Goal: Task Accomplishment & Management: Complete application form

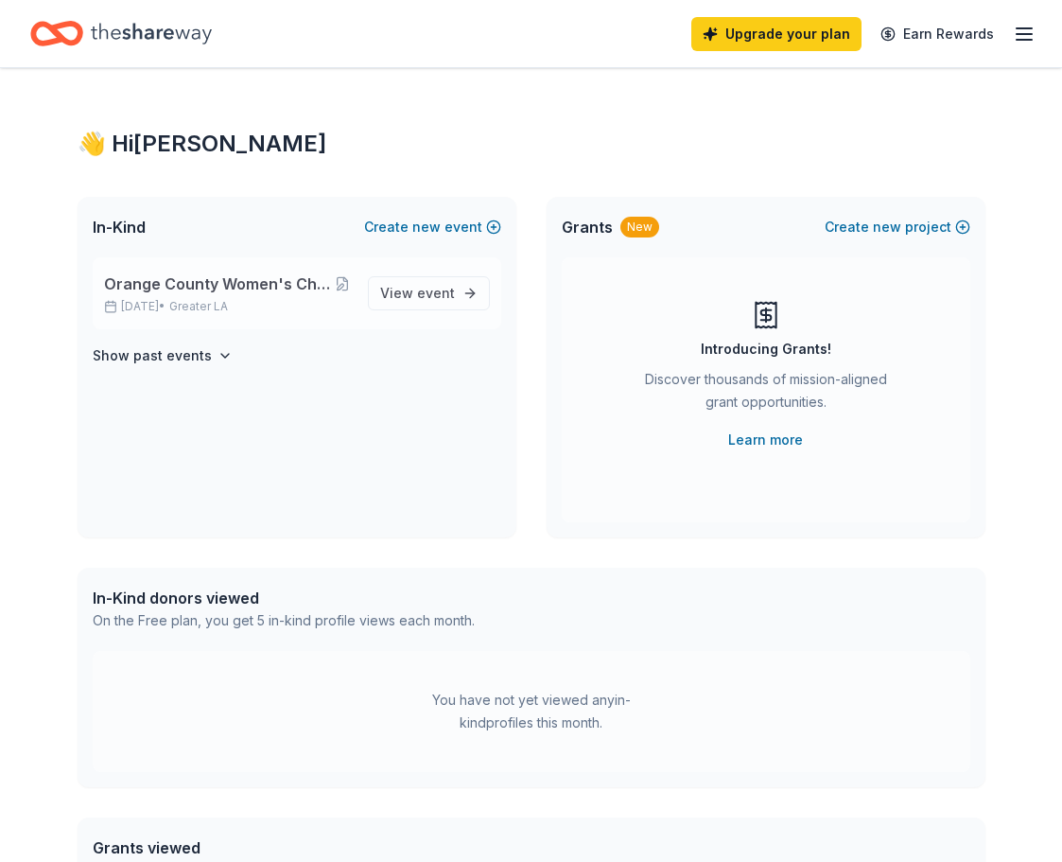
click at [184, 277] on span "Orange County Women's Chorus - Glass of Cabaret 2025" at bounding box center [218, 283] width 229 height 23
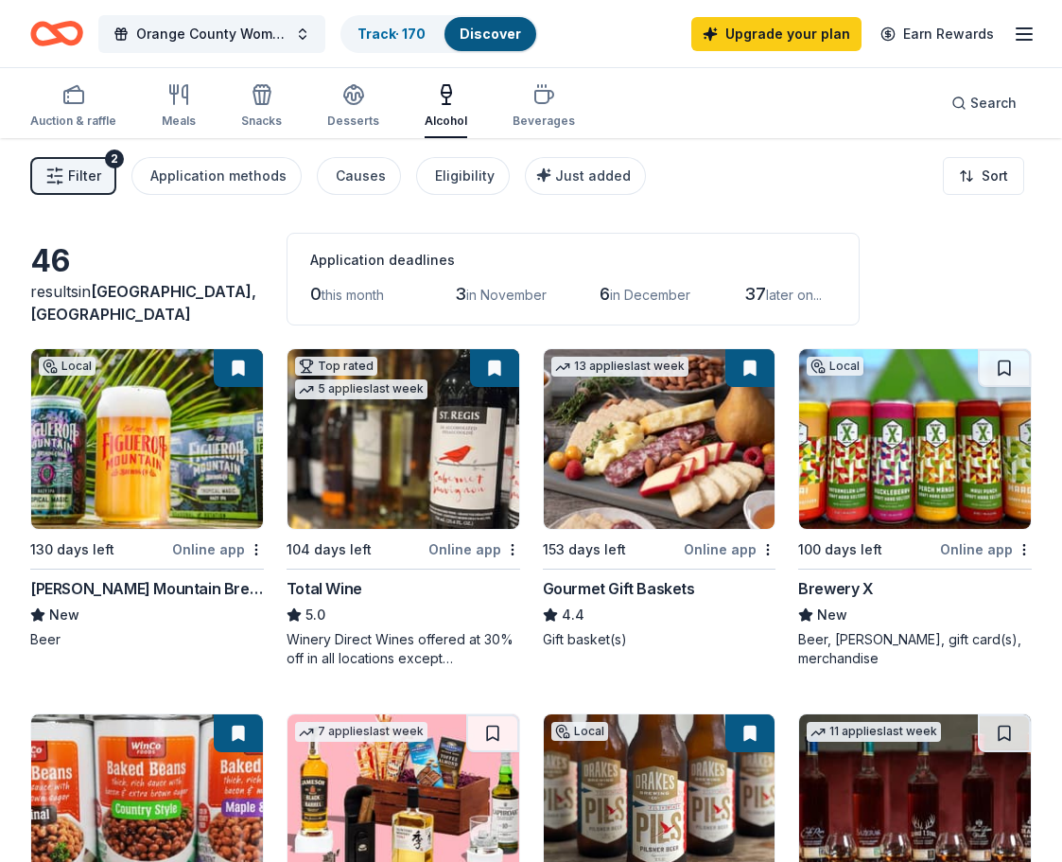
click at [69, 165] on span "Filter" at bounding box center [84, 176] width 33 height 23
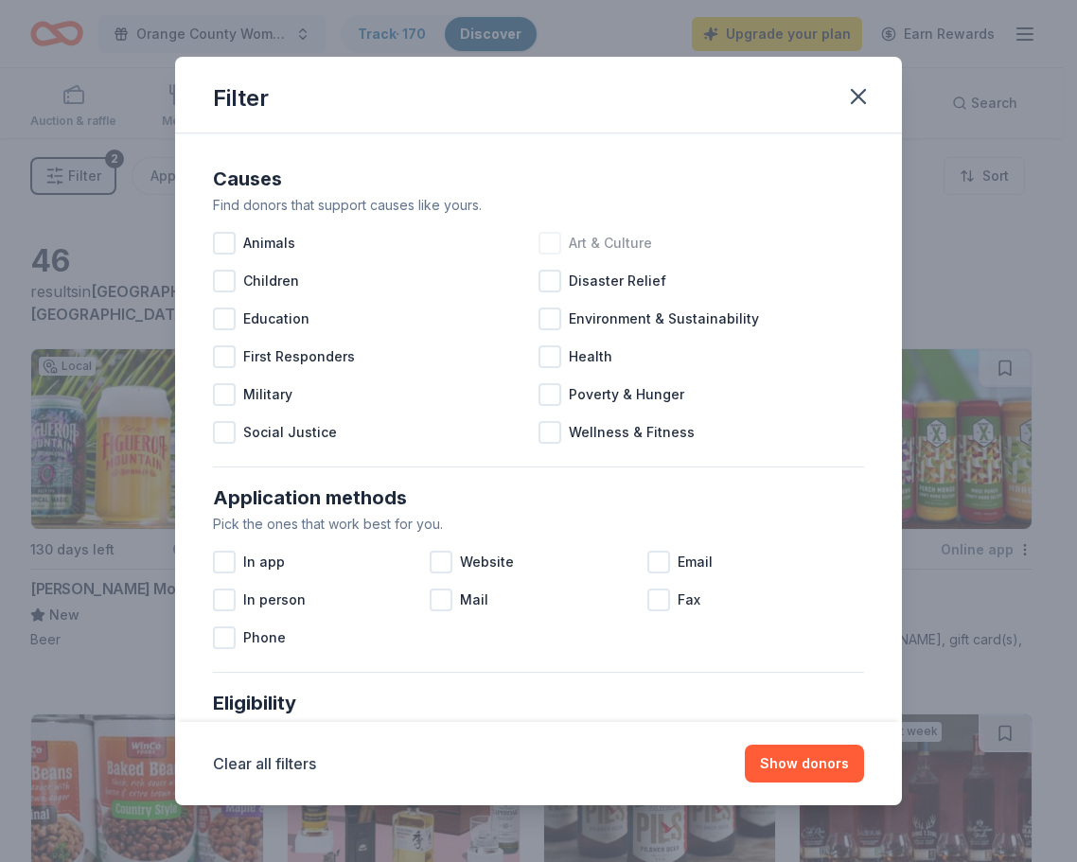
click at [538, 246] on div at bounding box center [549, 243] width 23 height 23
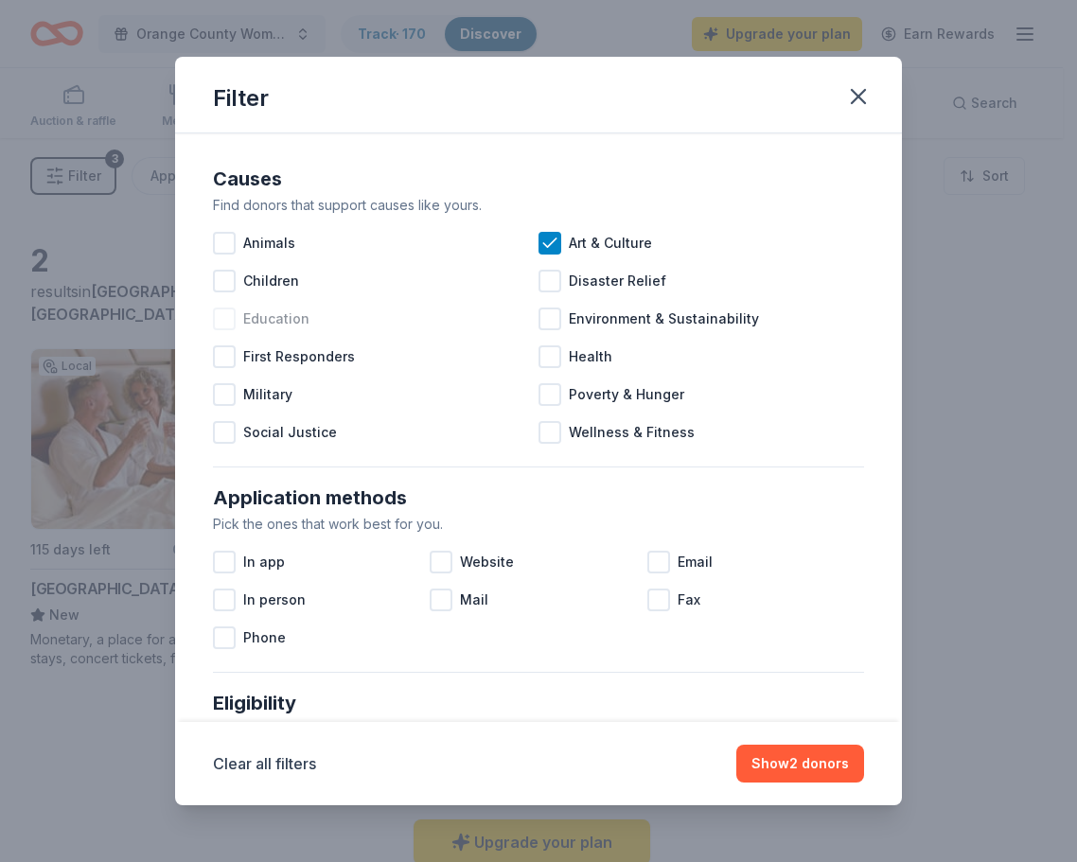
click at [229, 323] on div at bounding box center [224, 318] width 23 height 23
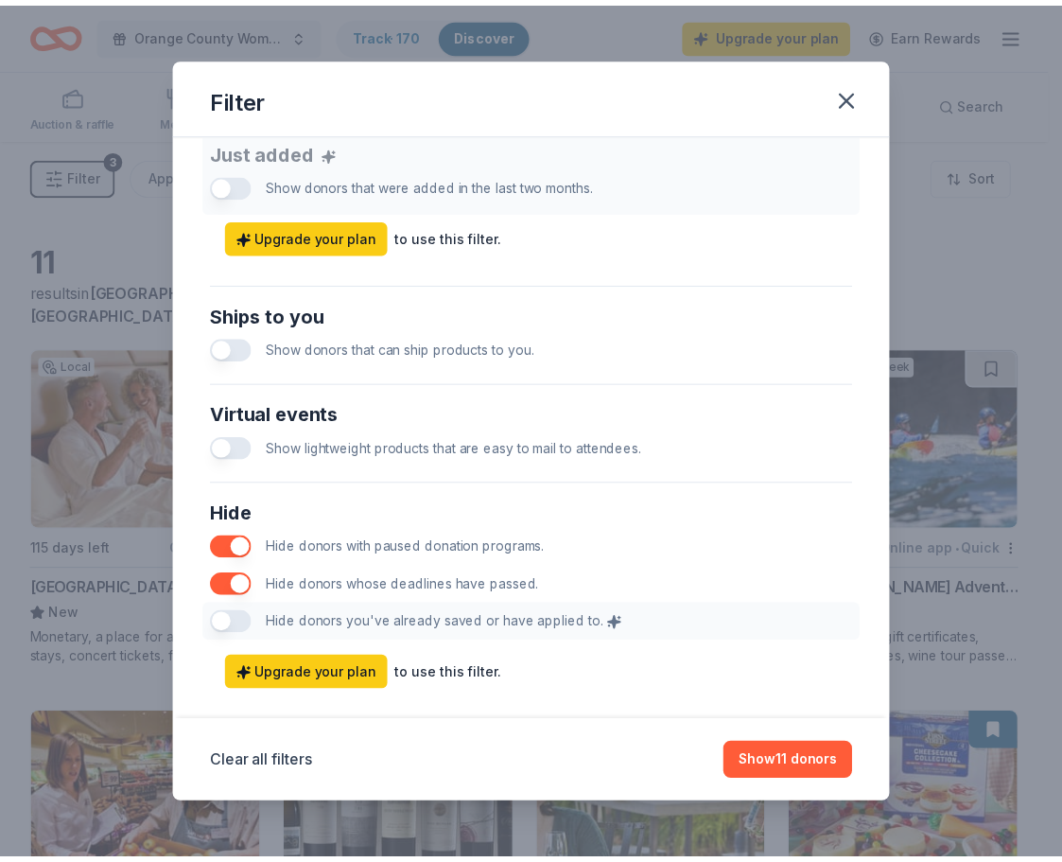
scroll to position [787, 0]
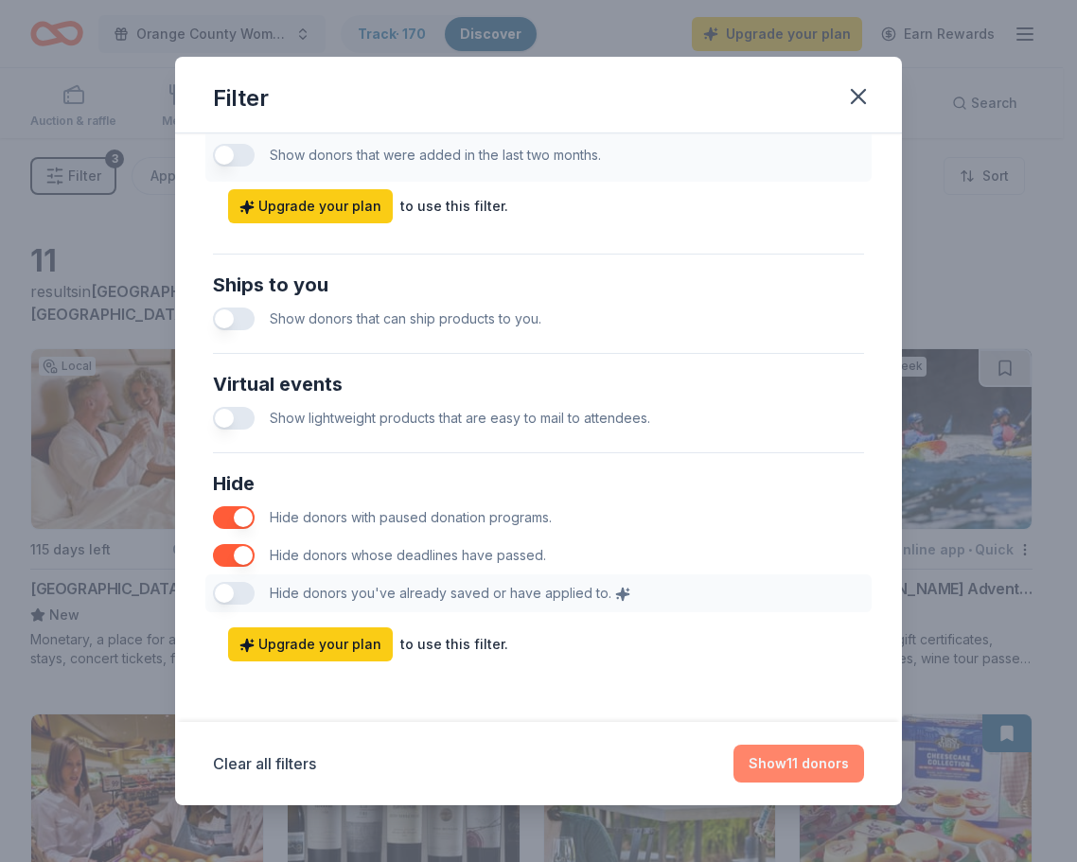
click at [782, 766] on button "Show 11 donors" at bounding box center [798, 764] width 131 height 38
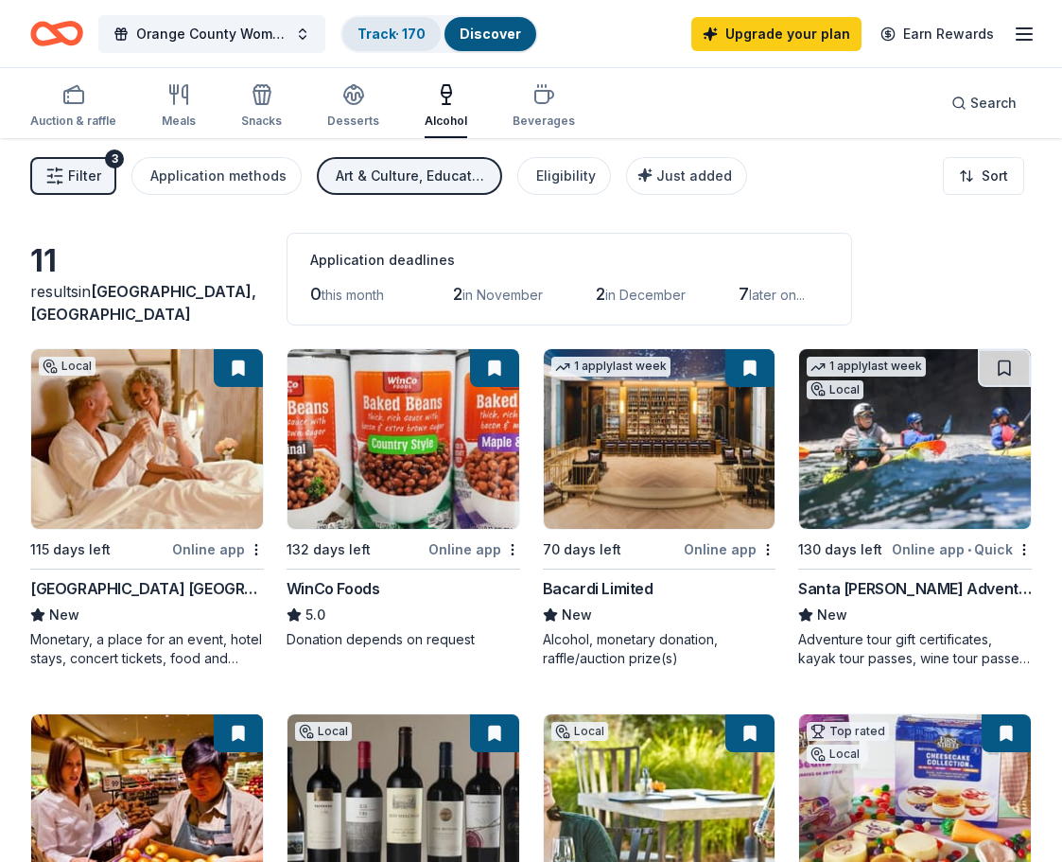
click at [384, 44] on div "Track · 170" at bounding box center [391, 34] width 98 height 34
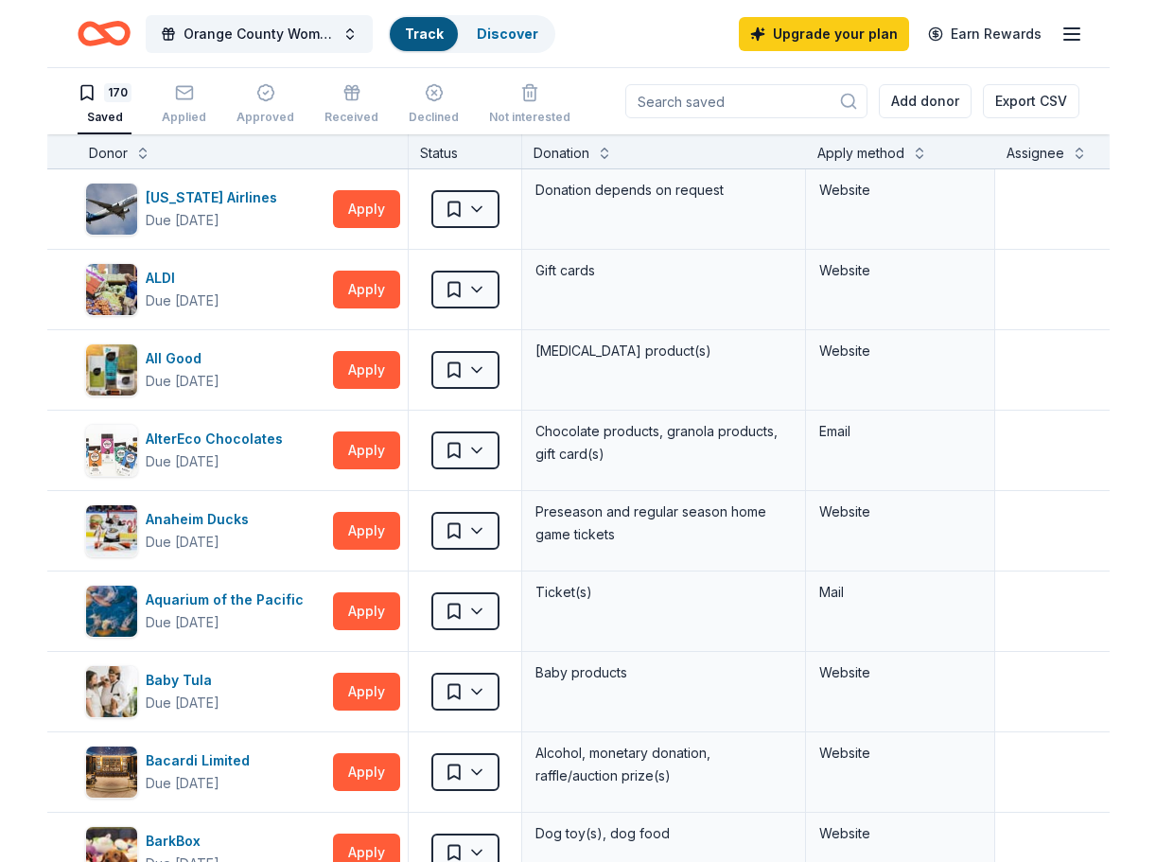
scroll to position [1, 0]
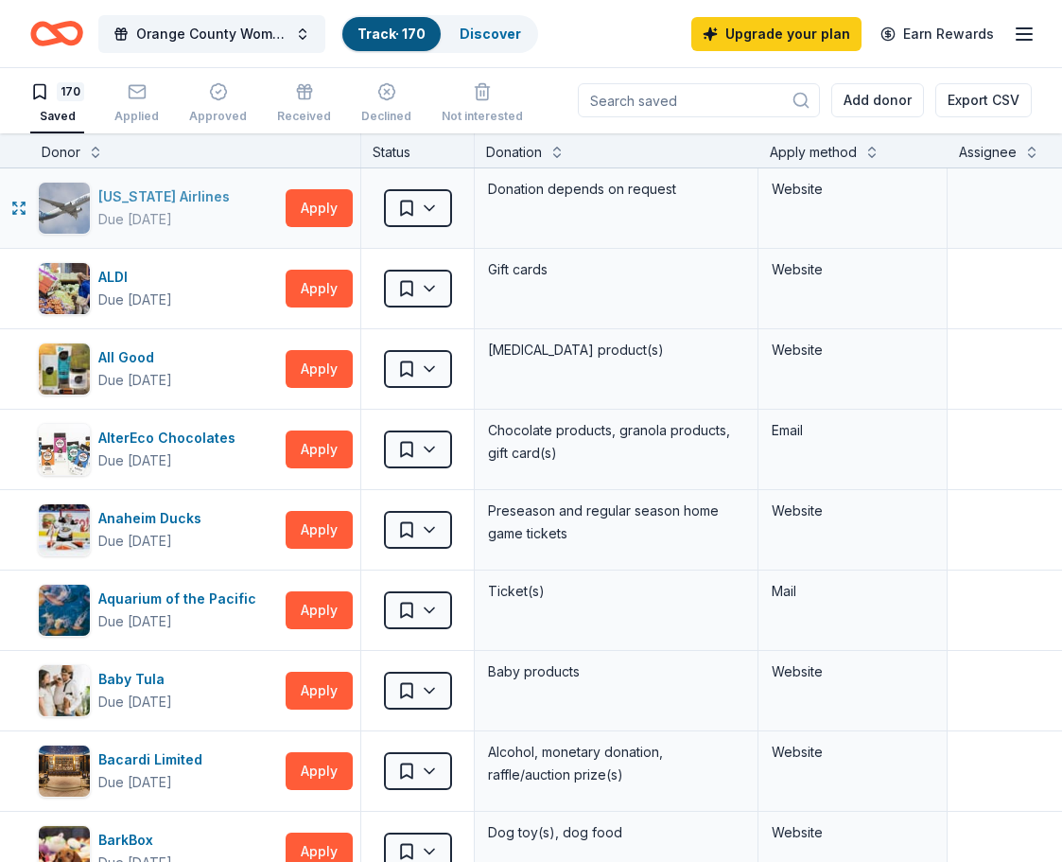
drag, startPoint x: 143, startPoint y: 199, endPoint x: 118, endPoint y: 210, distance: 27.1
click at [118, 210] on div "Due in 116 days" at bounding box center [135, 219] width 74 height 23
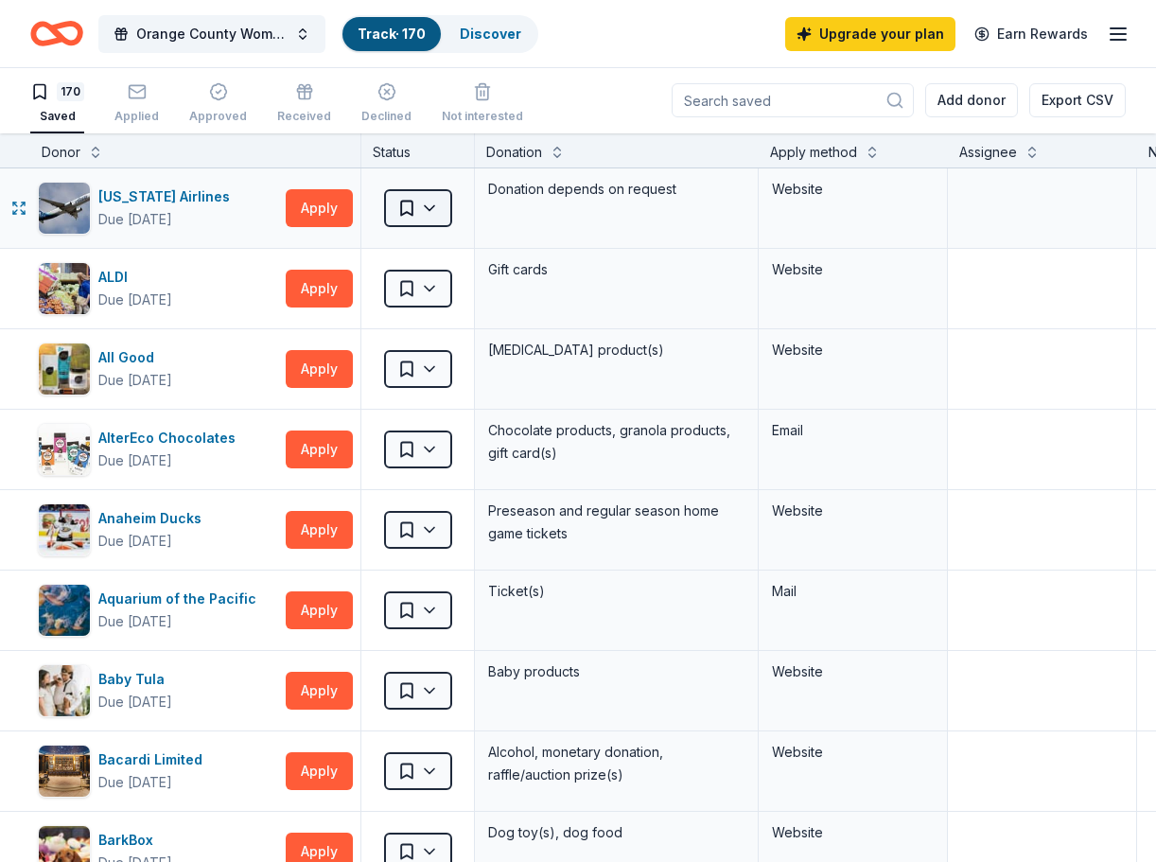
click at [428, 202] on html "Orange County Women's Chorus - Glass of Cabaret 2025 Track · 170 Discover Upgra…" at bounding box center [578, 430] width 1156 height 862
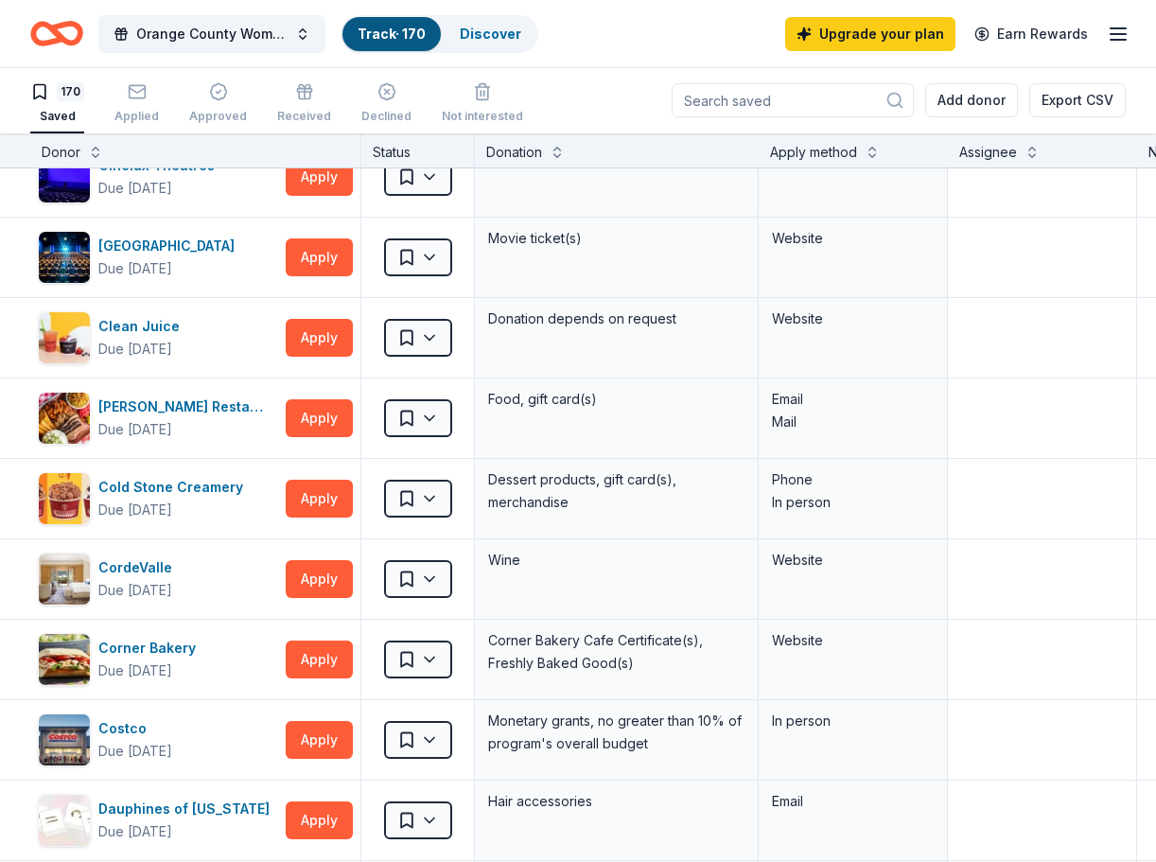
scroll to position [2100, 0]
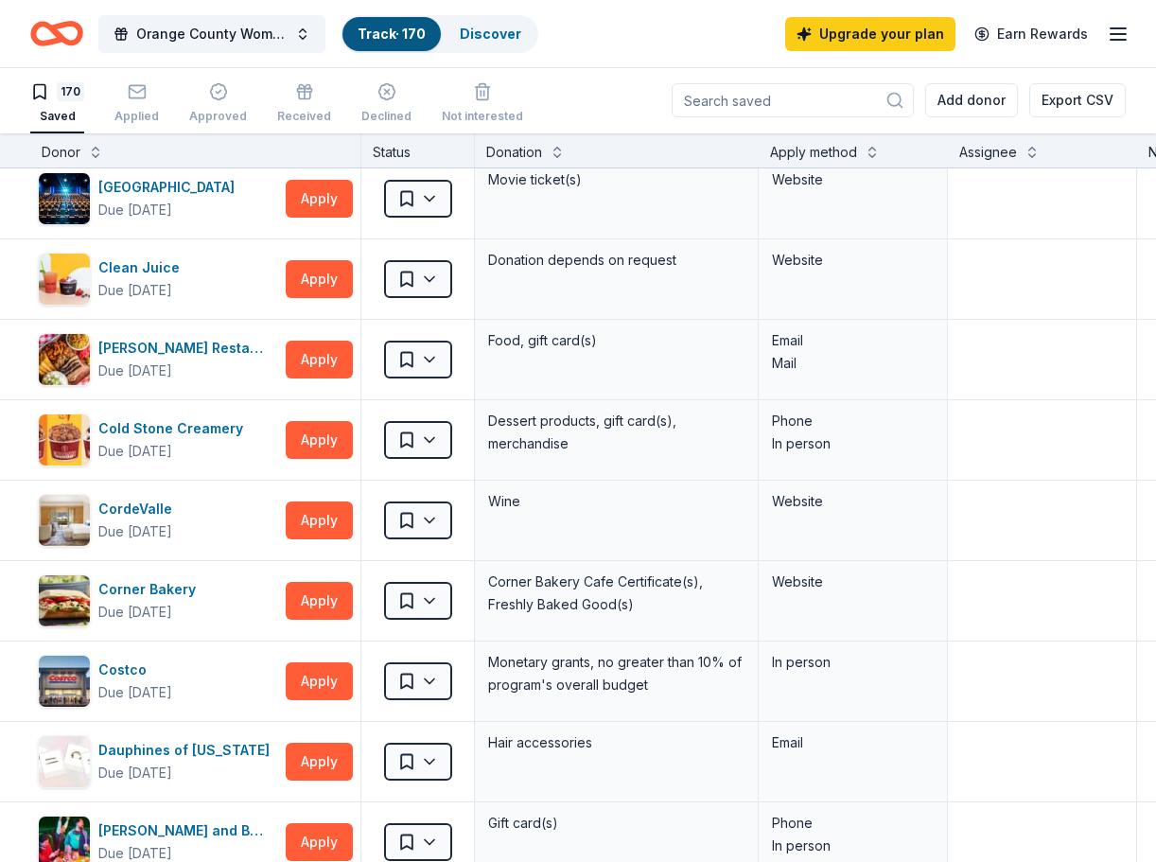
drag, startPoint x: 1149, startPoint y: 170, endPoint x: 1147, endPoint y: 272, distance: 101.3
click at [1061, 272] on html "Orange County Women's Chorus - Glass of Cabaret 2025 Track · 170 Discover Upgra…" at bounding box center [578, 430] width 1156 height 862
drag, startPoint x: 133, startPoint y: 519, endPoint x: 111, endPoint y: 516, distance: 23.0
click at [111, 516] on div "CordeValle" at bounding box center [138, 509] width 81 height 23
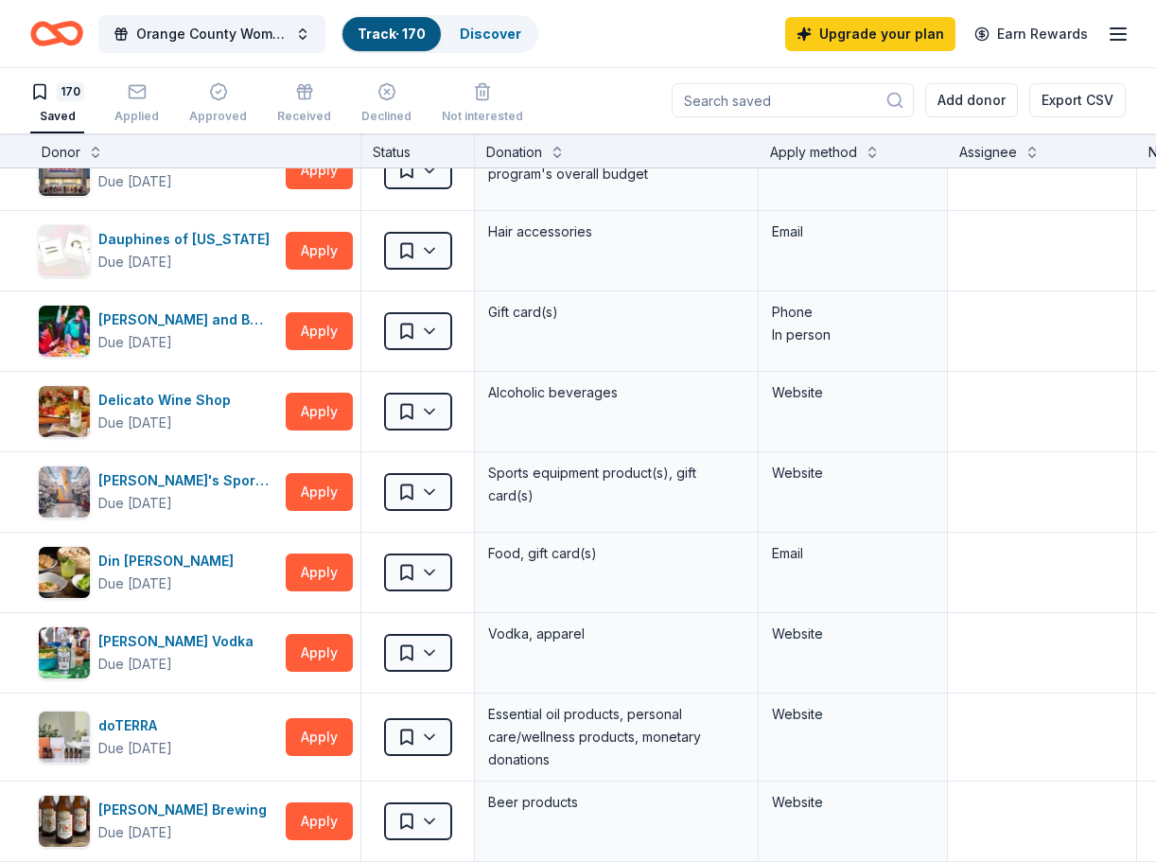
scroll to position [2768, 0]
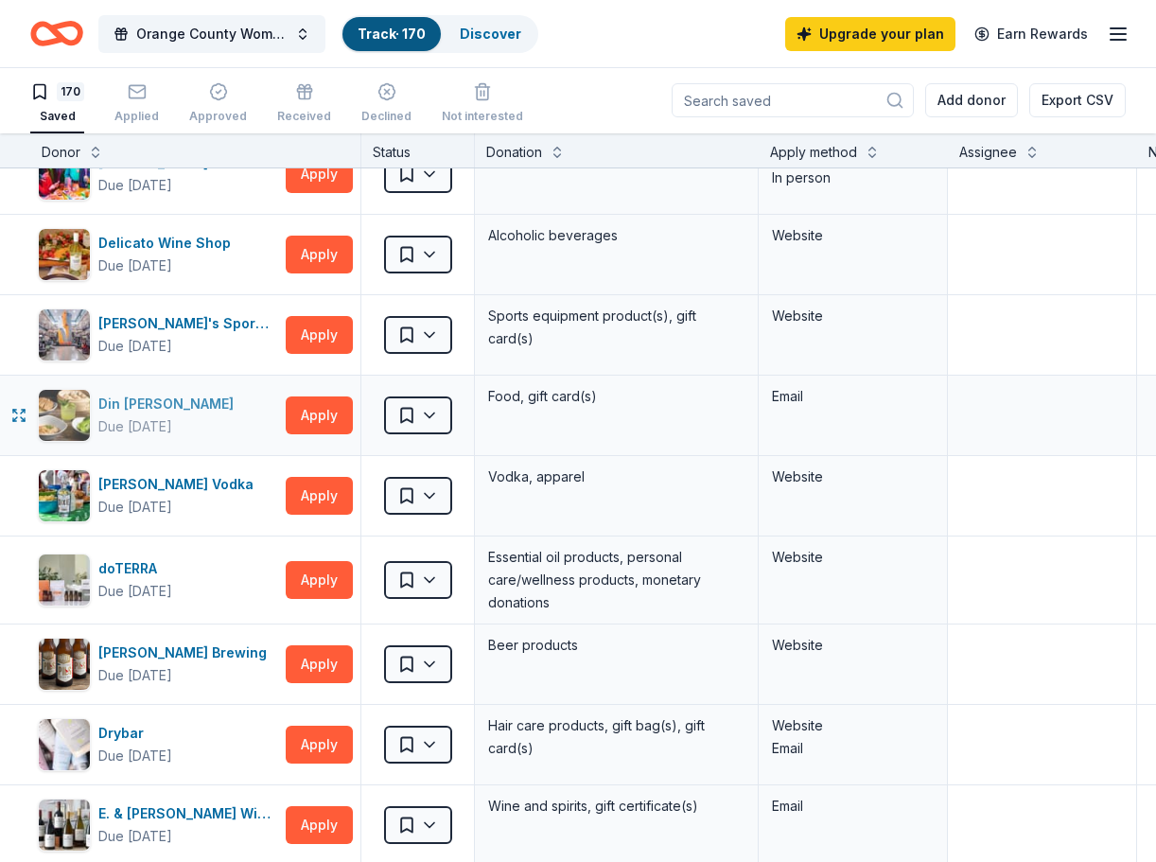
click at [112, 397] on div "Din Tai Fung" at bounding box center [169, 404] width 143 height 23
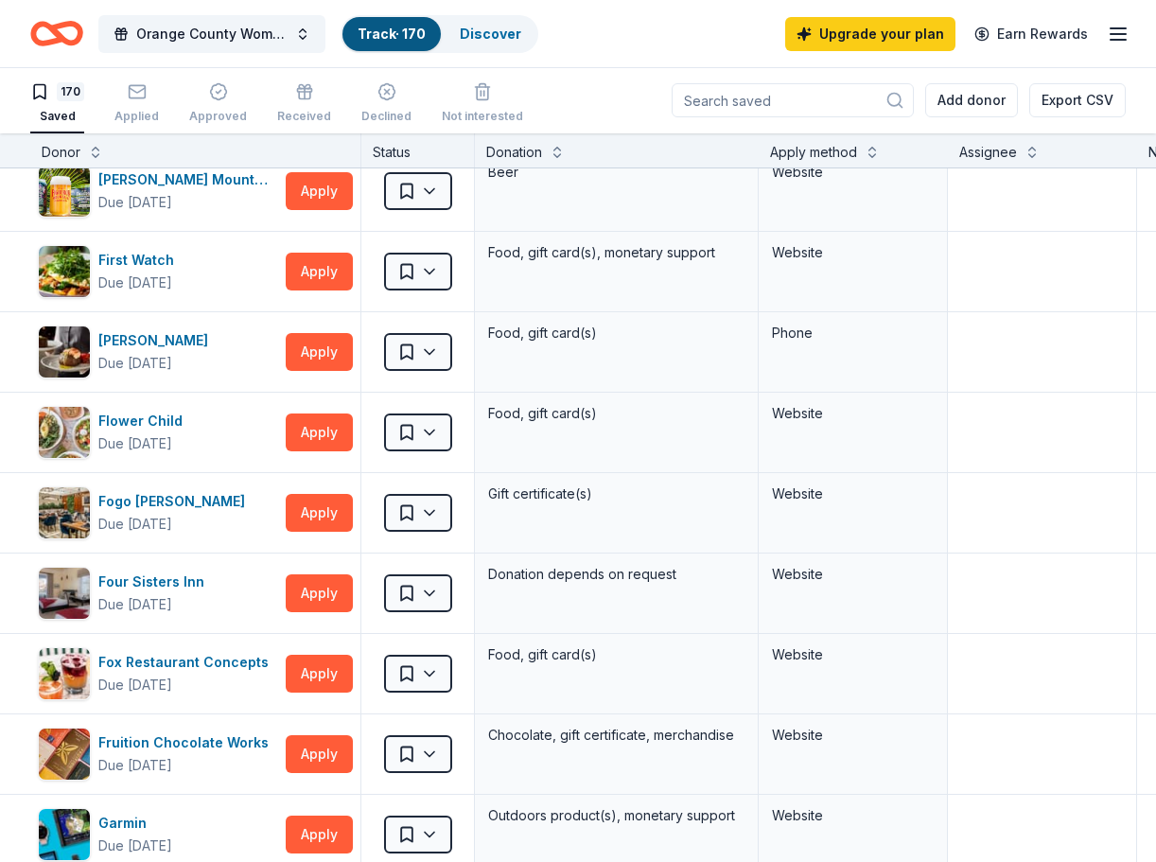
scroll to position [4005, 0]
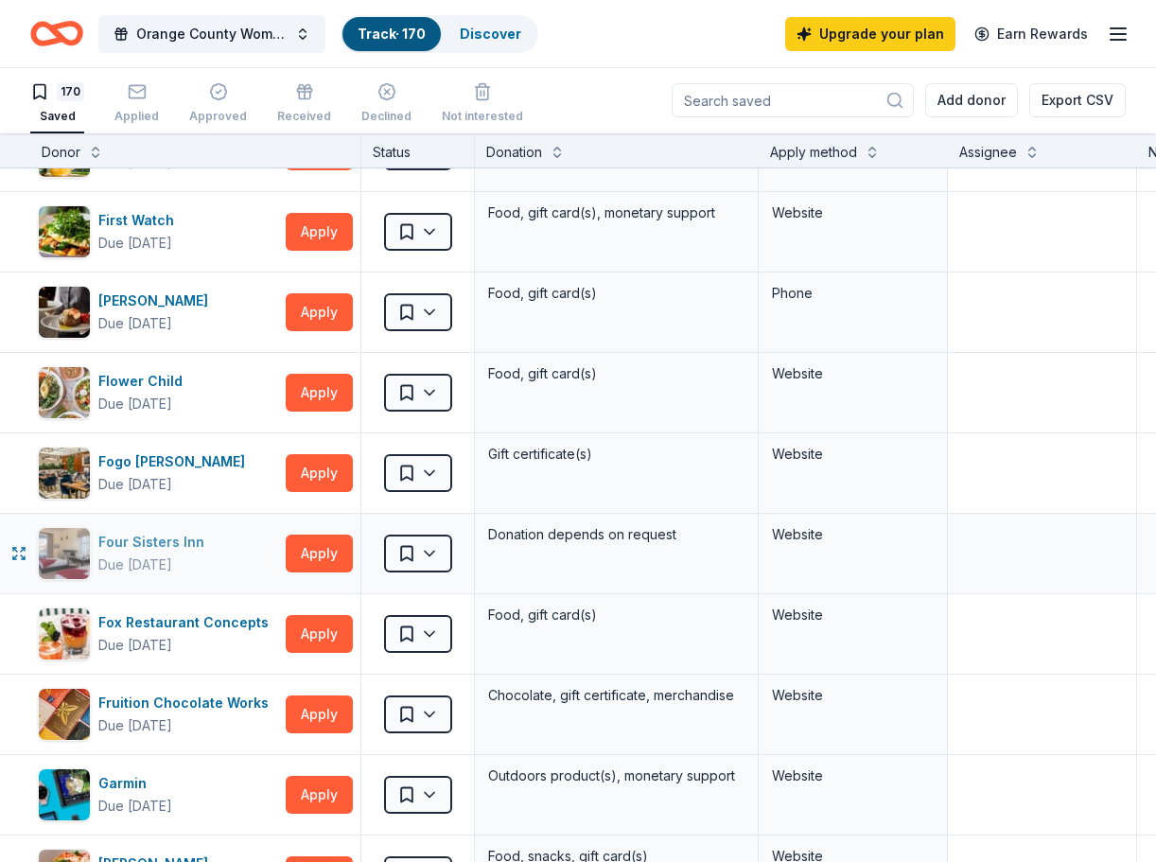
click at [180, 550] on div "Four Sisters Inn" at bounding box center [155, 542] width 114 height 23
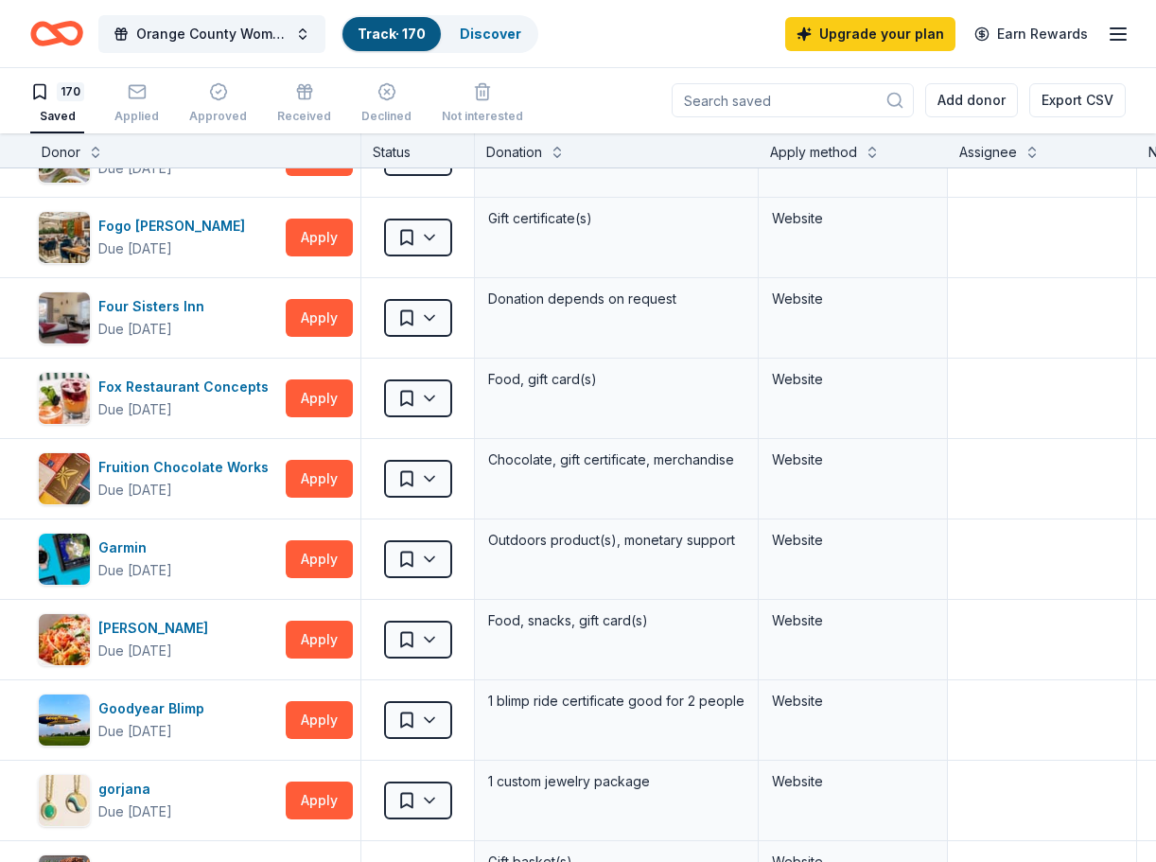
scroll to position [4279, 0]
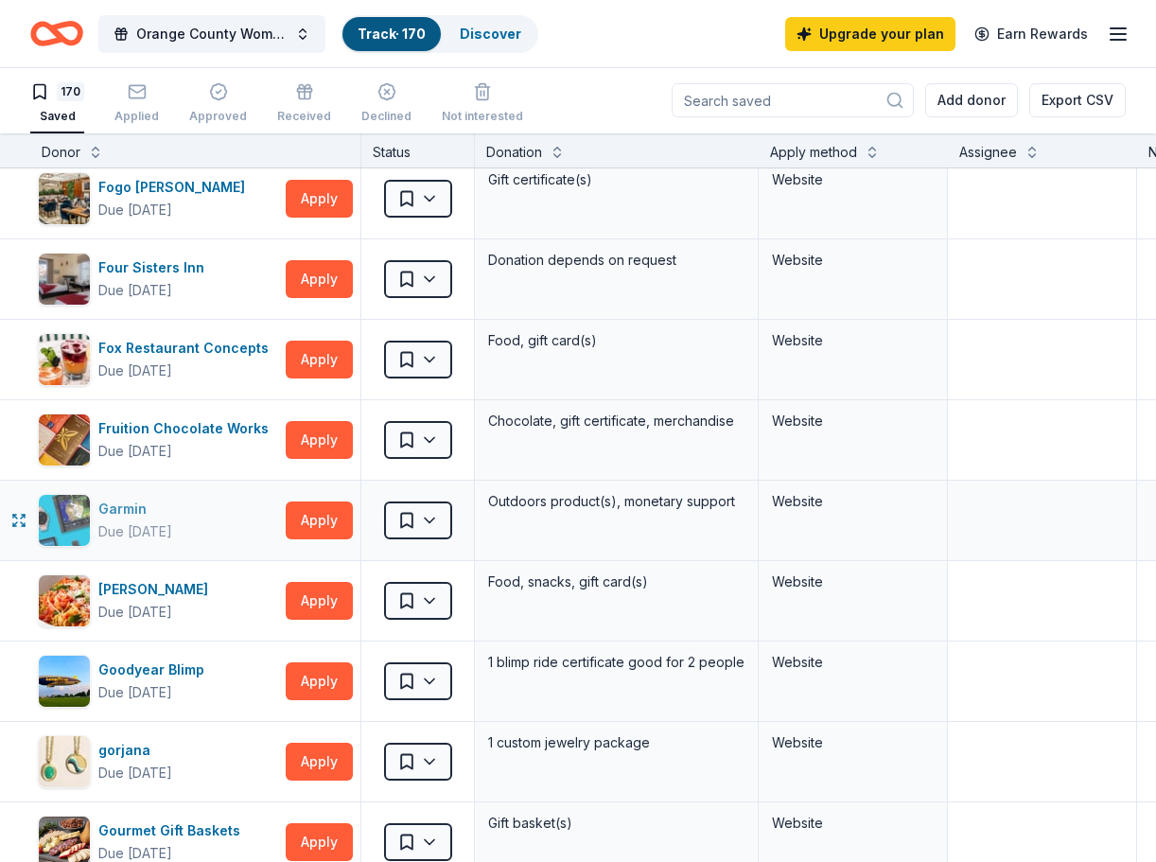
click at [146, 520] on div "Due [DATE]" at bounding box center [135, 531] width 74 height 23
click at [193, 668] on div "Goodyear Blimp" at bounding box center [155, 669] width 114 height 23
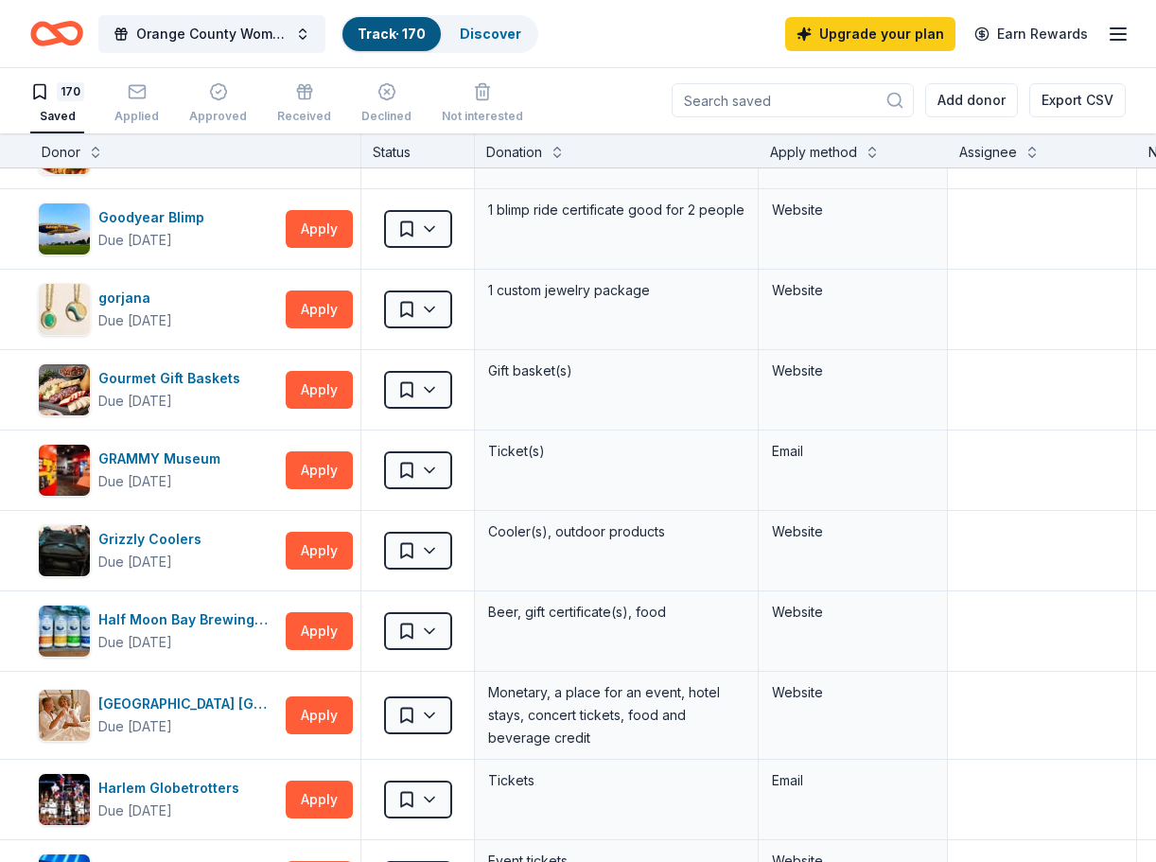
scroll to position [4750, 0]
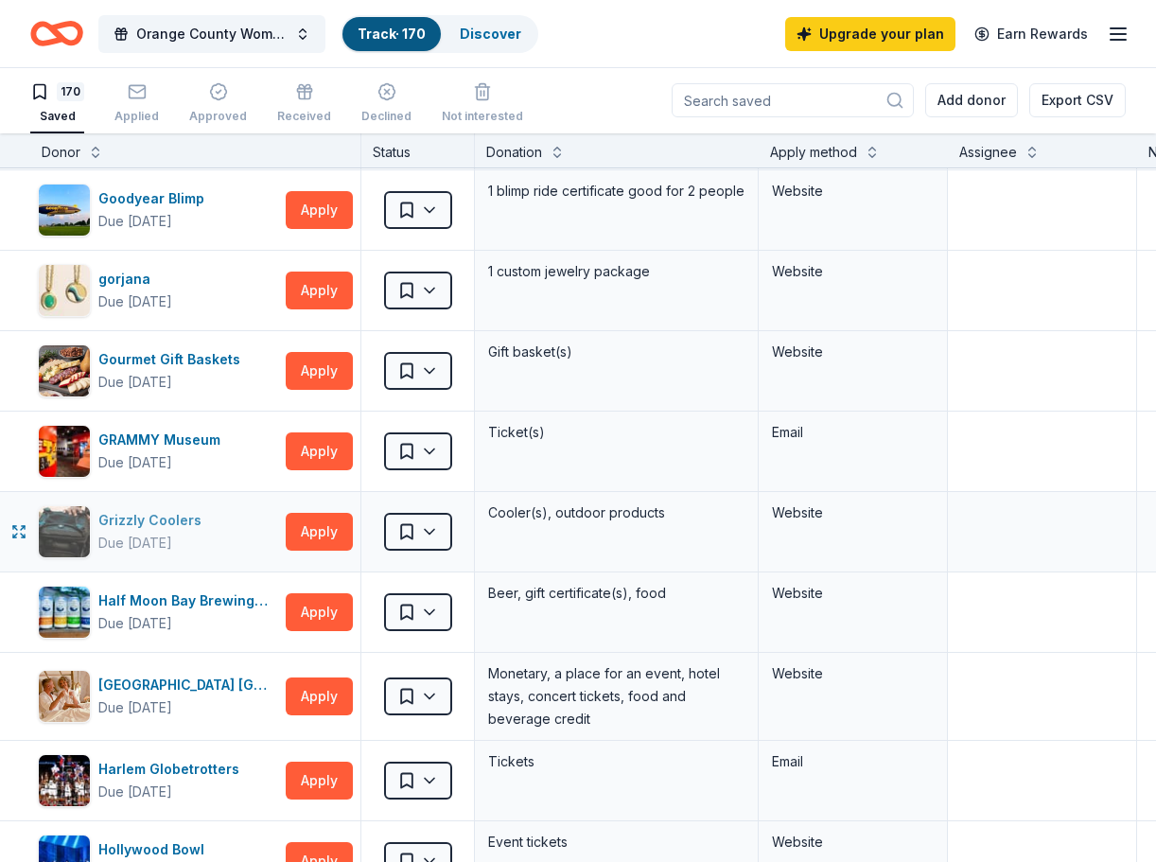
click at [168, 511] on div "Grizzly Coolers" at bounding box center [153, 520] width 111 height 23
click at [172, 697] on div "Due in 115 days" at bounding box center [135, 707] width 74 height 23
click at [171, 771] on div "Harlem Globetrotters" at bounding box center [172, 769] width 149 height 23
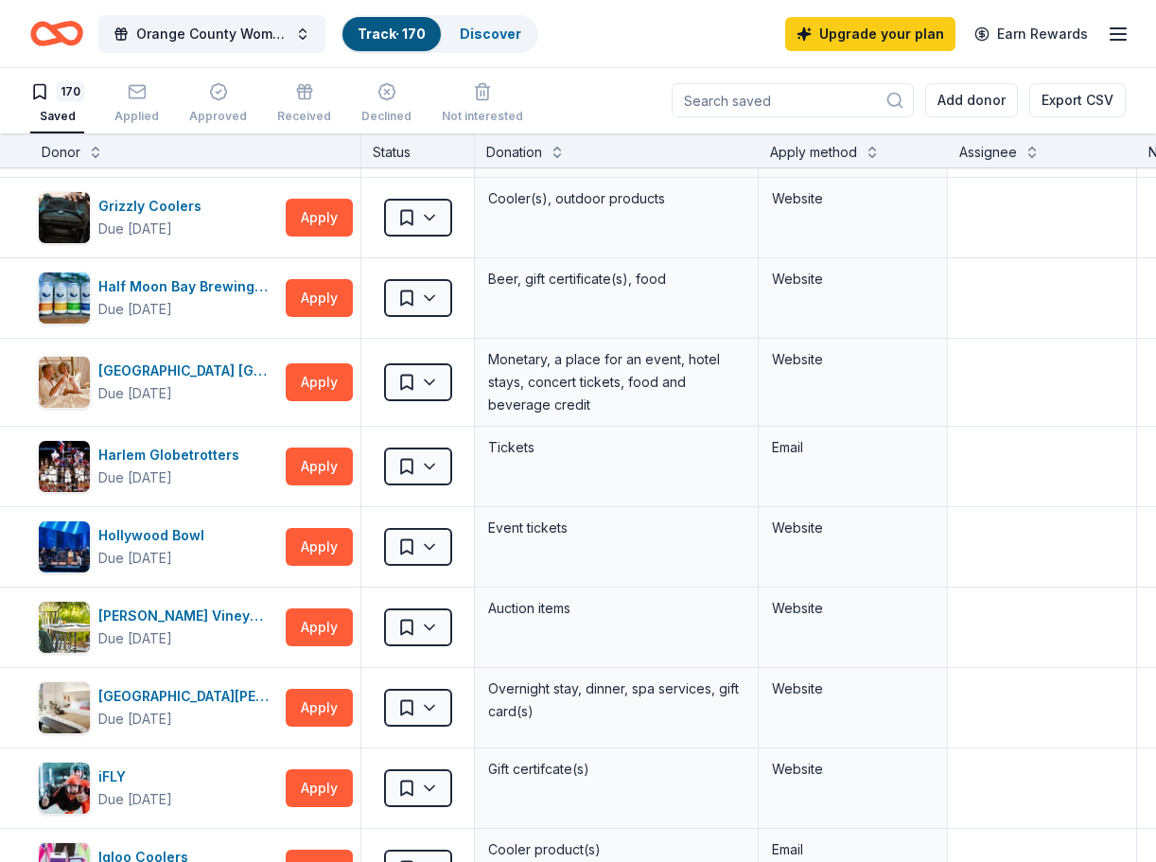
scroll to position [5320, 0]
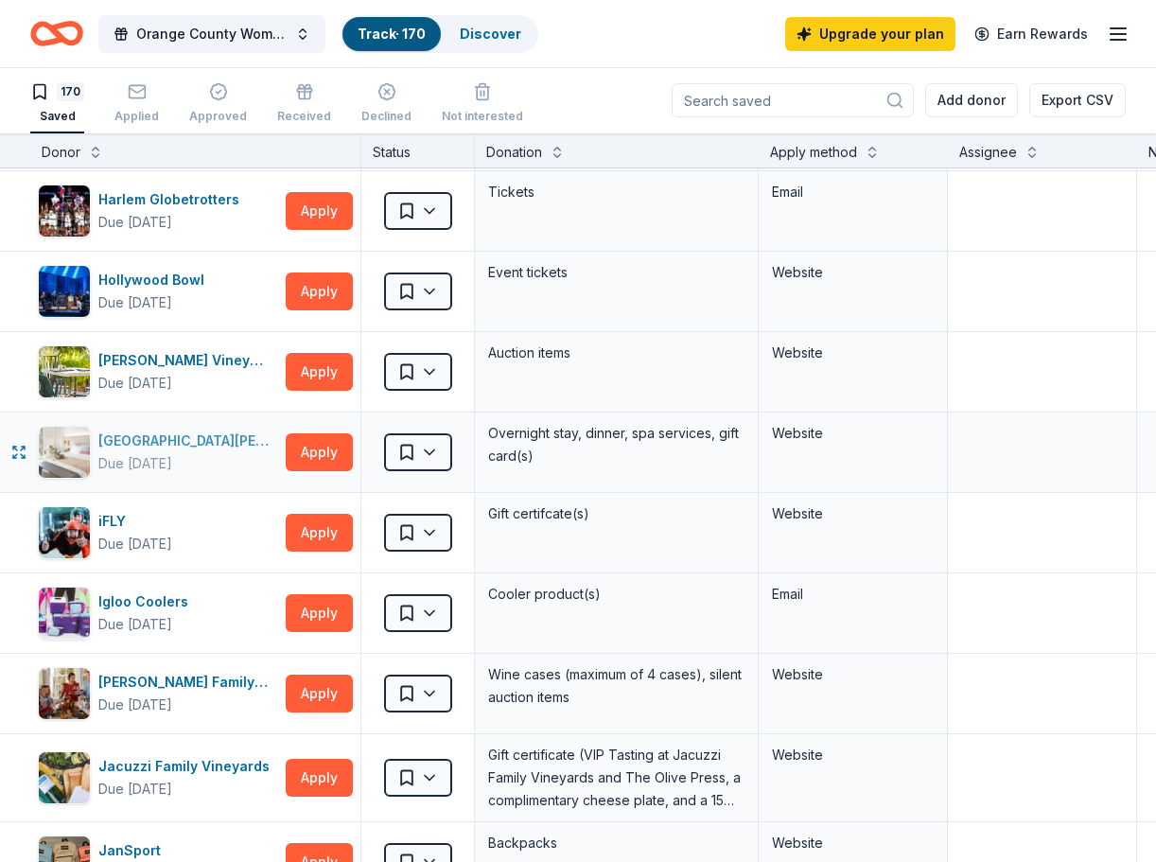
click at [172, 456] on div "Due in 118 days" at bounding box center [135, 463] width 74 height 23
click at [198, 610] on div "Igloo Coolers Due in 130 days" at bounding box center [158, 613] width 240 height 53
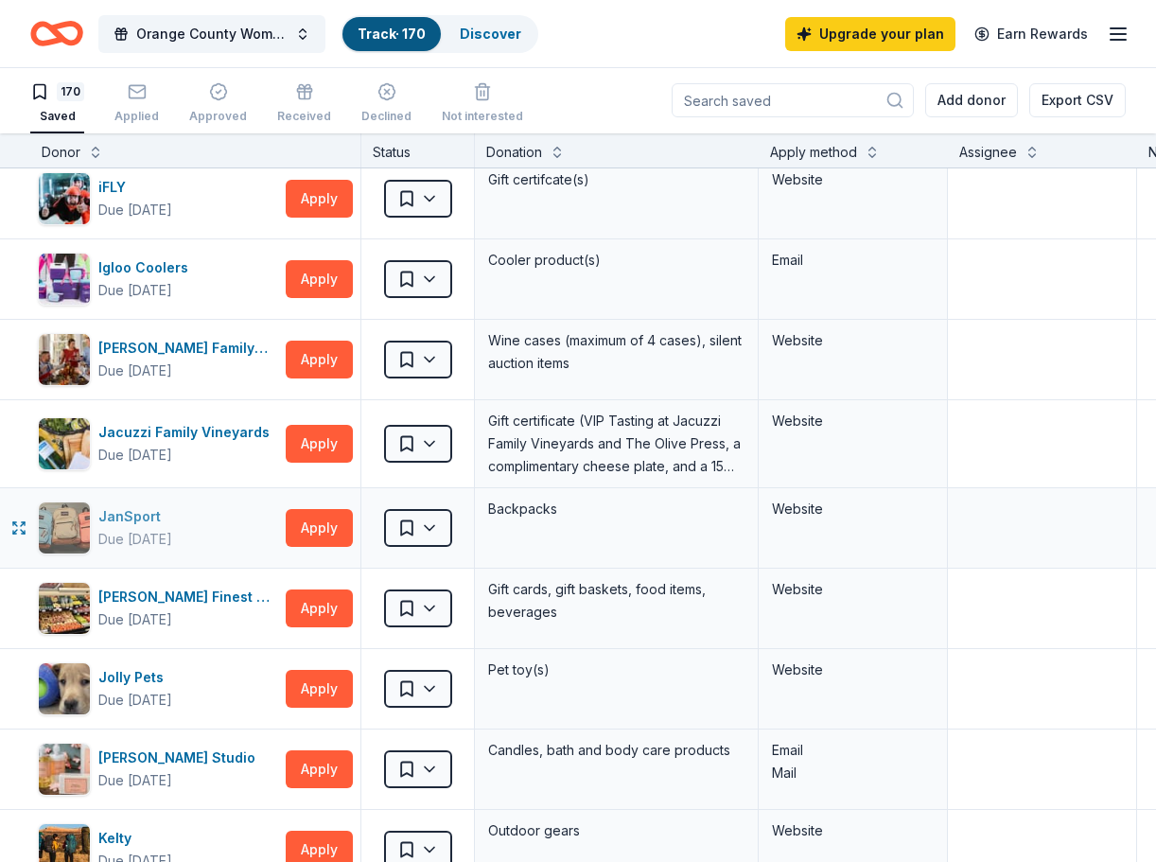
click at [133, 529] on div "Due [DATE]" at bounding box center [135, 539] width 74 height 23
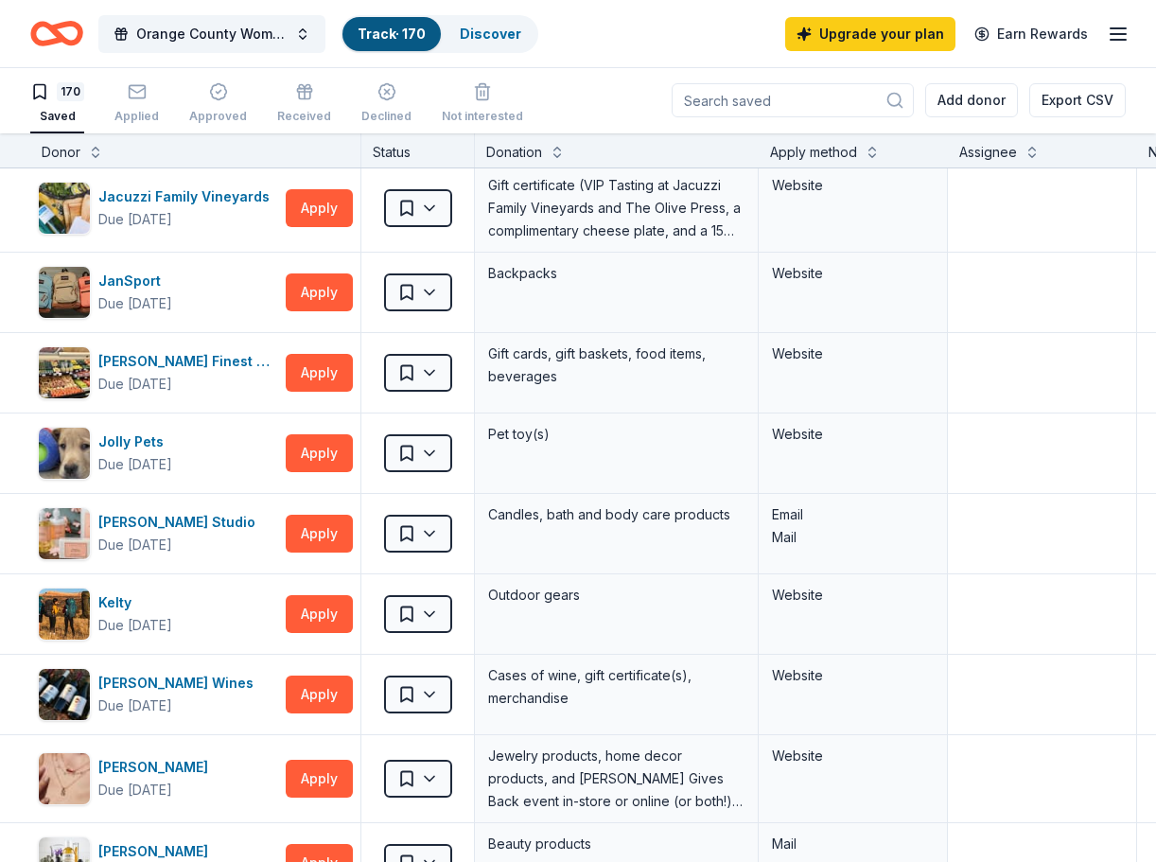
scroll to position [6026, 0]
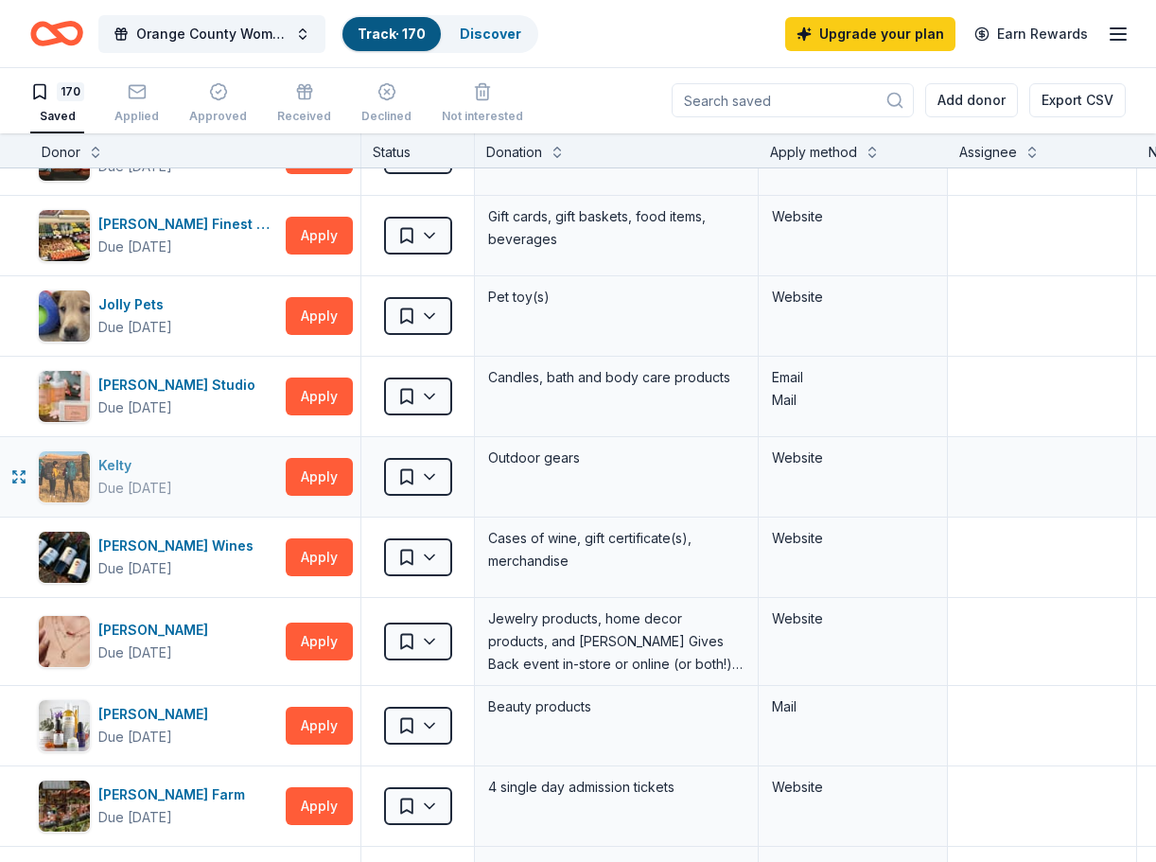
click at [153, 489] on div "Due [DATE]" at bounding box center [135, 488] width 74 height 23
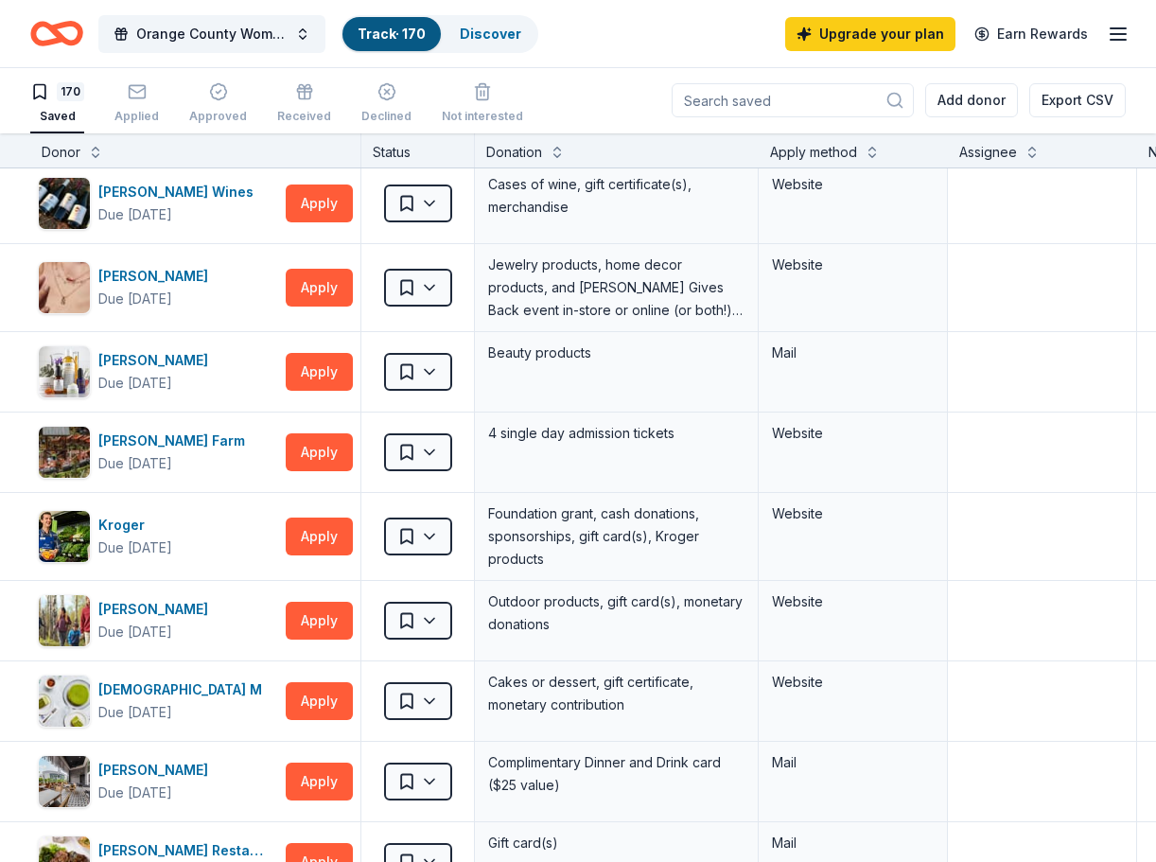
scroll to position [6399, 0]
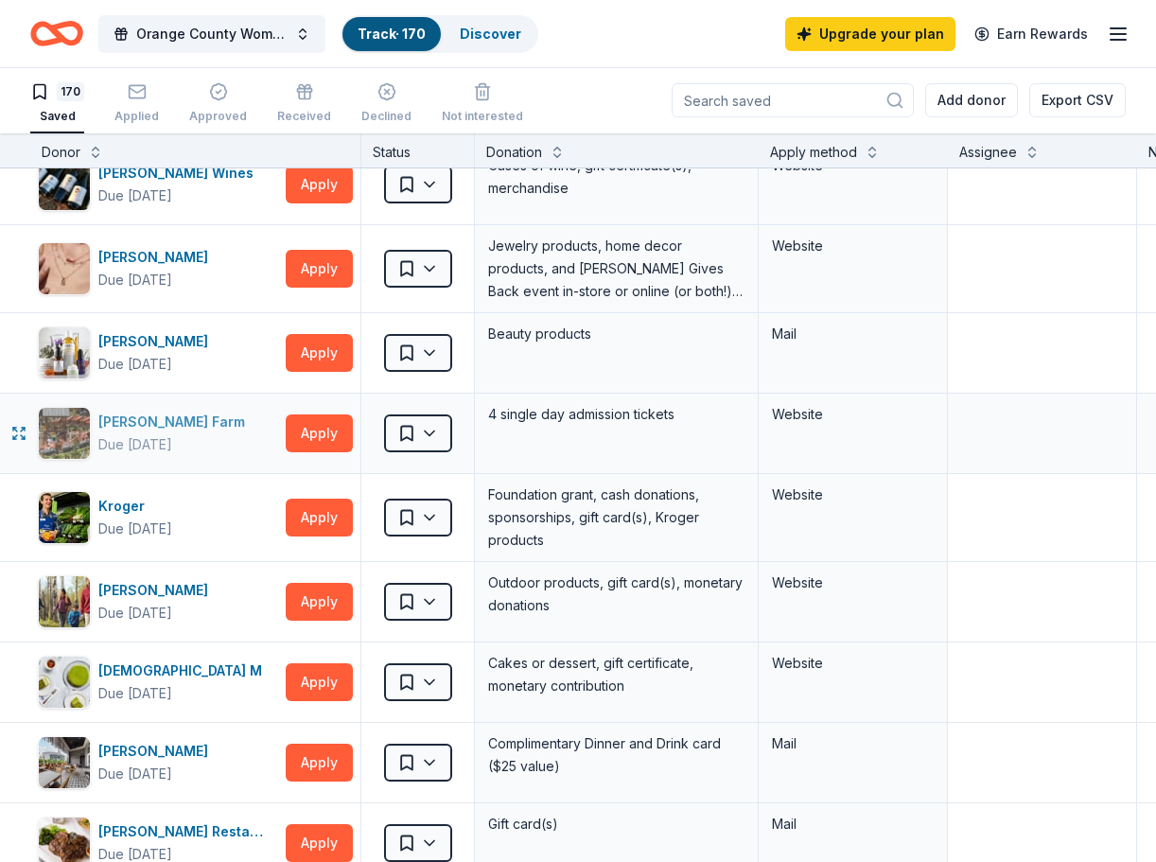
click at [204, 433] on div "Due in 100 days" at bounding box center [175, 444] width 154 height 23
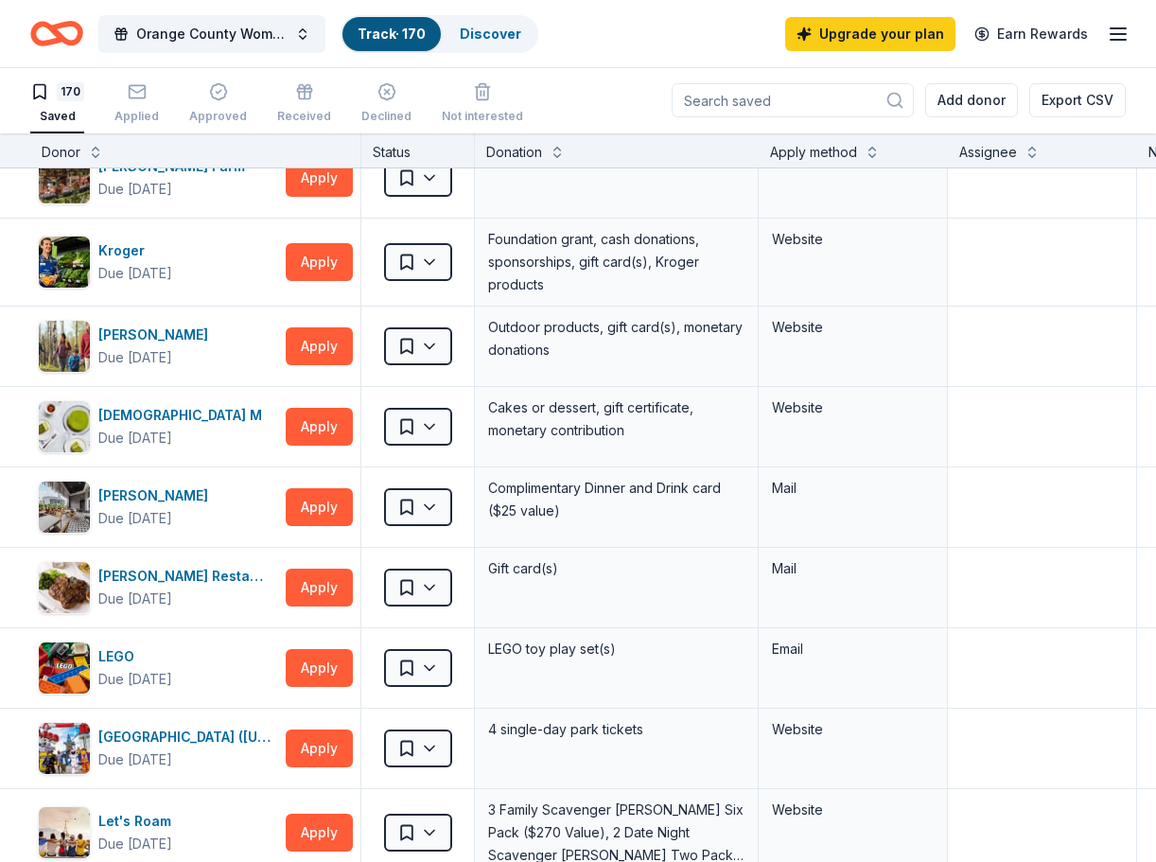
scroll to position [6773, 0]
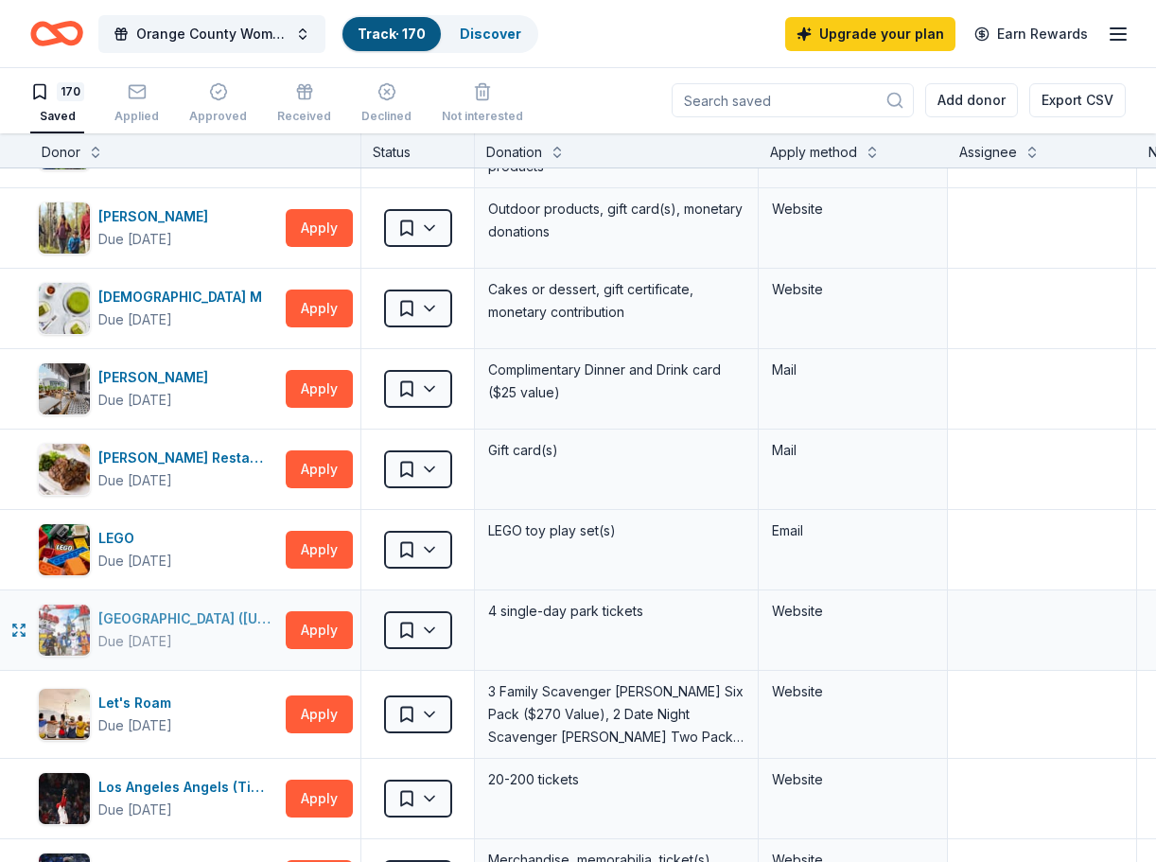
click at [142, 638] on div "Due in 100 days" at bounding box center [135, 641] width 74 height 23
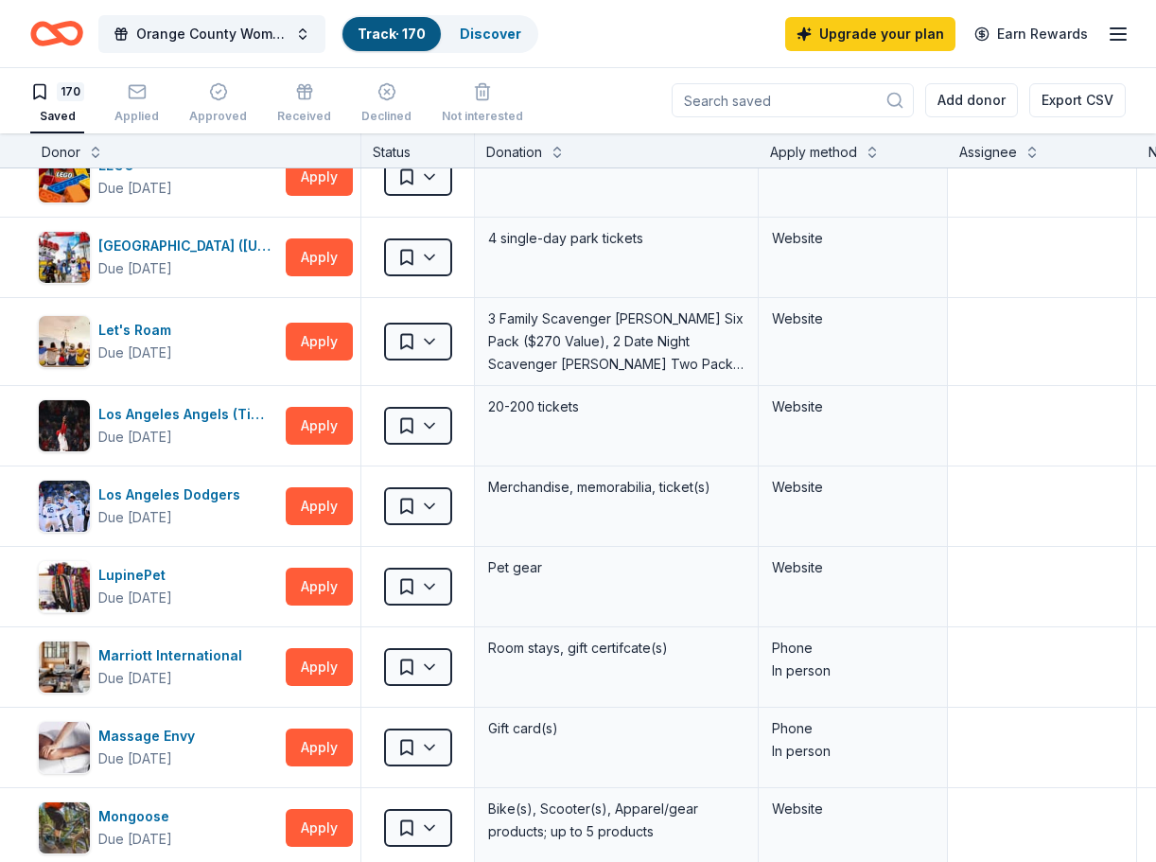
scroll to position [7322, 0]
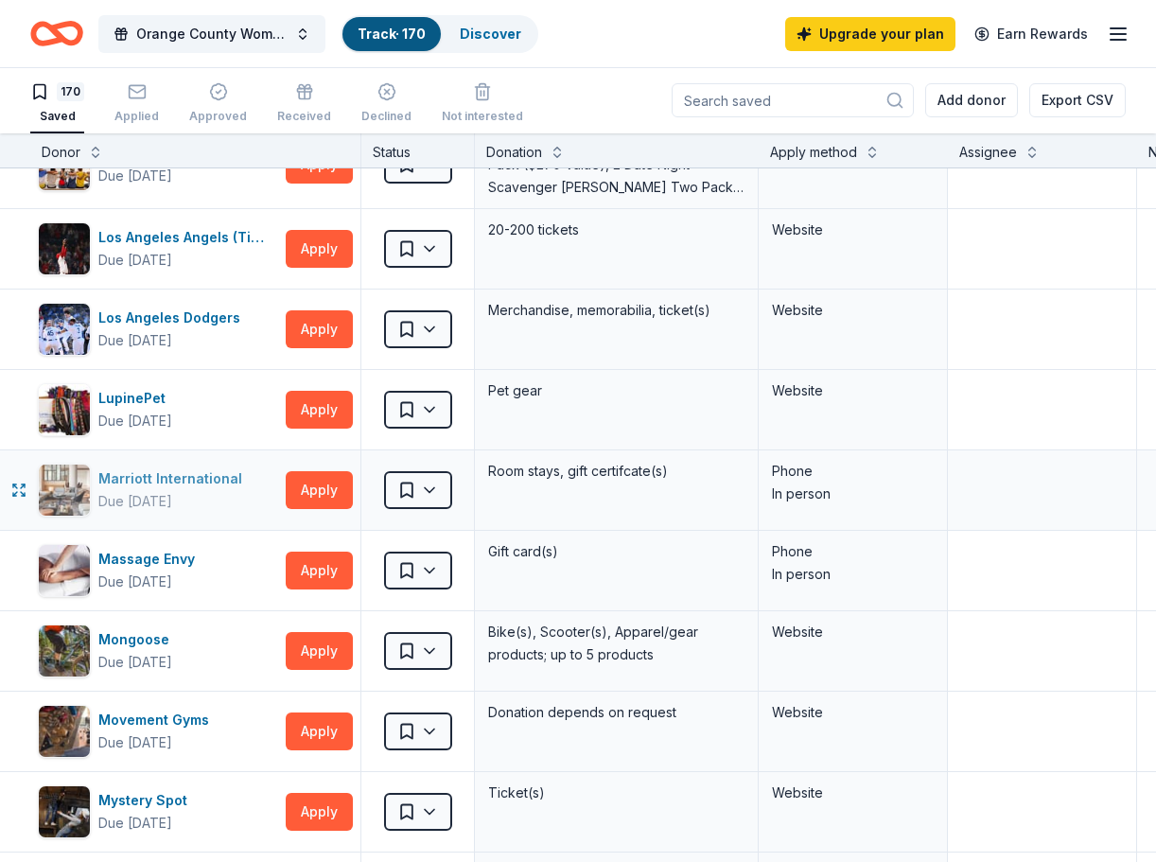
click at [172, 491] on div "Due [DATE]" at bounding box center [135, 501] width 74 height 23
click at [168, 557] on div "Massage Envy" at bounding box center [150, 559] width 104 height 23
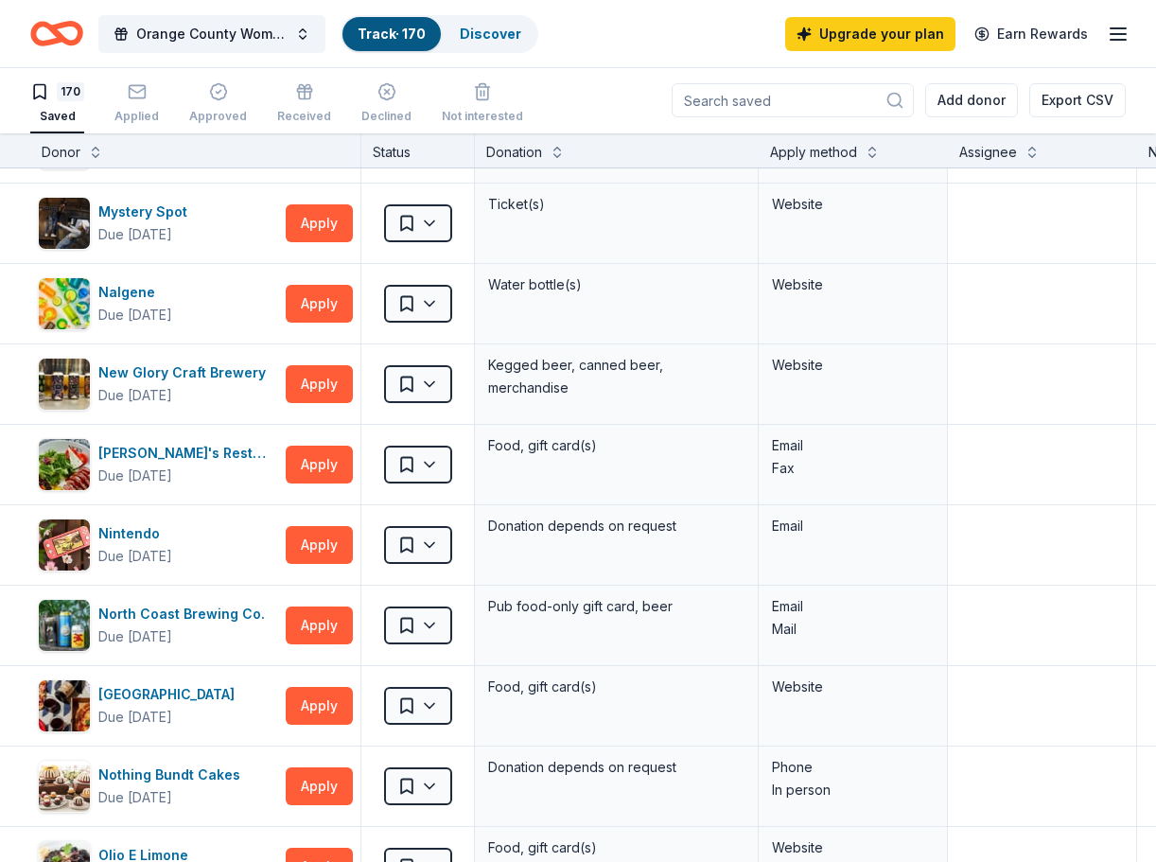
scroll to position [7989, 0]
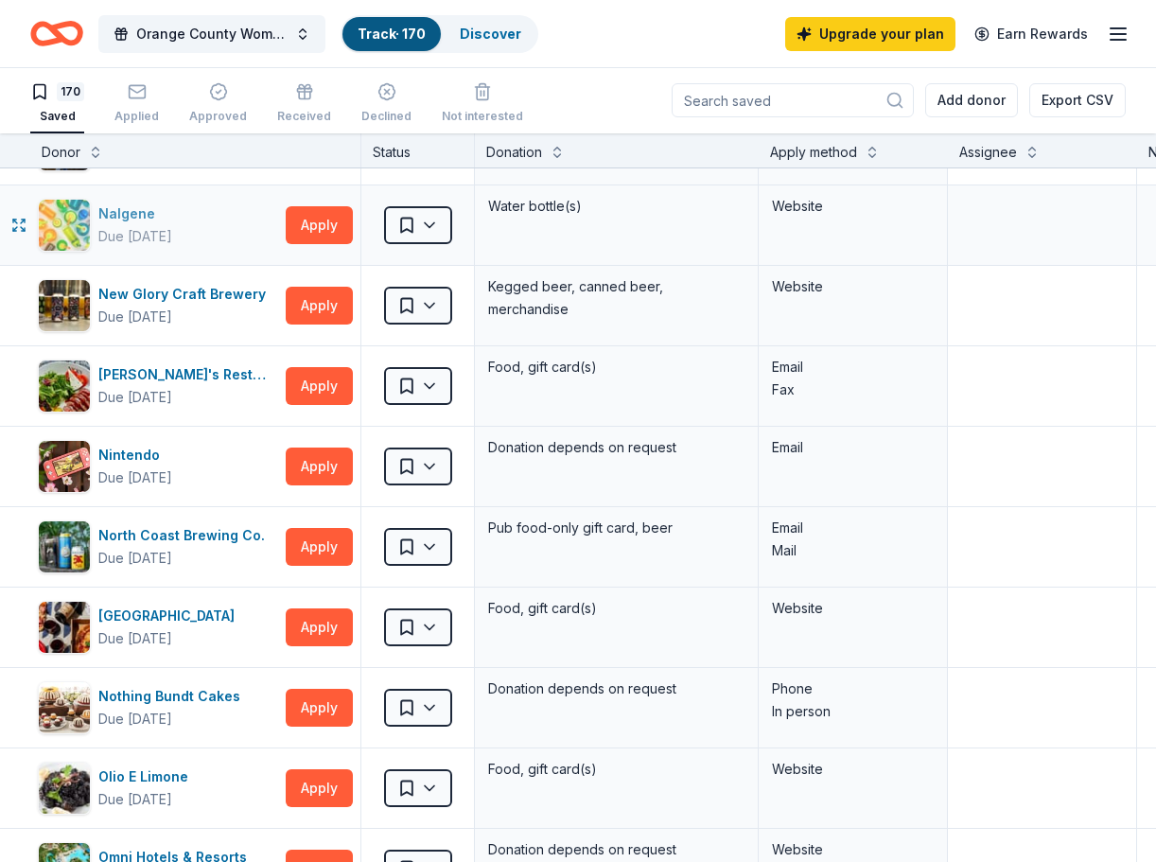
click at [151, 226] on div "Due [DATE]" at bounding box center [135, 236] width 74 height 23
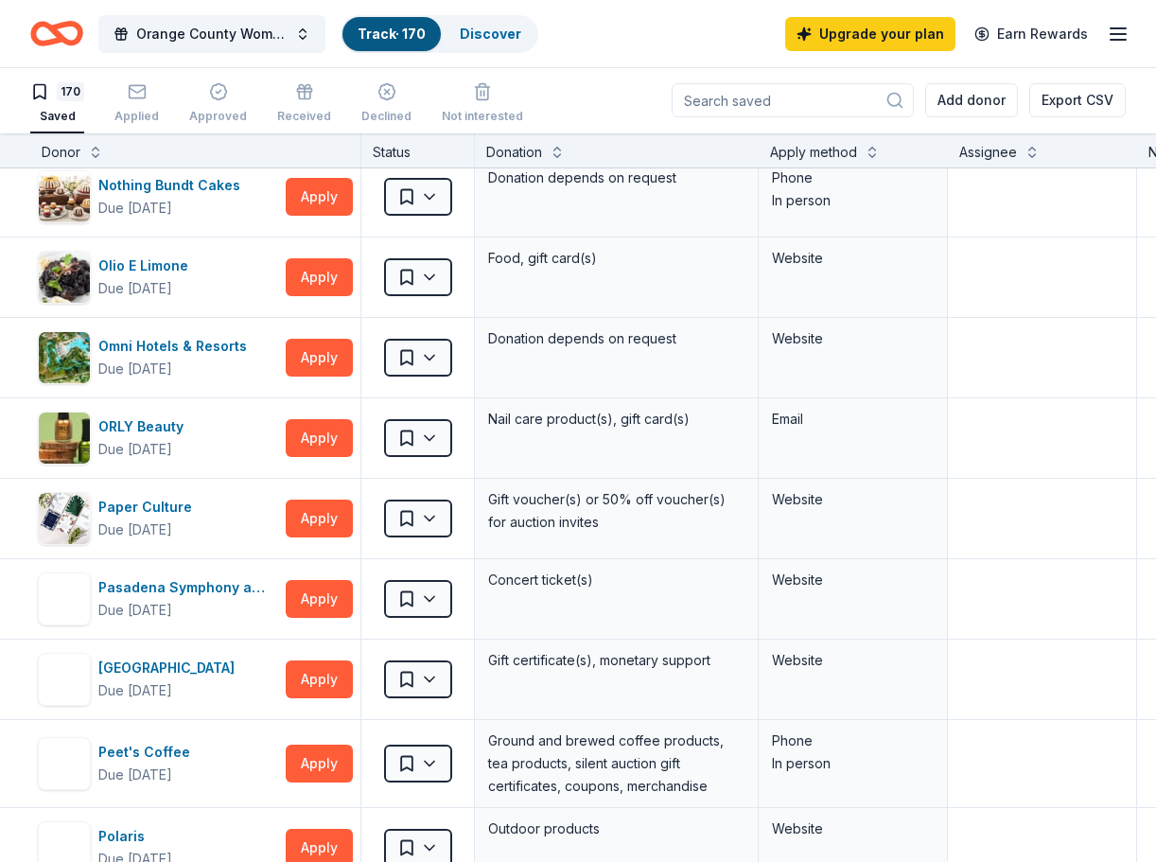
scroll to position [8579, 0]
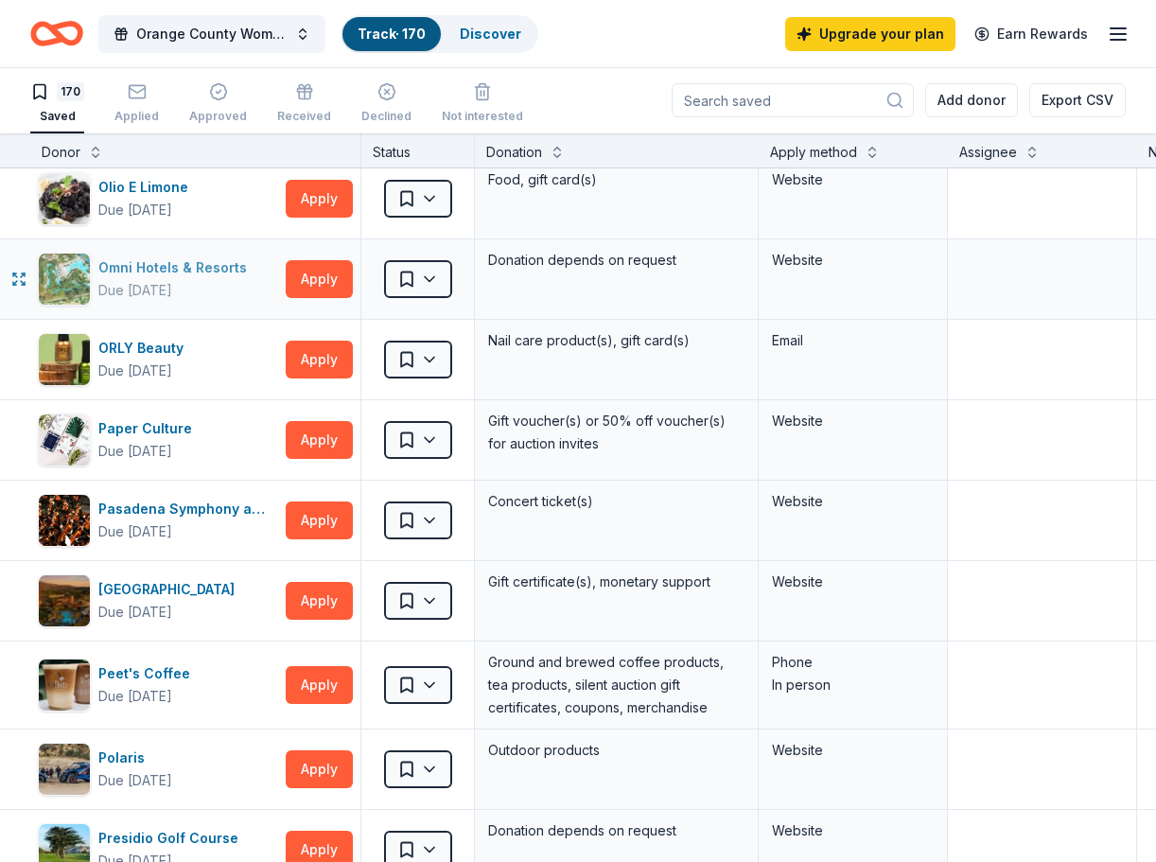
click at [201, 278] on div "Omni Hotels & Resorts" at bounding box center [176, 267] width 156 height 23
click at [168, 608] on div "Due in 115 days" at bounding box center [135, 612] width 74 height 23
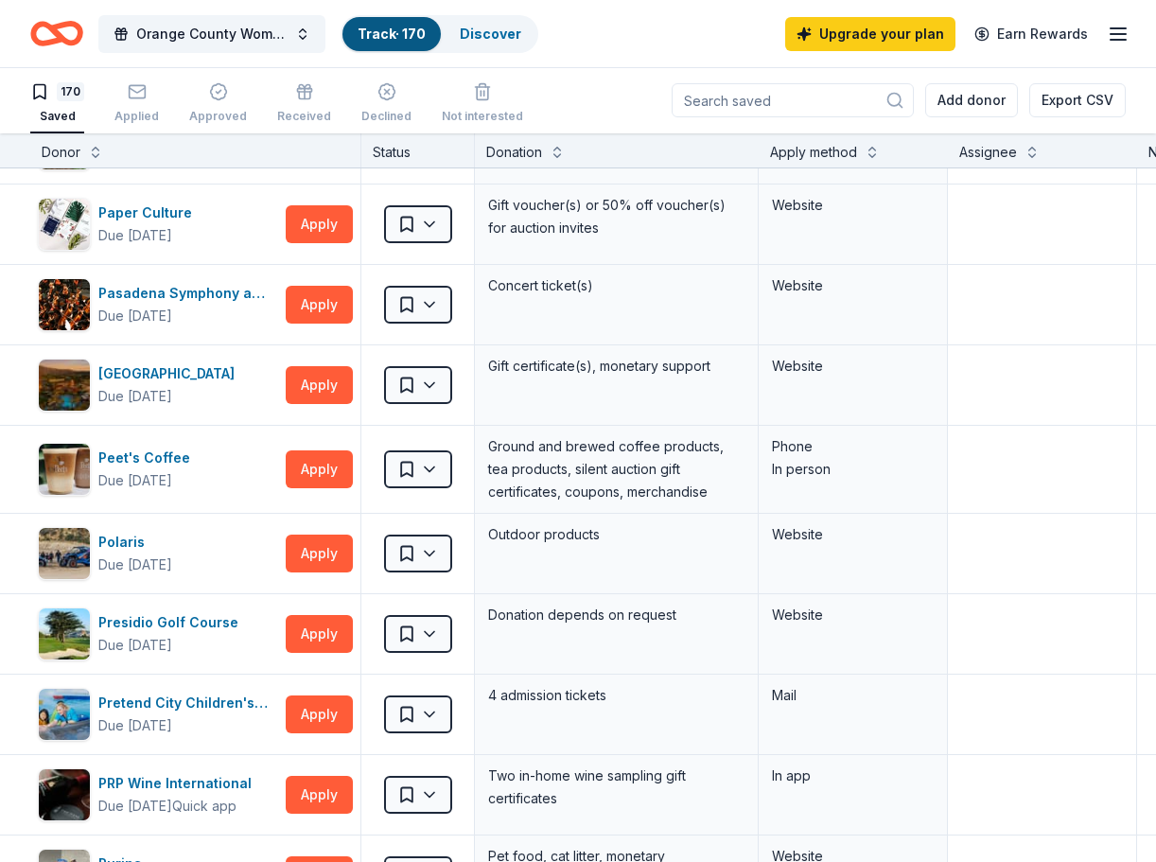
scroll to position [8912, 0]
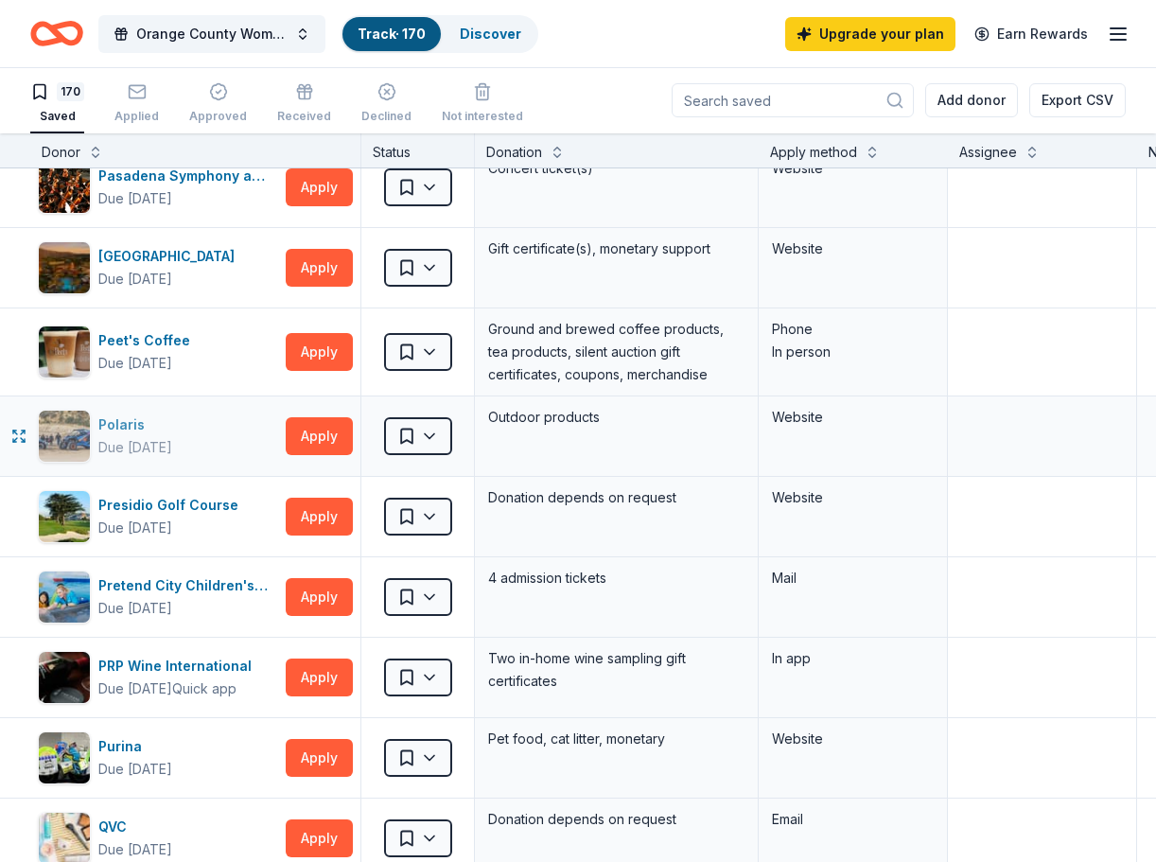
click at [154, 440] on div "Due [DATE]" at bounding box center [135, 447] width 74 height 23
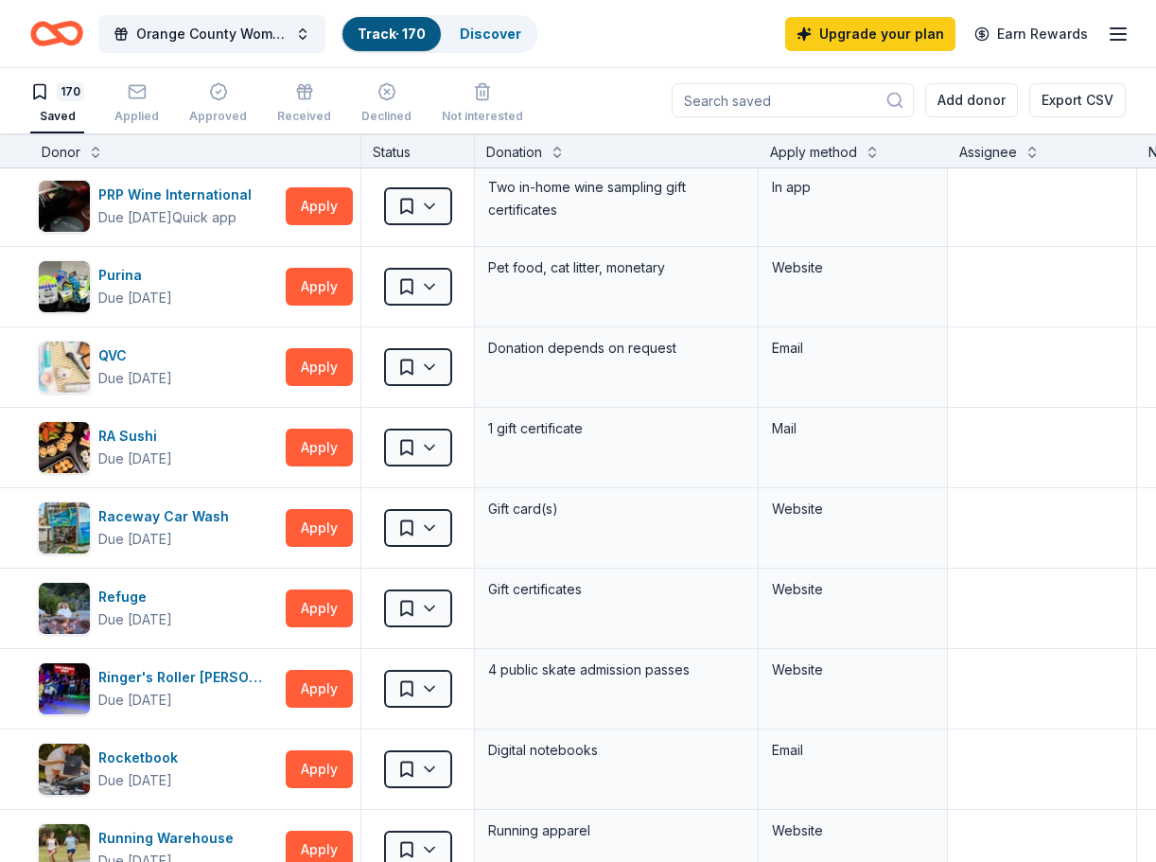
scroll to position [9462, 0]
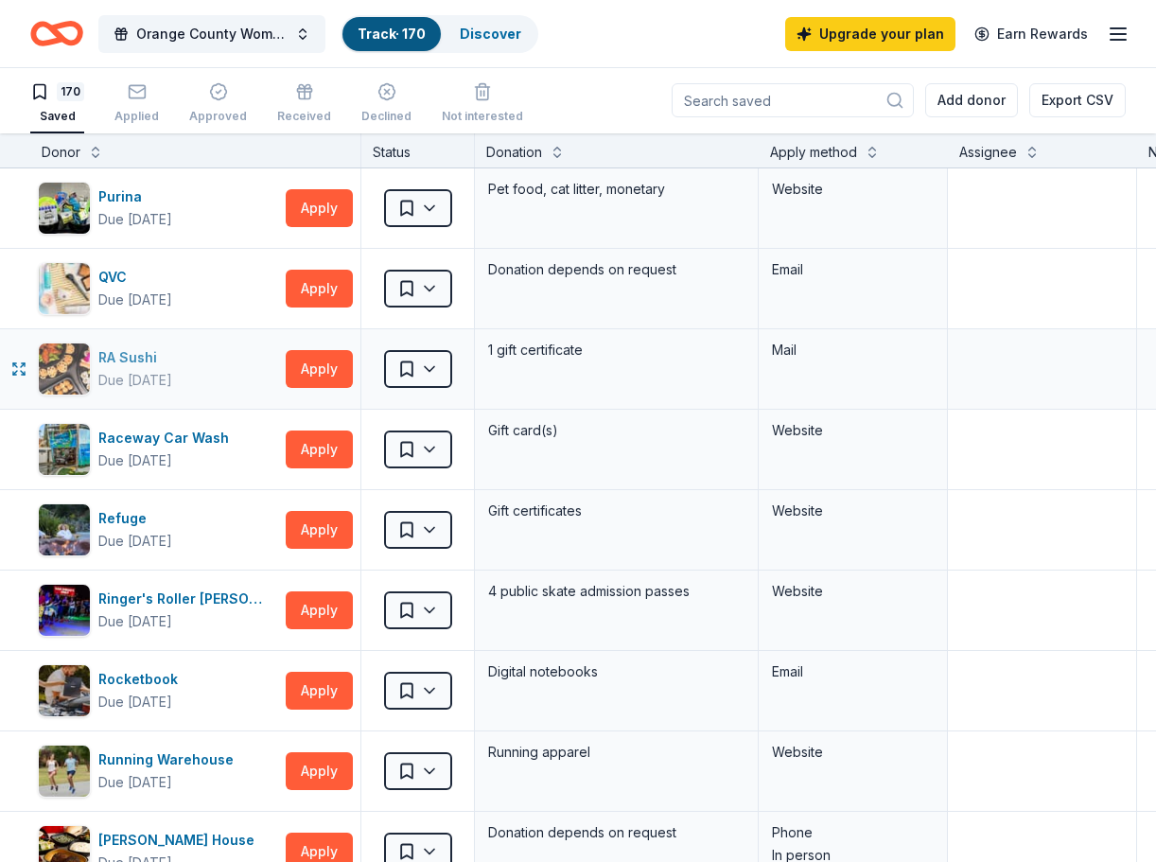
click at [167, 367] on div "RA Sushi" at bounding box center [135, 357] width 74 height 23
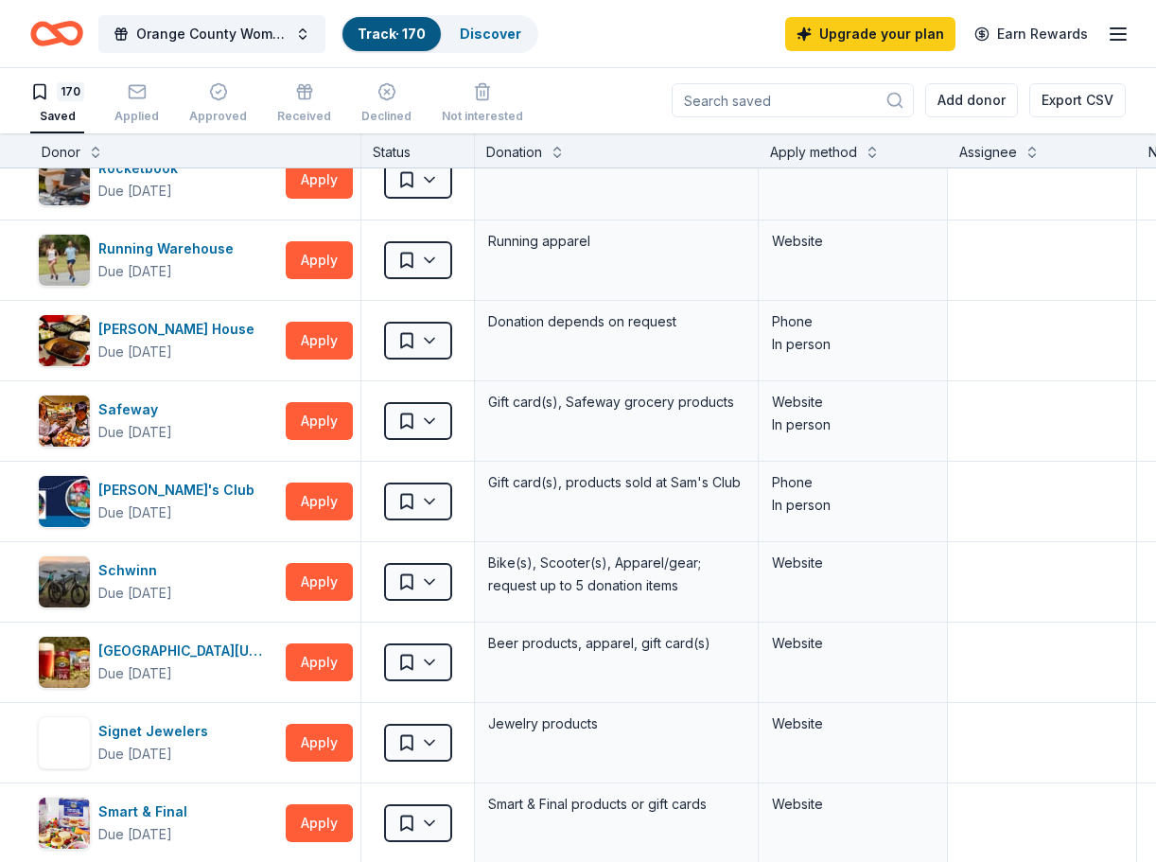
scroll to position [9992, 0]
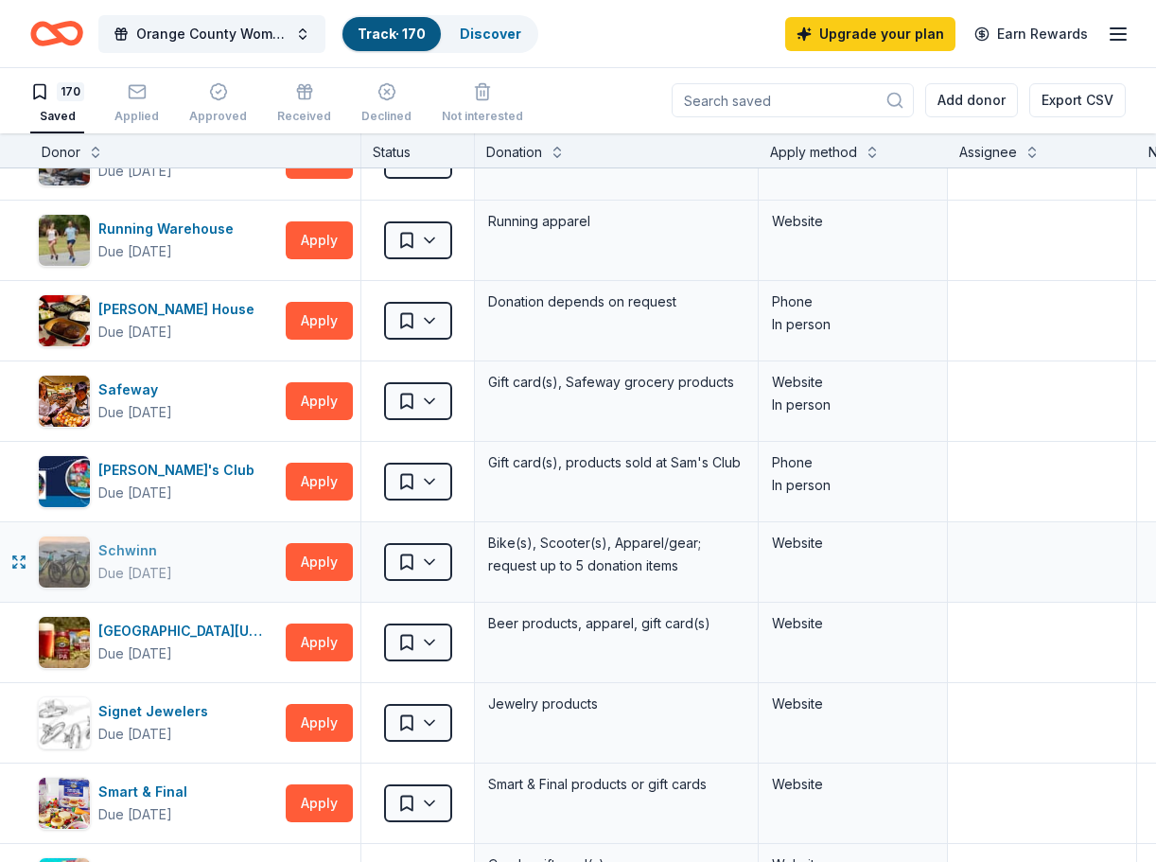
click at [128, 548] on div "Schwinn" at bounding box center [135, 550] width 74 height 23
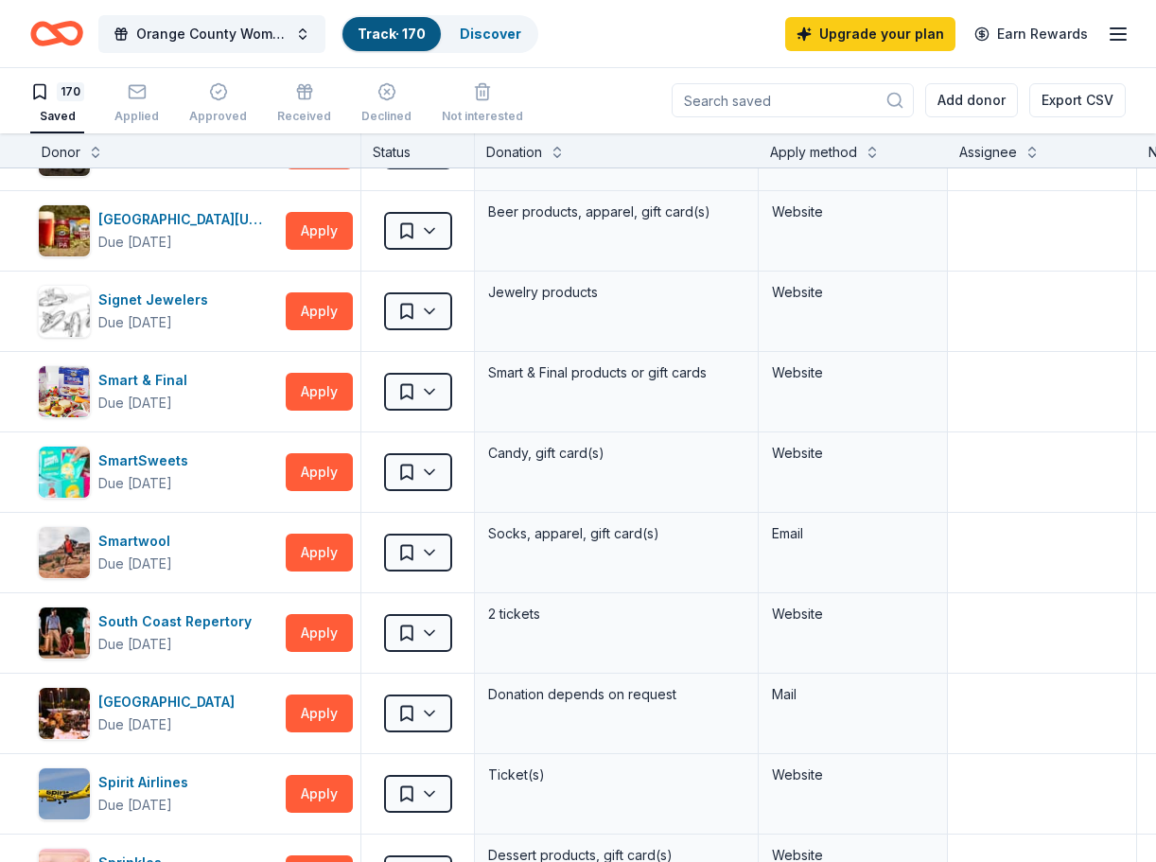
scroll to position [10482, 0]
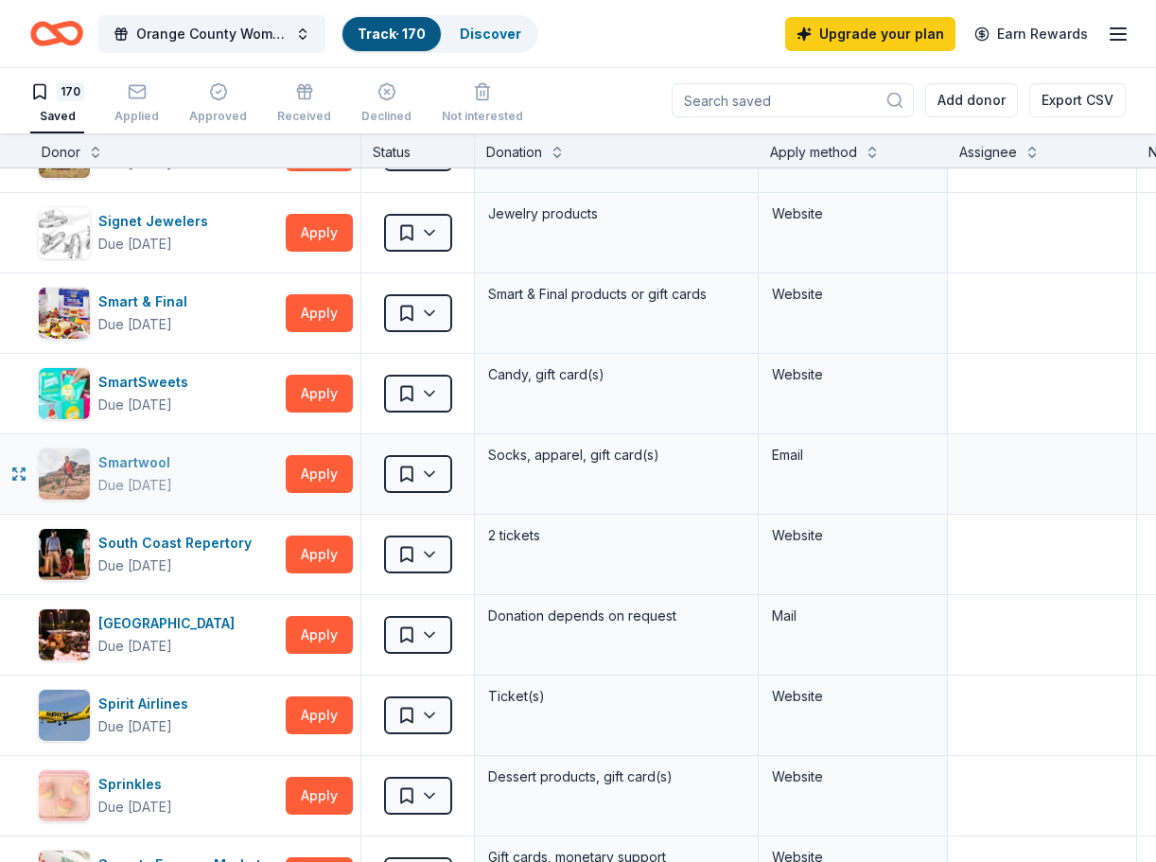
click at [116, 478] on div "Due [DATE]" at bounding box center [135, 485] width 74 height 23
click at [150, 713] on div "Spirit Airlines" at bounding box center [146, 704] width 97 height 23
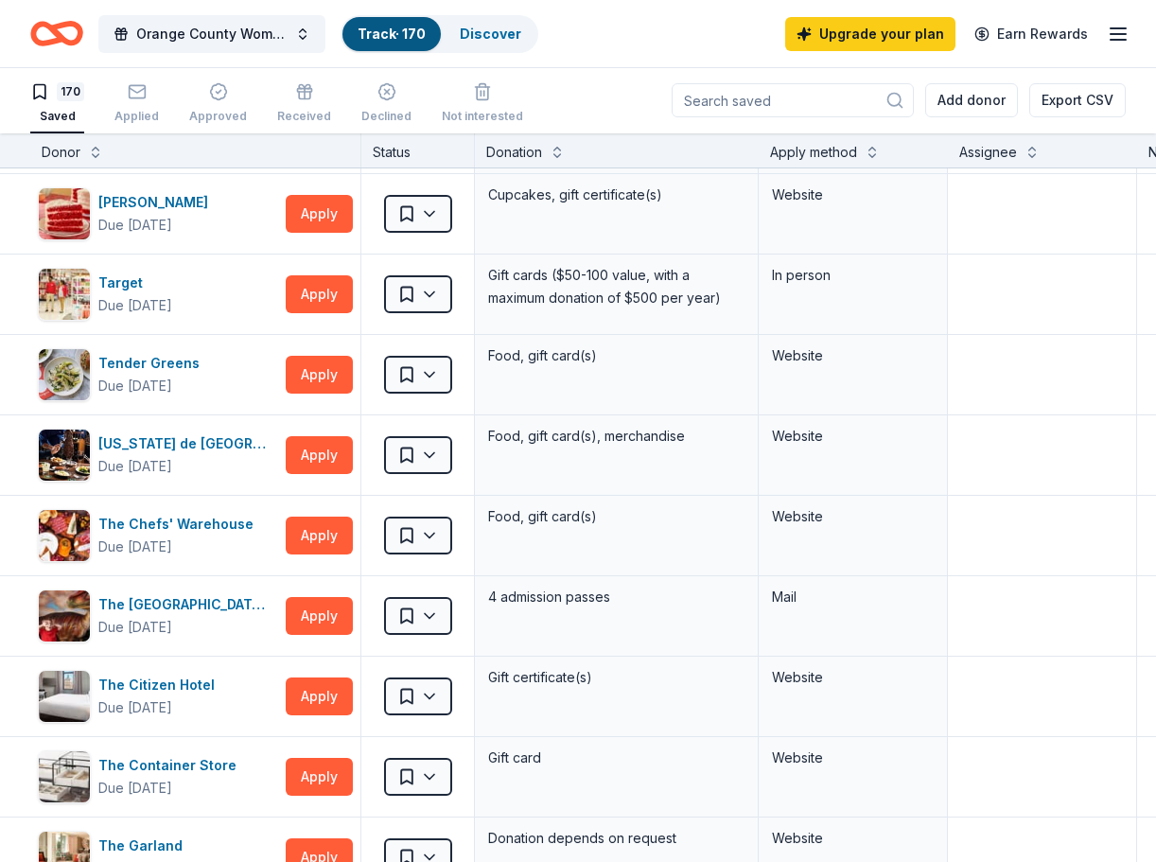
scroll to position [11503, 0]
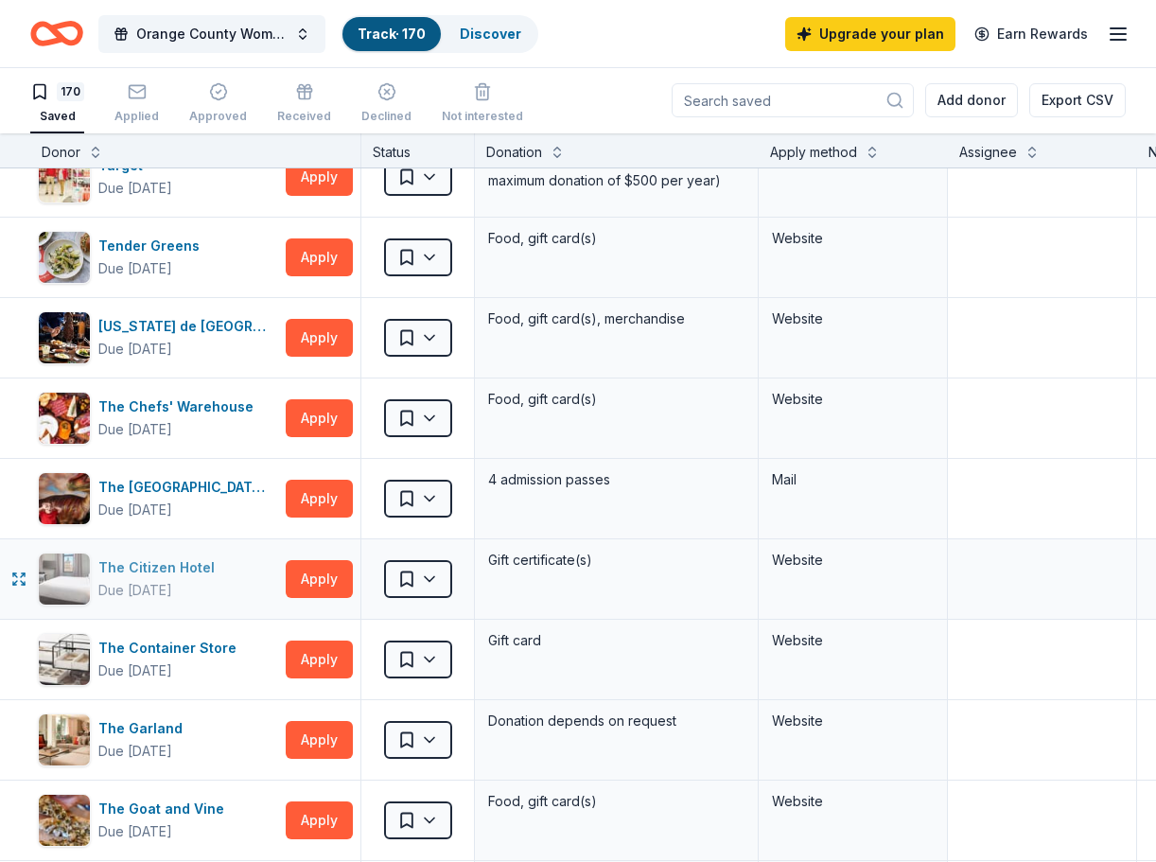
click at [156, 571] on div "The Citizen Hotel" at bounding box center [160, 567] width 124 height 23
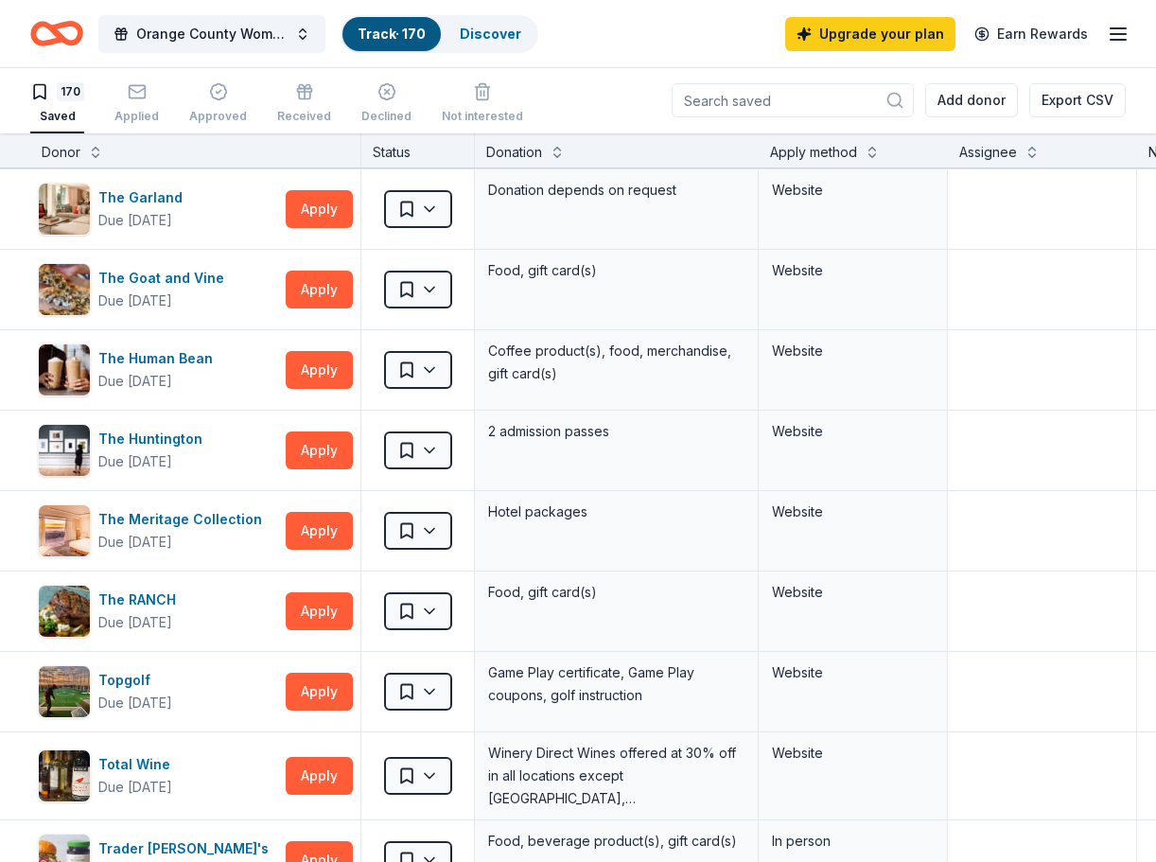
scroll to position [12053, 0]
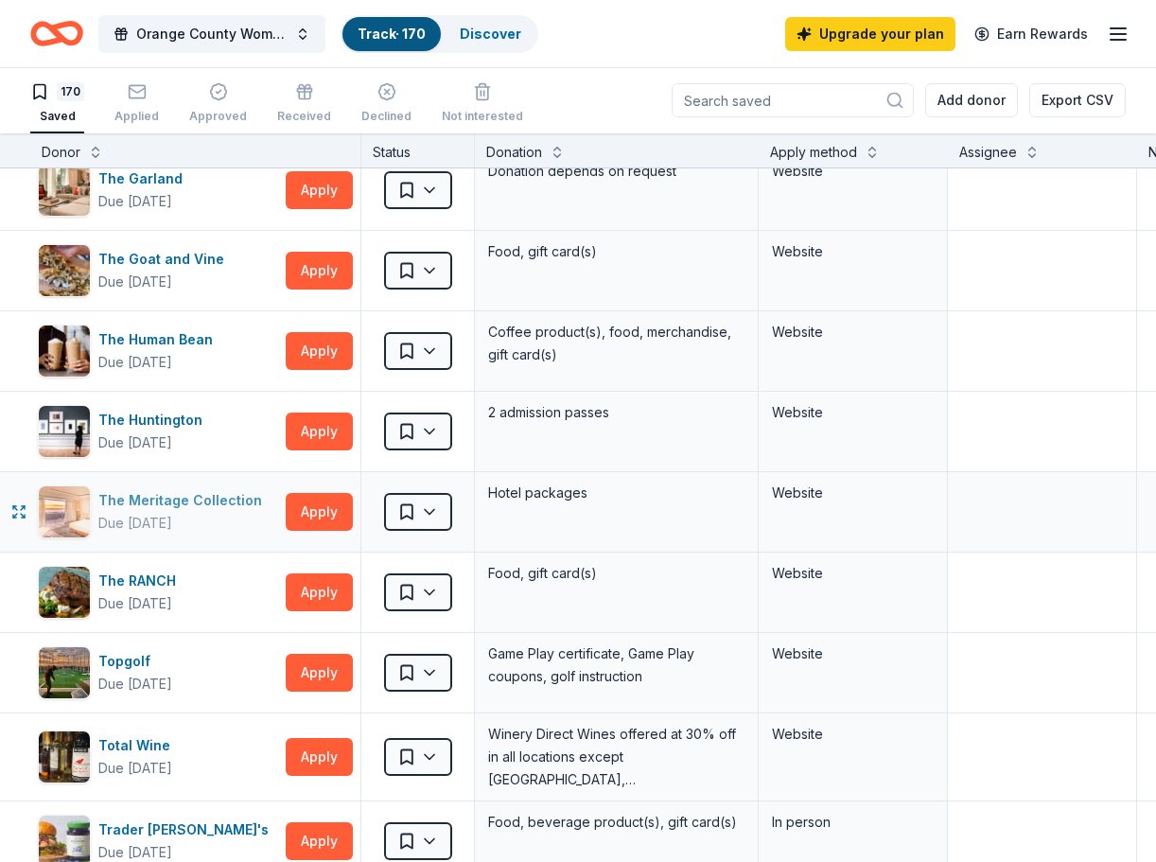
click at [113, 506] on div "The Meritage Collection" at bounding box center [183, 500] width 171 height 23
click at [146, 415] on div "The Huntington" at bounding box center [154, 420] width 112 height 23
click at [167, 677] on div "Due [DATE]" at bounding box center [135, 684] width 74 height 23
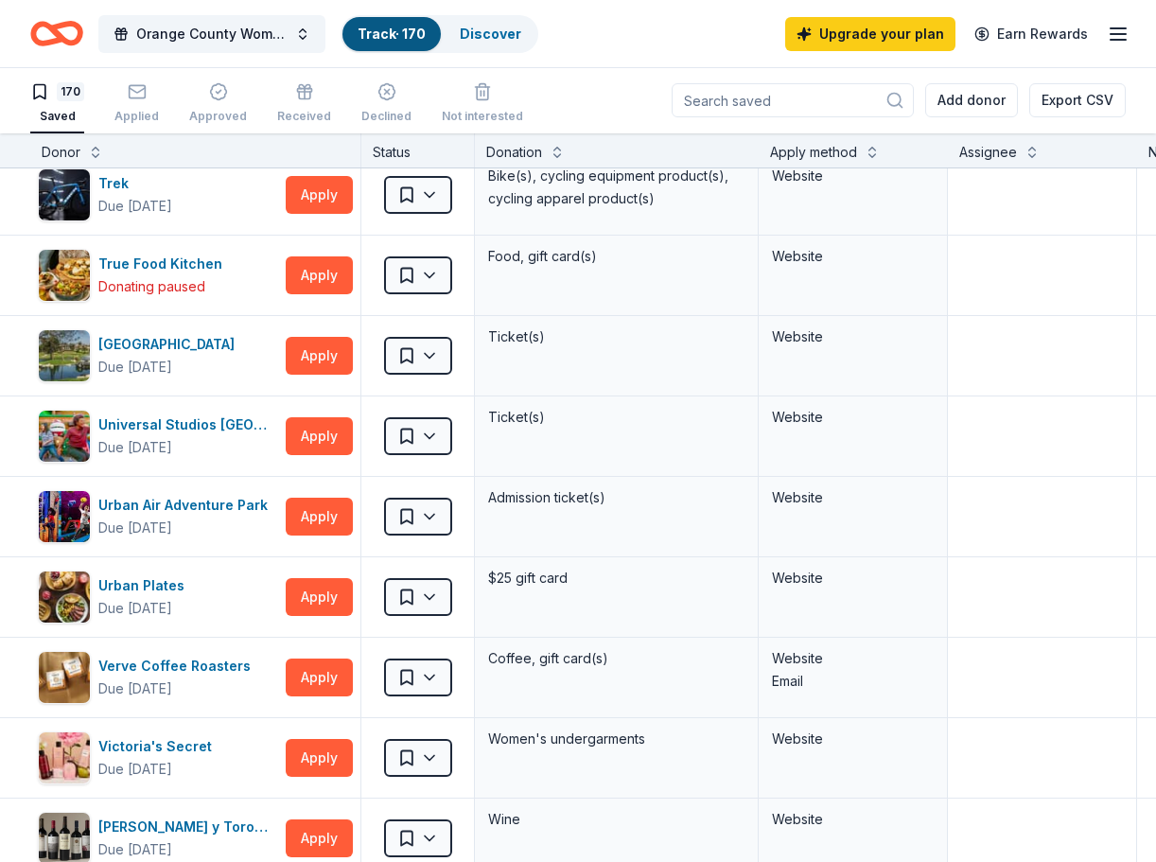
scroll to position [12799, 0]
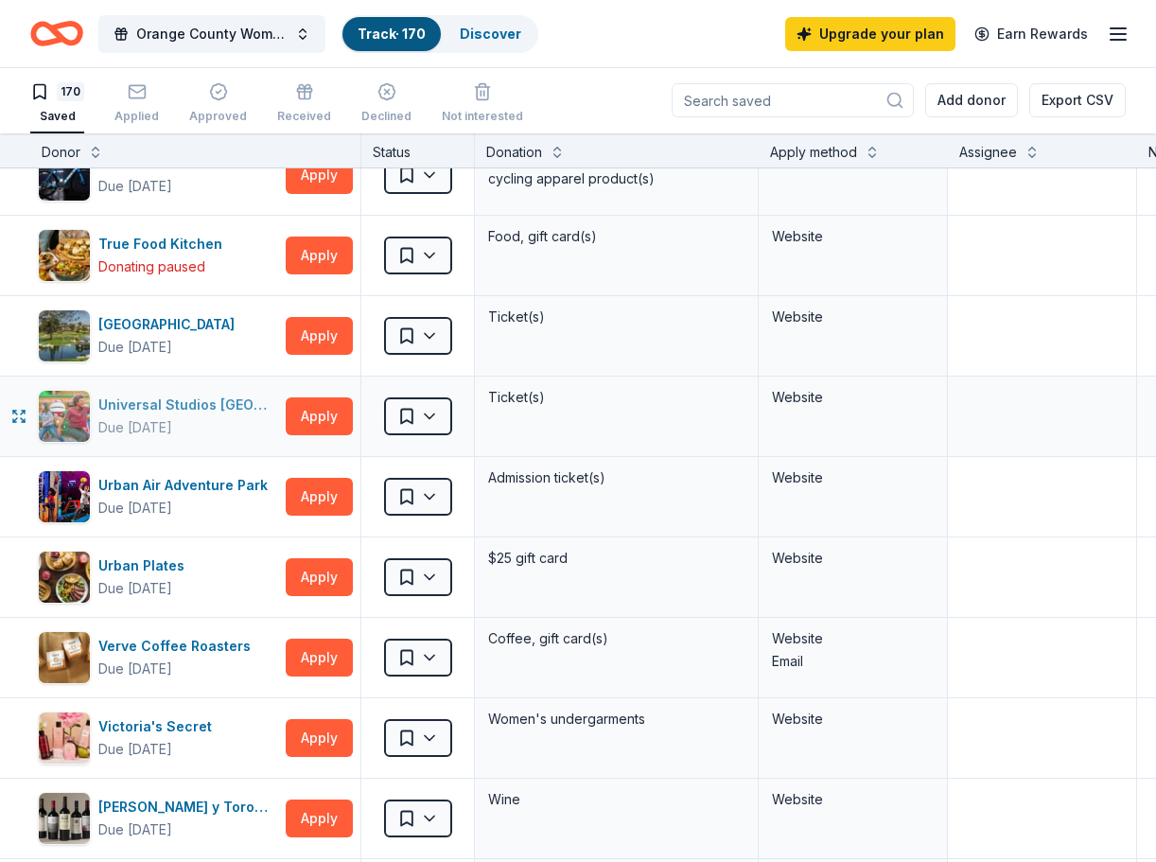
click at [128, 409] on div "Universal Studios Hollywood" at bounding box center [188, 405] width 180 height 23
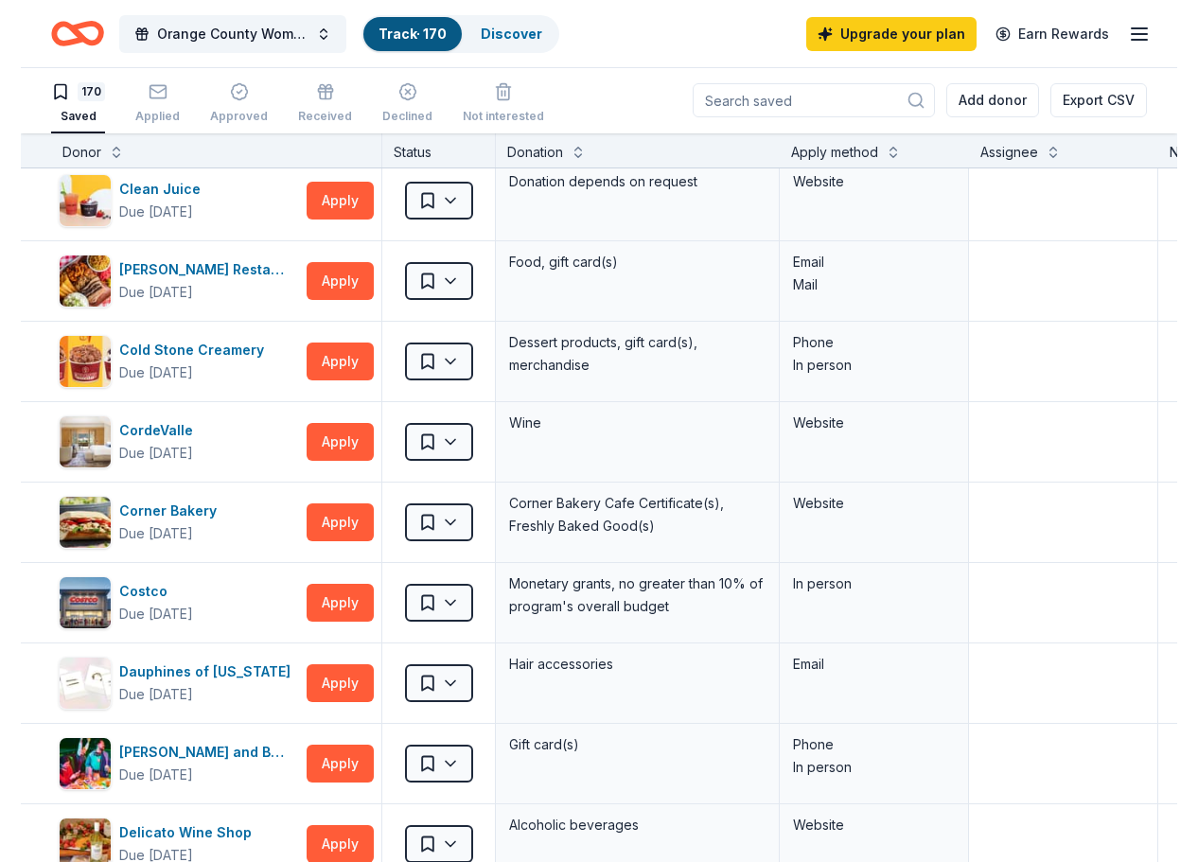
scroll to position [0, 0]
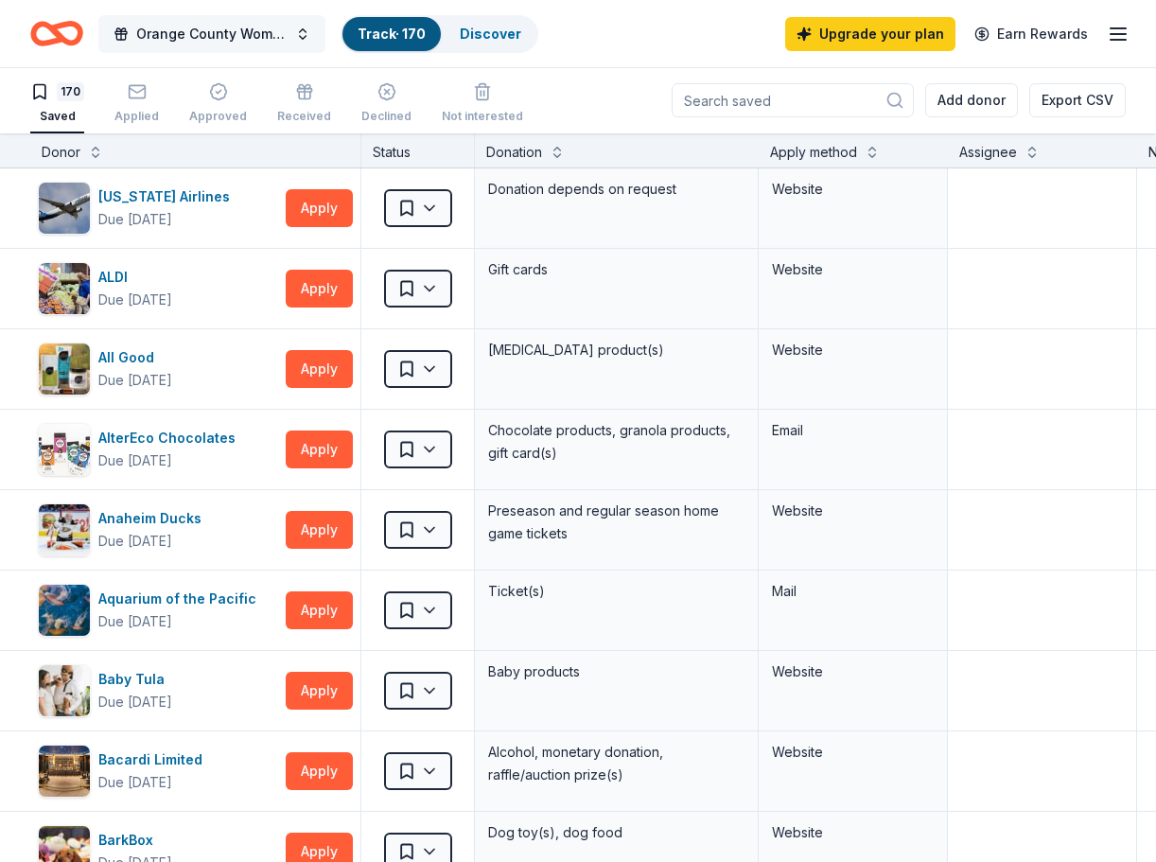
click at [202, 29] on span "Orange County Women's Chorus - Glass of Cabaret 2025" at bounding box center [211, 34] width 151 height 23
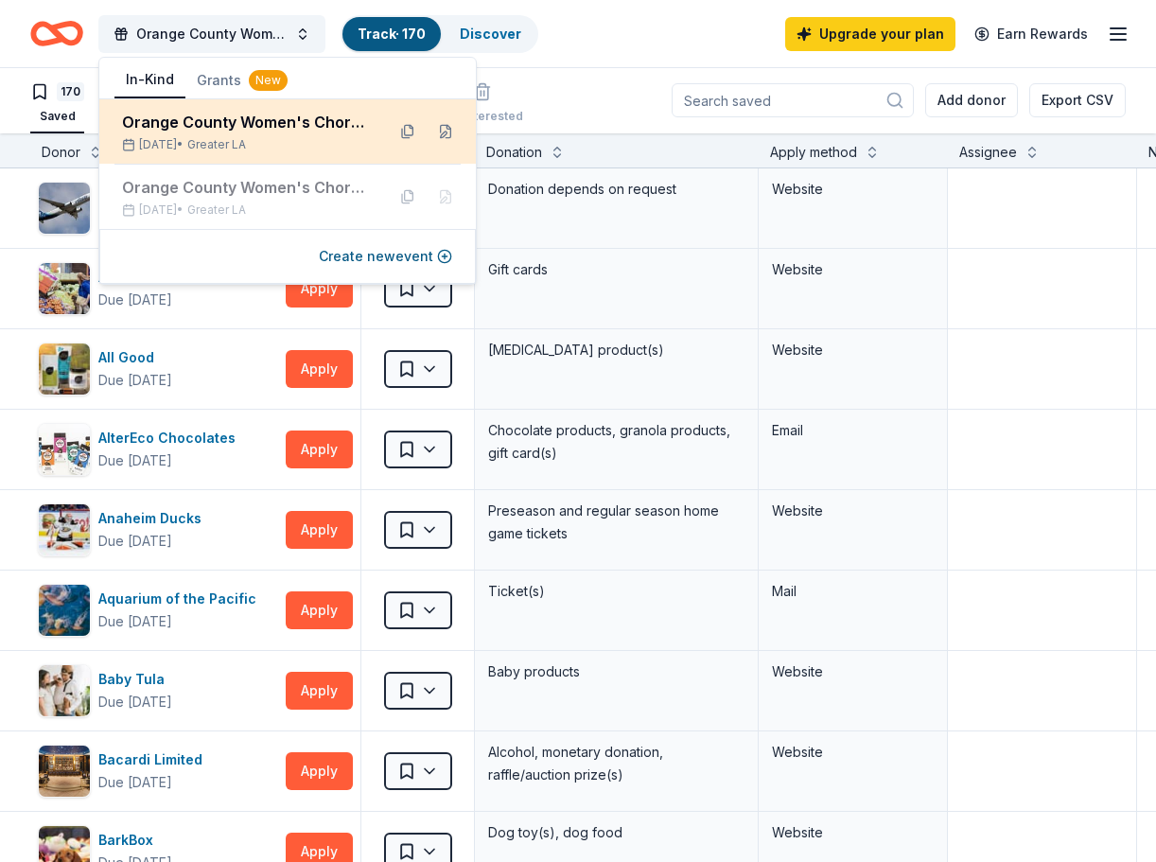
click at [199, 139] on div "Feb 22, 2026 • Greater LA" at bounding box center [246, 144] width 248 height 15
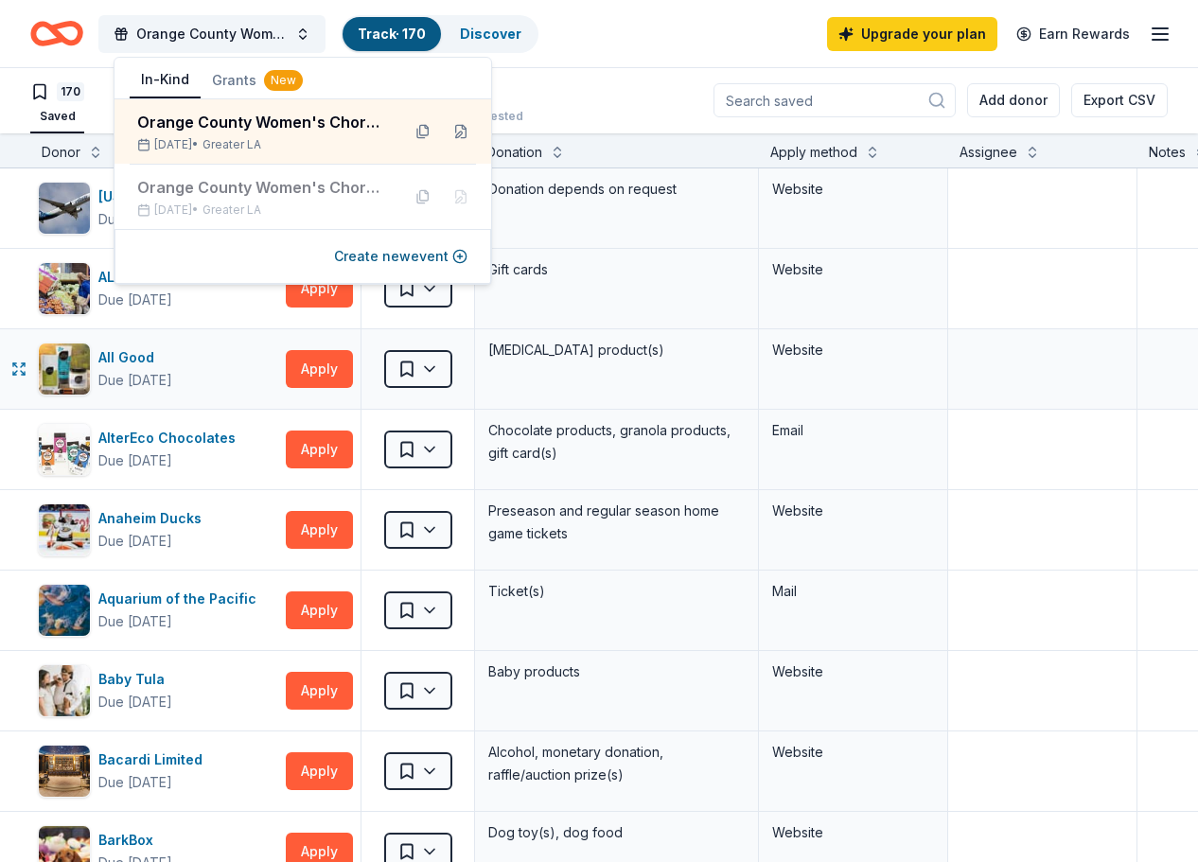
click at [948, 343] on div "Website" at bounding box center [853, 368] width 189 height 79
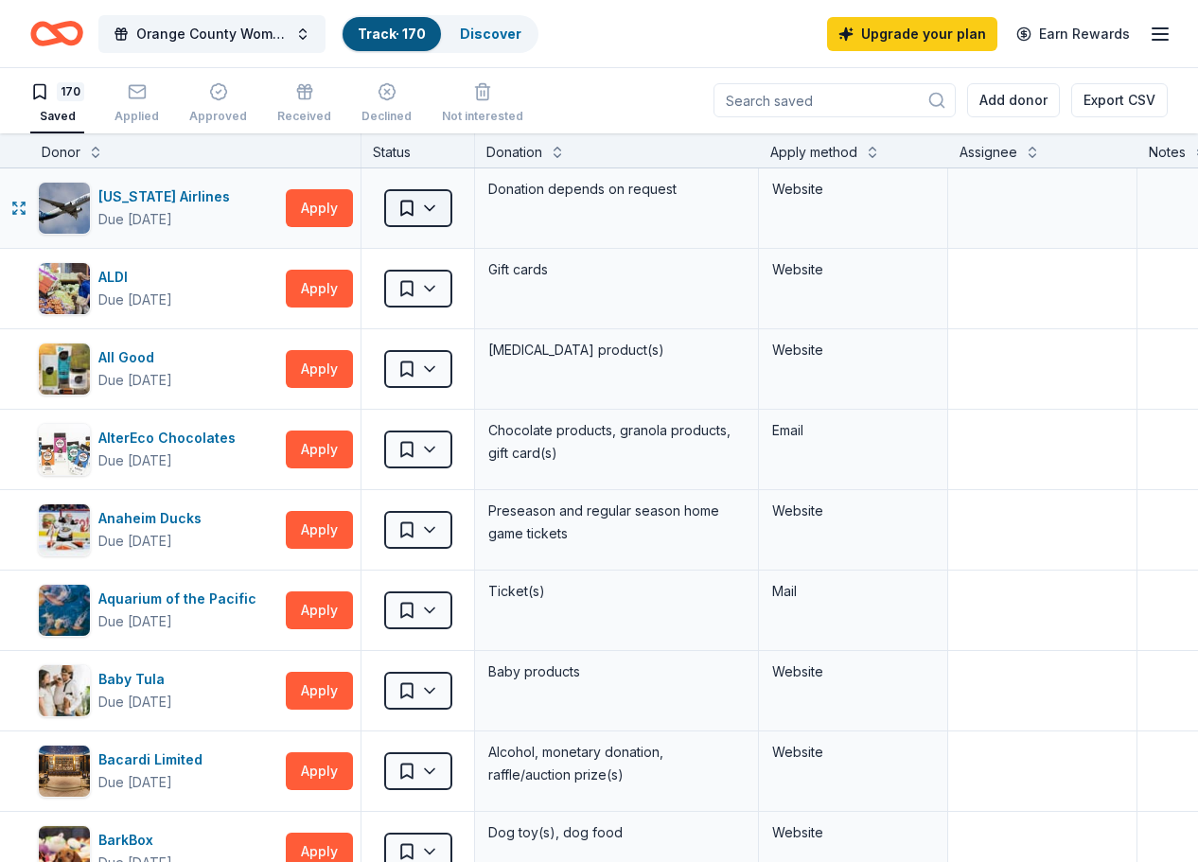
click at [450, 212] on html "Orange County Women's Chorus - Glass of Cabaret 2025 Track · 170 Discover Upgra…" at bounding box center [599, 430] width 1198 height 862
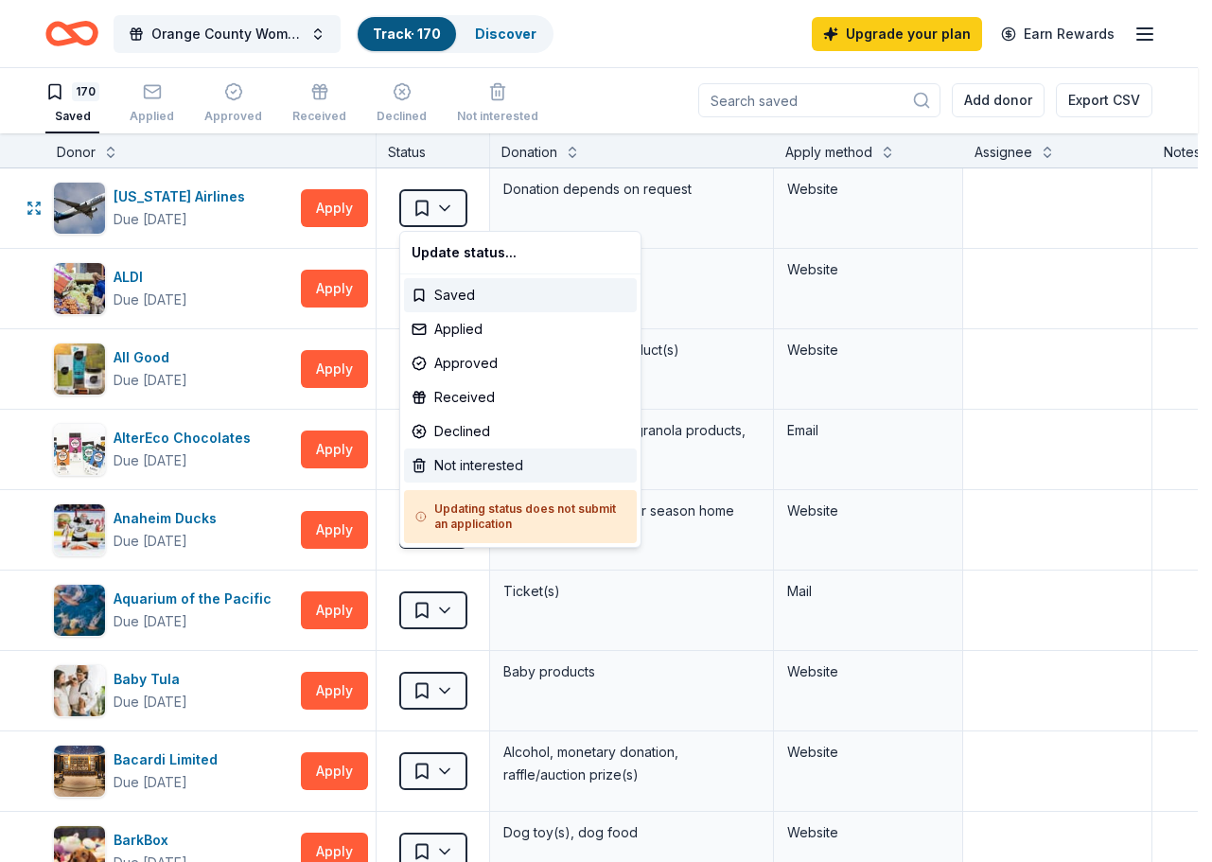
click at [455, 459] on div "Not interested" at bounding box center [520, 465] width 233 height 34
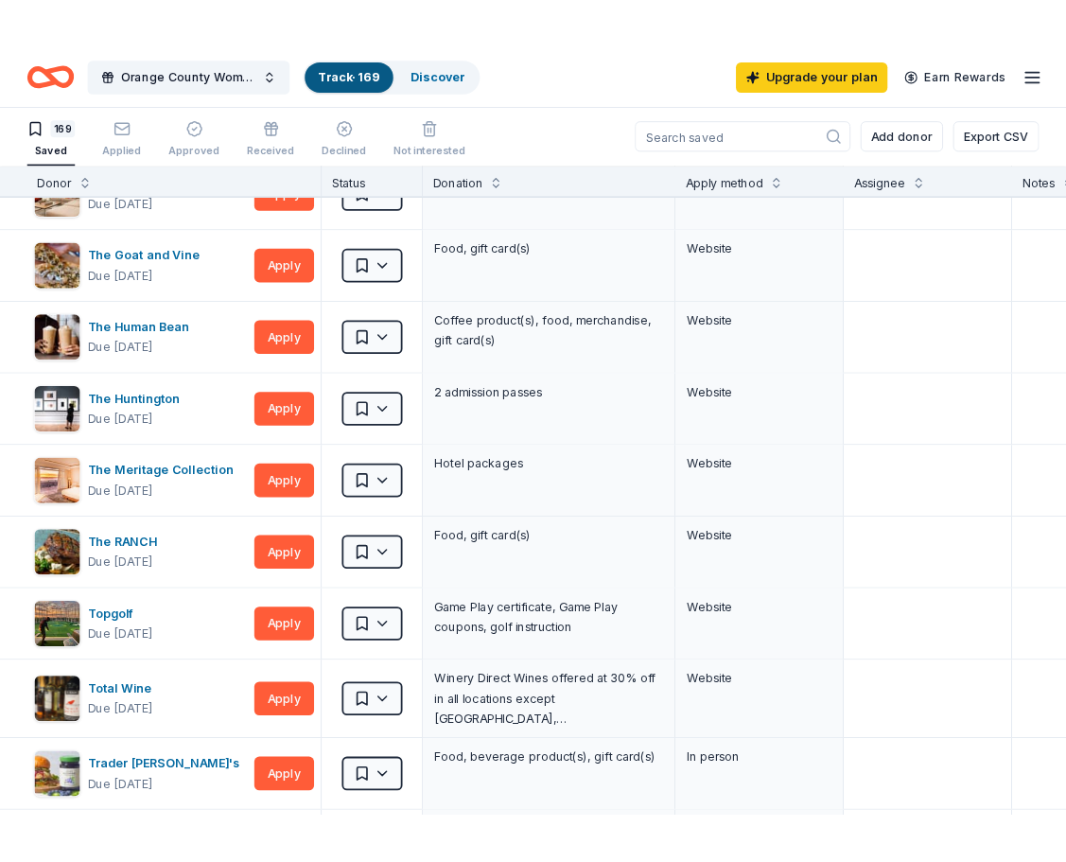
scroll to position [12096, 0]
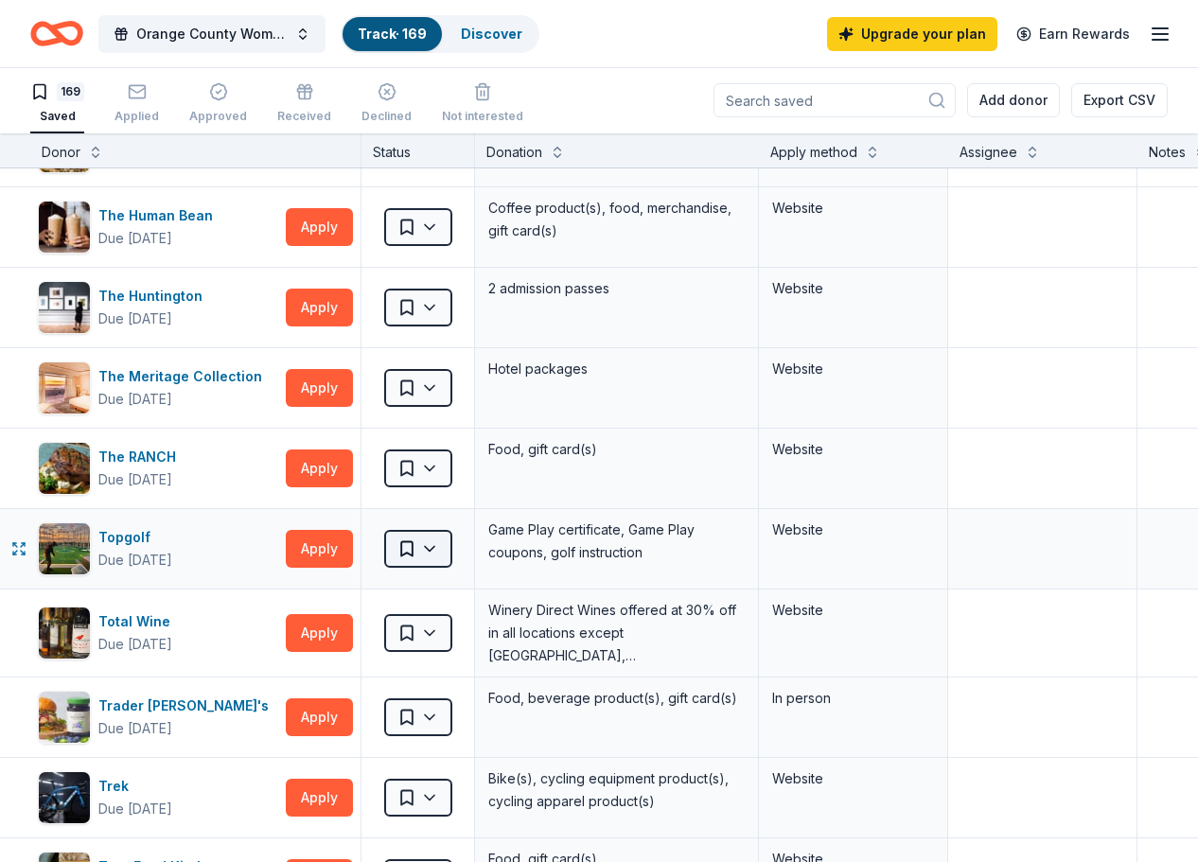
click at [454, 554] on html "Orange County Women's Chorus - Glass of Cabaret 2025 Track · 169 Discover Upgra…" at bounding box center [599, 430] width 1198 height 862
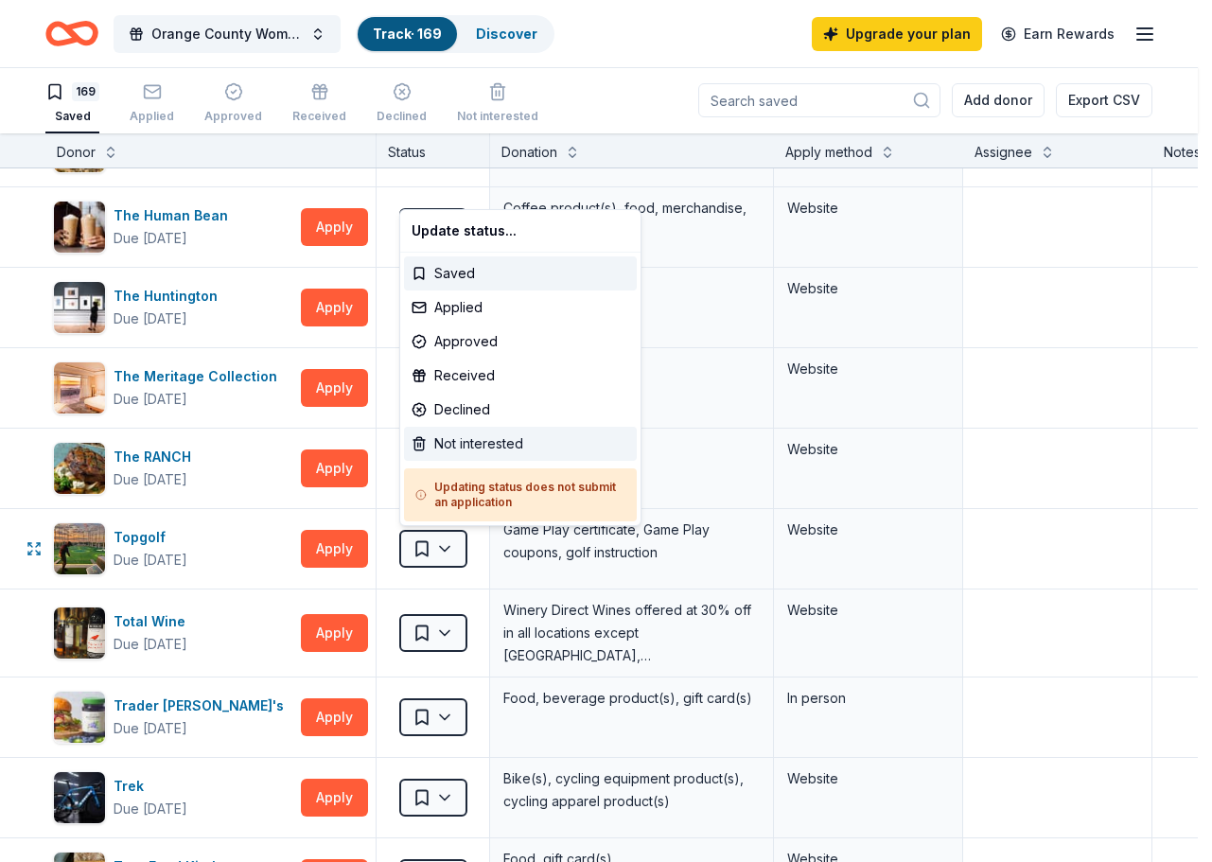
click at [467, 446] on div "Not interested" at bounding box center [520, 444] width 233 height 34
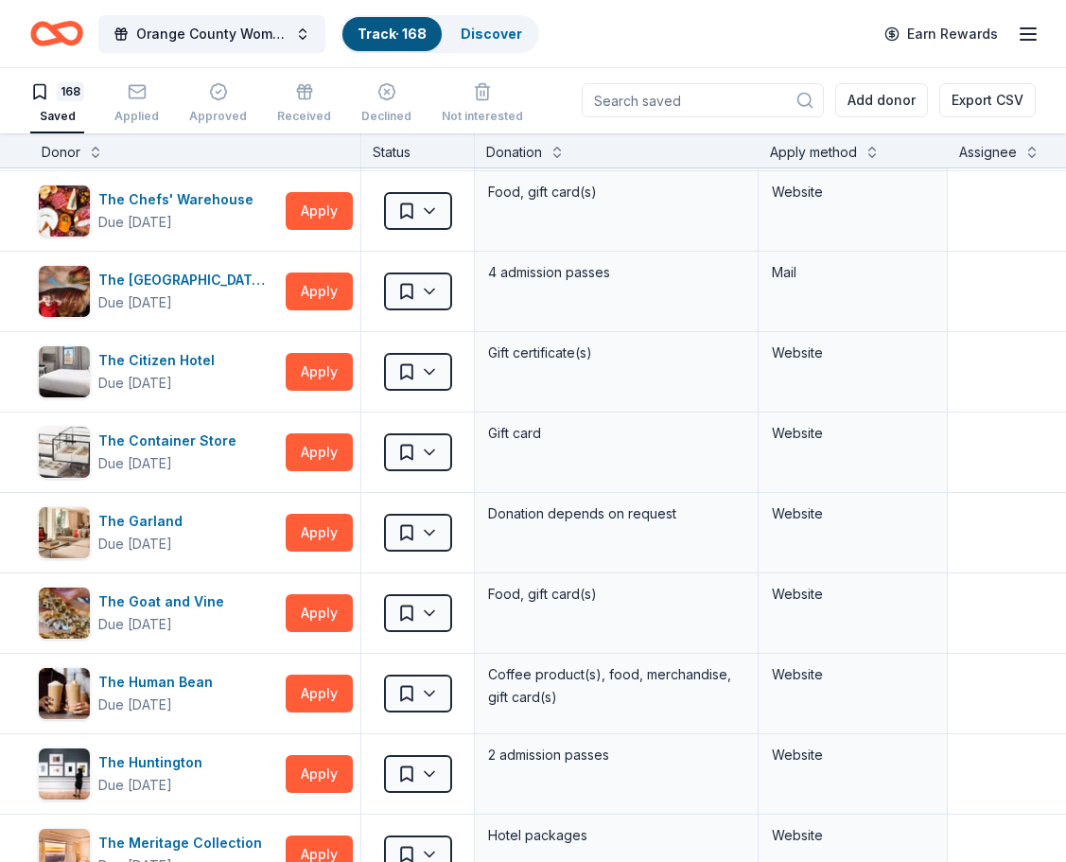
scroll to position [11552, 0]
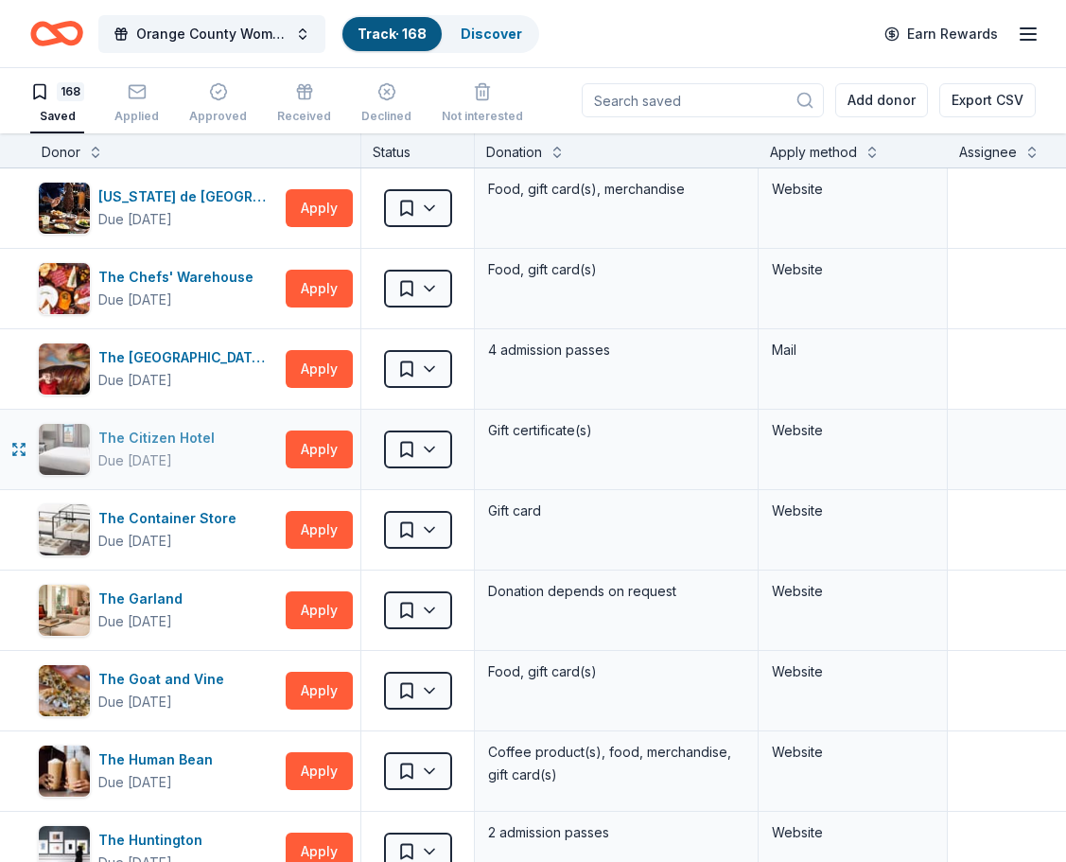
click at [167, 447] on div "The Citizen Hotel" at bounding box center [160, 438] width 124 height 23
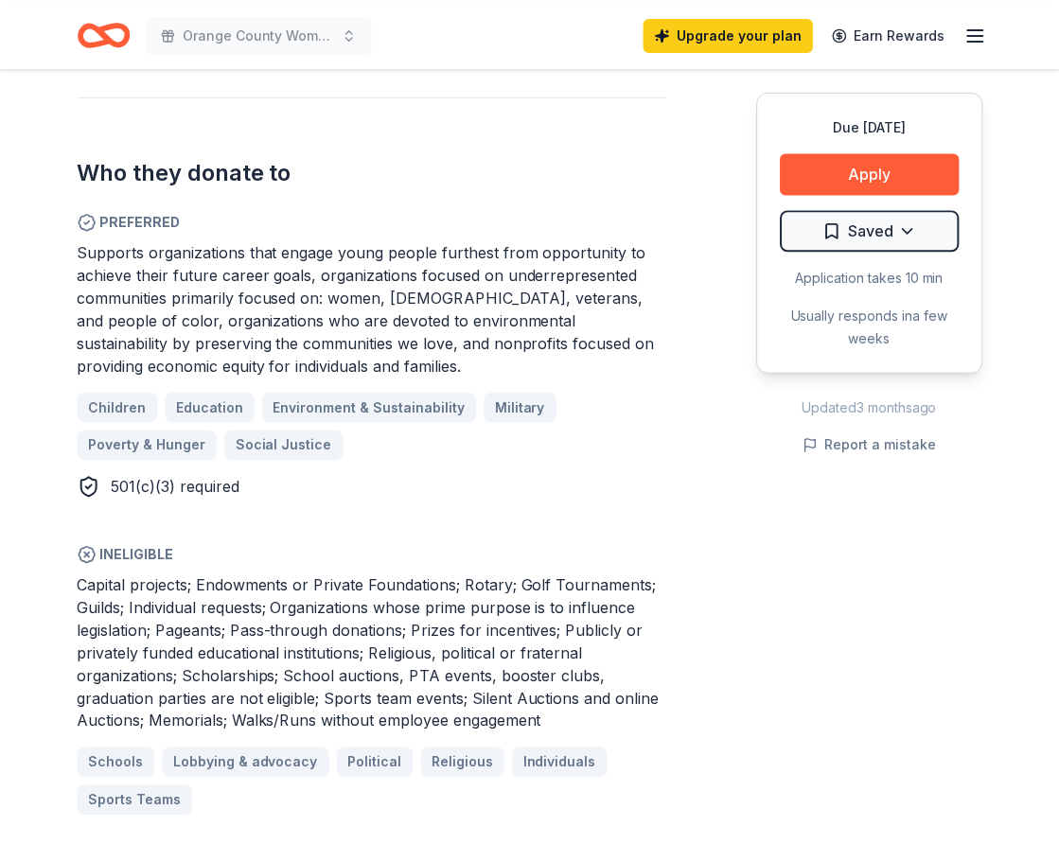
scroll to position [1006, 0]
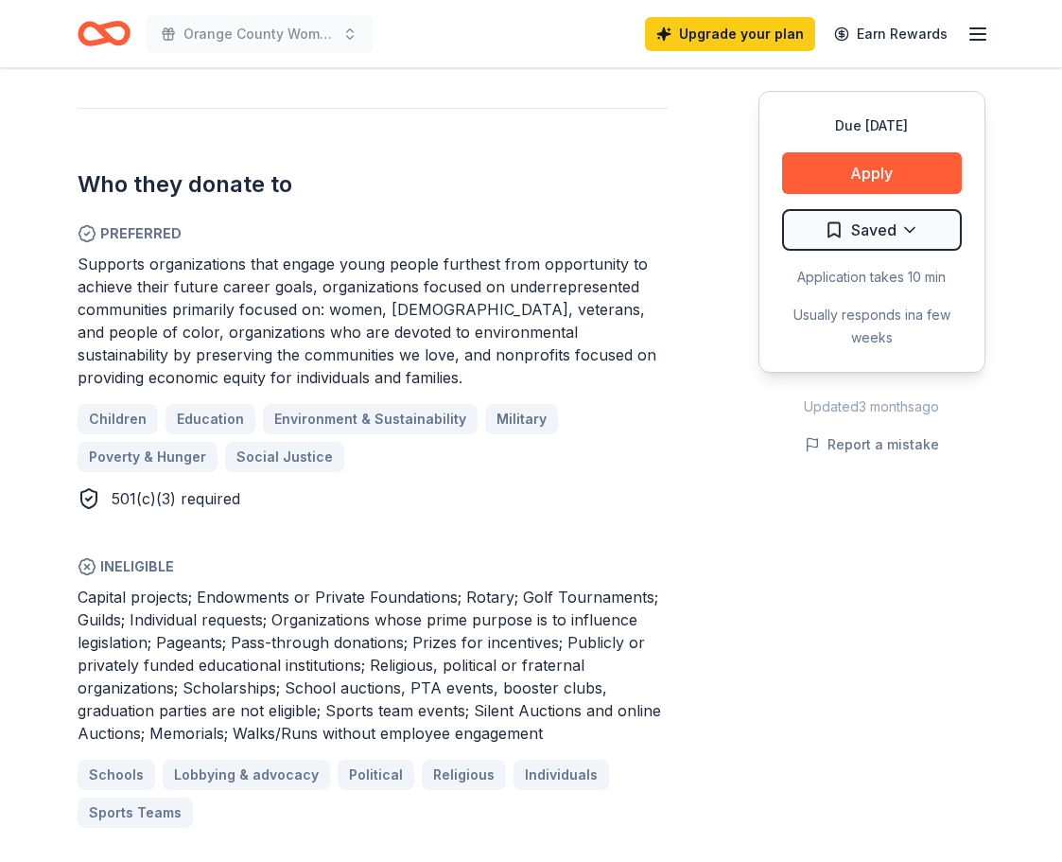
click at [356, 497] on div "Who they donate to Preferred Supports organizations that engage young people fu…" at bounding box center [373, 468] width 590 height 720
click at [398, 508] on div "Who they donate to Preferred Supports organizations that engage young people fu…" at bounding box center [373, 468] width 590 height 720
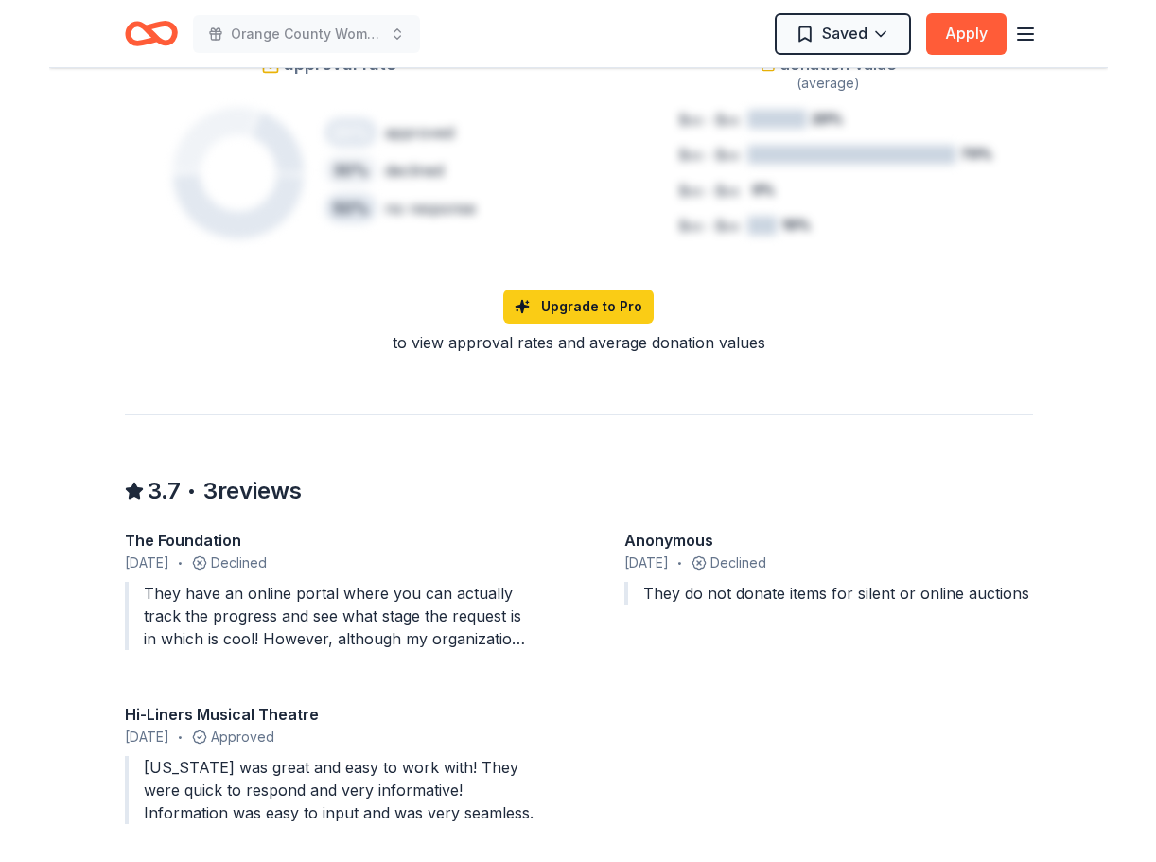
scroll to position [1983, 0]
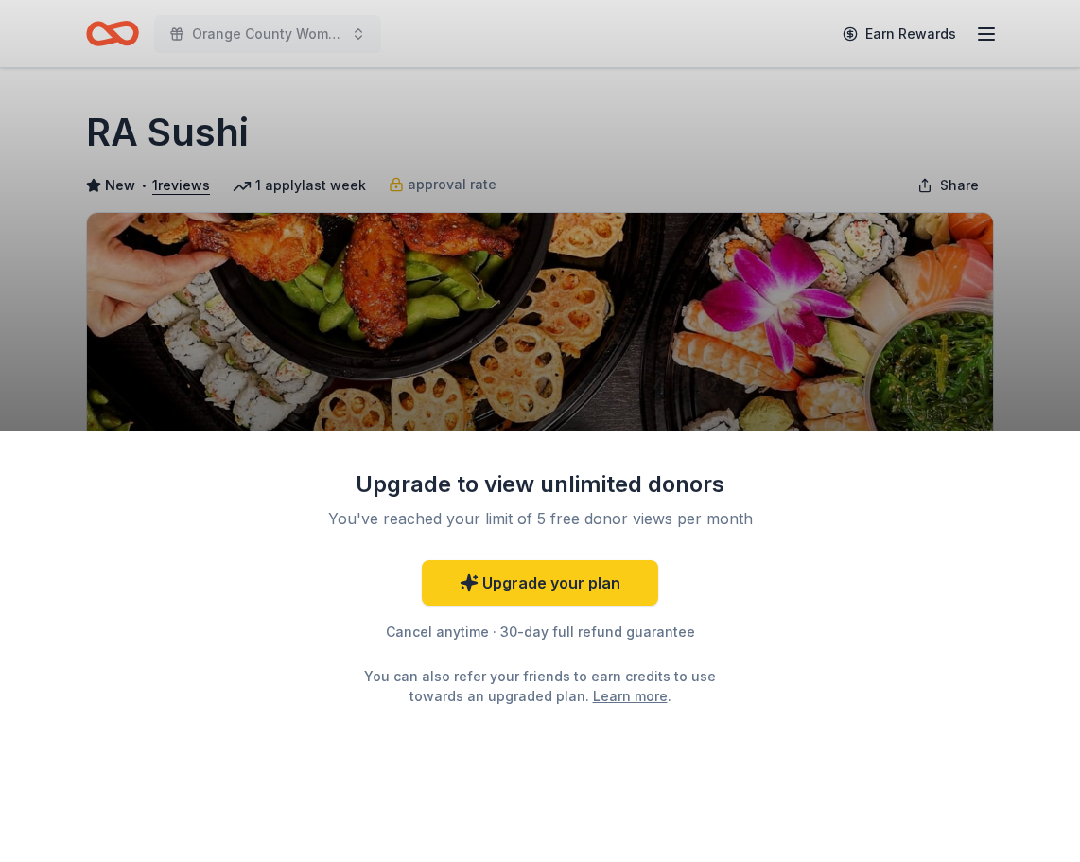
click at [4, 288] on div "Upgrade to view unlimited donors You've reached your limit of 5 free donor view…" at bounding box center [540, 431] width 1080 height 862
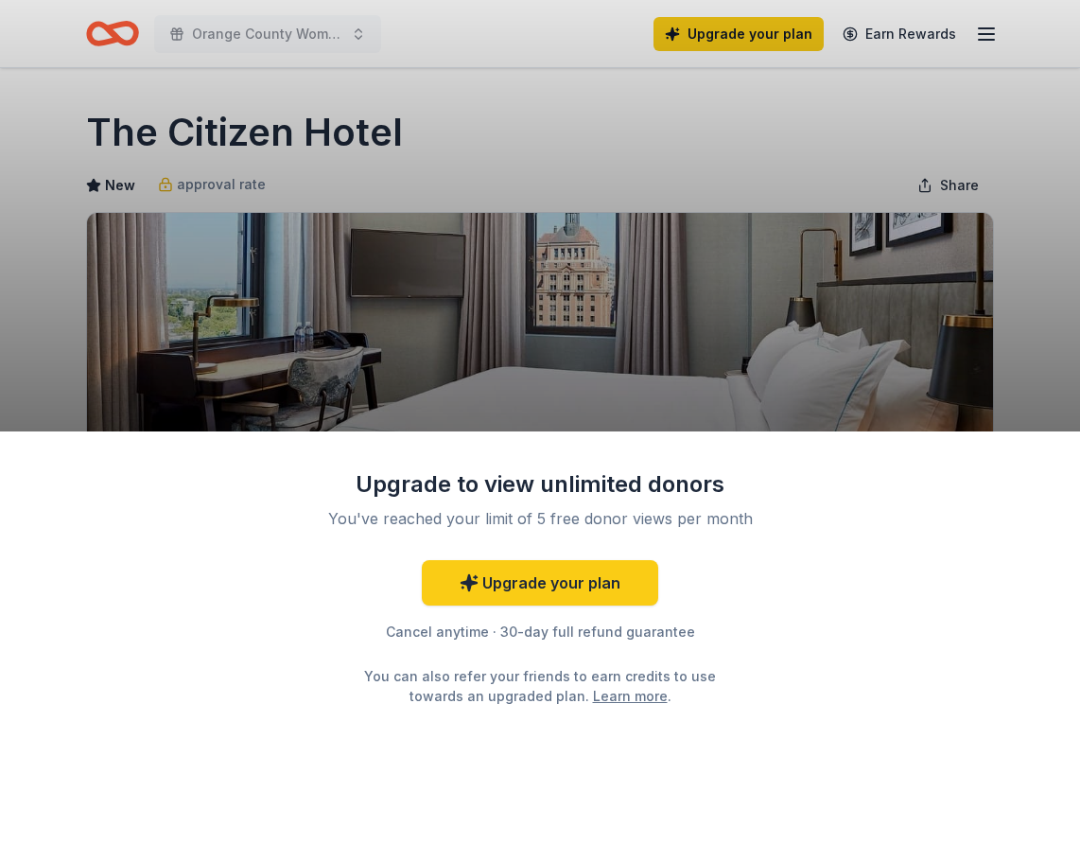
click at [1024, 262] on div "Upgrade to view unlimited donors You've reached your limit of 5 free donor view…" at bounding box center [540, 431] width 1080 height 862
click at [503, 587] on link "Upgrade your plan" at bounding box center [540, 582] width 237 height 45
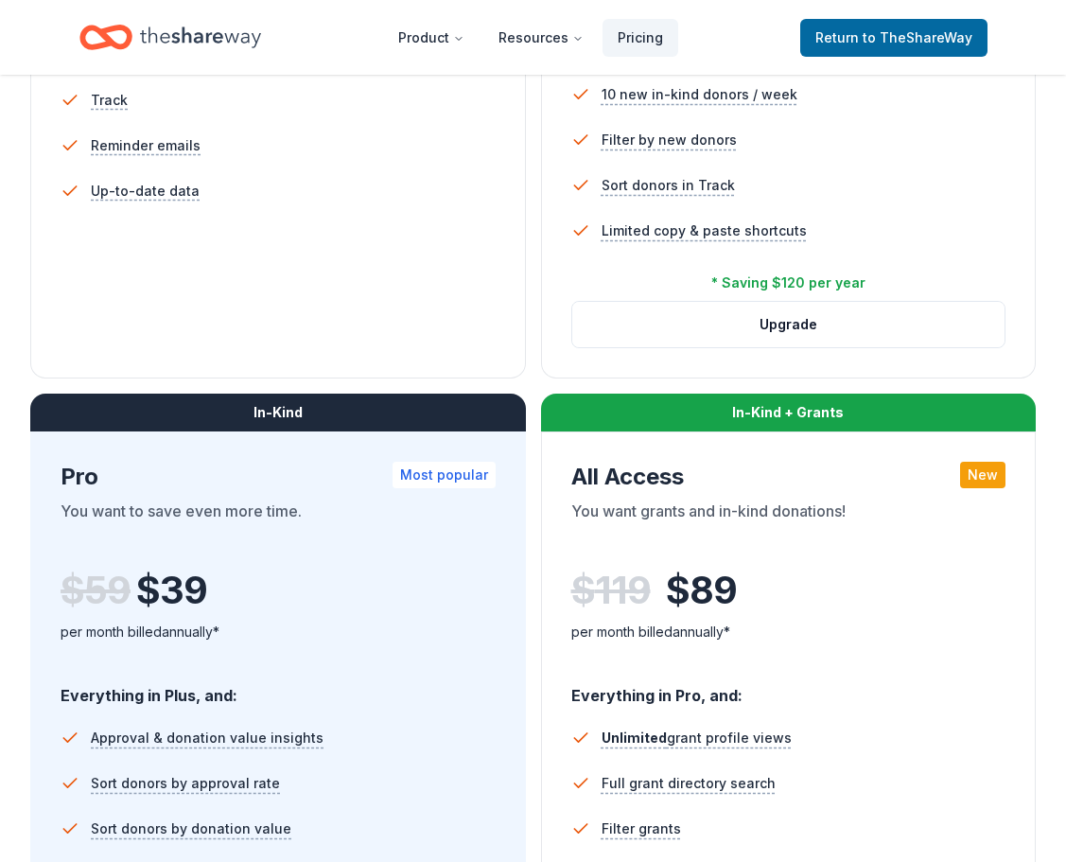
scroll to position [667, 0]
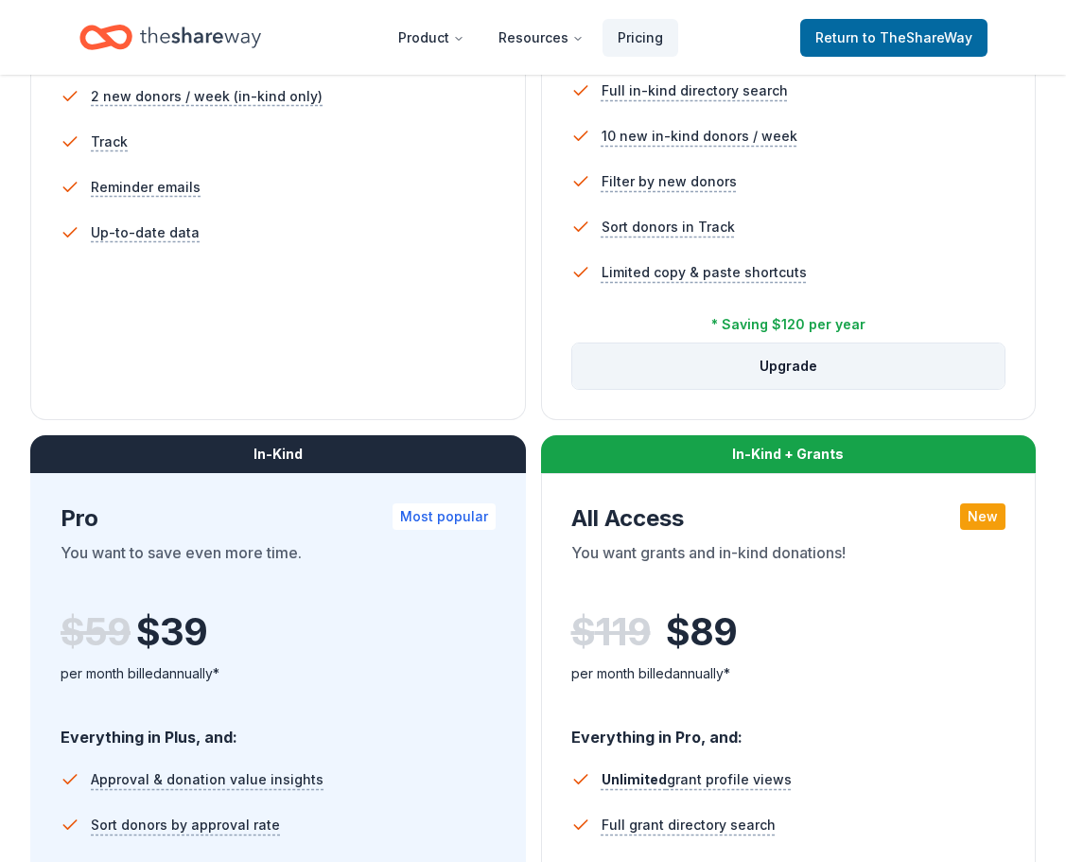
click at [776, 372] on button "Upgrade" at bounding box center [788, 365] width 433 height 45
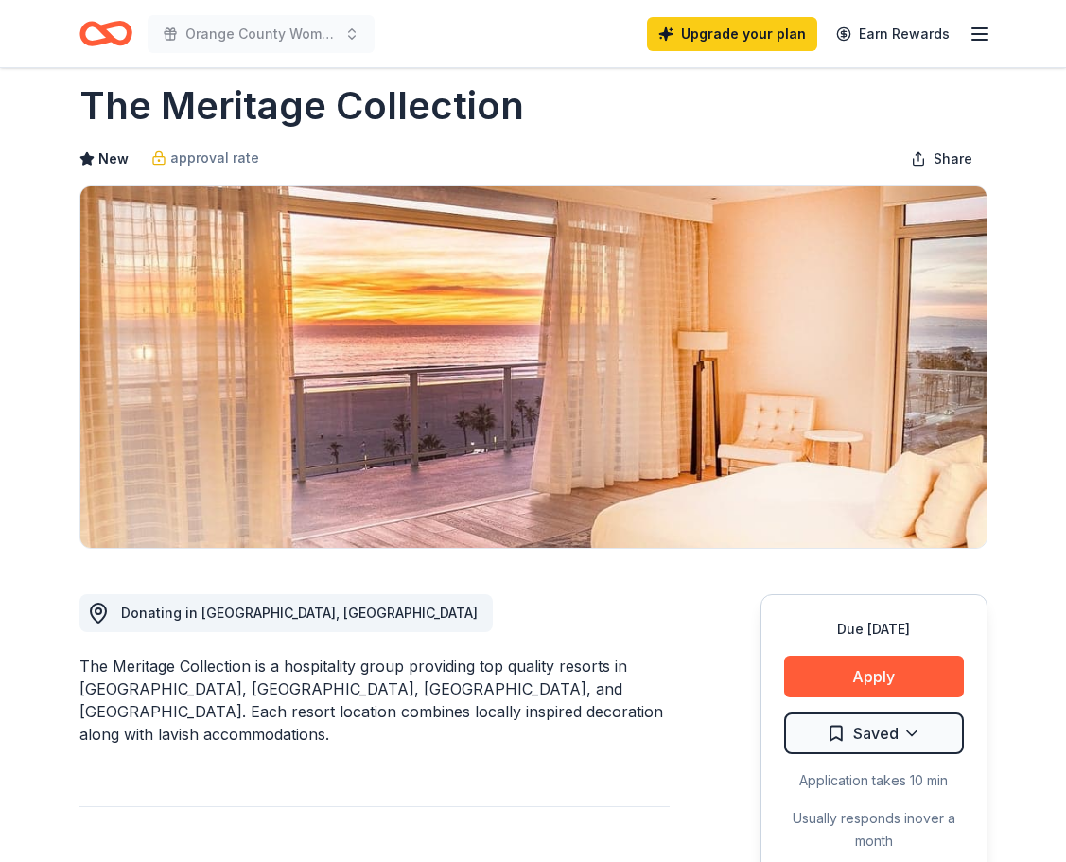
scroll to position [9, 0]
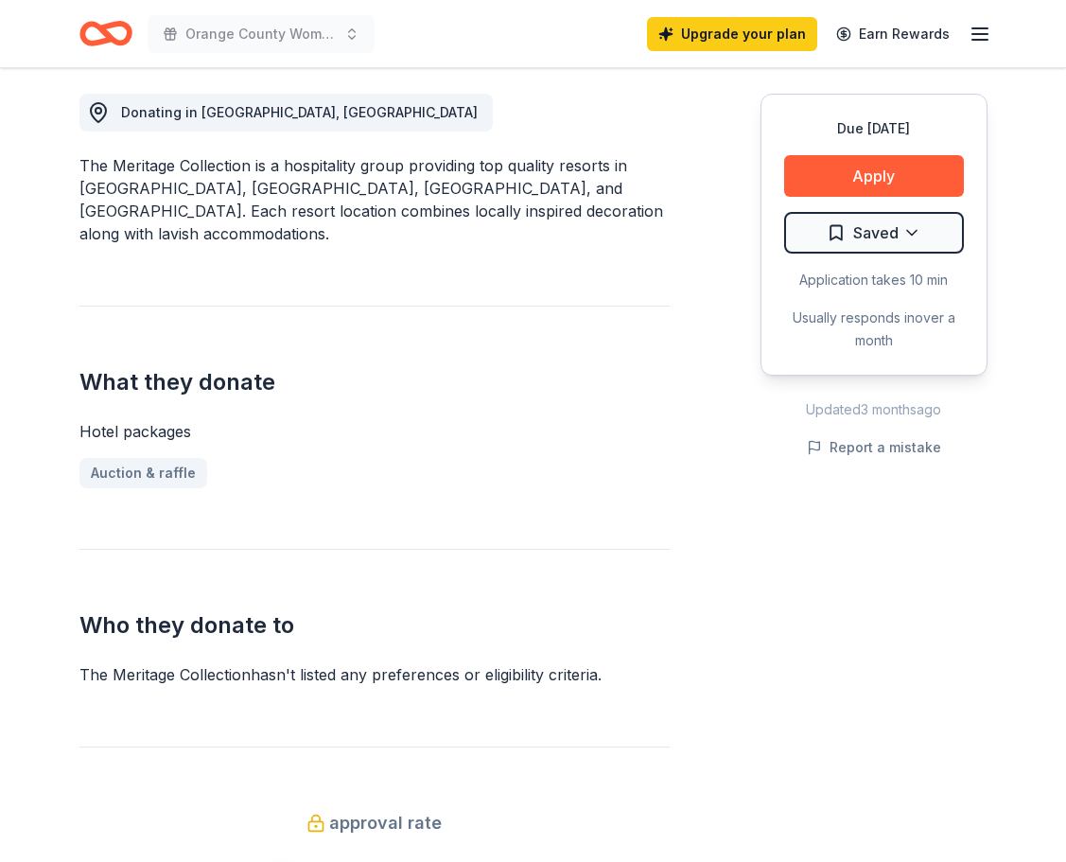
scroll to position [533, 0]
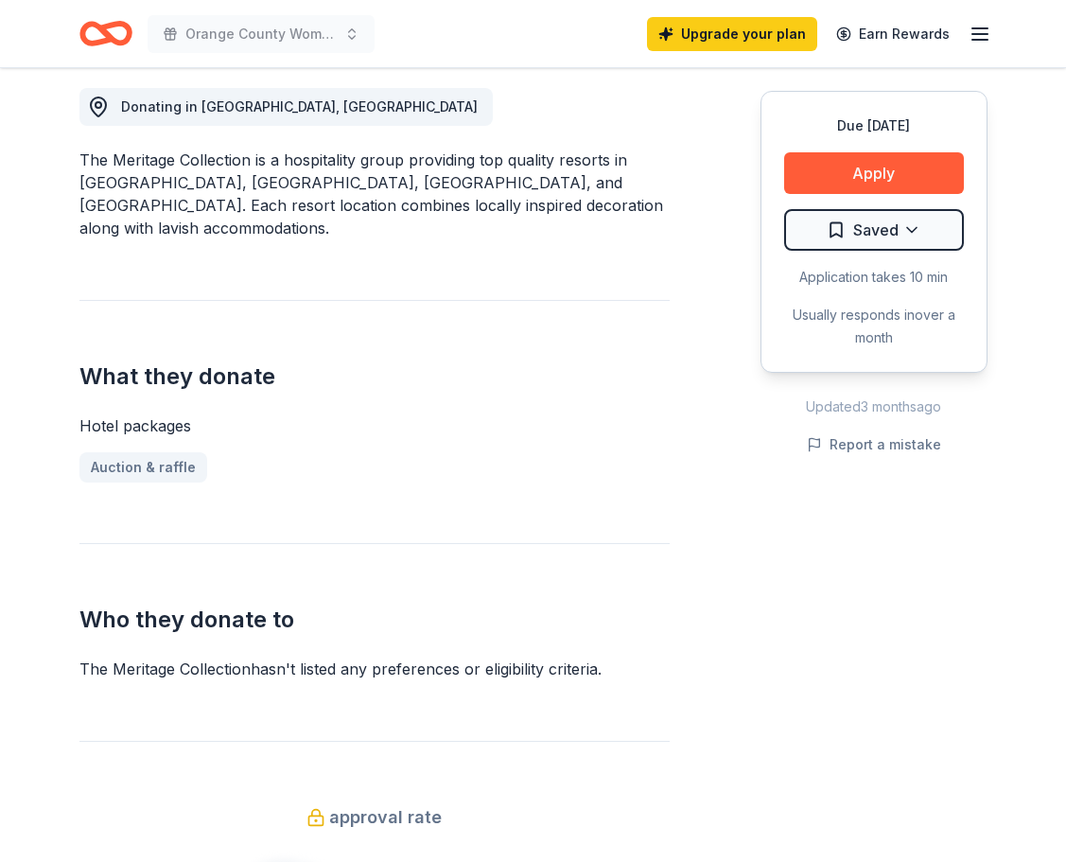
click at [275, 715] on div "Donating in CA, HI The Meritage Collection is a hospitality group providing top…" at bounding box center [374, 575] width 590 height 1064
click at [329, 219] on div "Donating in CA, HI The Meritage Collection is a hospitality group providing top…" at bounding box center [374, 575] width 590 height 1064
click at [871, 170] on button "Apply" at bounding box center [874, 173] width 180 height 42
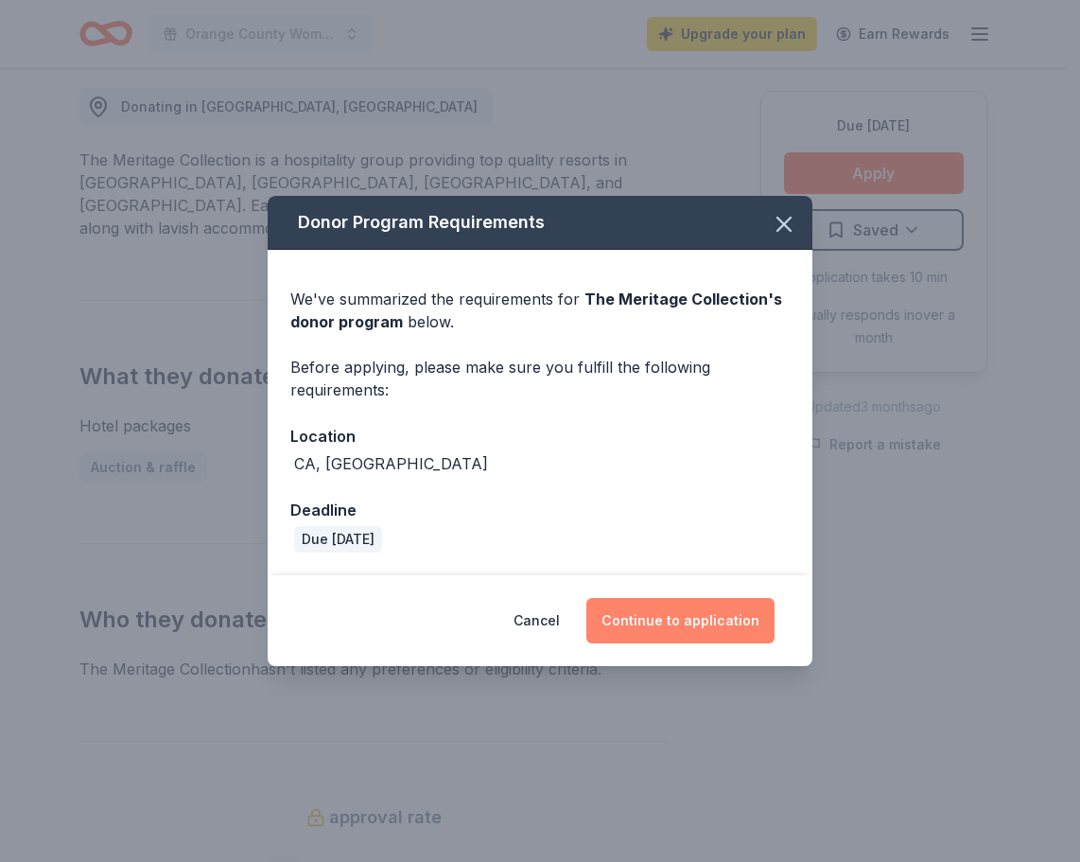
click at [665, 618] on button "Continue to application" at bounding box center [681, 620] width 188 height 45
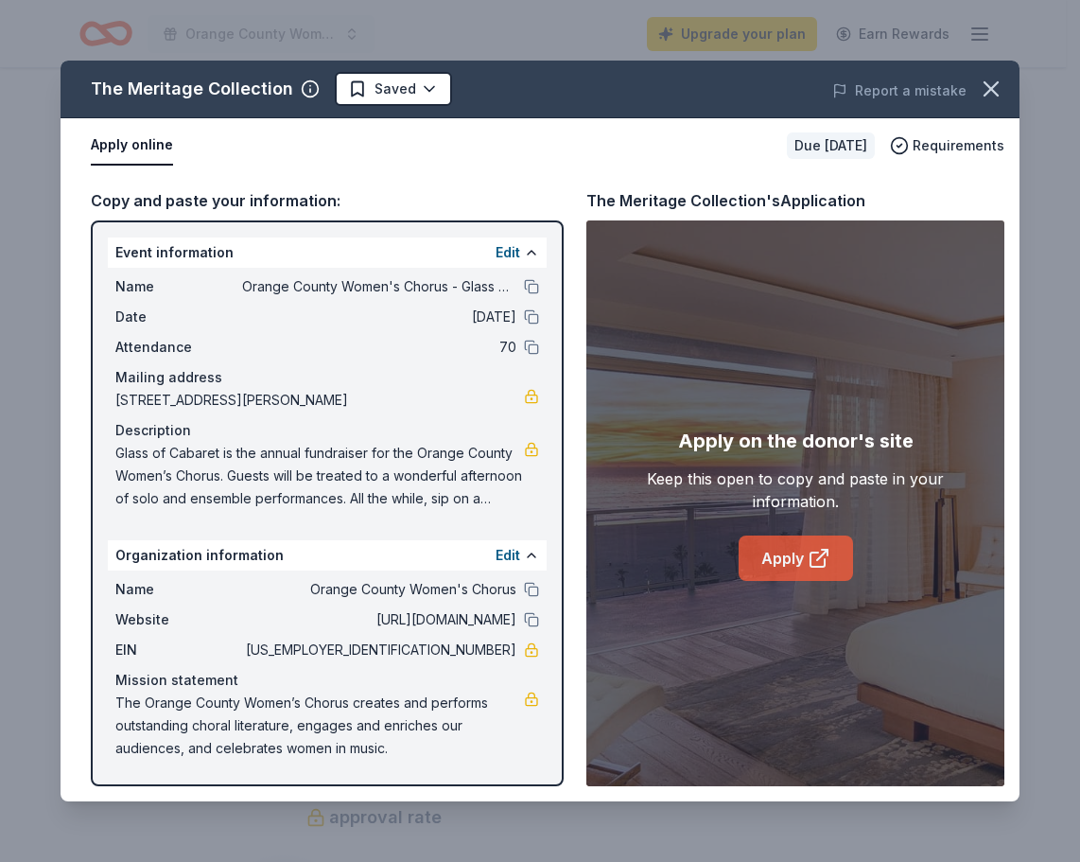
click at [808, 566] on icon at bounding box center [819, 558] width 23 height 23
click at [991, 87] on icon "button" at bounding box center [991, 88] width 13 height 13
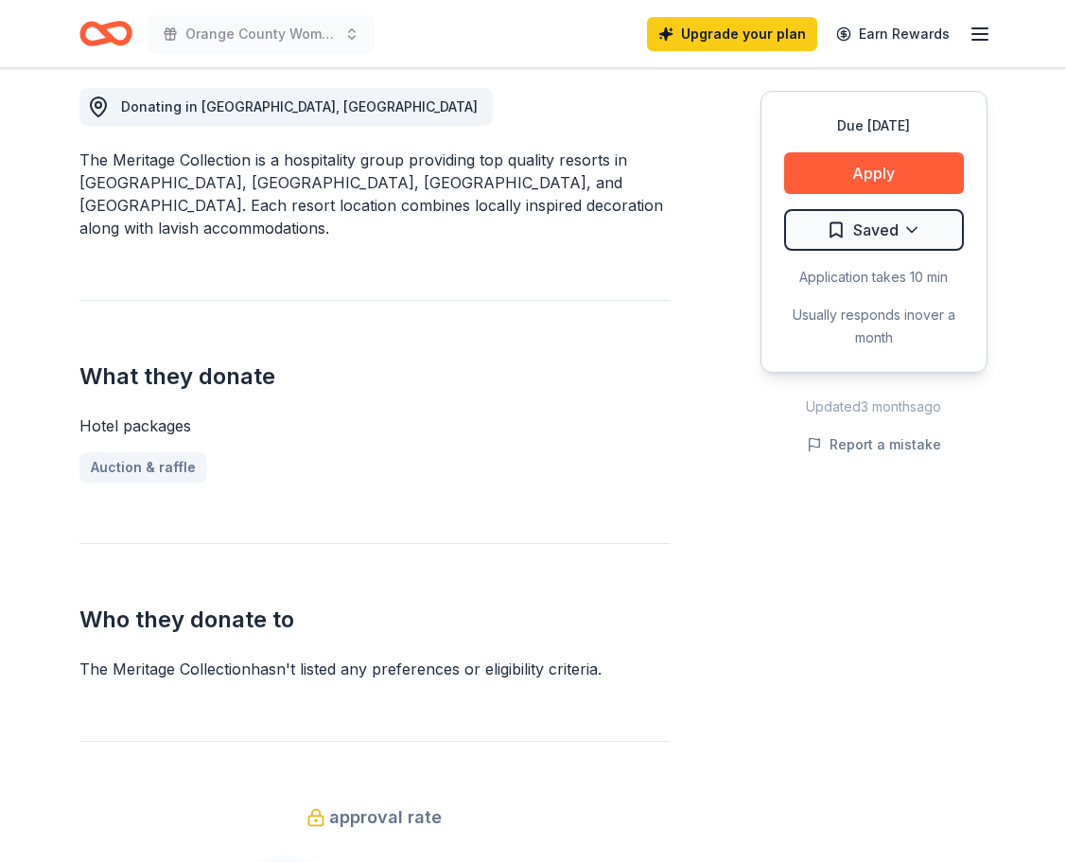
click at [371, 254] on div "Donating in CA, HI The Meritage Collection is a hospitality group providing top…" at bounding box center [374, 575] width 590 height 1064
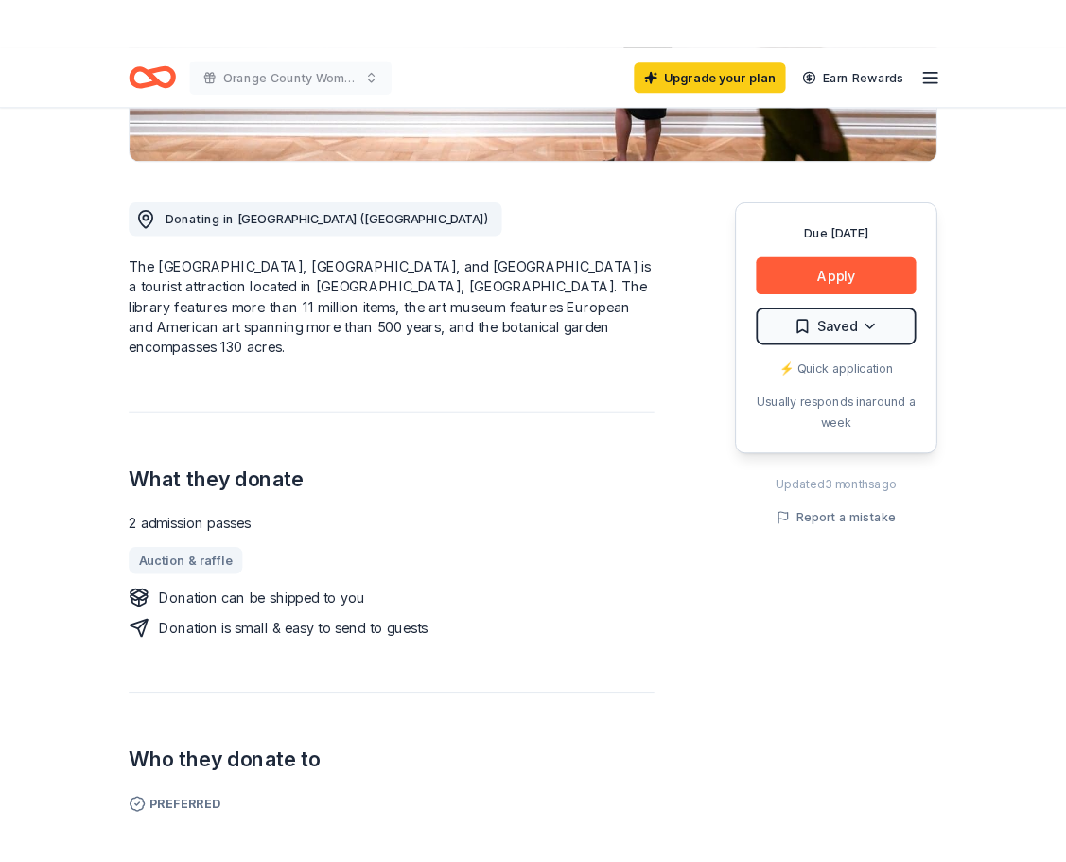
scroll to position [574, 0]
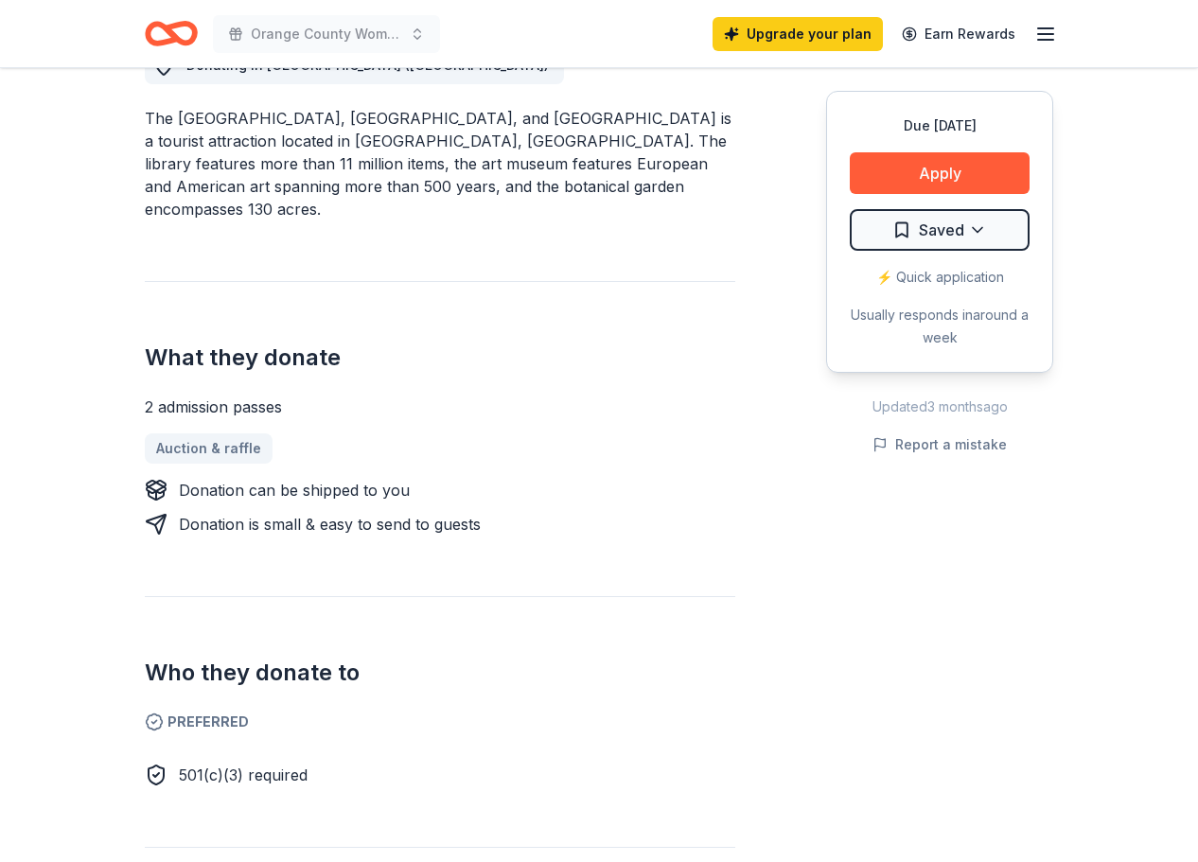
click at [65, 385] on div "Due in 130 days Share The Huntington New • 2 reviews approval rate Share Donati…" at bounding box center [599, 840] width 1198 height 2692
click at [913, 180] on button "Apply" at bounding box center [940, 173] width 180 height 42
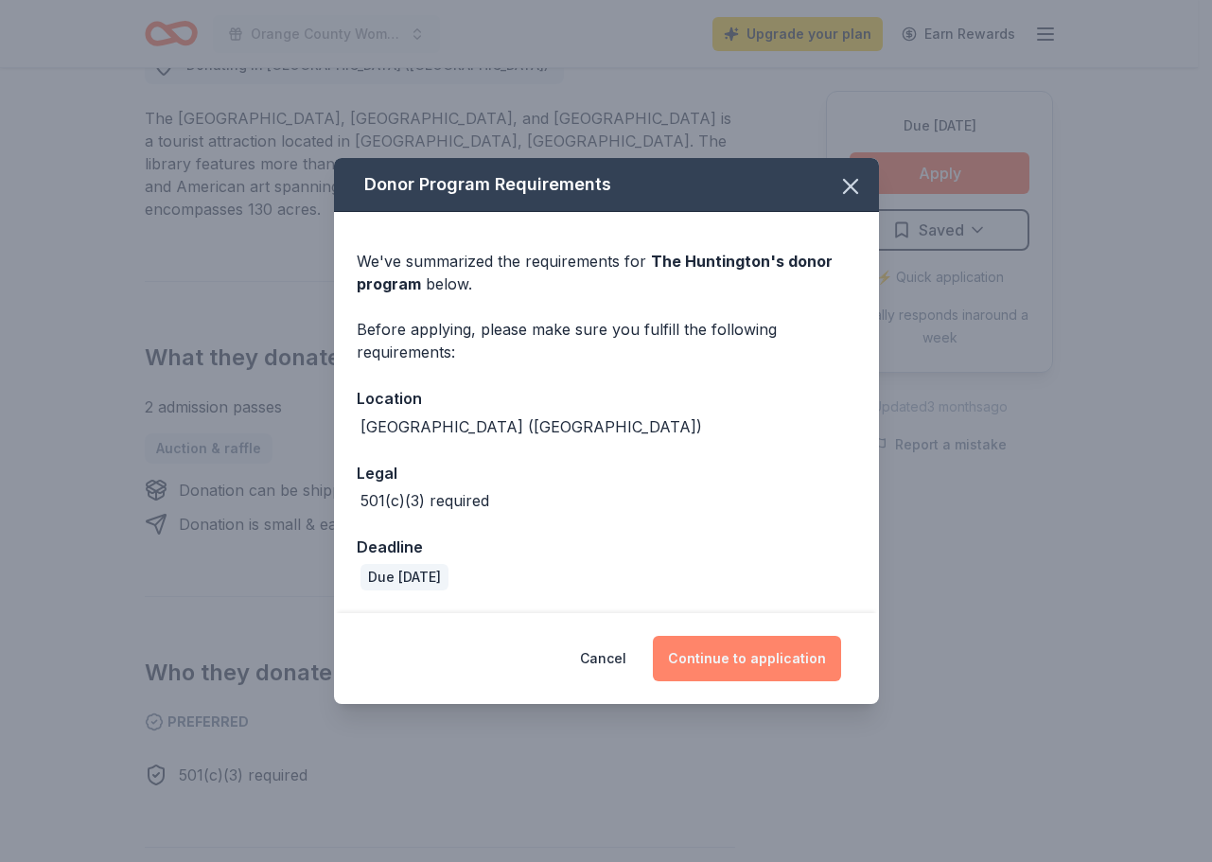
click at [752, 655] on button "Continue to application" at bounding box center [747, 658] width 188 height 45
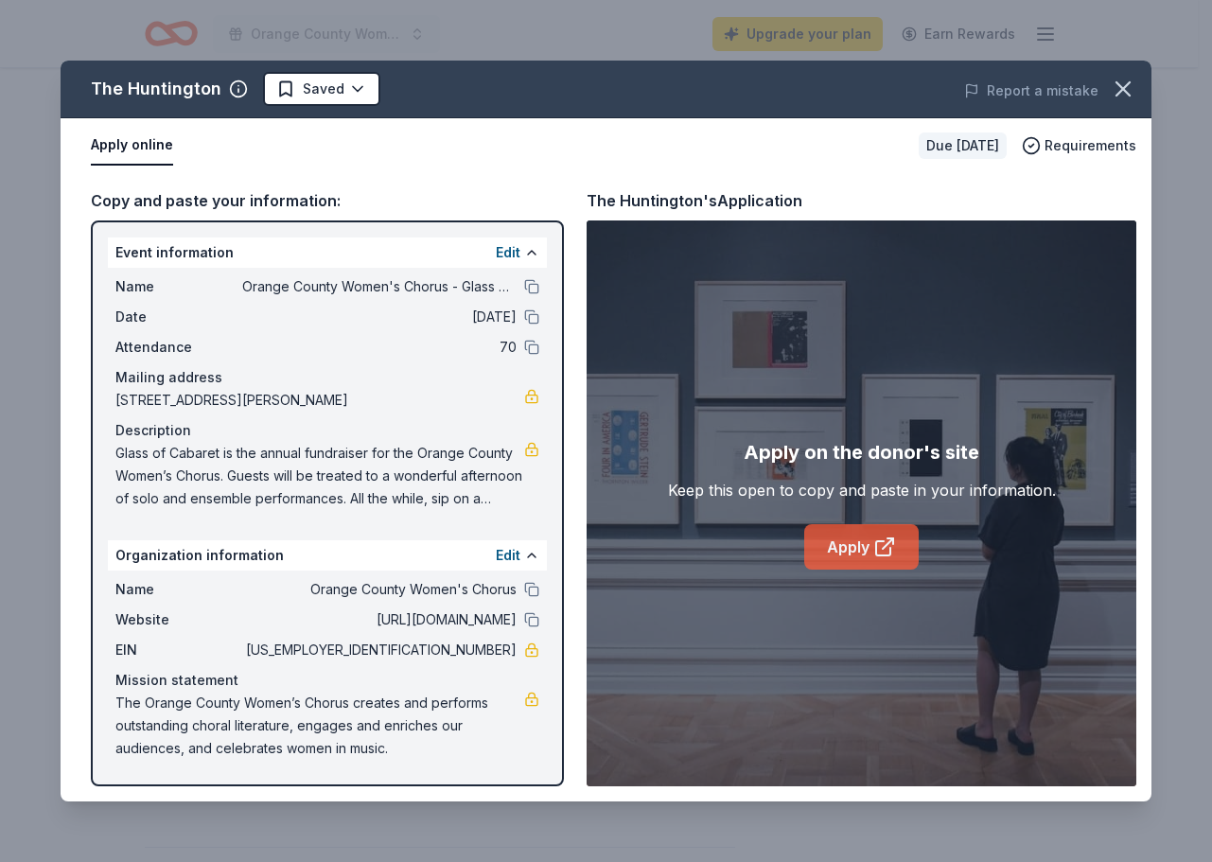
click at [838, 559] on link "Apply" at bounding box center [861, 546] width 114 height 45
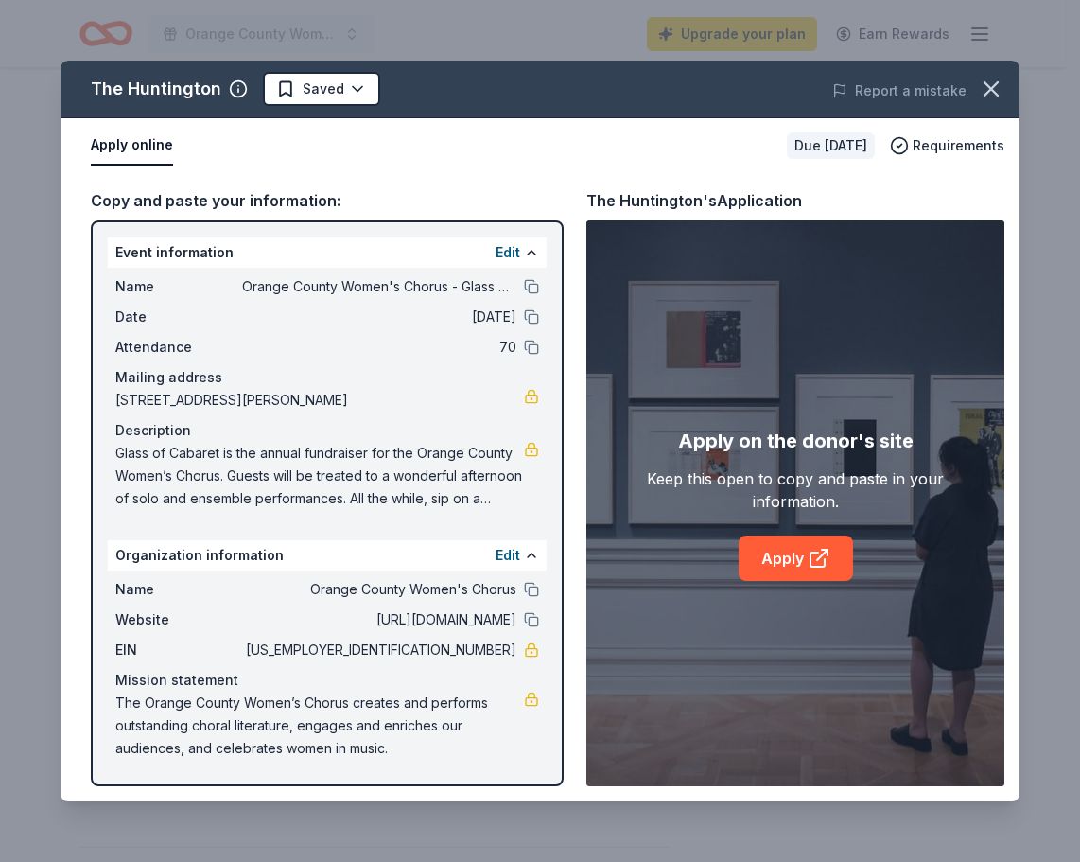
click at [368, 400] on span "23802 Avenida De La Carlota, Laguna Hills, CA 92653" at bounding box center [319, 400] width 409 height 23
click at [766, 561] on link "Apply" at bounding box center [796, 557] width 114 height 45
click at [804, 569] on link "Apply" at bounding box center [796, 557] width 114 height 45
click at [323, 157] on div "Apply online" at bounding box center [431, 146] width 681 height 40
click at [1000, 98] on icon "button" at bounding box center [991, 89] width 26 height 26
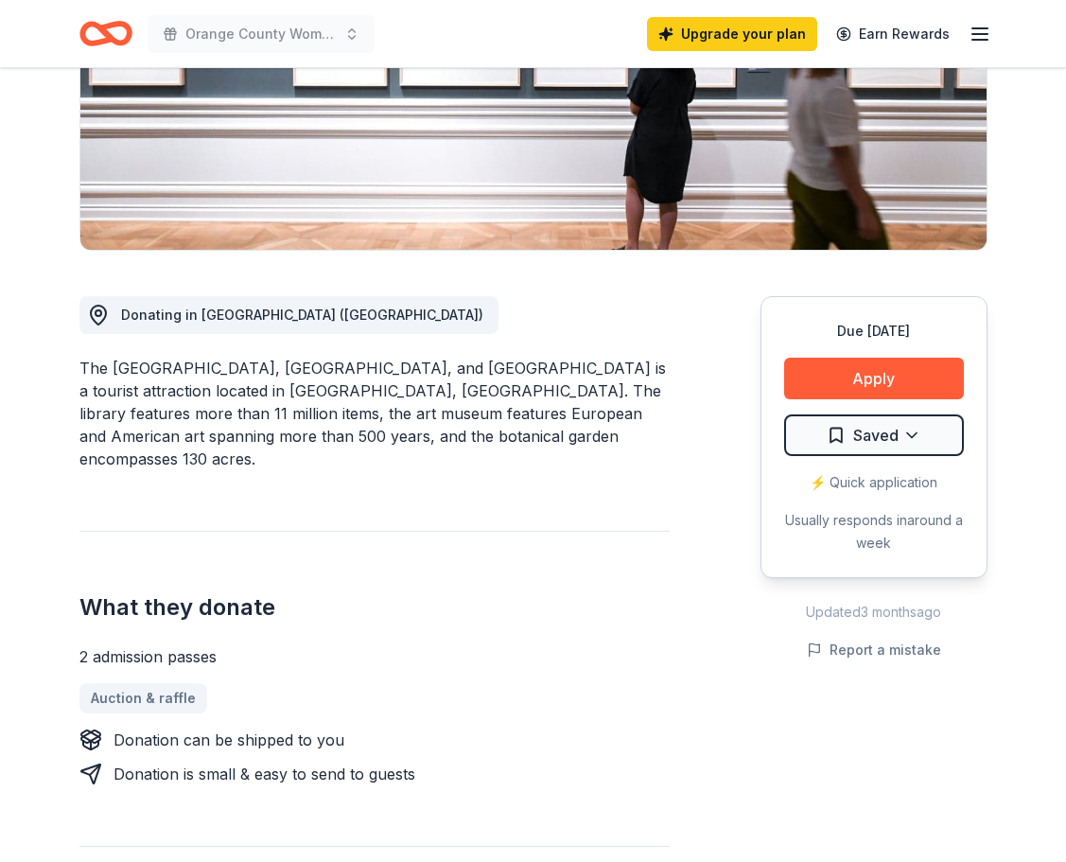
scroll to position [318, 0]
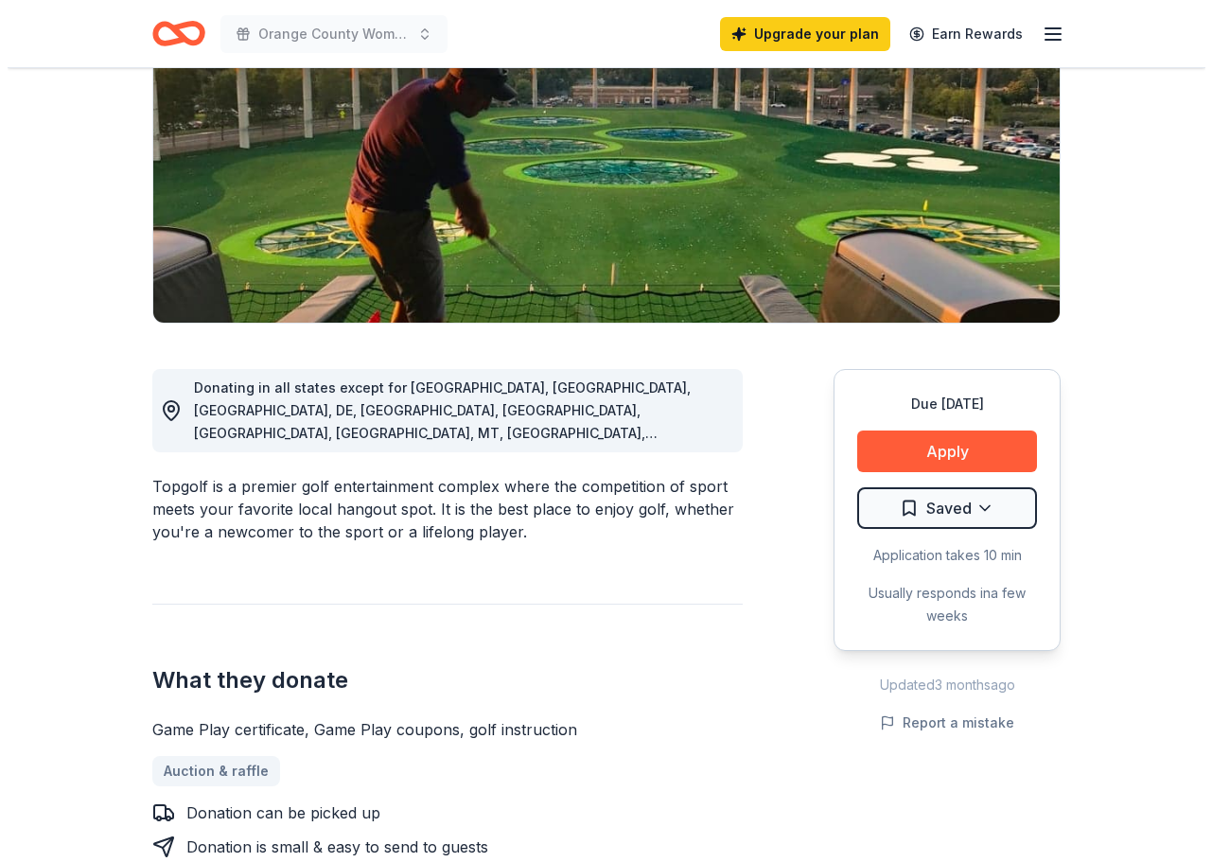
scroll to position [356, 0]
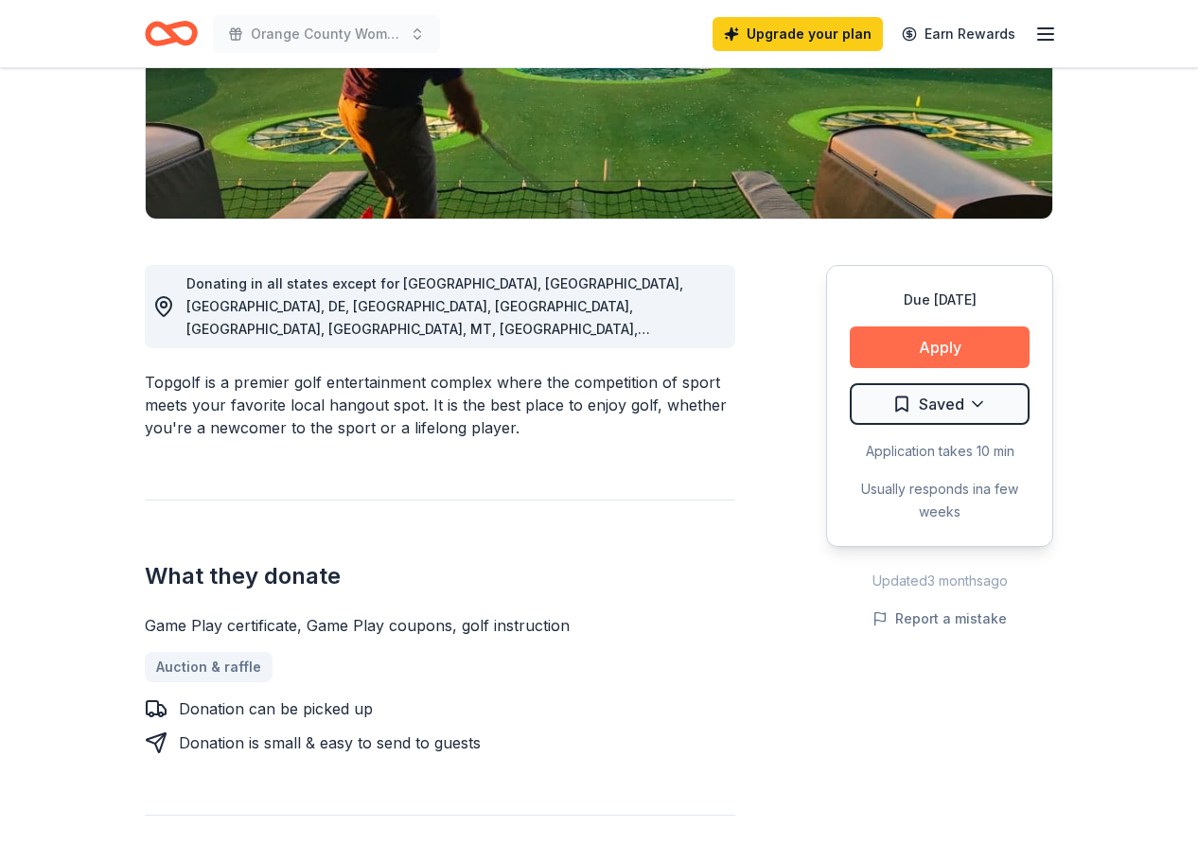
click at [934, 348] on button "Apply" at bounding box center [940, 347] width 180 height 42
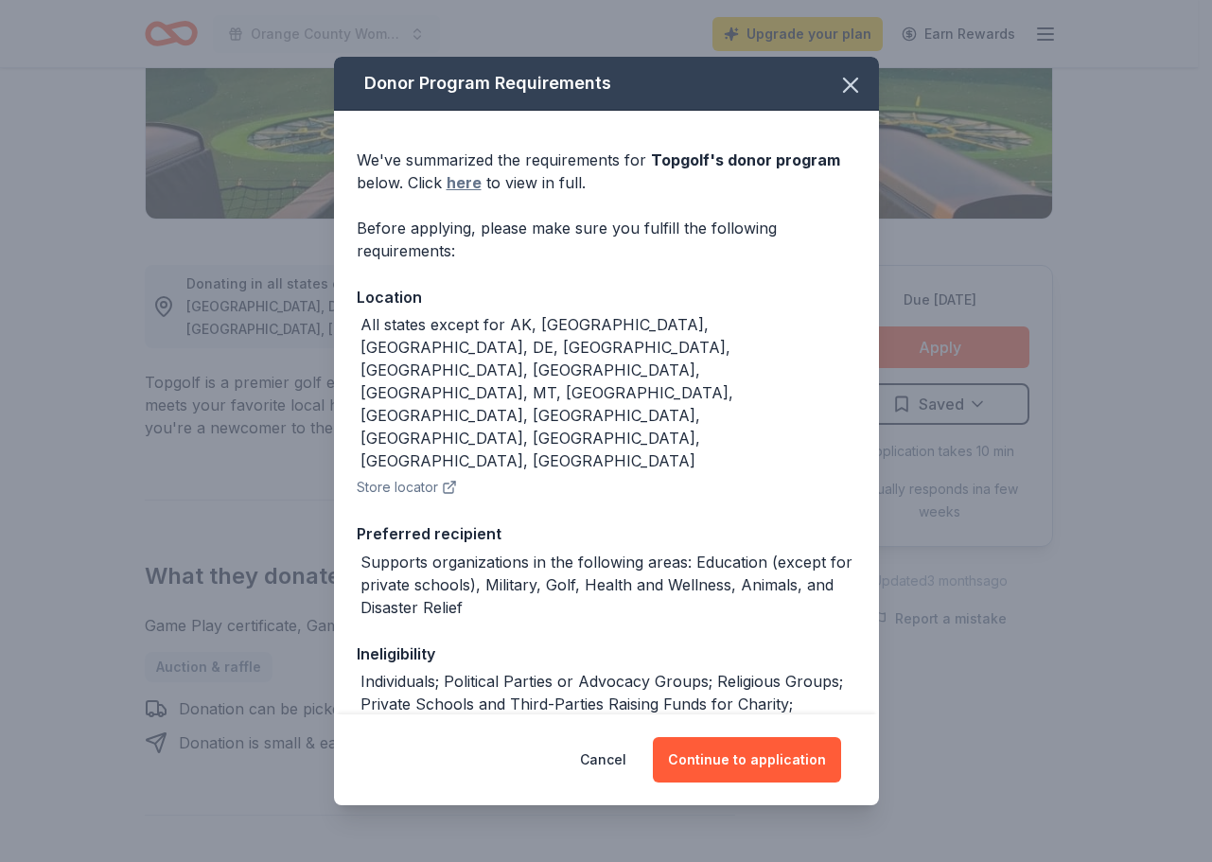
click at [452, 188] on link "here" at bounding box center [464, 182] width 35 height 23
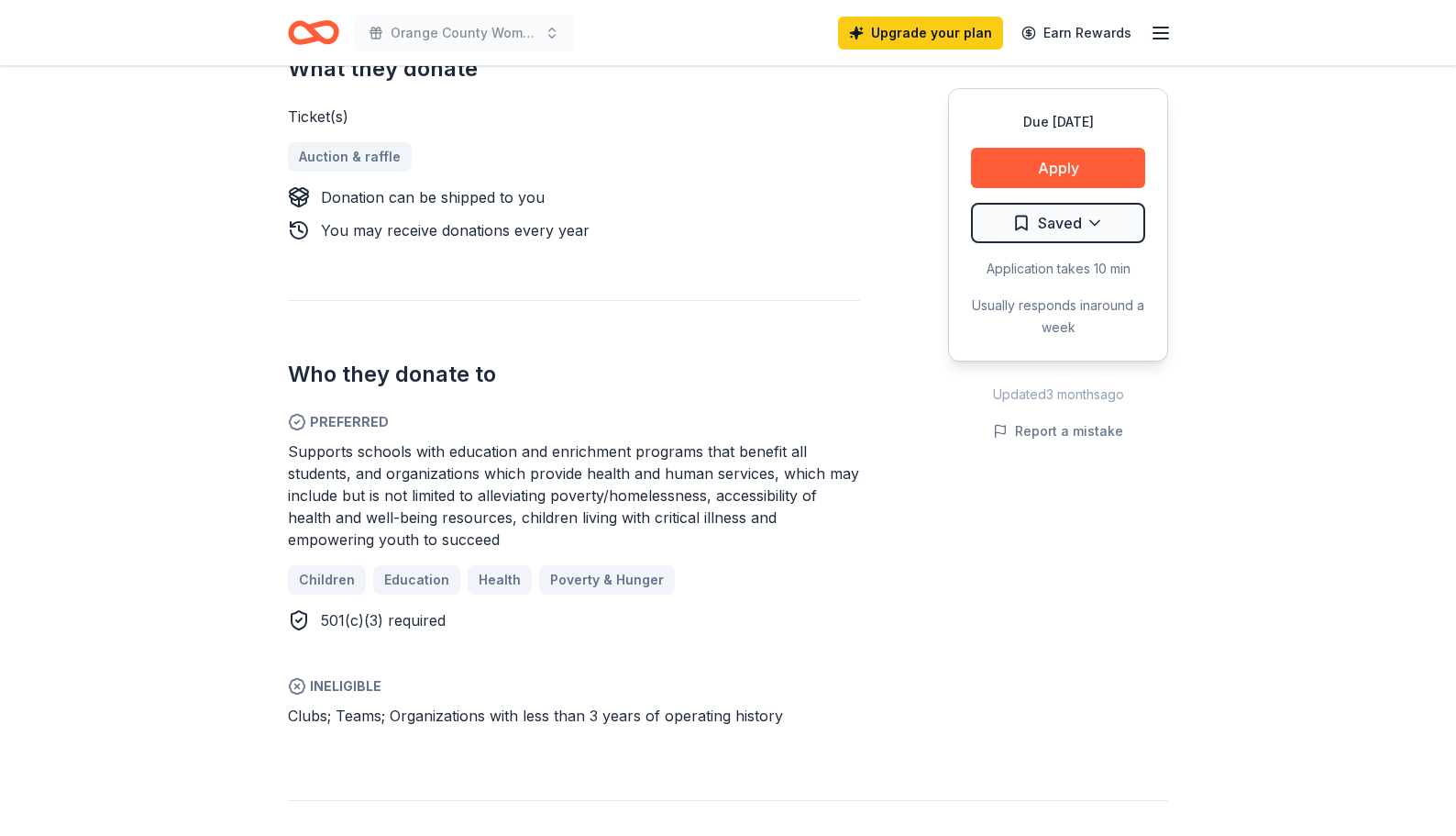
scroll to position [829, 0]
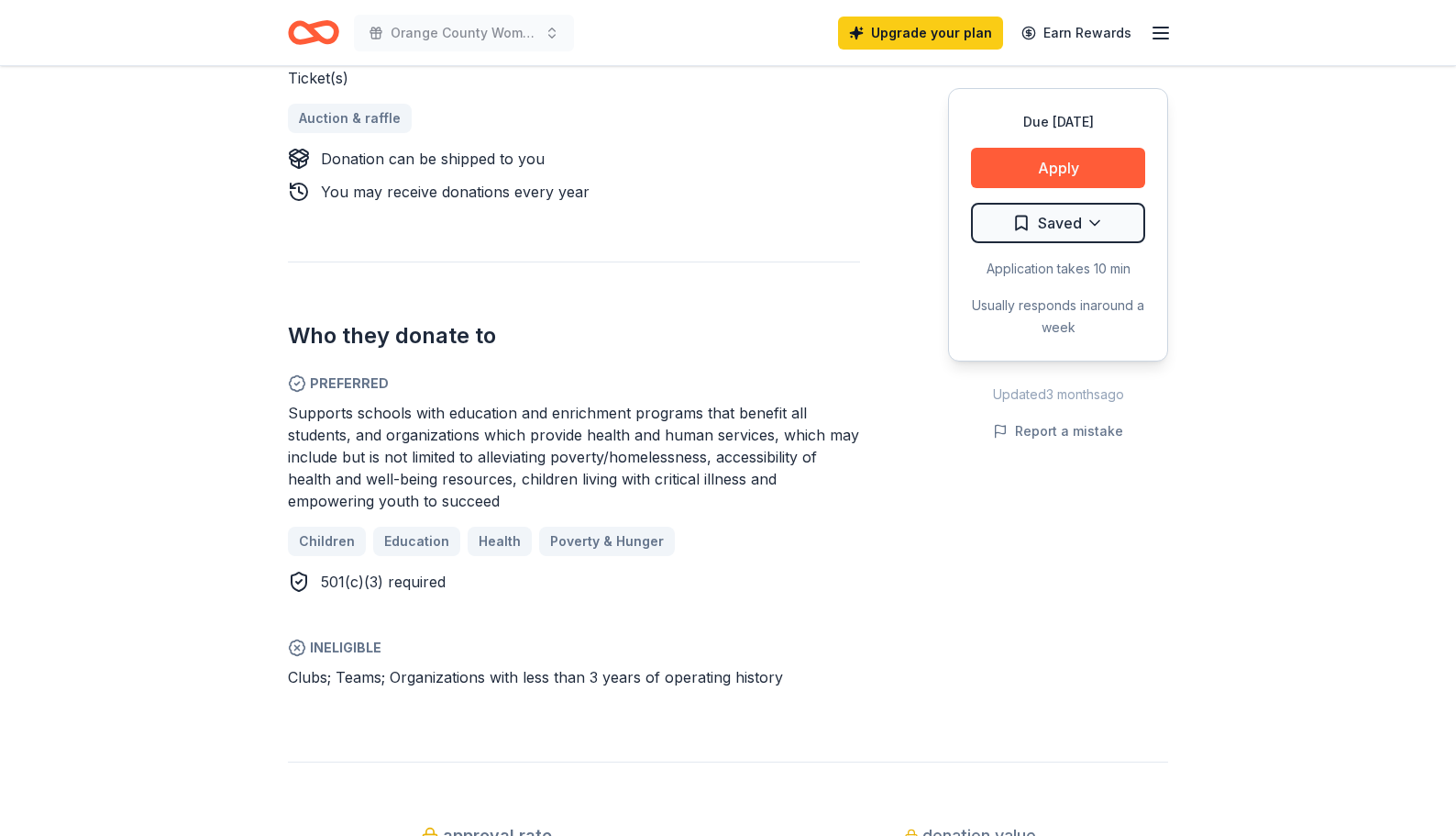
click at [224, 362] on div "Due in 100 days Share Universal Studios Hollywood 4.4 • 5 reviews approval rate…" at bounding box center [728, 806] width 1456 height 3138
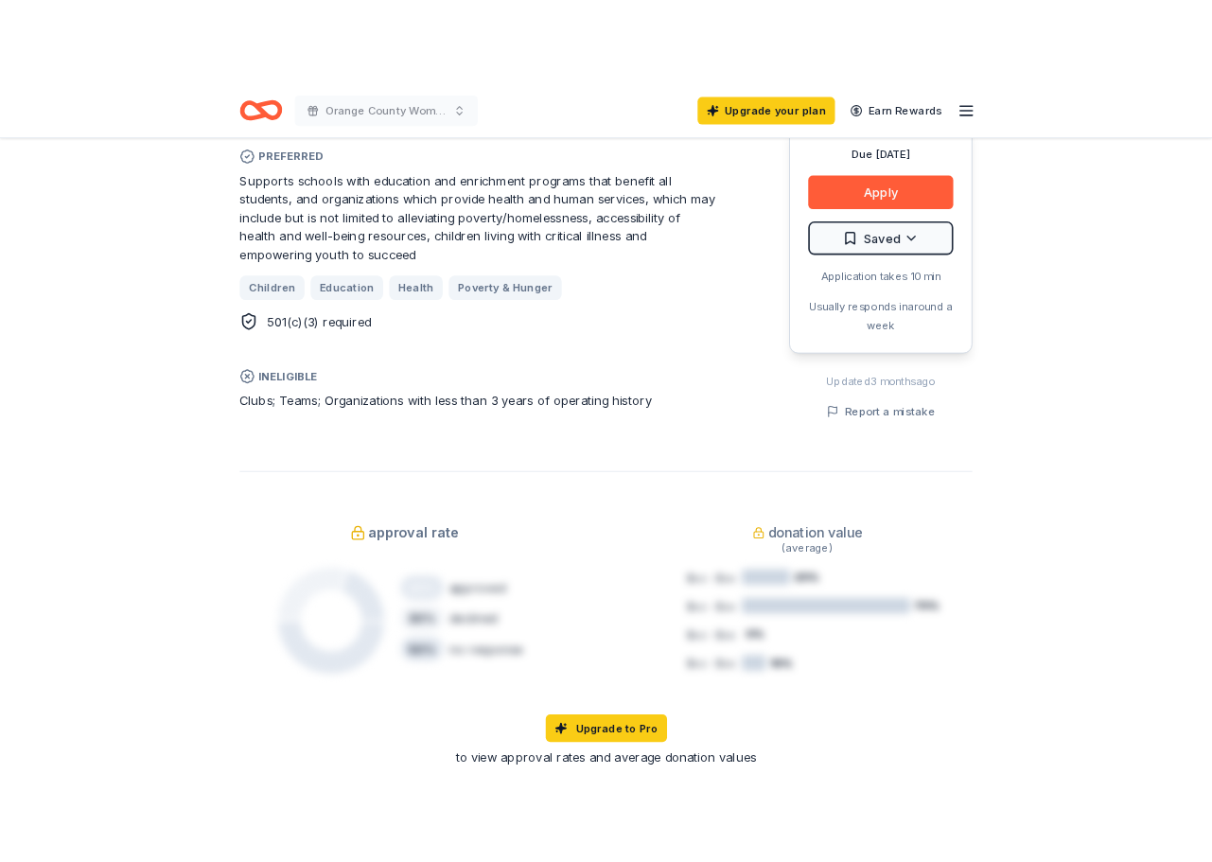
scroll to position [1184, 0]
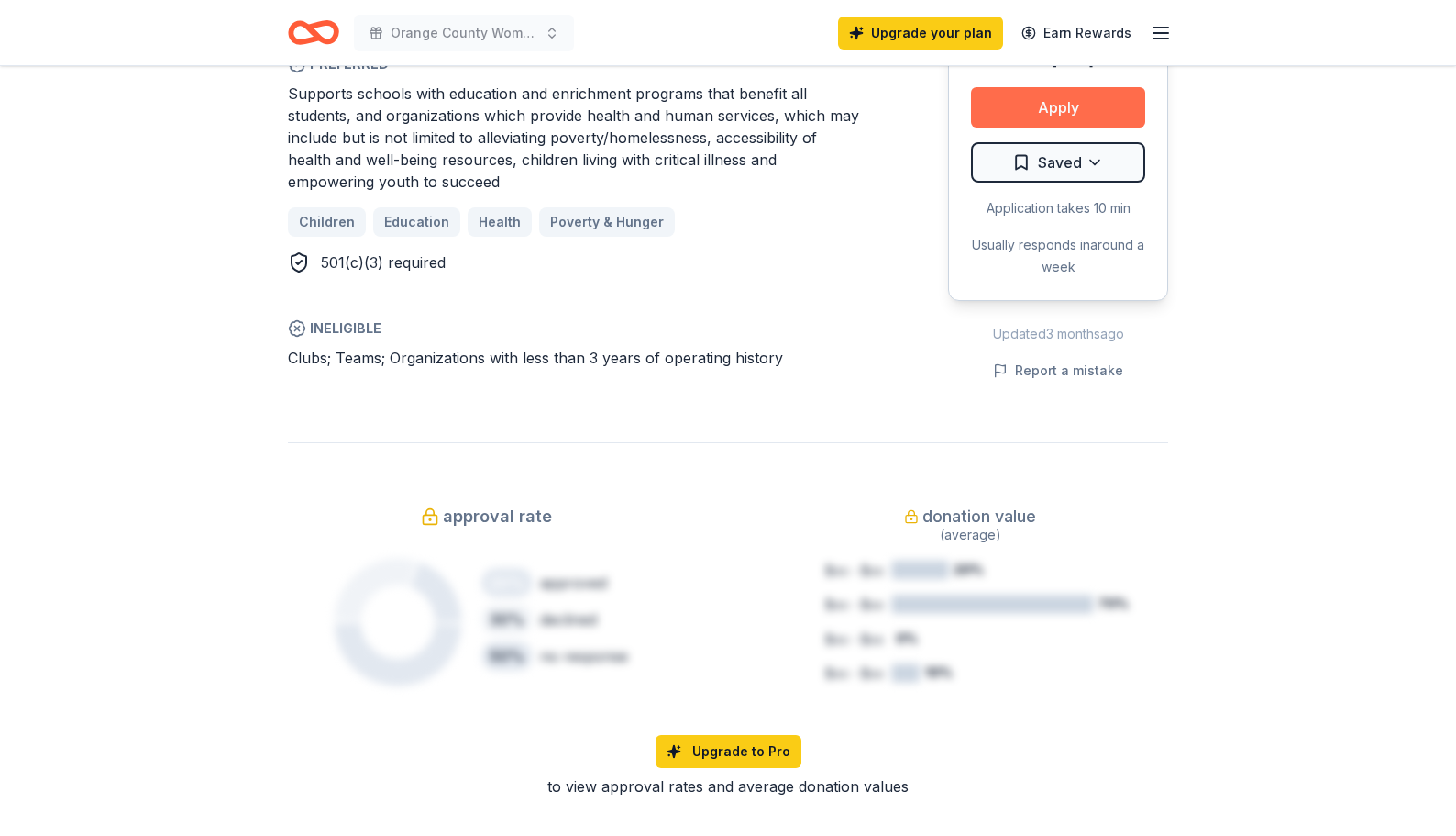
click at [1071, 98] on button "Apply" at bounding box center [1059, 108] width 174 height 41
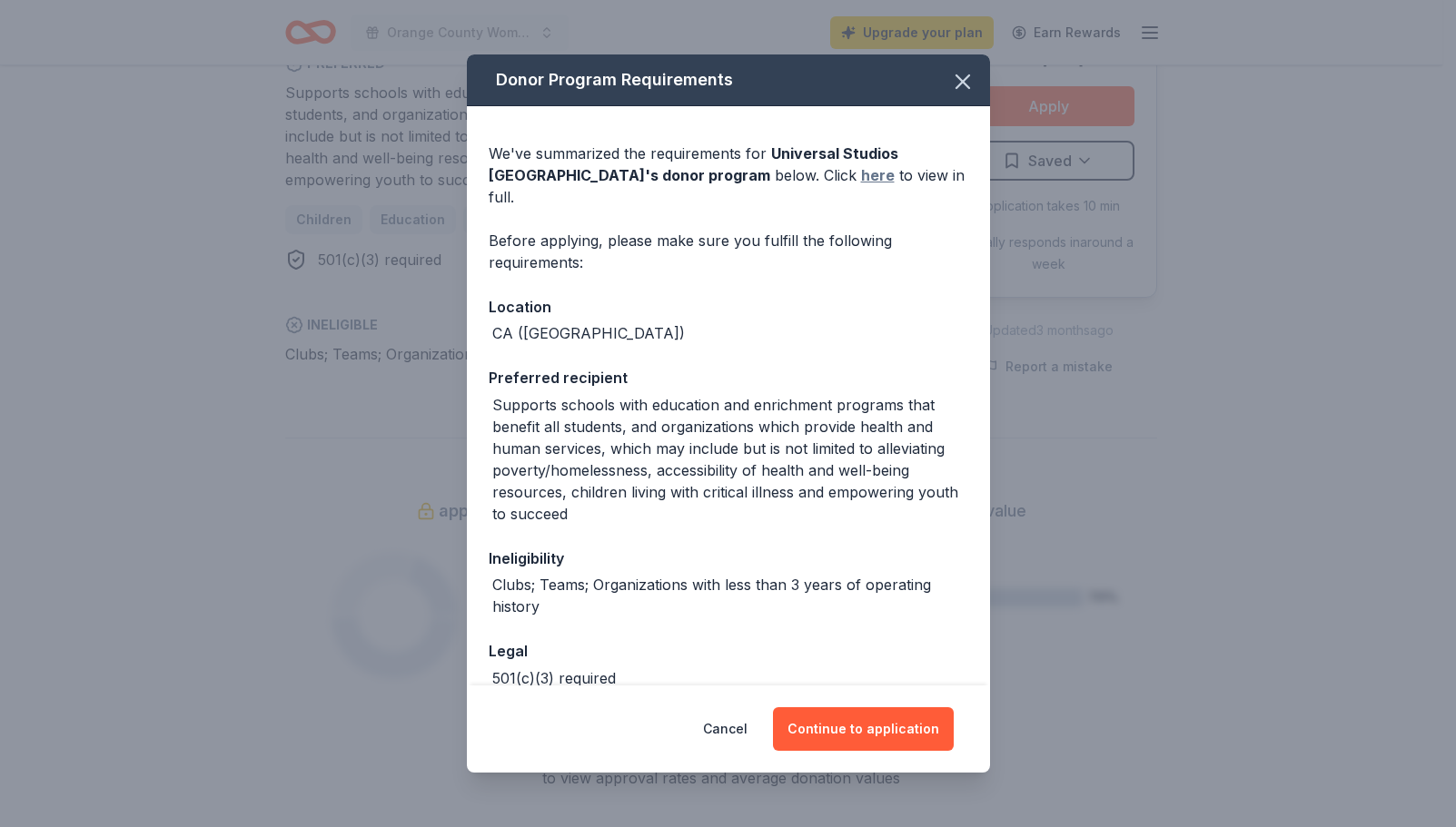
click at [861, 178] on link "here" at bounding box center [877, 175] width 34 height 22
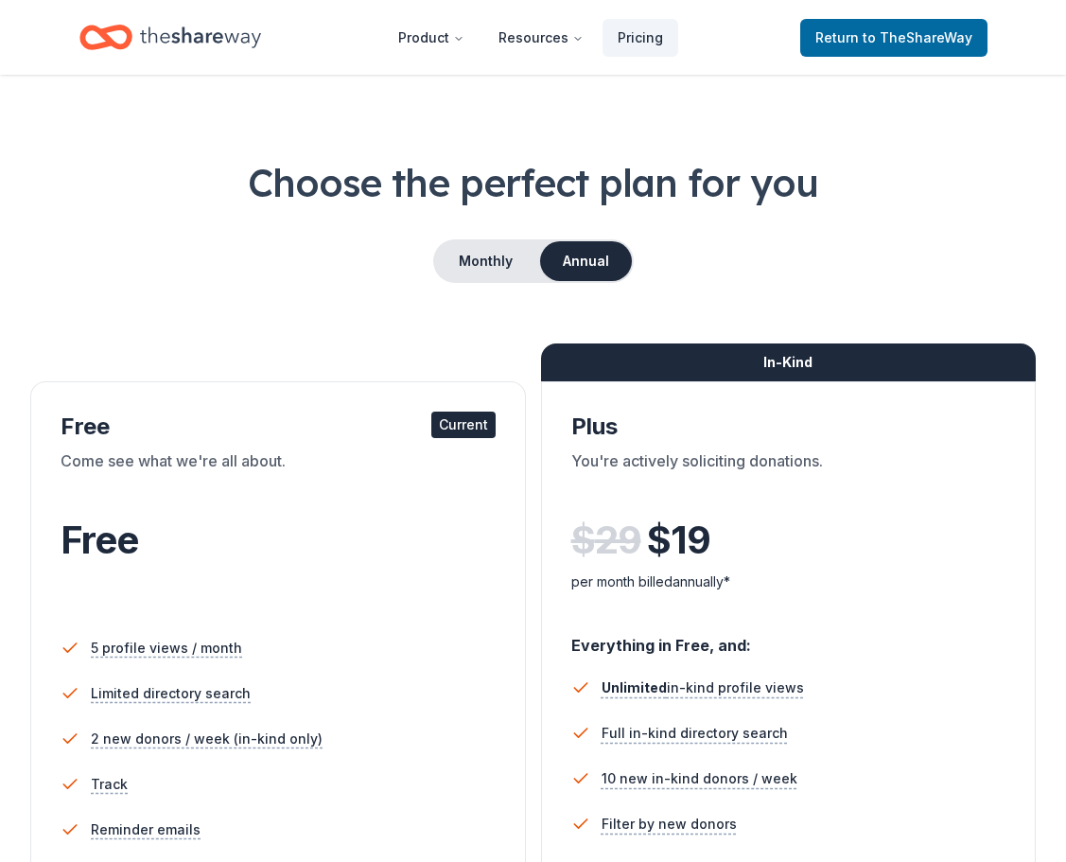
scroll to position [132, 0]
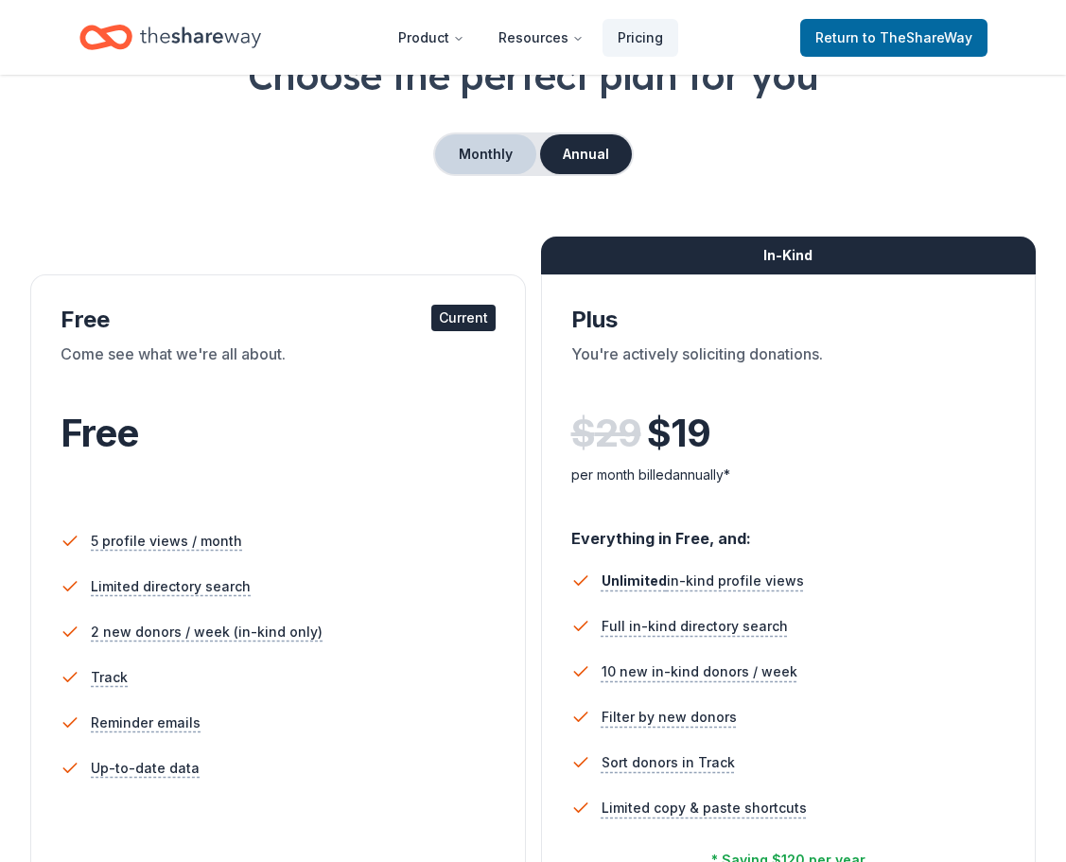
click at [481, 164] on button "Monthly" at bounding box center [485, 154] width 101 height 40
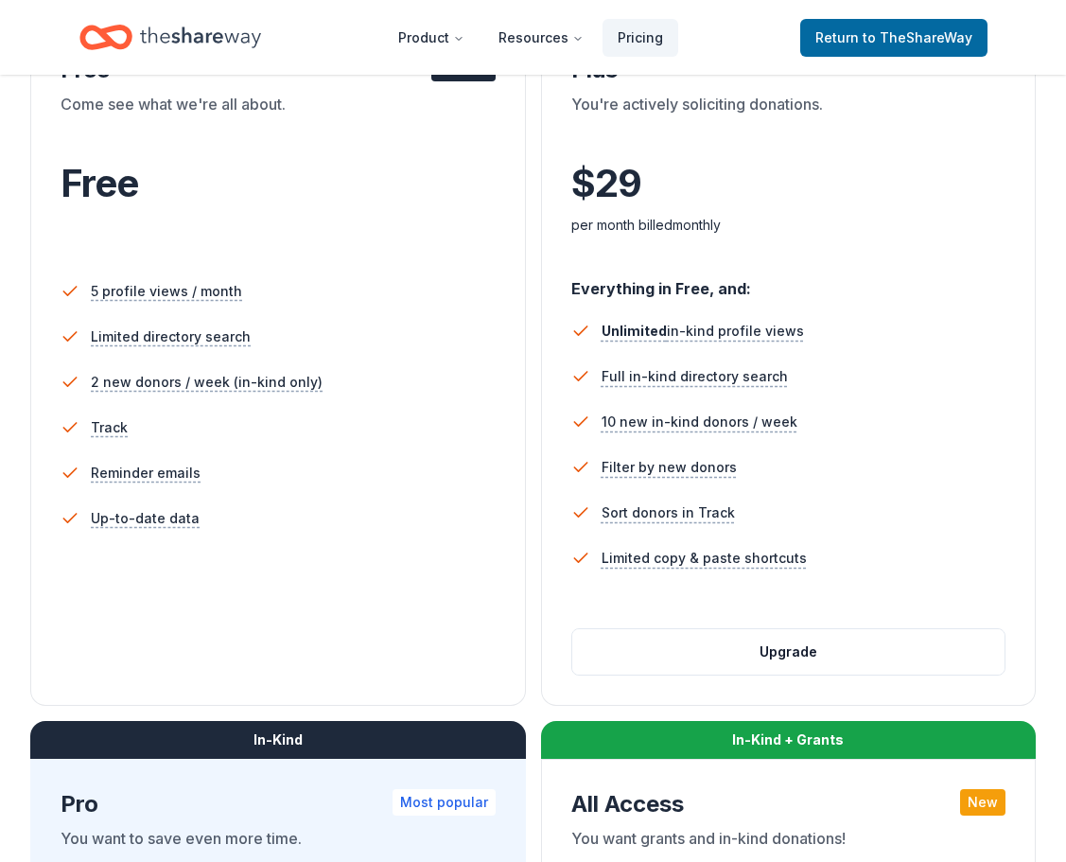
scroll to position [447, 0]
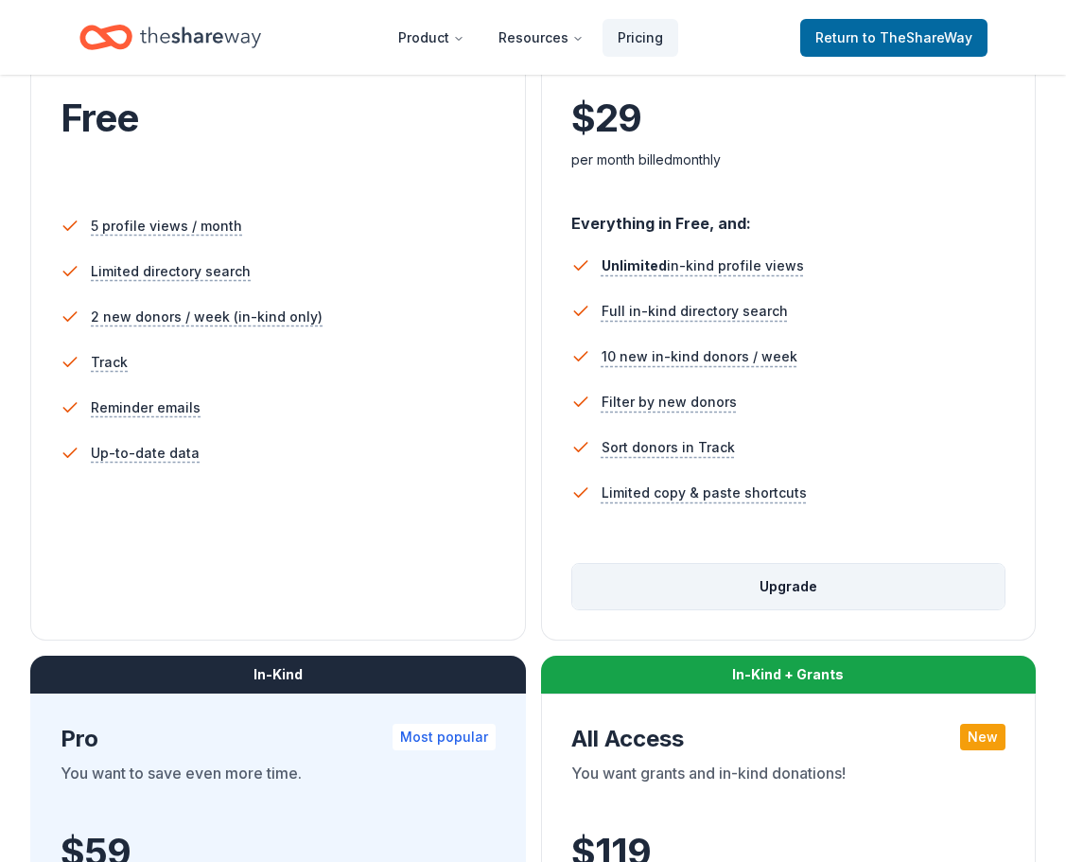
click at [821, 590] on button "Upgrade" at bounding box center [788, 586] width 433 height 45
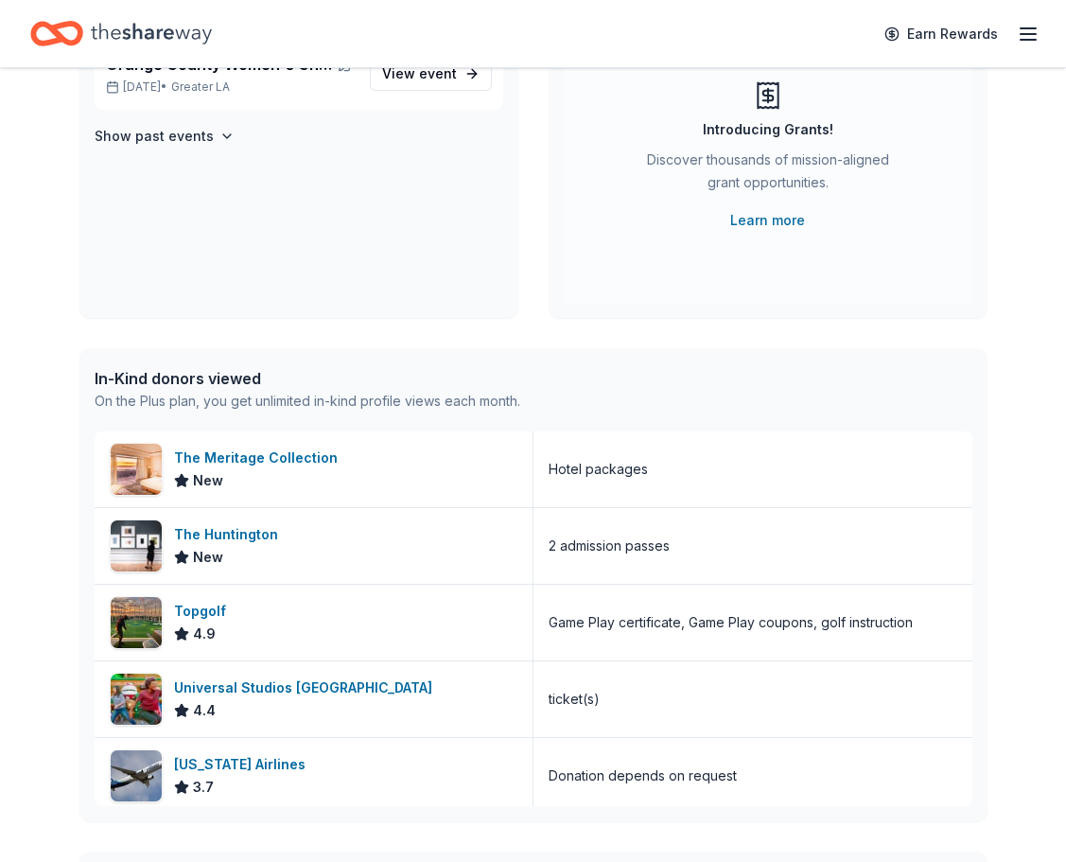
scroll to position [298, 0]
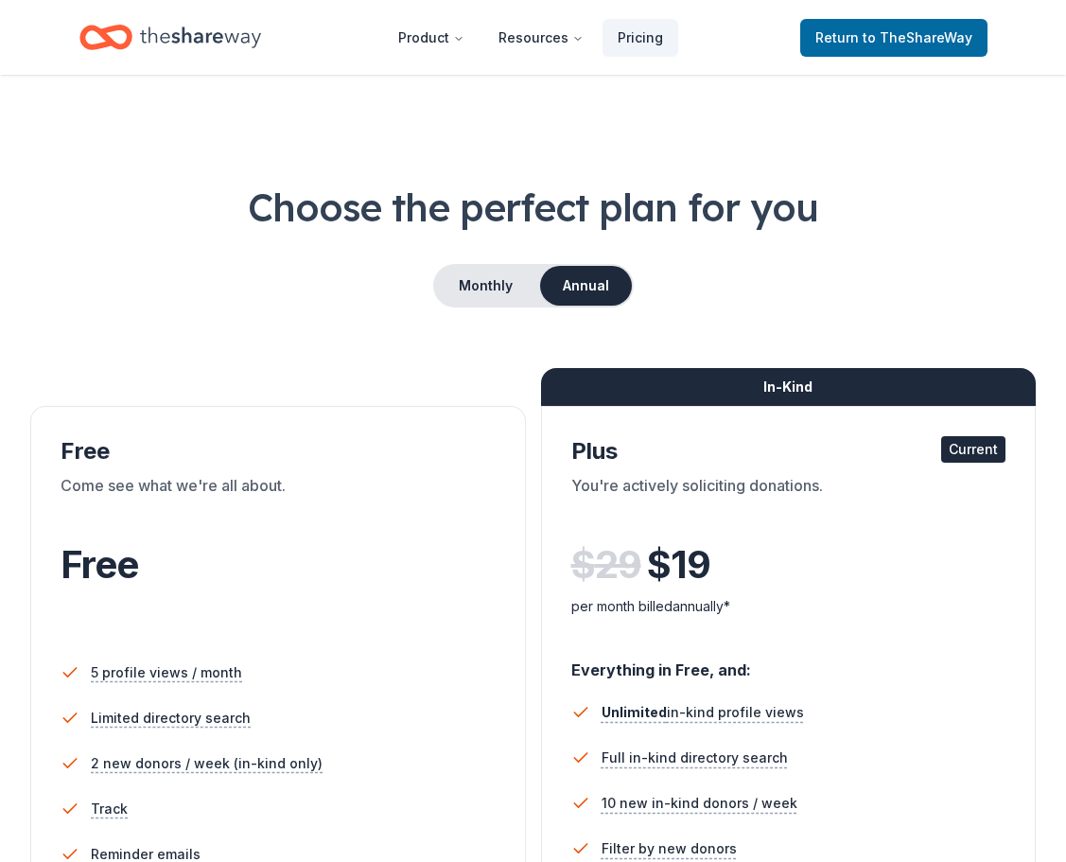
scroll to position [446, 0]
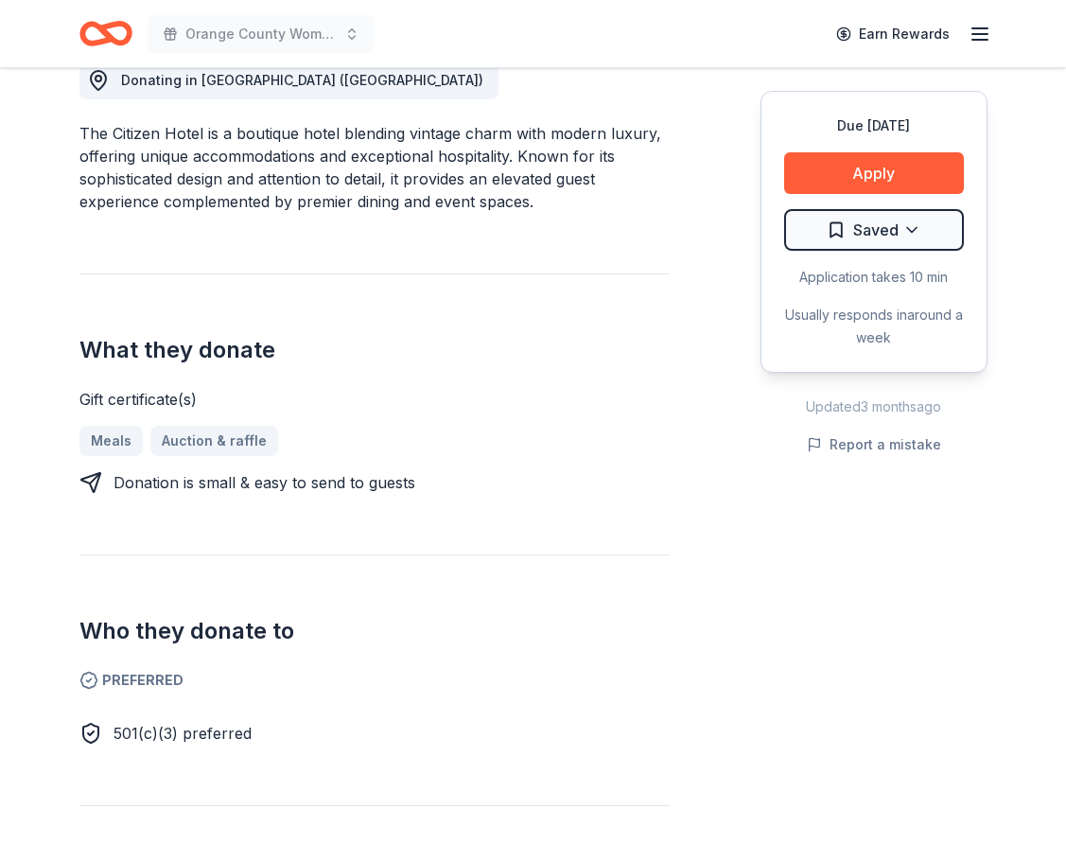
scroll to position [606, 0]
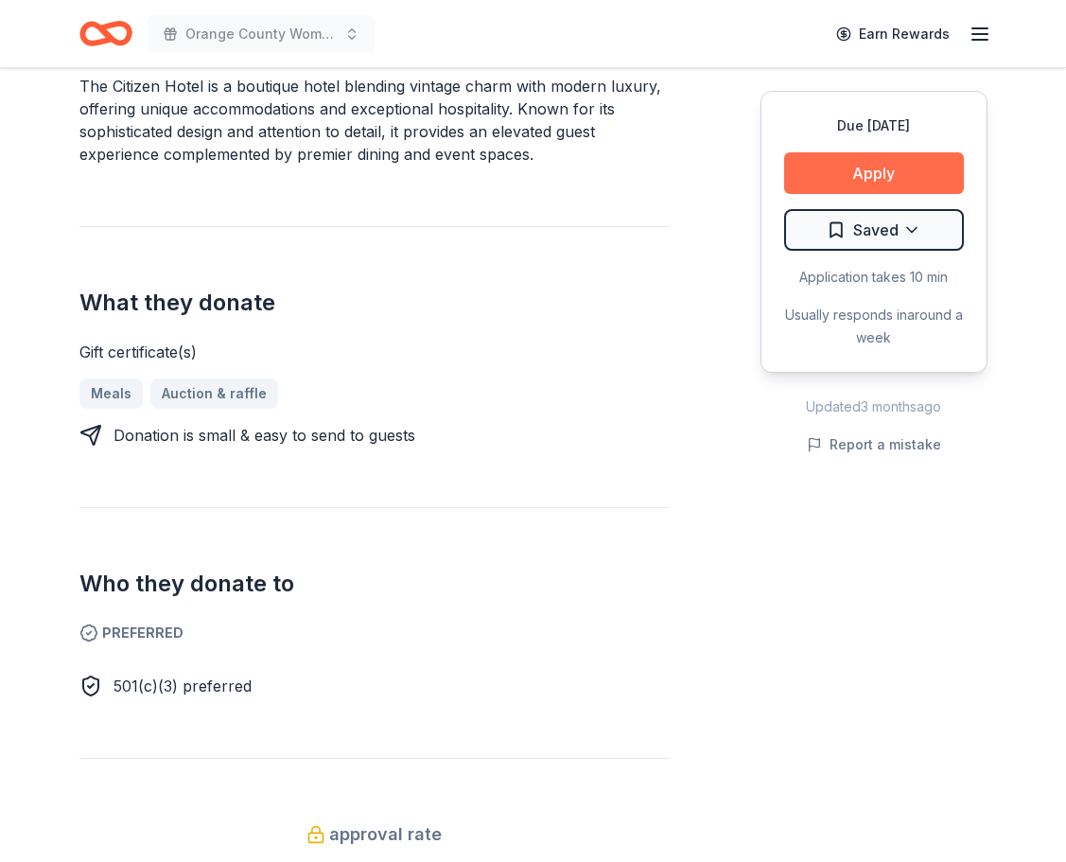
click at [850, 184] on button "Apply" at bounding box center [874, 173] width 180 height 42
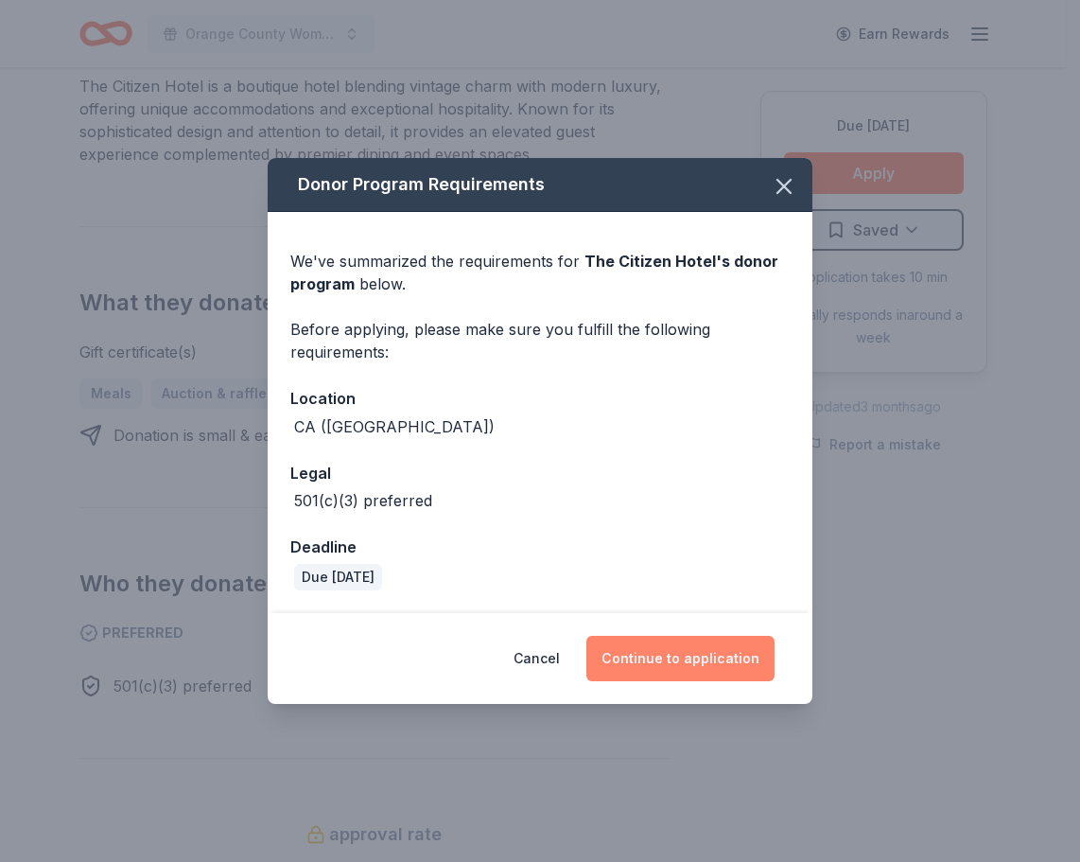
click at [693, 650] on button "Continue to application" at bounding box center [681, 658] width 188 height 45
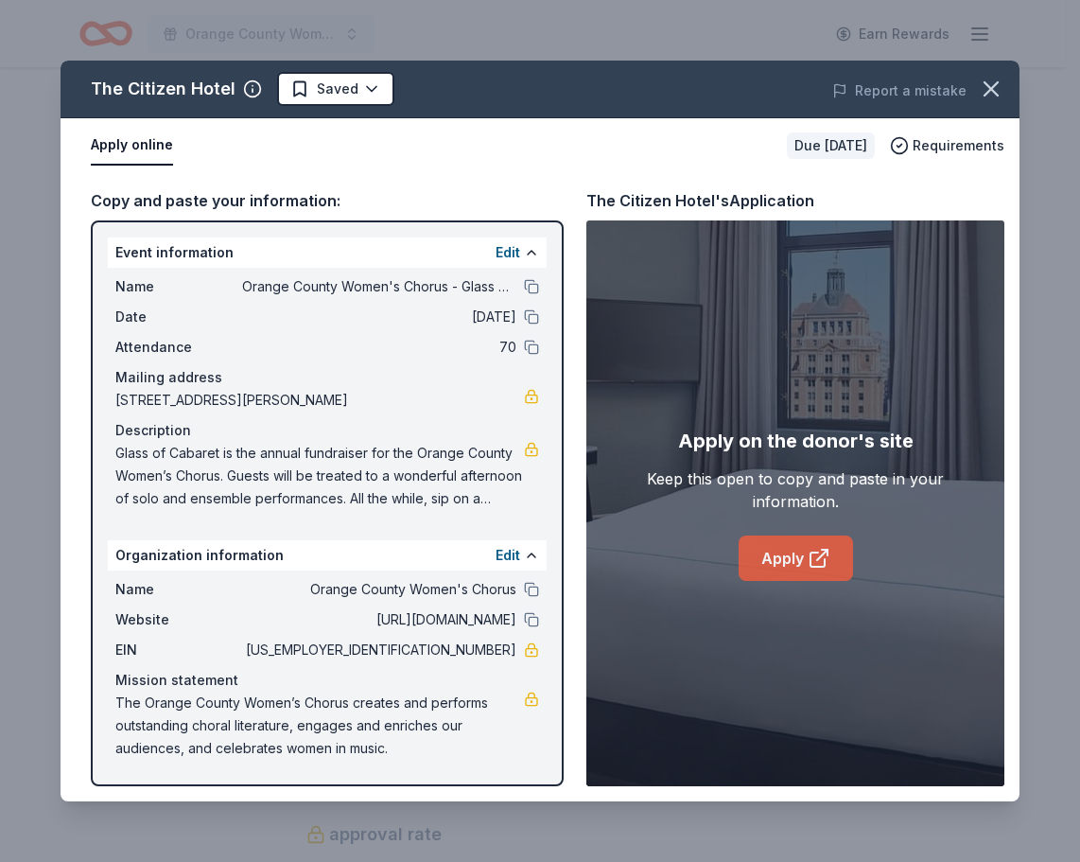
click at [830, 558] on icon at bounding box center [819, 558] width 23 height 23
click at [988, 97] on icon "button" at bounding box center [991, 89] width 26 height 26
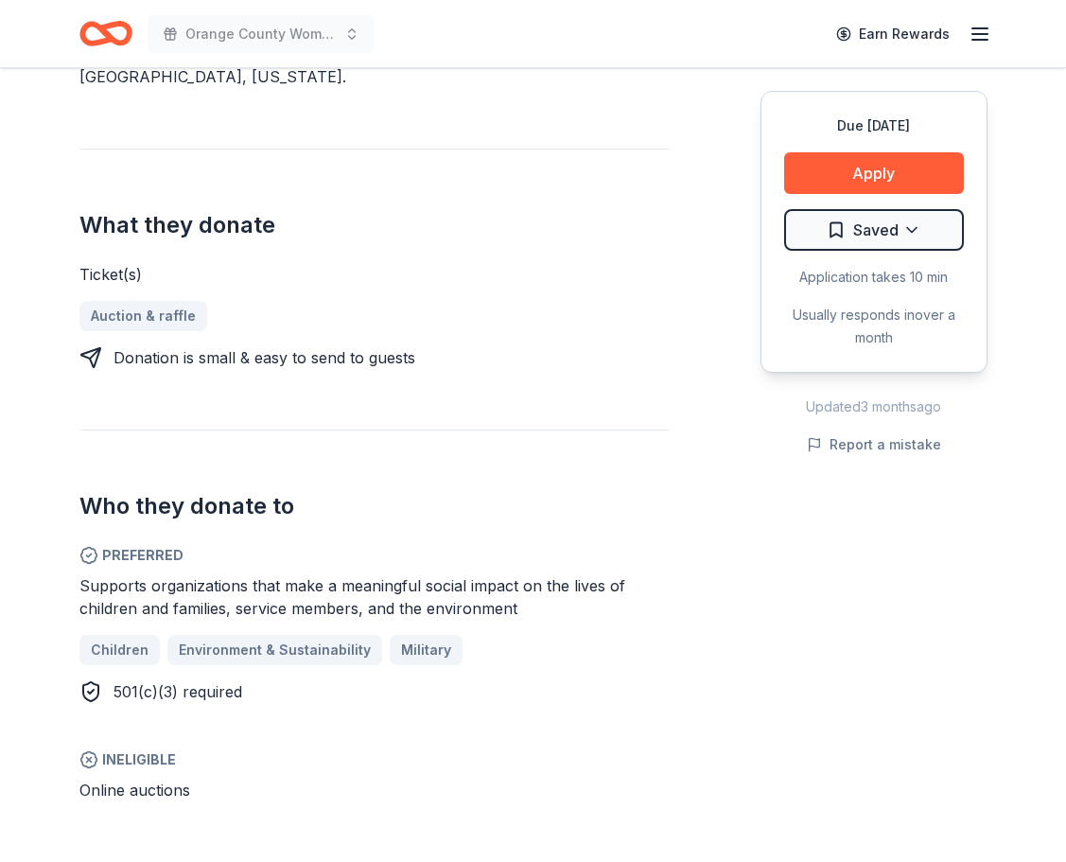
scroll to position [635, 0]
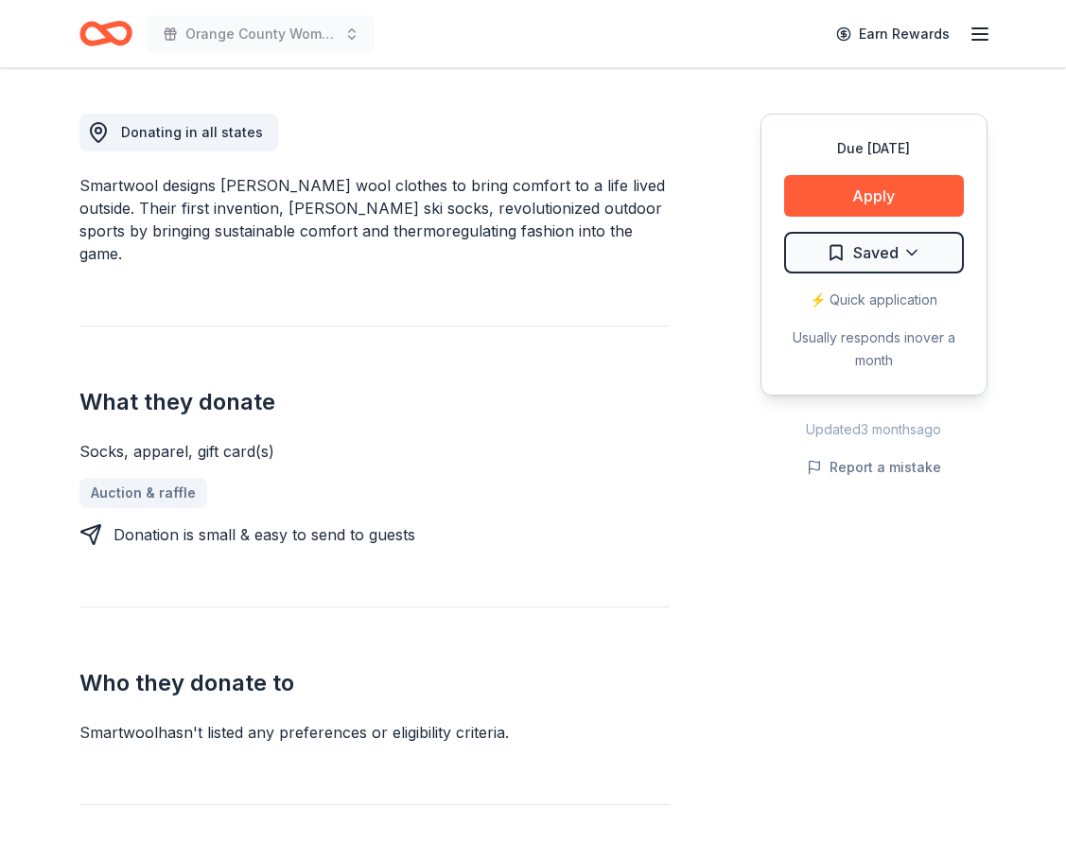
scroll to position [379, 0]
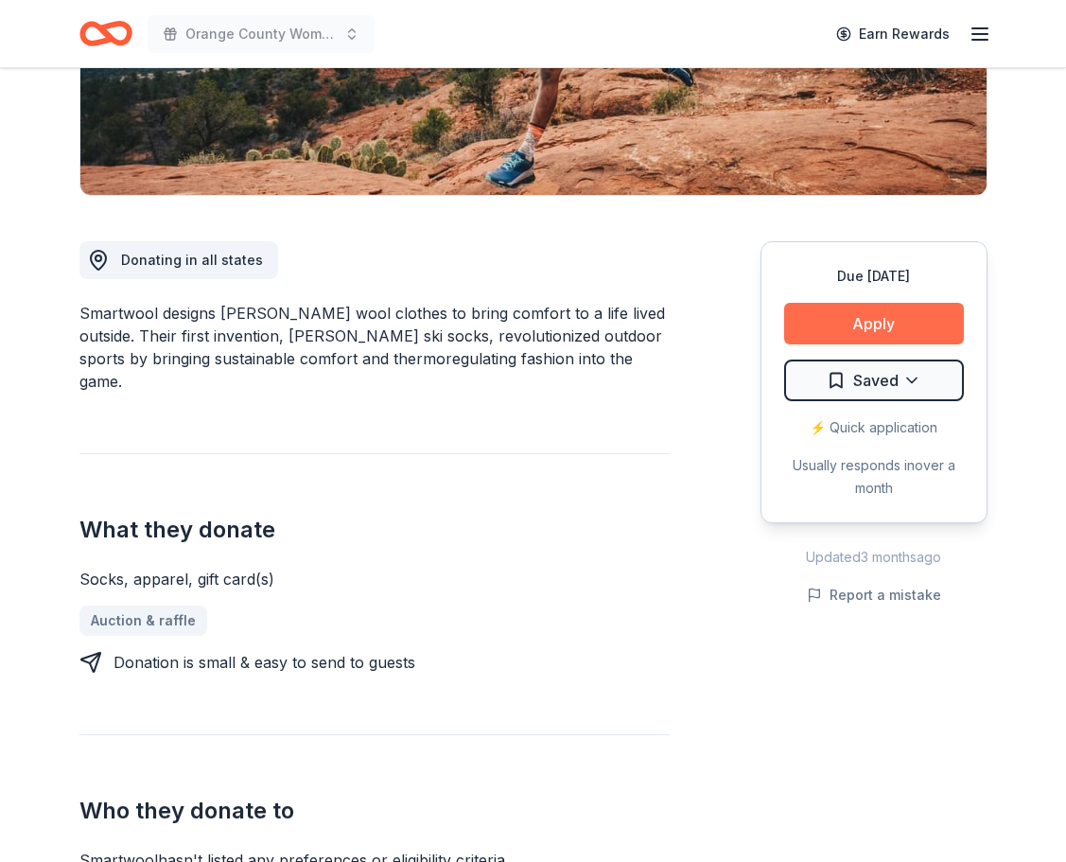
click at [867, 329] on button "Apply" at bounding box center [874, 324] width 180 height 42
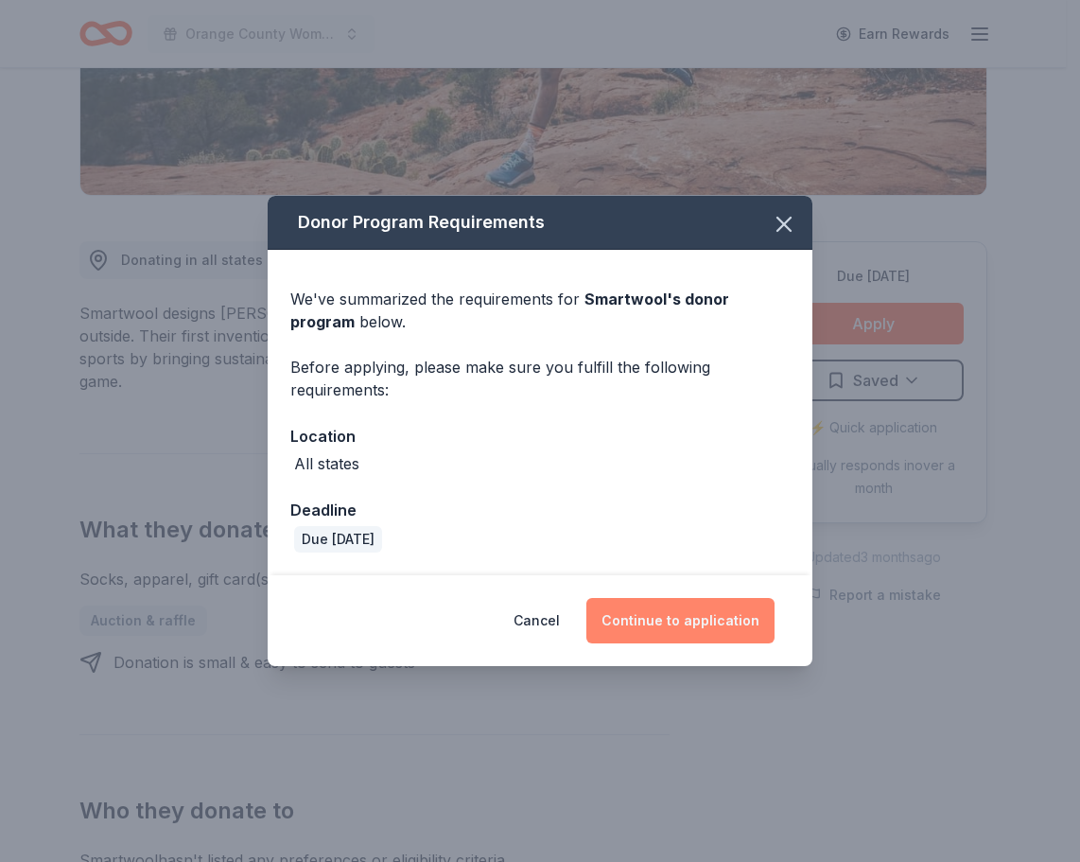
click at [668, 620] on button "Continue to application" at bounding box center [681, 620] width 188 height 45
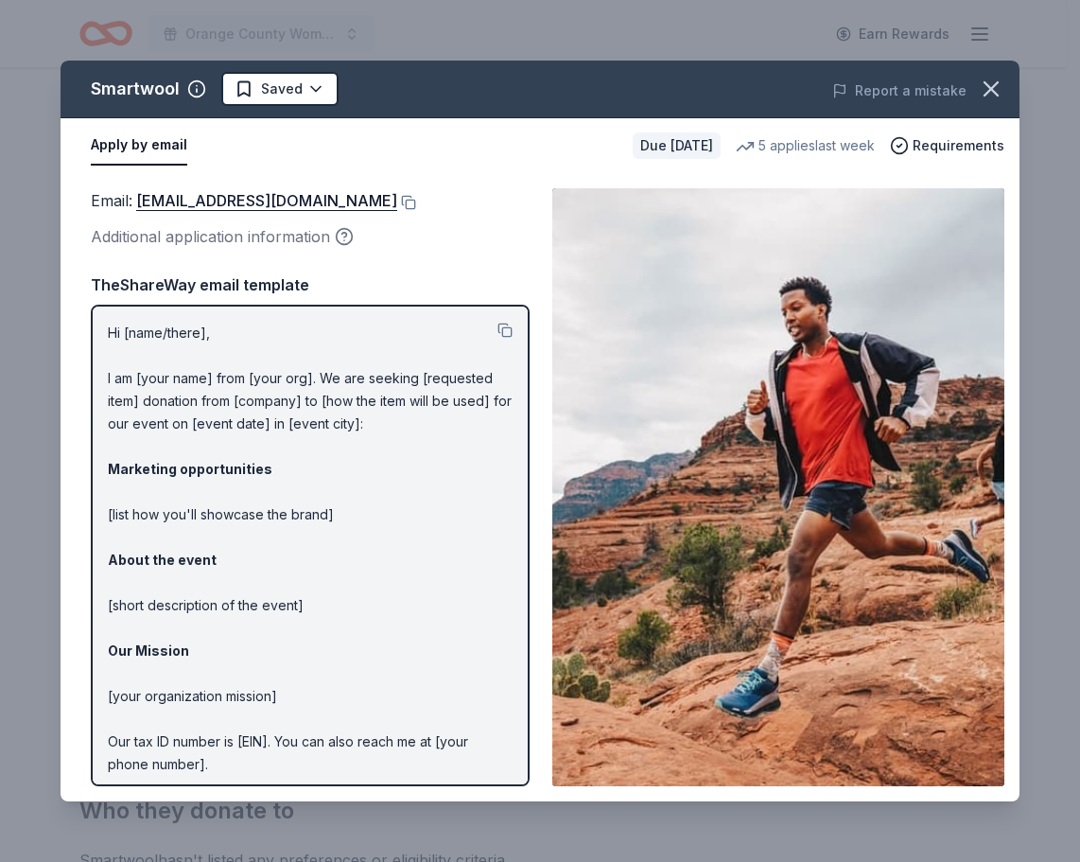
click at [432, 369] on p "Hi [name/there], I am [your name] from [your org]. We are seeking [requested it…" at bounding box center [310, 583] width 405 height 522
click at [397, 202] on button at bounding box center [406, 202] width 19 height 15
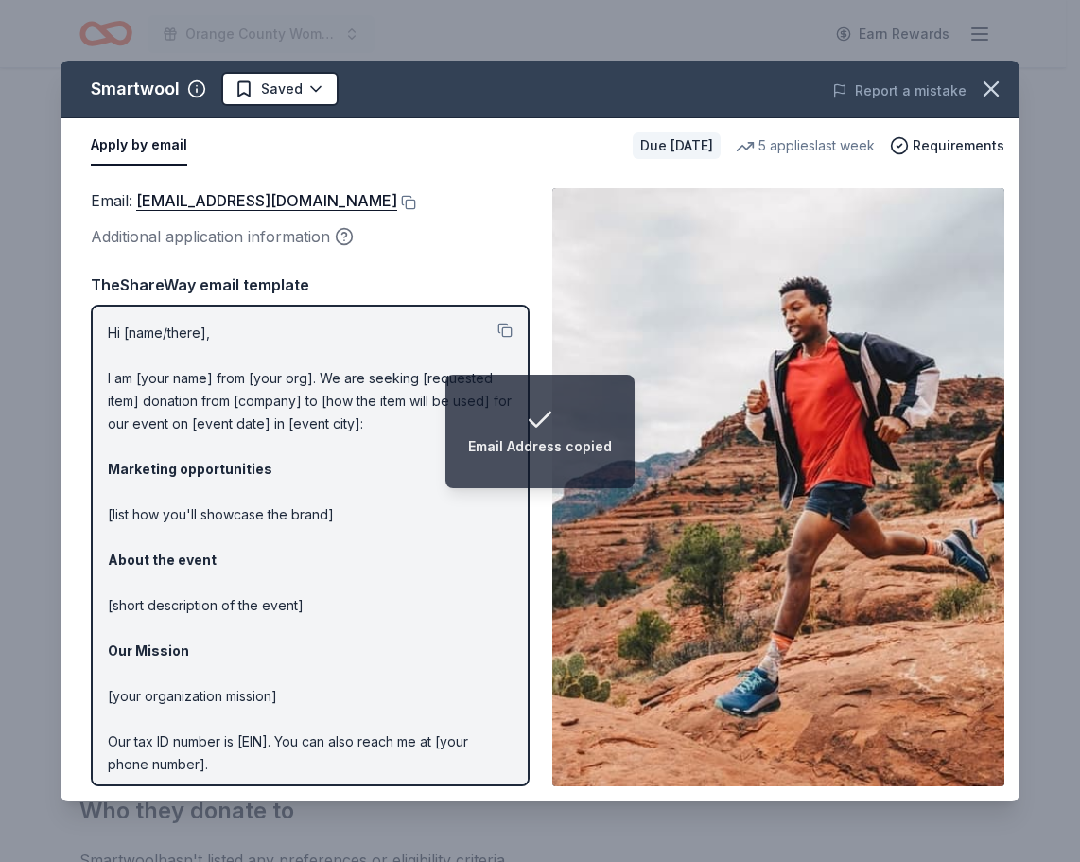
click at [363, 482] on p "Hi [name/there], I am [your name] from [your org]. We are seeking [requested it…" at bounding box center [310, 583] width 405 height 522
click at [985, 82] on icon "button" at bounding box center [991, 88] width 13 height 13
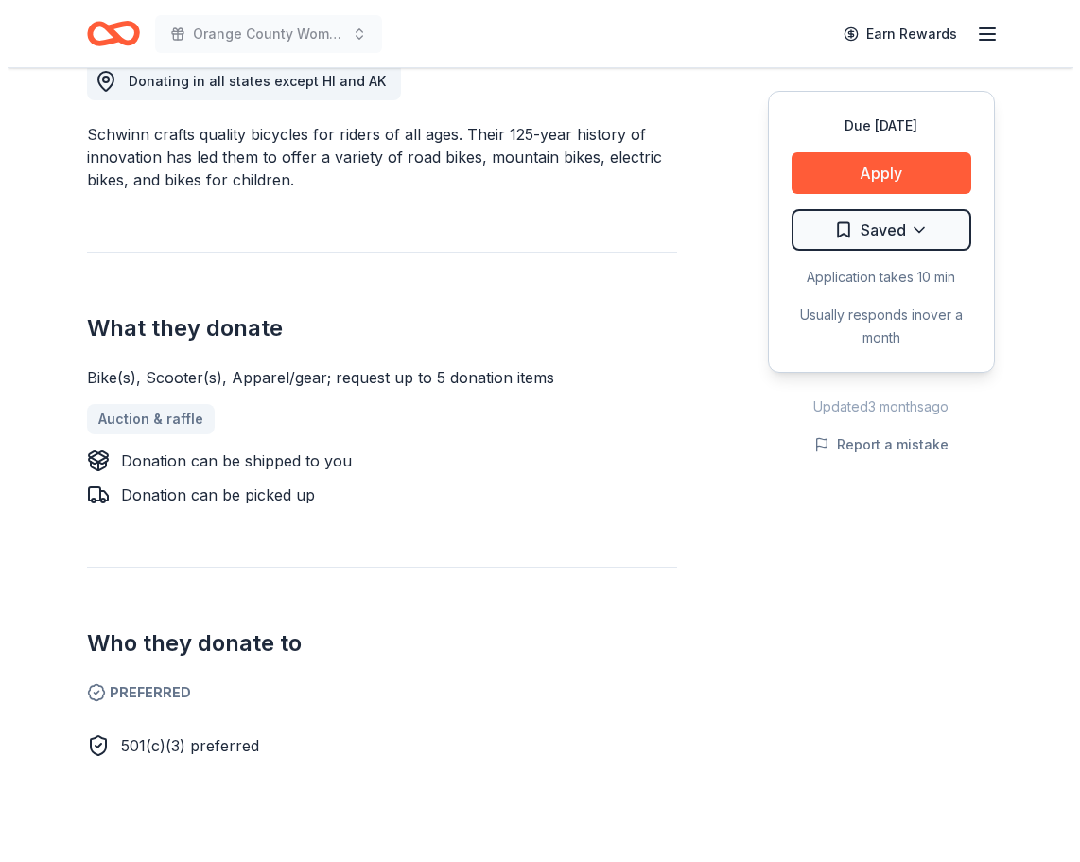
scroll to position [637, 0]
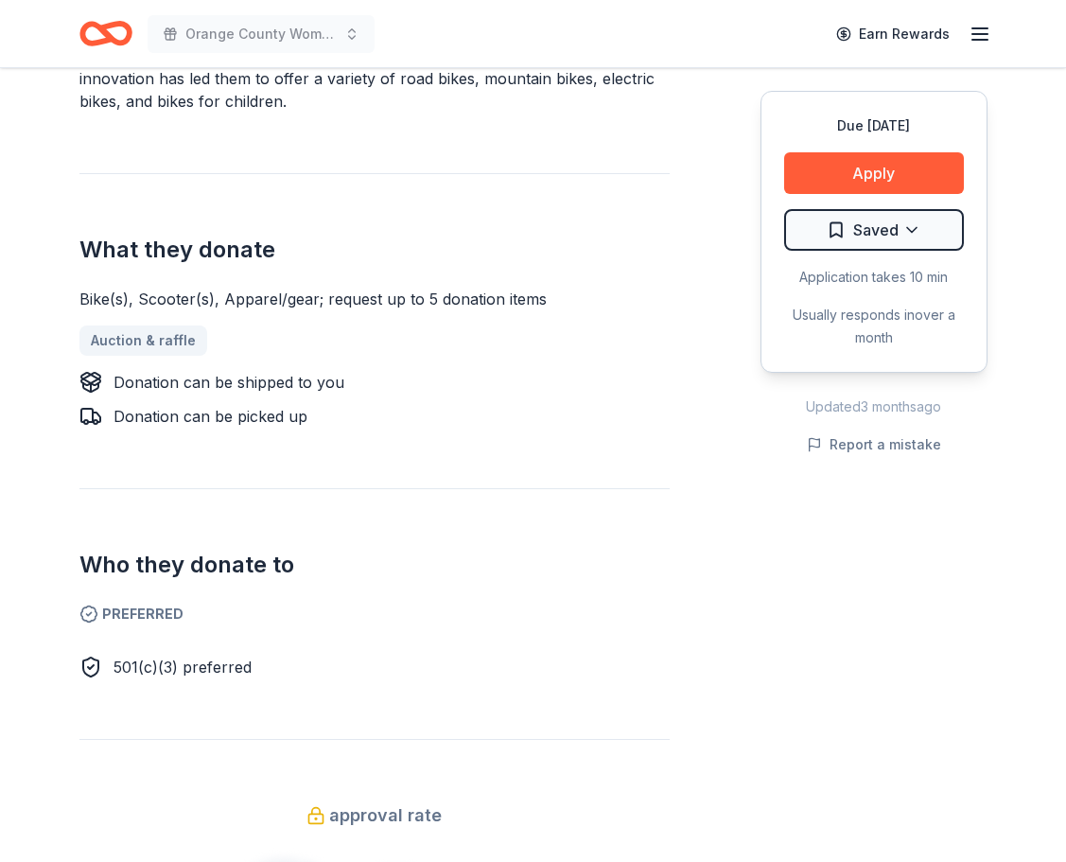
click at [297, 237] on h2 "What they donate" at bounding box center [374, 250] width 590 height 30
click at [932, 159] on button "Apply" at bounding box center [874, 173] width 180 height 42
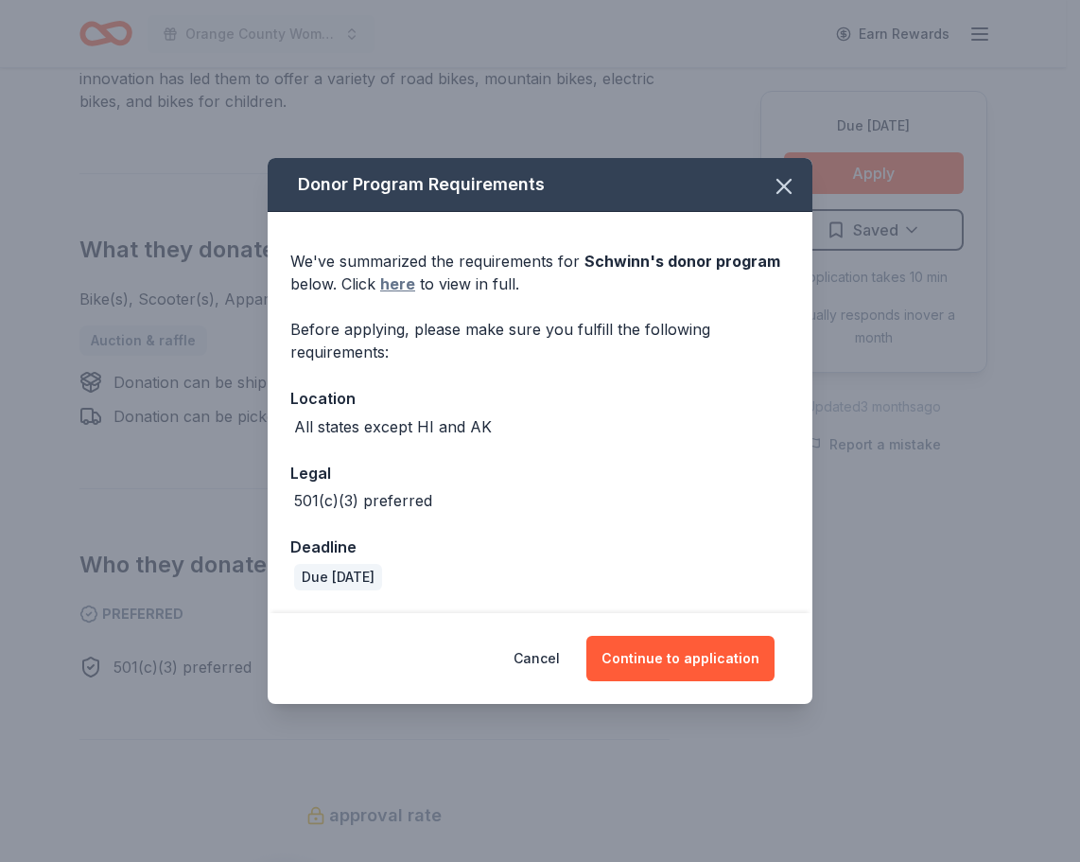
click at [395, 288] on link "here" at bounding box center [397, 283] width 35 height 23
click at [398, 289] on link "here" at bounding box center [397, 283] width 35 height 23
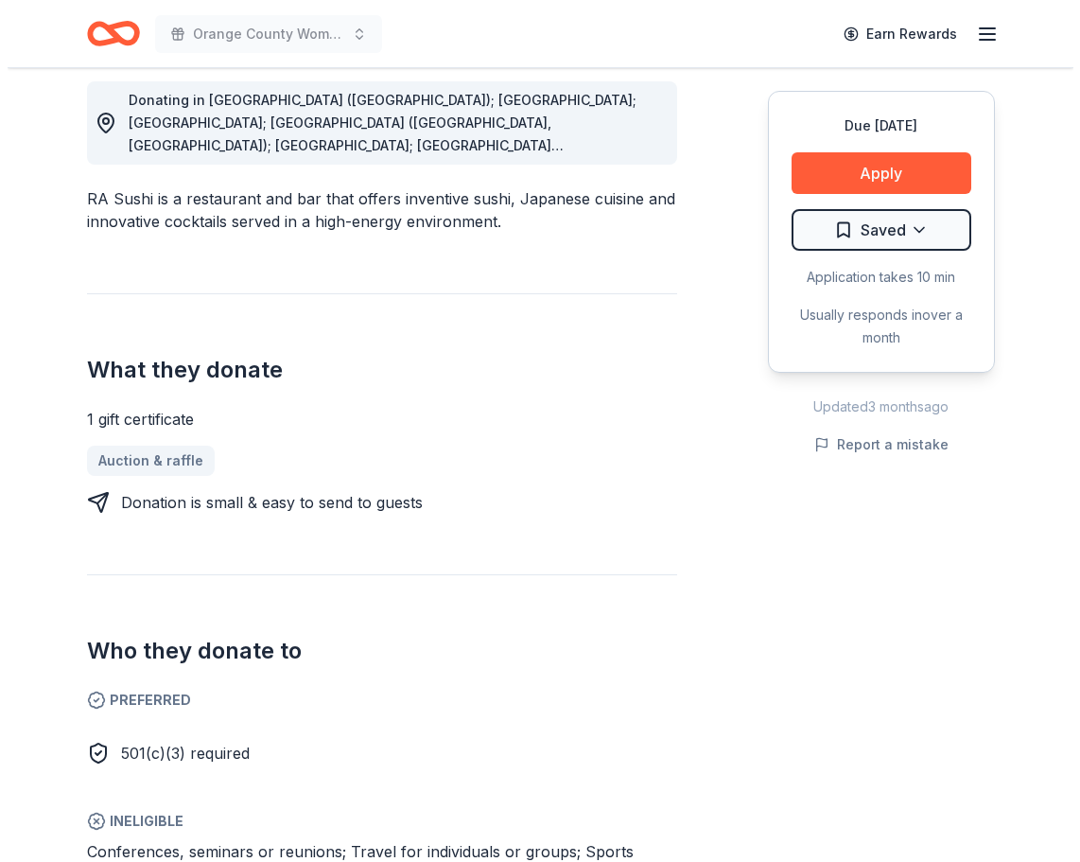
scroll to position [680, 0]
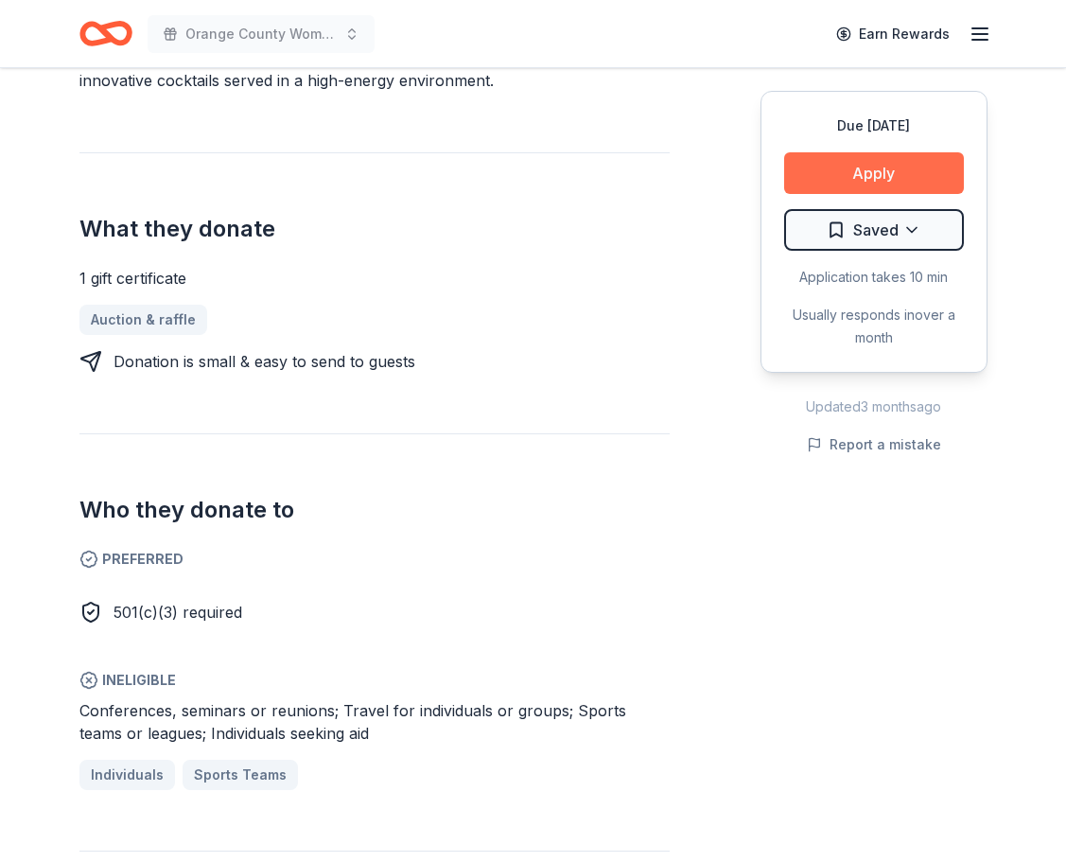
click at [888, 180] on button "Apply" at bounding box center [874, 173] width 180 height 42
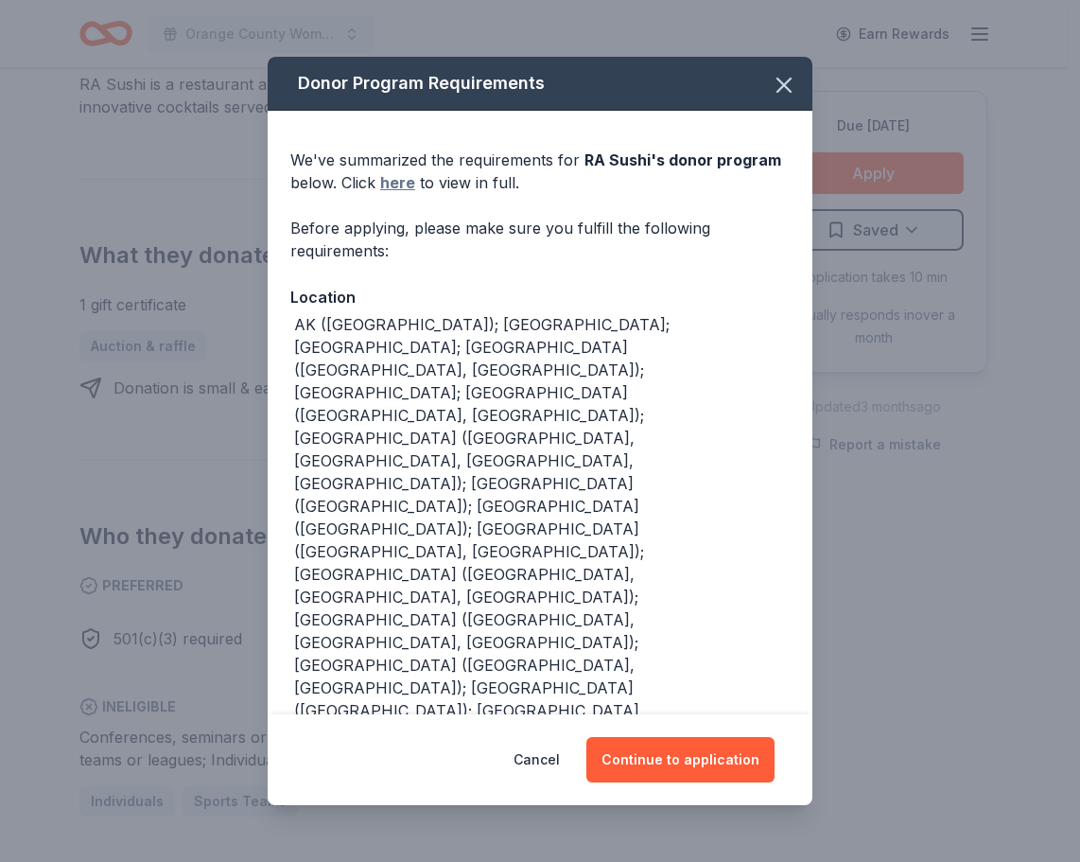
click at [385, 189] on link "here" at bounding box center [397, 182] width 35 height 23
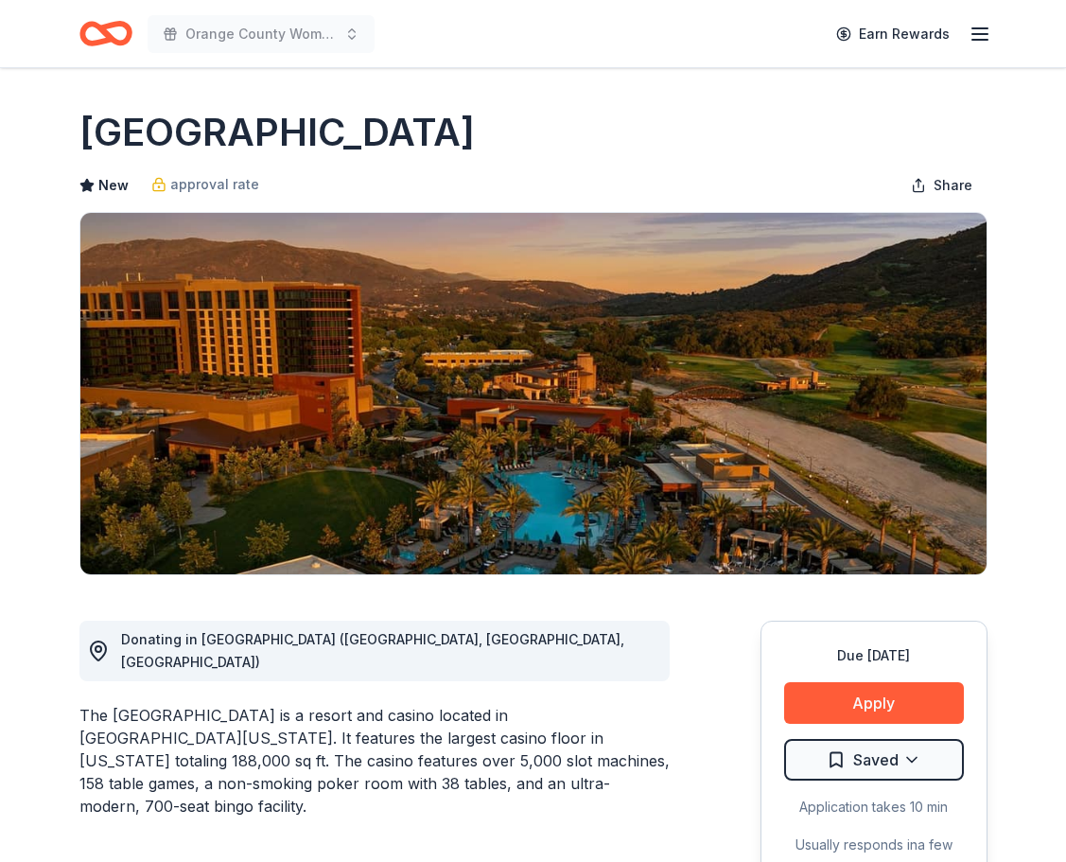
click at [219, 704] on div "The Pechanga Resort and Casino is a resort and casino located in Southern Calif…" at bounding box center [374, 761] width 590 height 114
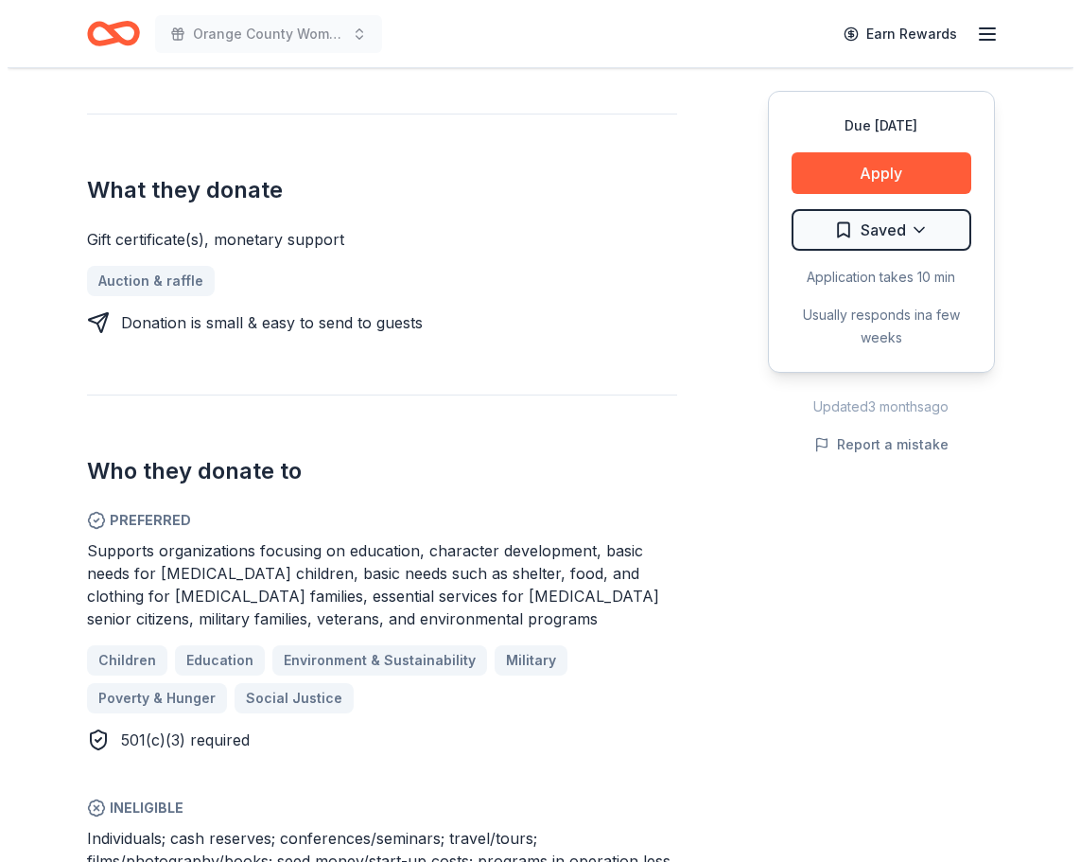
scroll to position [811, 0]
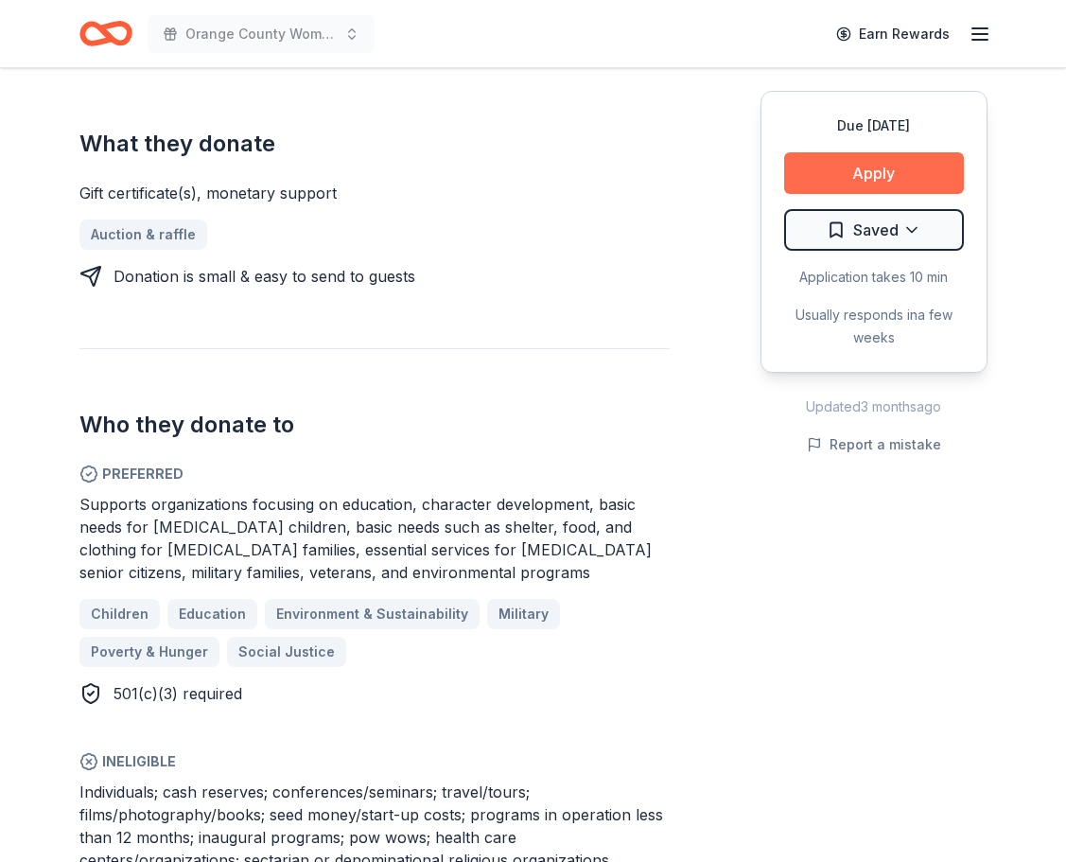
click at [936, 180] on button "Apply" at bounding box center [874, 173] width 180 height 42
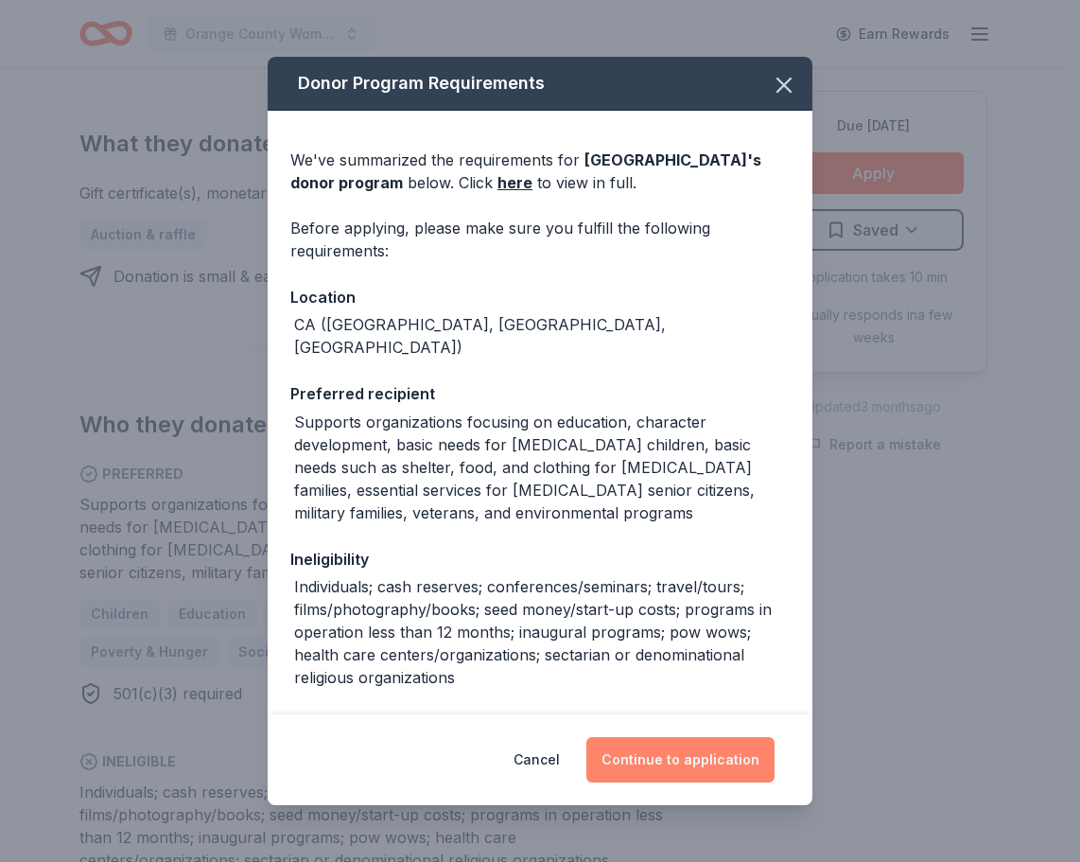
click at [681, 760] on button "Continue to application" at bounding box center [681, 759] width 188 height 45
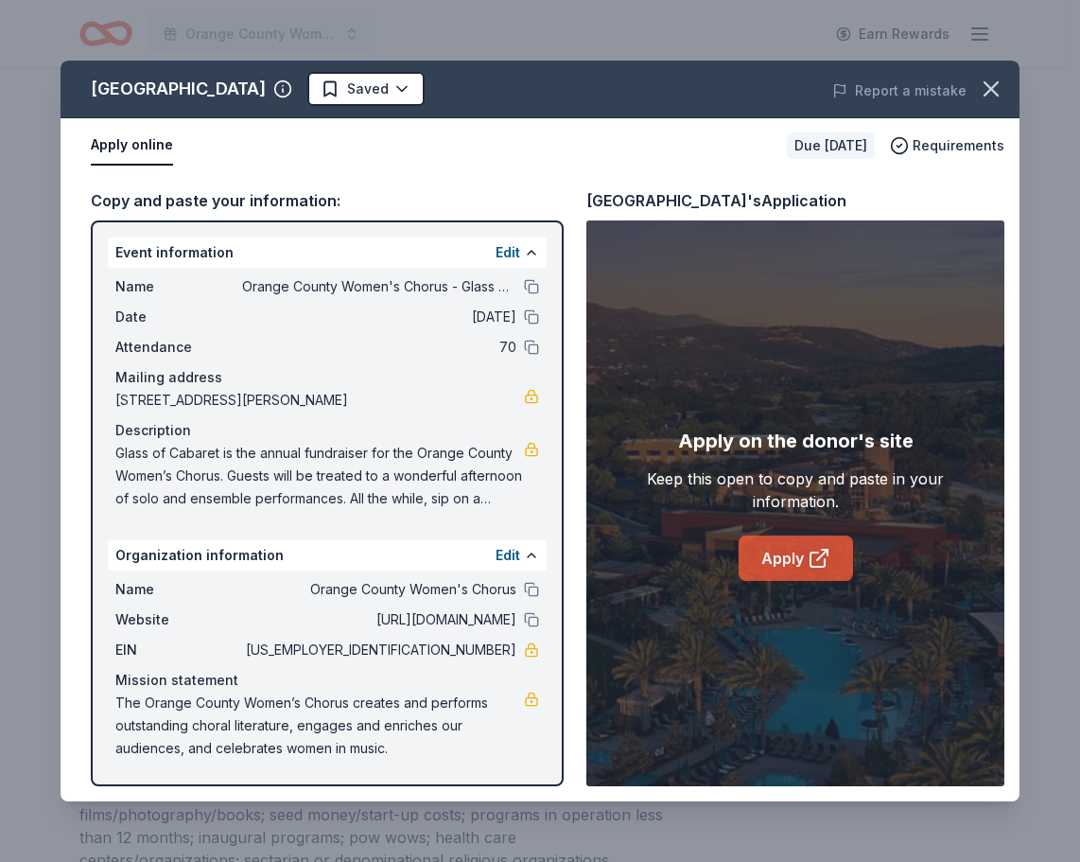
click at [778, 560] on link "Apply" at bounding box center [796, 557] width 114 height 45
click at [787, 561] on link "Apply" at bounding box center [796, 557] width 114 height 45
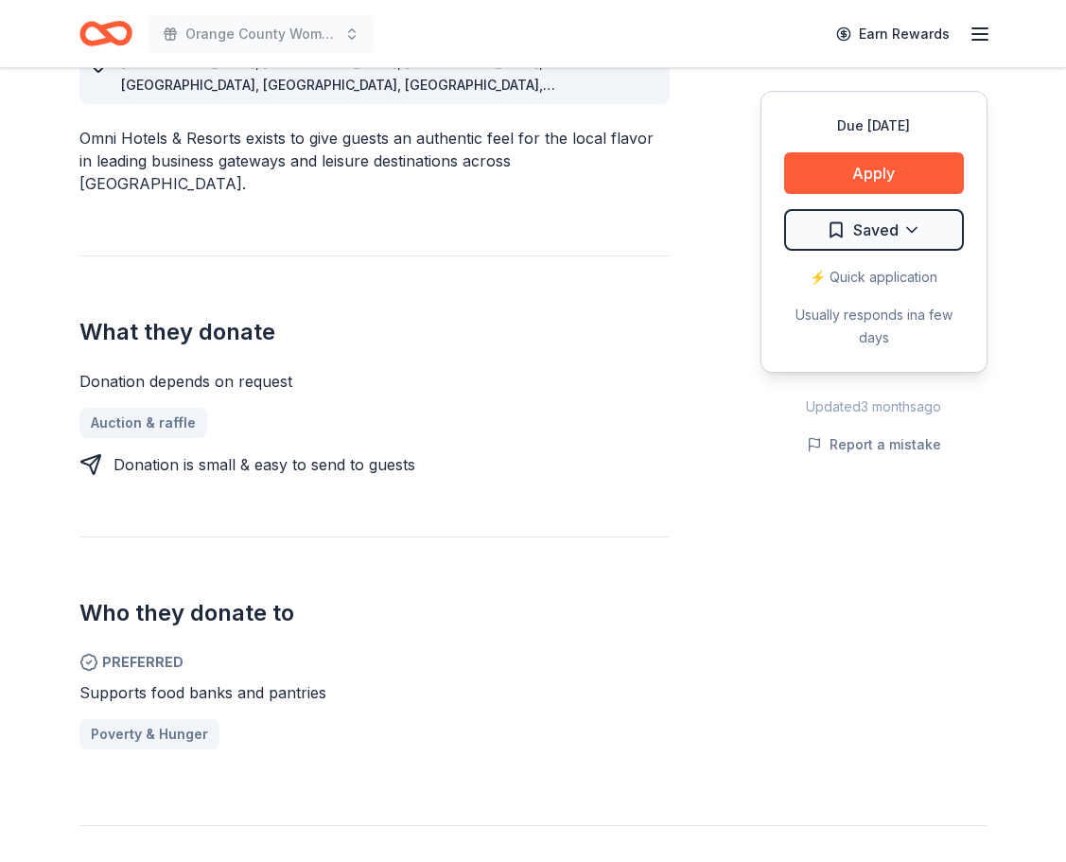
scroll to position [798, 0]
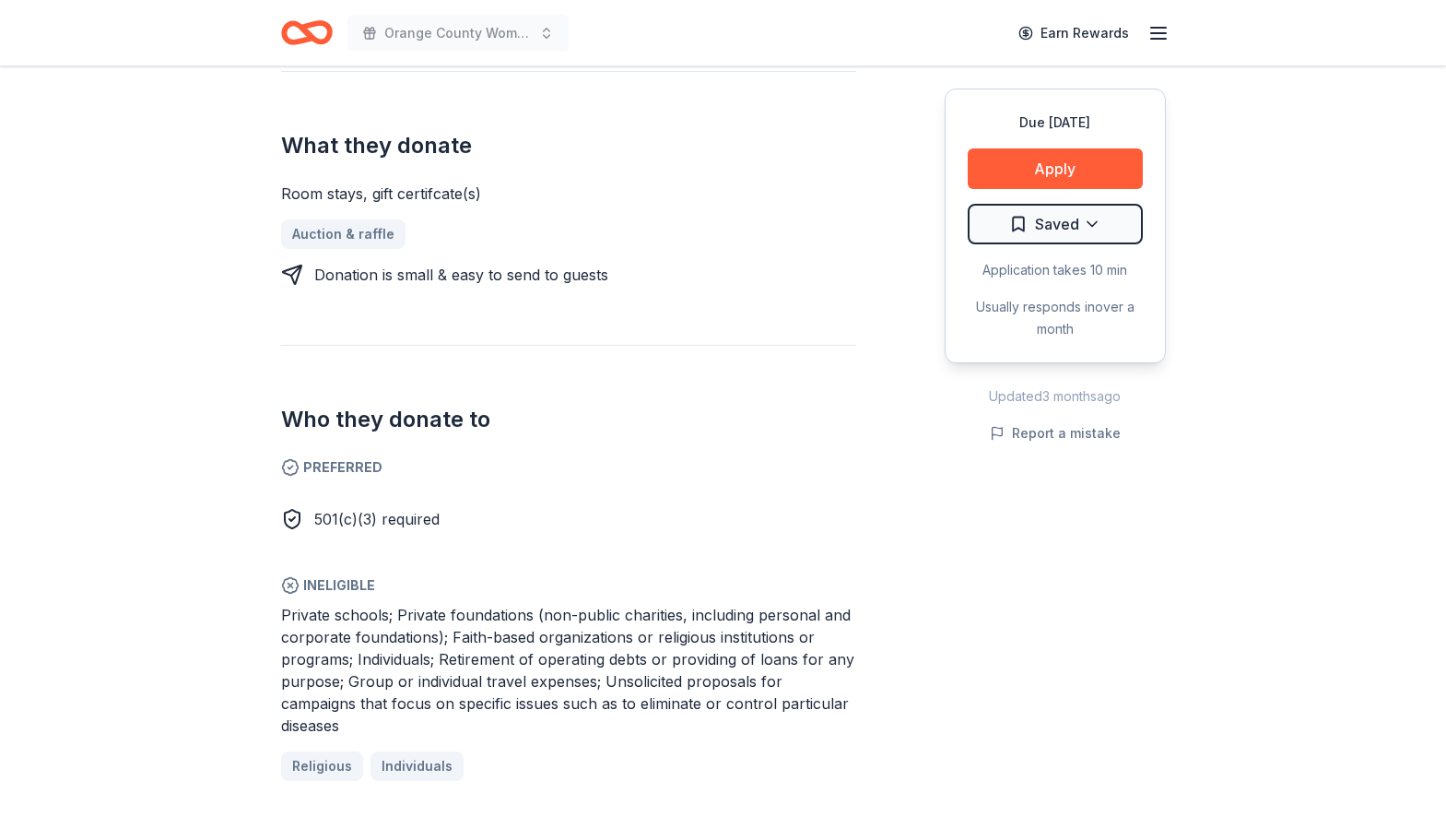
scroll to position [746, 0]
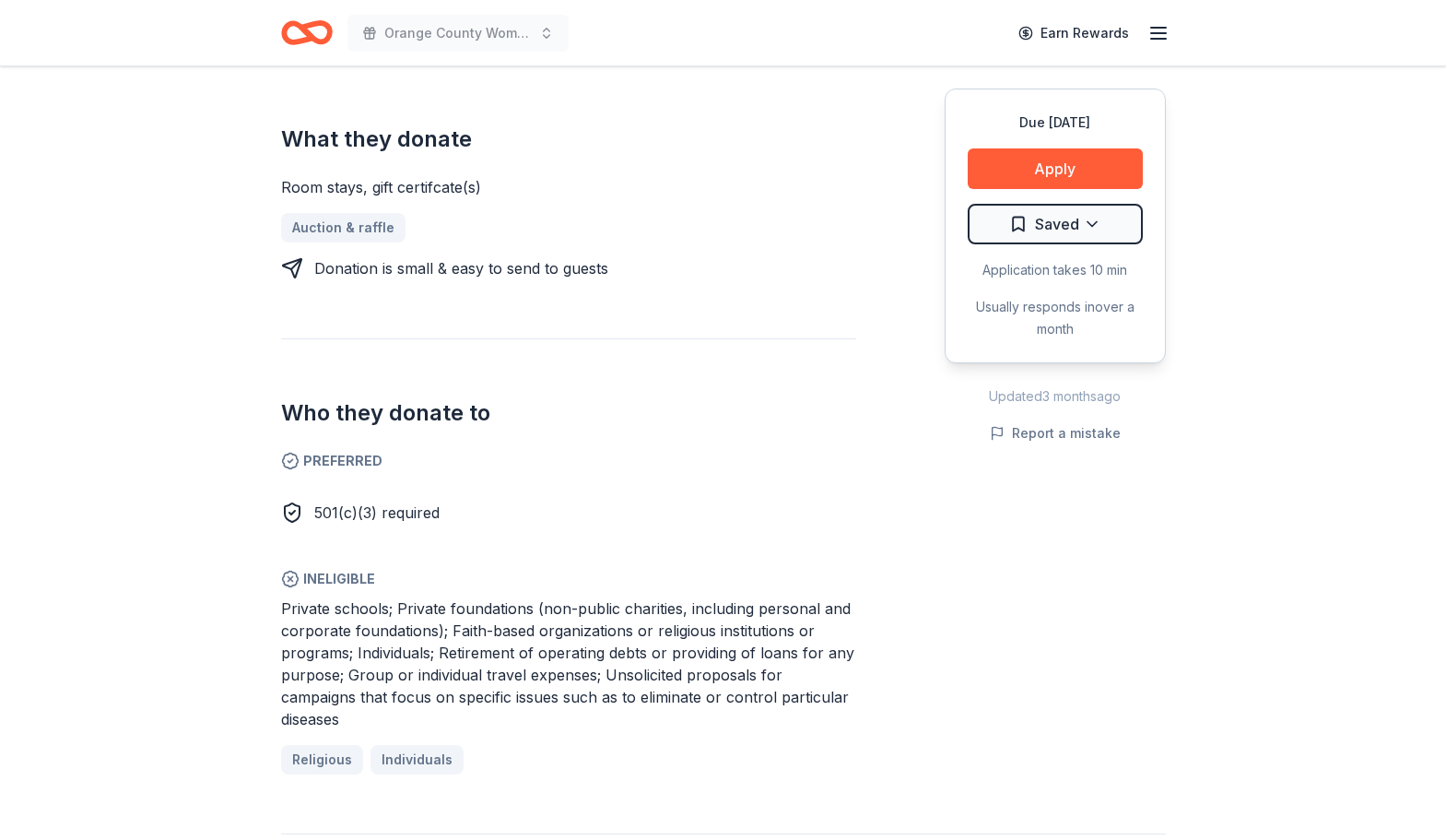
click at [135, 177] on div "Due [DATE] Share Marriott International New • 1 reviews approval rate donation …" at bounding box center [723, 717] width 1446 height 2796
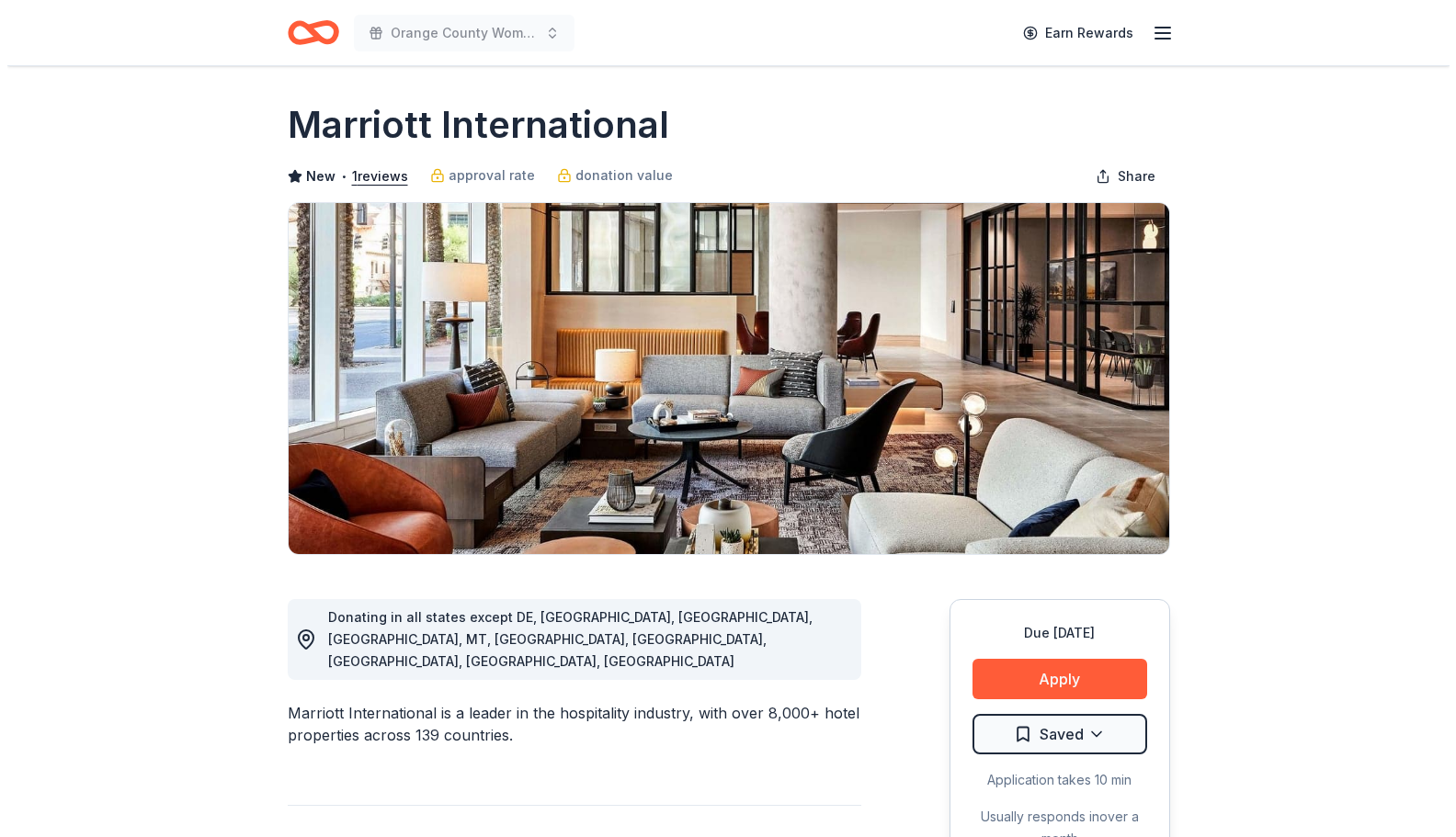
scroll to position [0, 0]
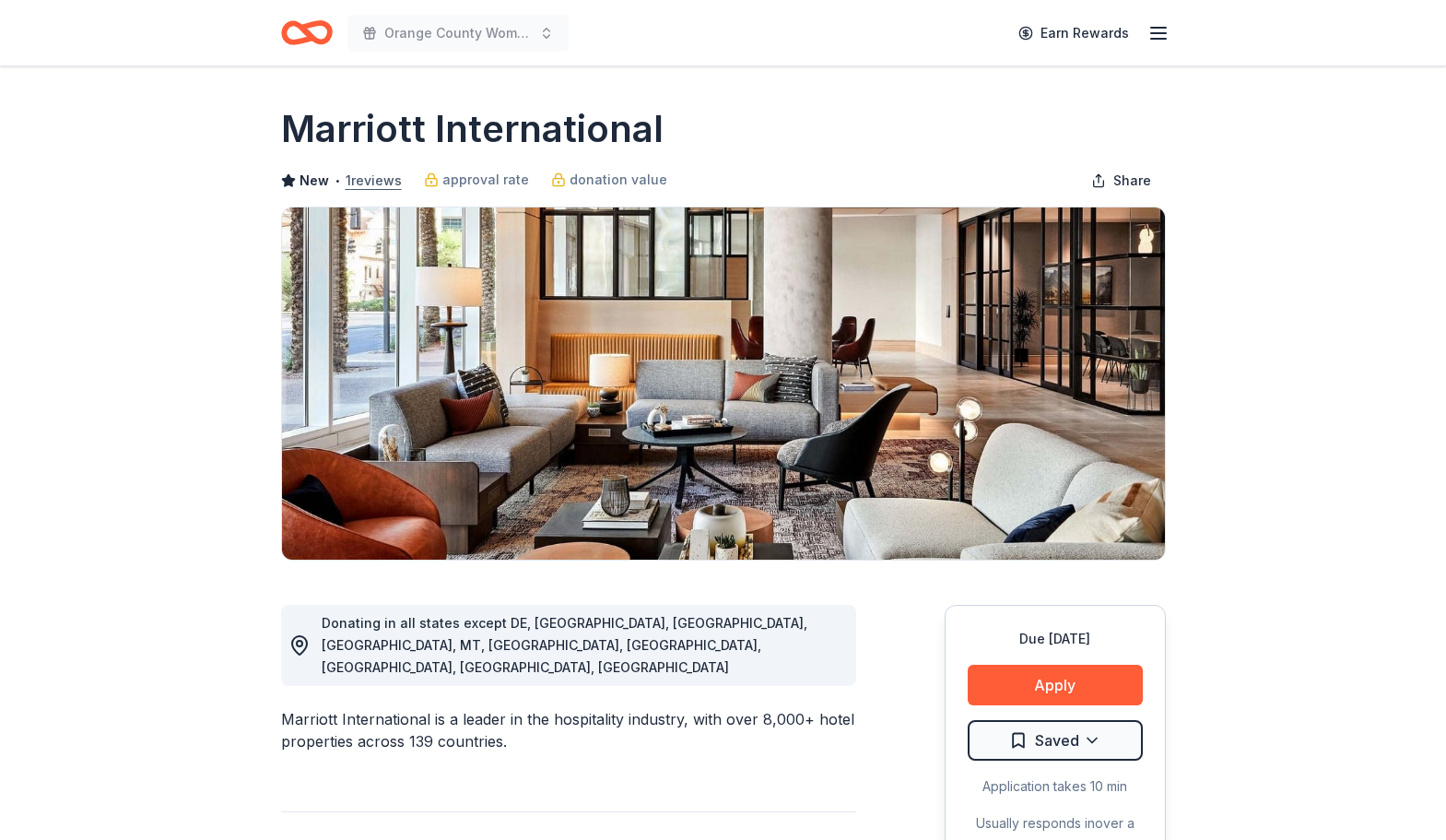
click at [365, 181] on button "1 reviews" at bounding box center [374, 180] width 57 height 22
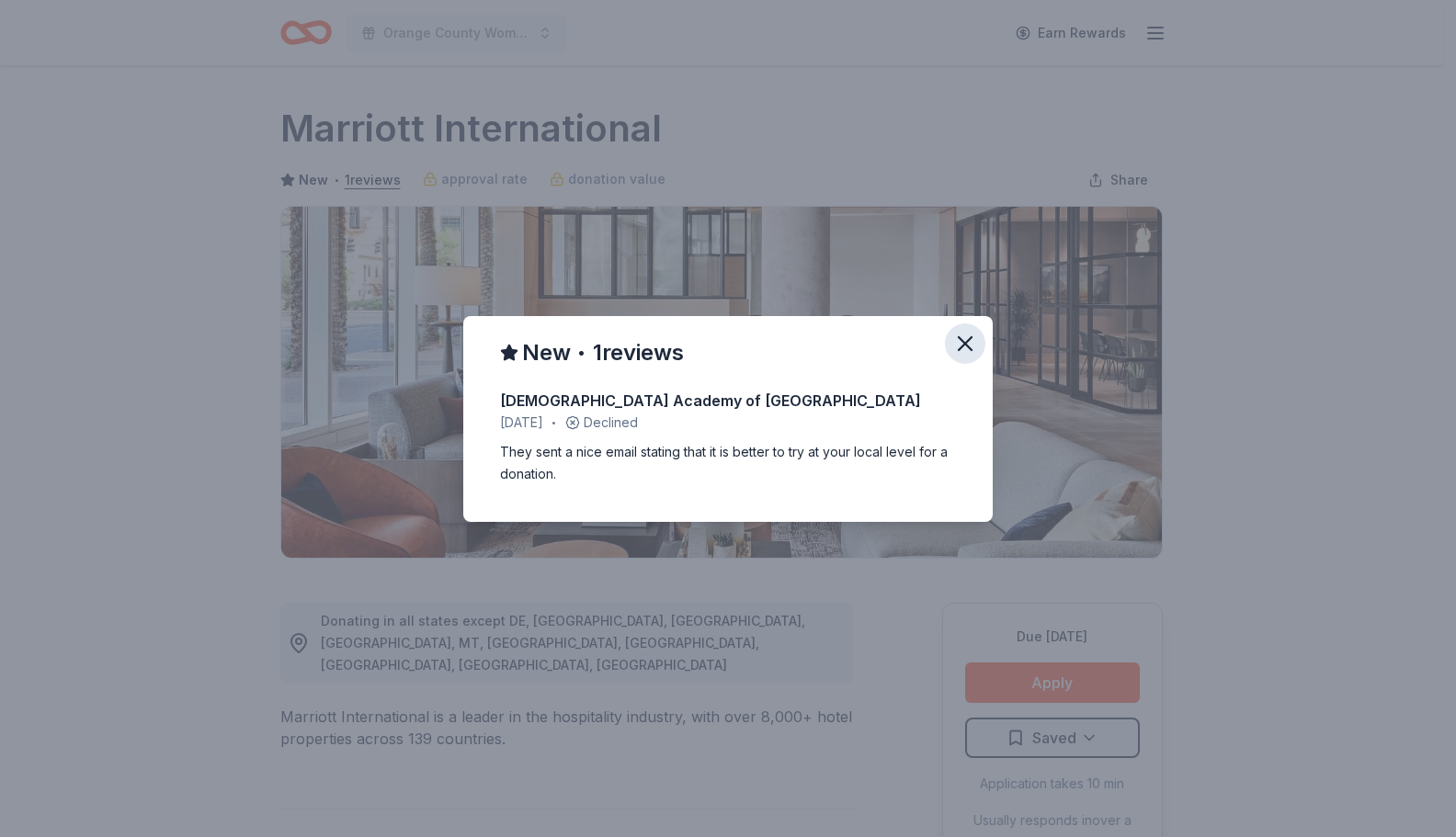
click at [962, 350] on icon "button" at bounding box center [965, 344] width 25 height 25
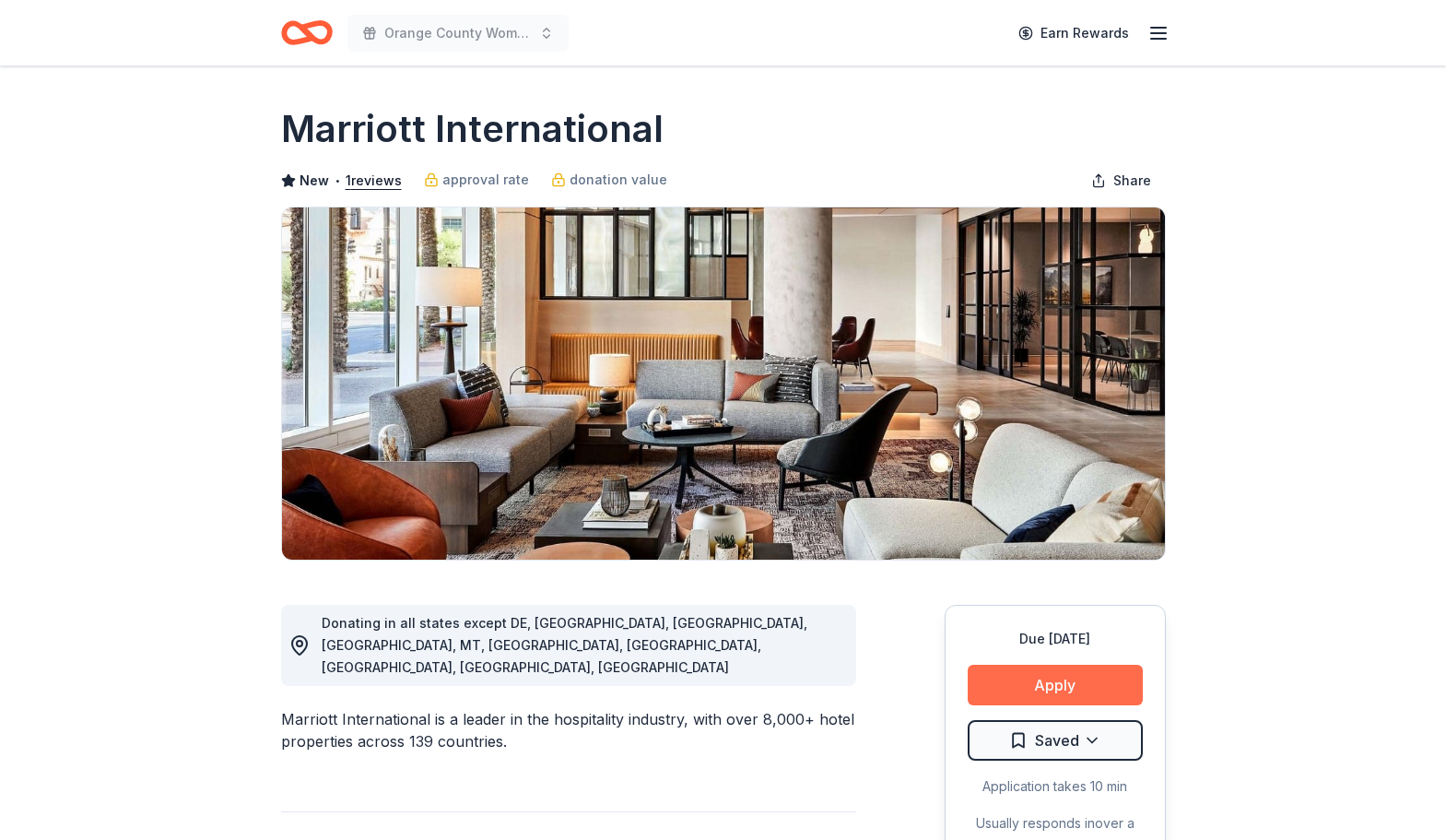
click at [1038, 683] on button "Apply" at bounding box center [1055, 685] width 175 height 41
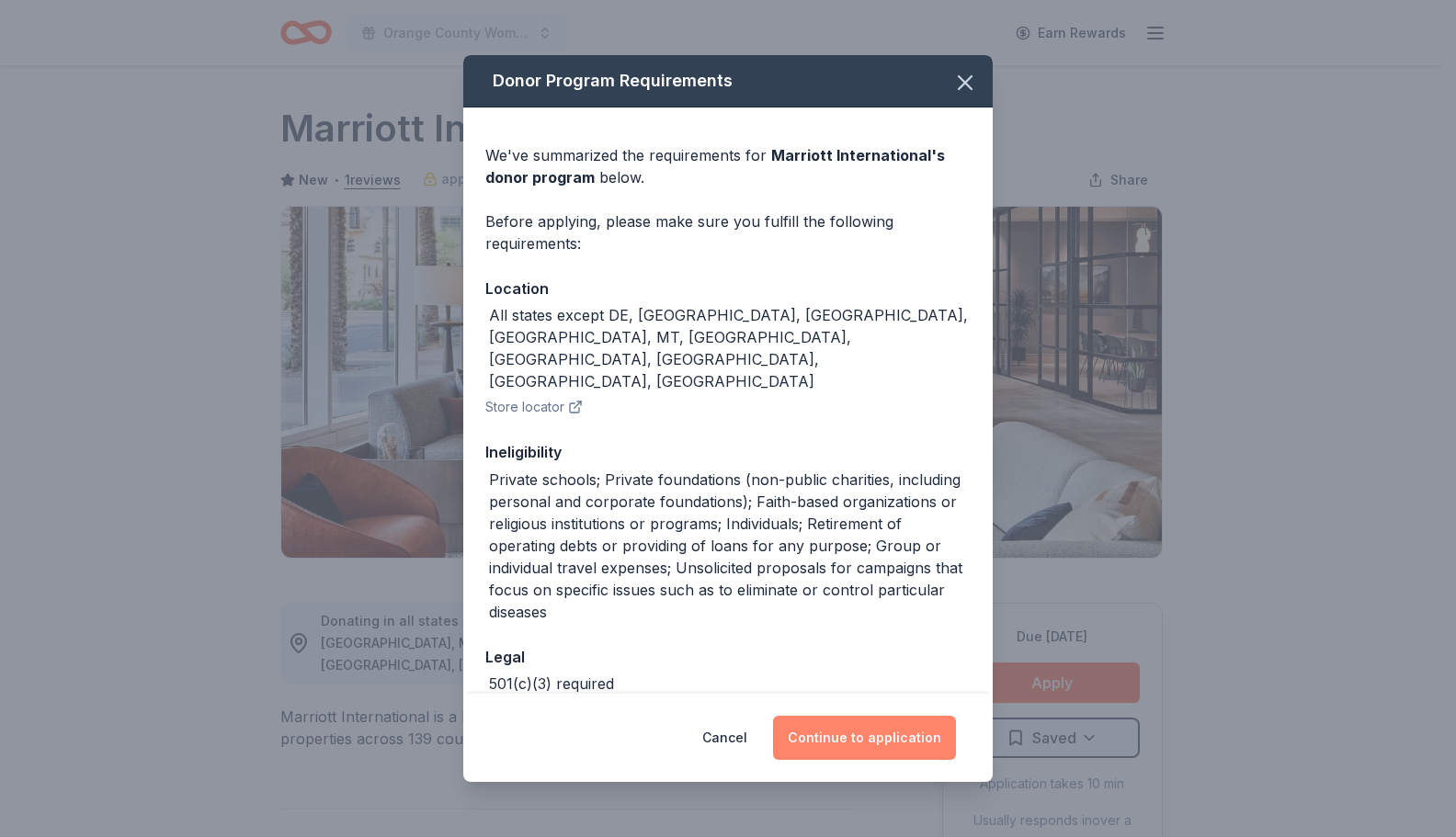
click at [863, 738] on button "Continue to application" at bounding box center [864, 737] width 183 height 44
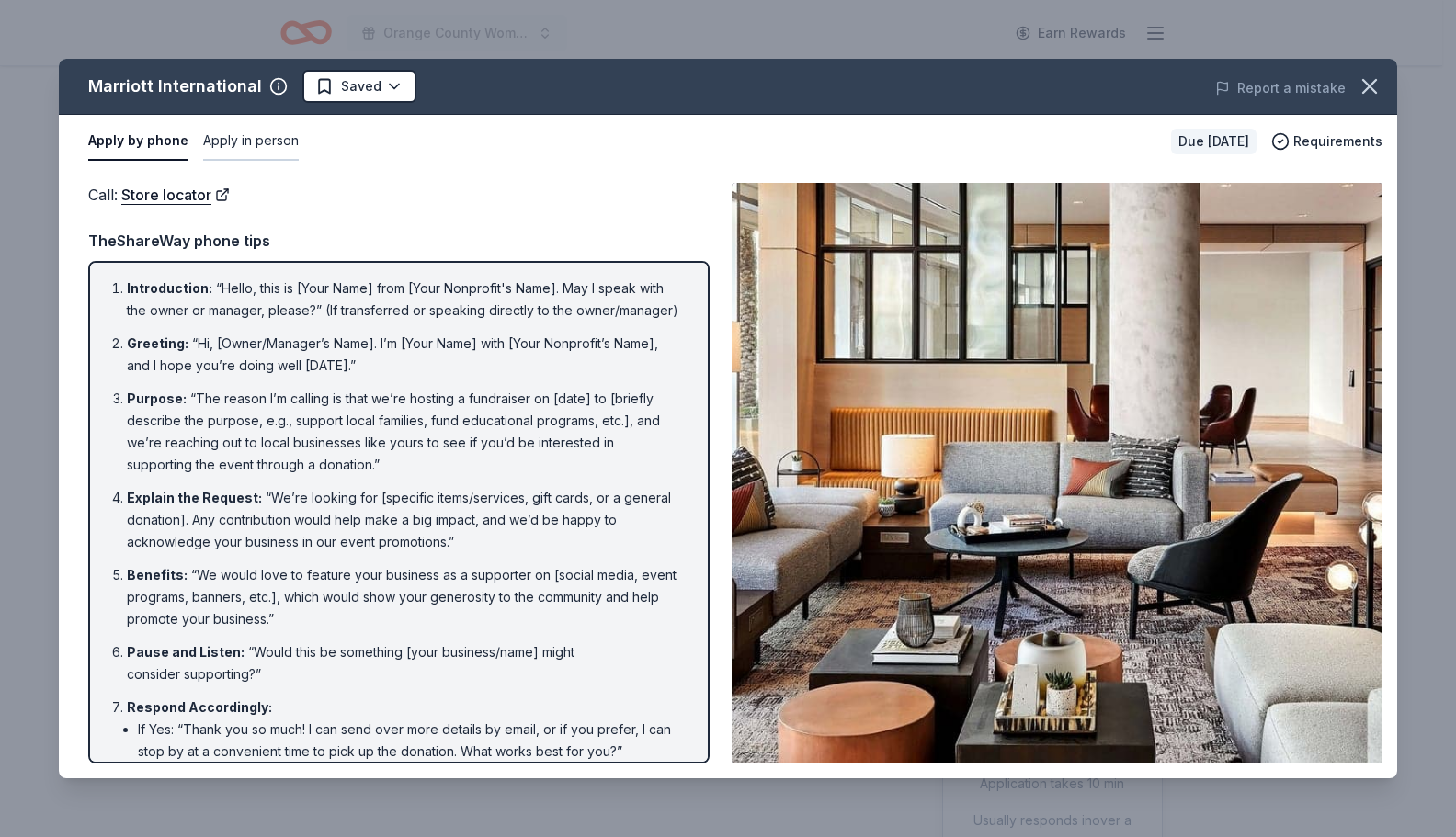
click at [238, 145] on button "Apply in person" at bounding box center [251, 142] width 95 height 39
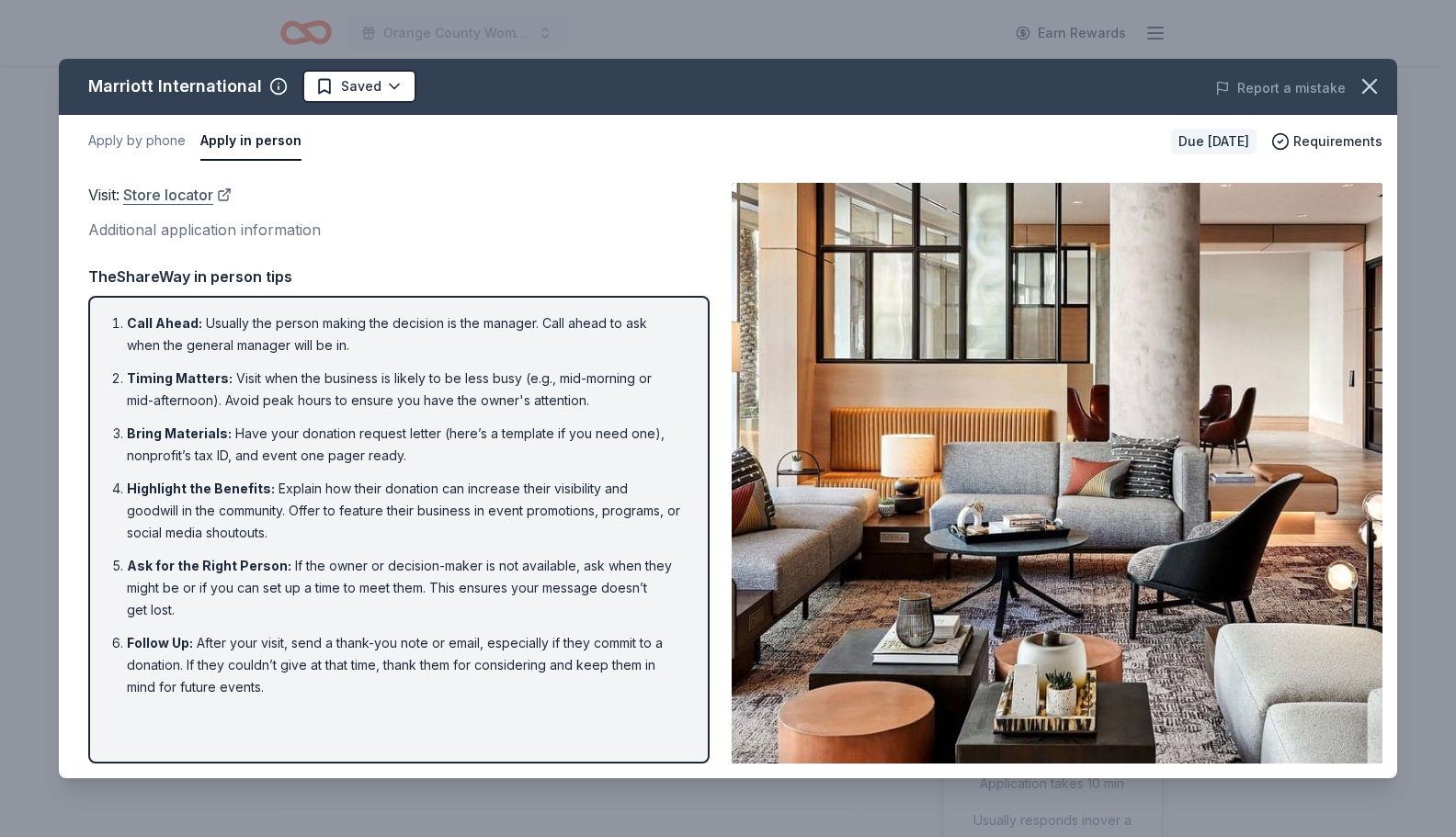
click at [160, 190] on link "Store locator" at bounding box center [178, 194] width 109 height 24
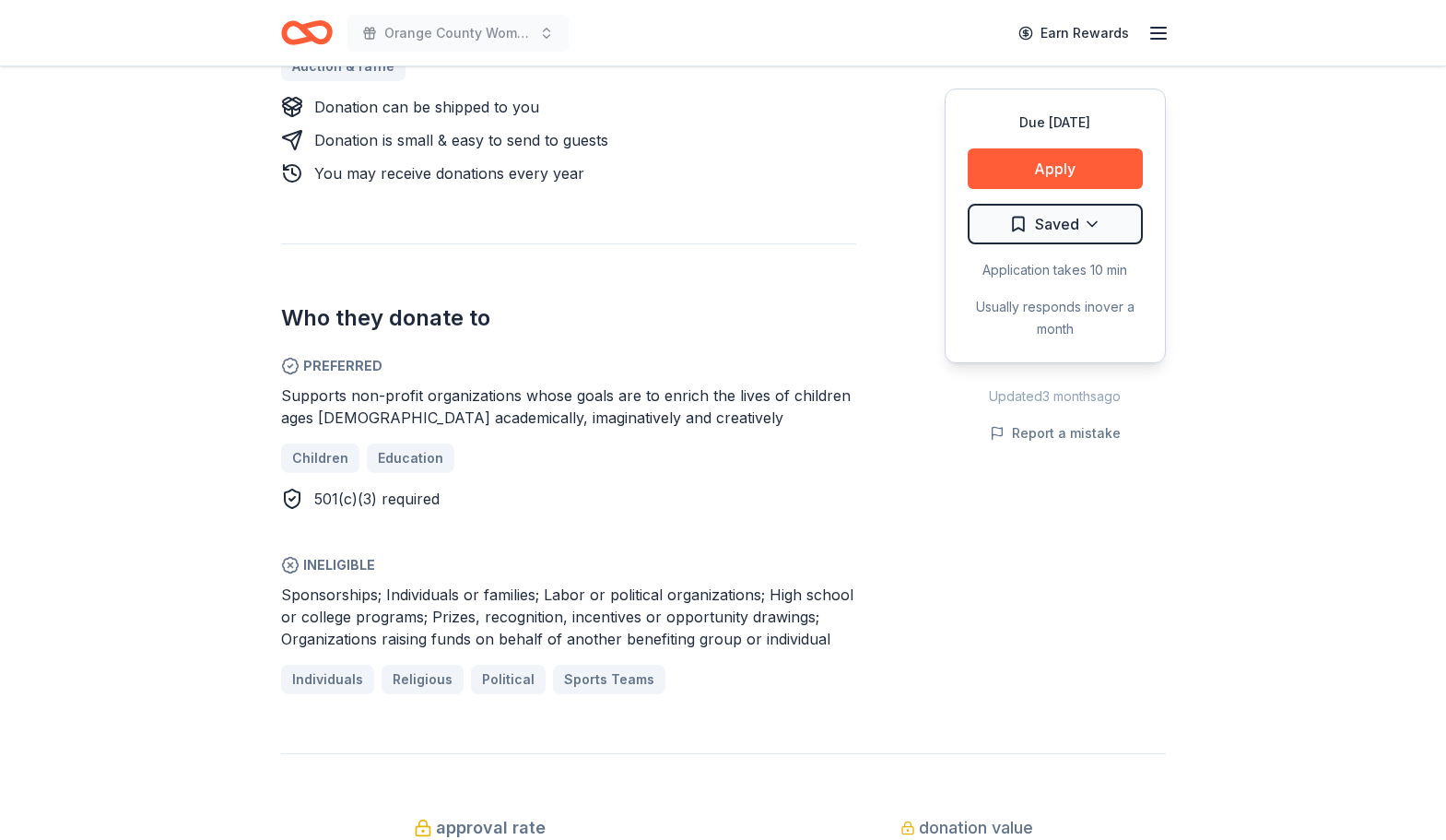
scroll to position [937, 0]
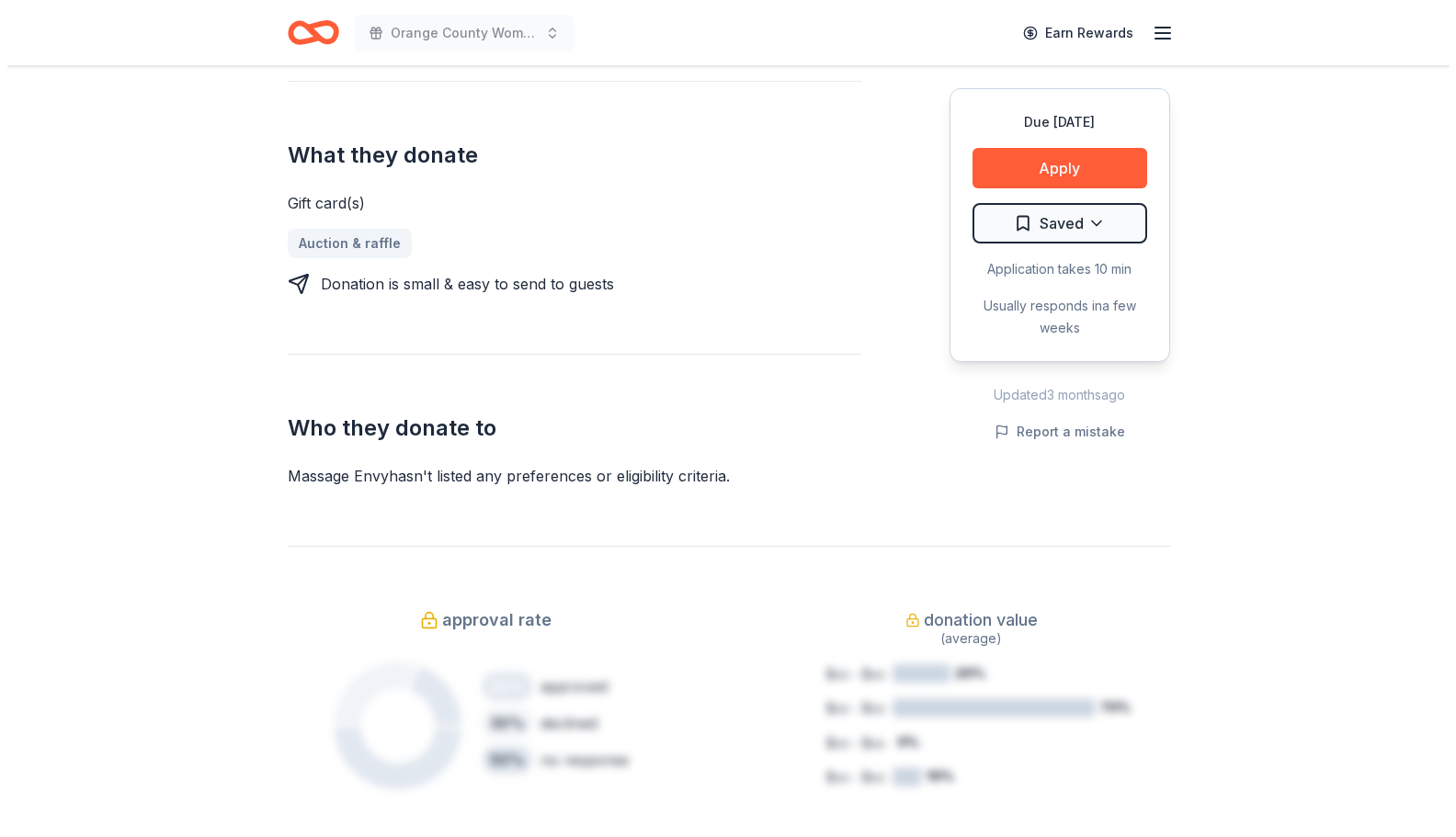
scroll to position [702, 0]
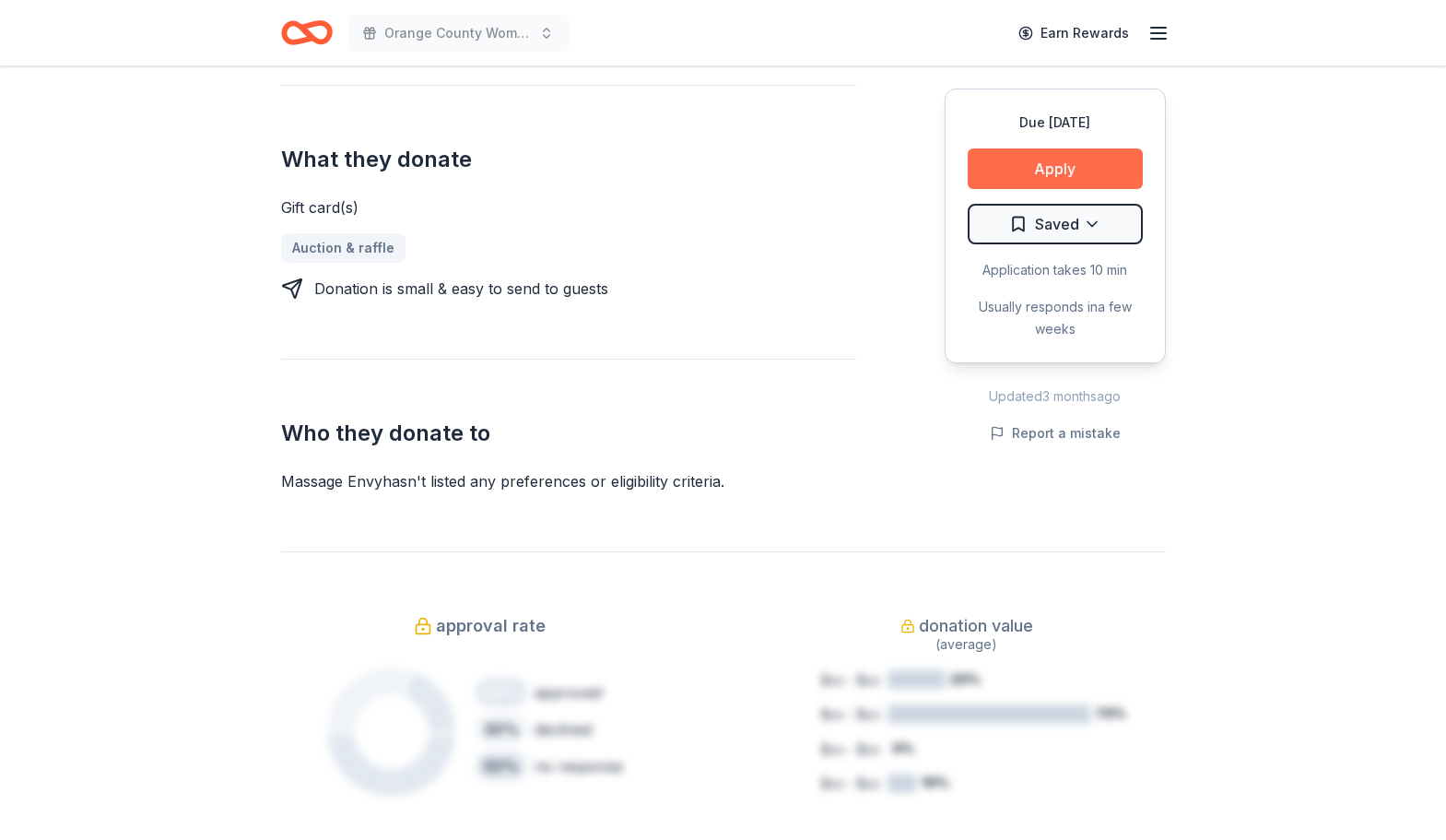
click at [1068, 172] on button "Apply" at bounding box center [1055, 169] width 175 height 41
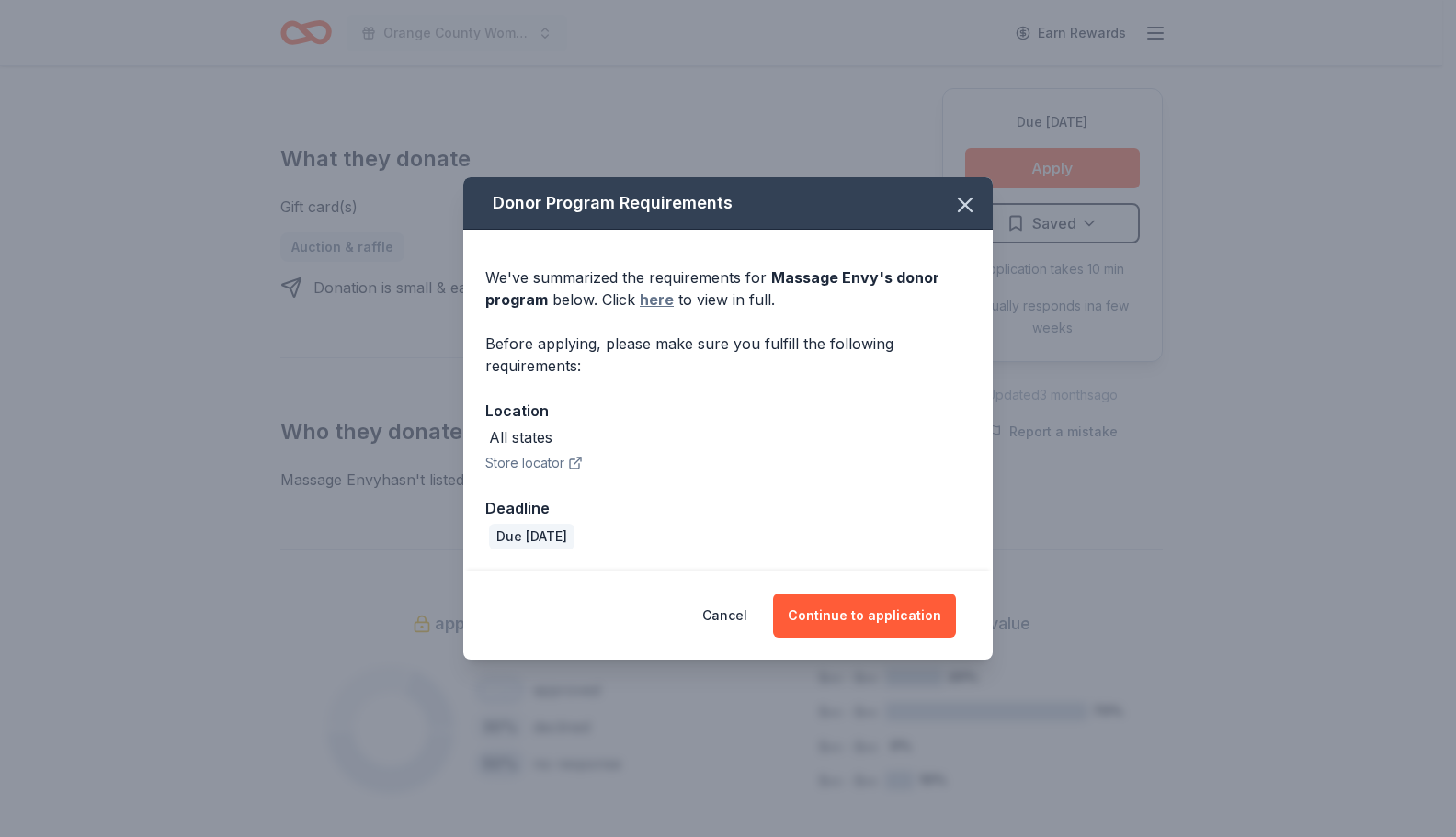
click at [640, 292] on link "here" at bounding box center [656, 299] width 34 height 22
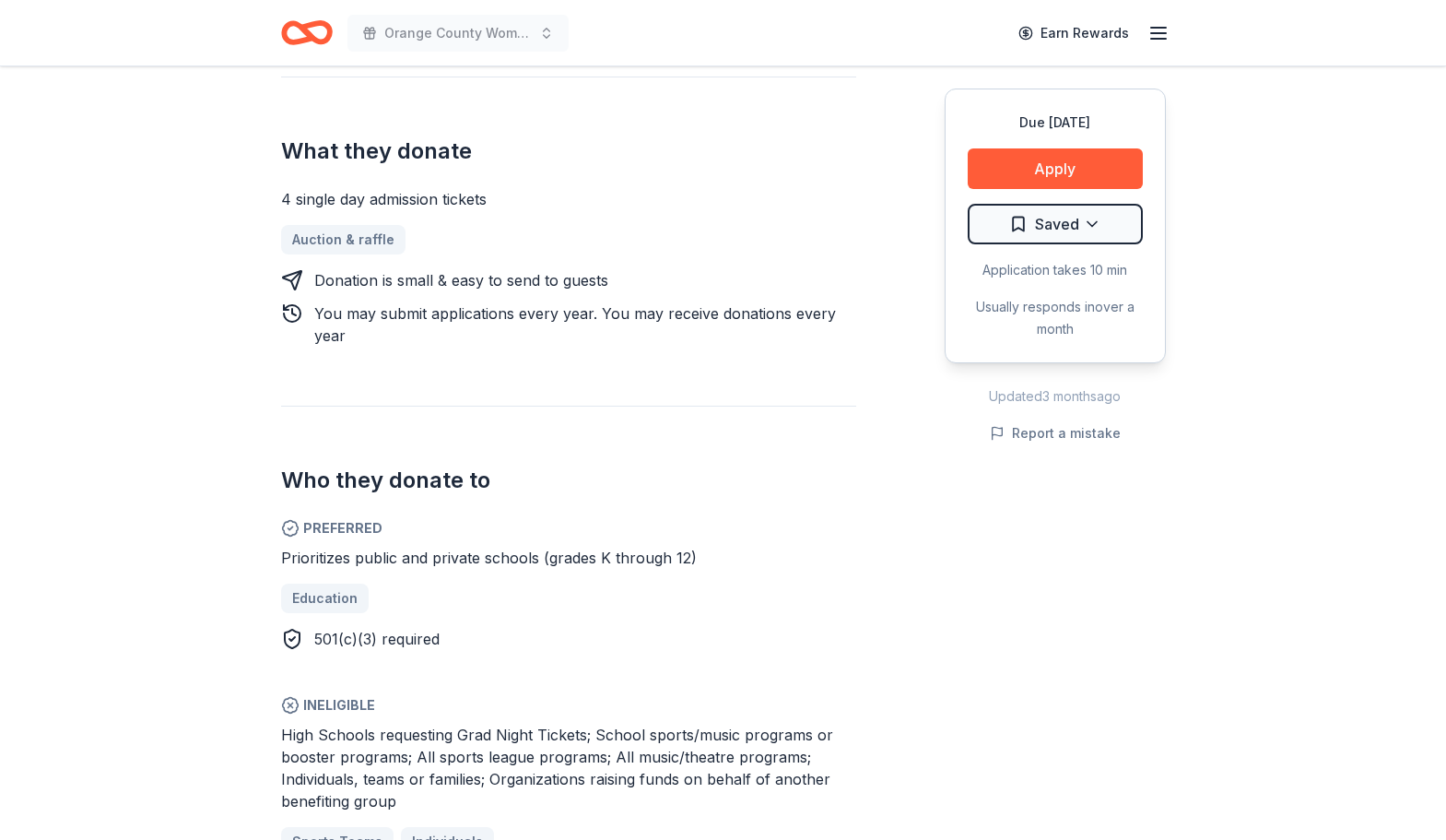
scroll to position [787, 0]
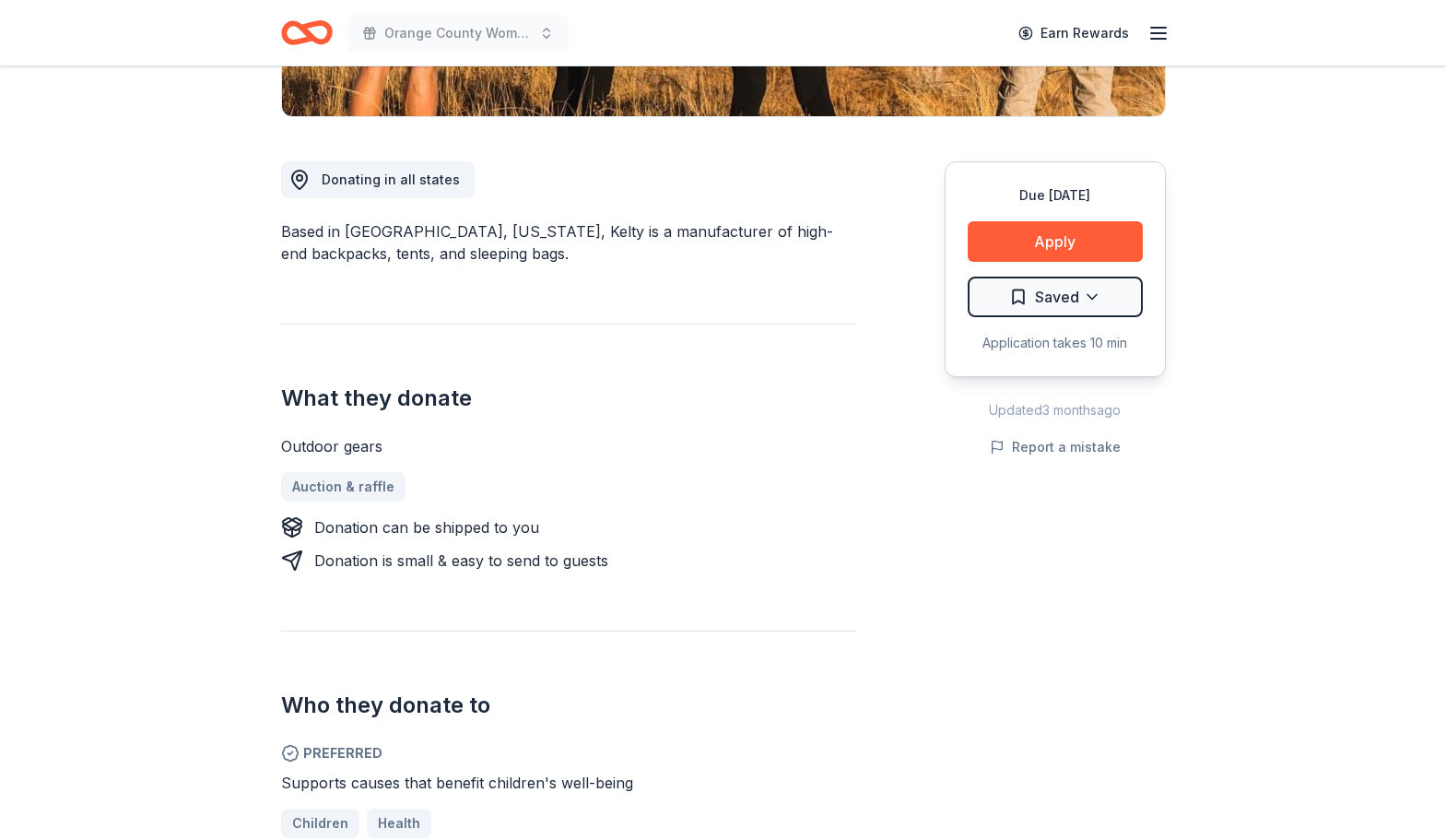
scroll to position [613, 0]
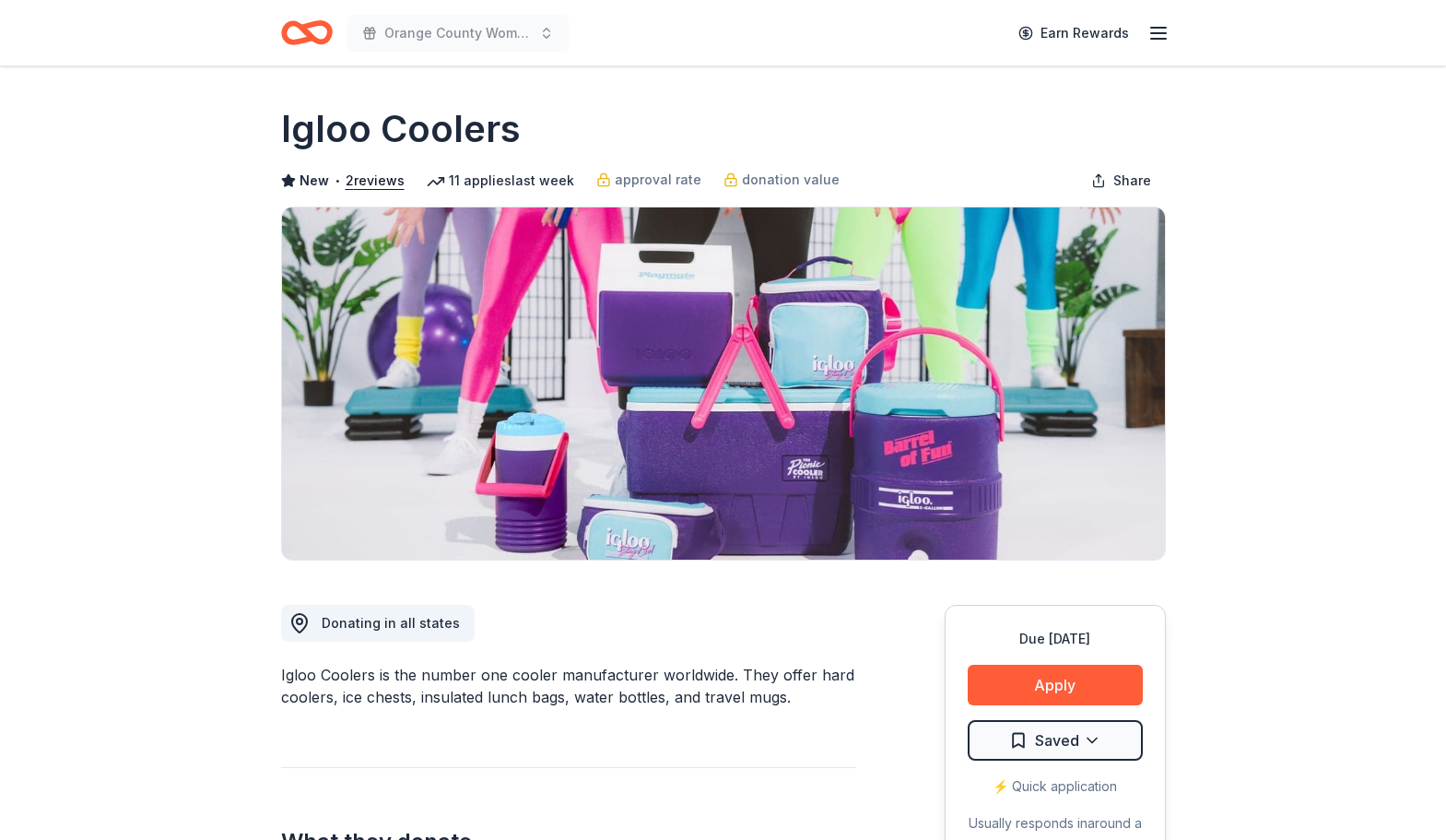
drag, startPoint x: 1445, startPoint y: 45, endPoint x: 1444, endPoint y: 154, distance: 109.0
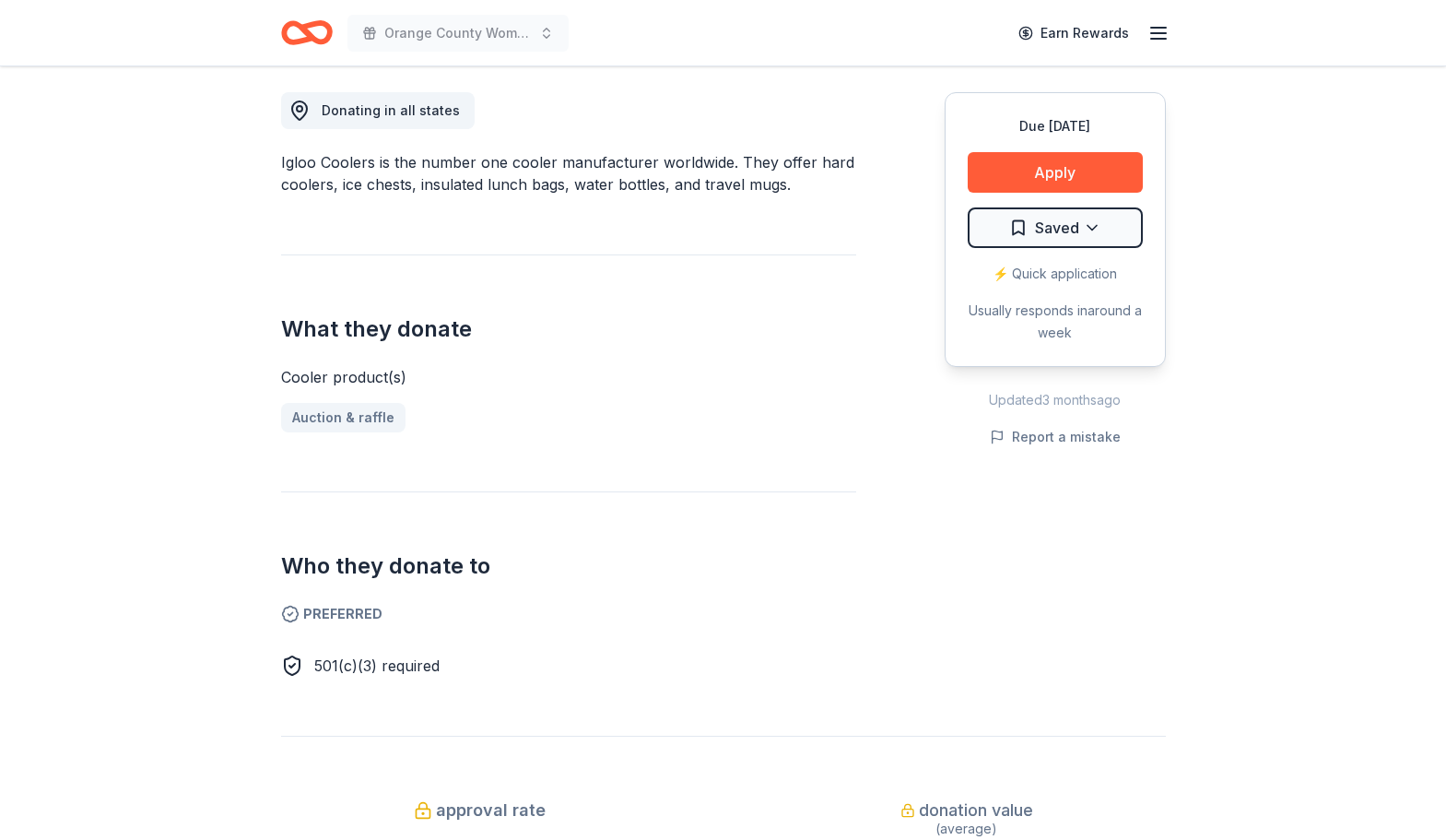
scroll to position [521, 0]
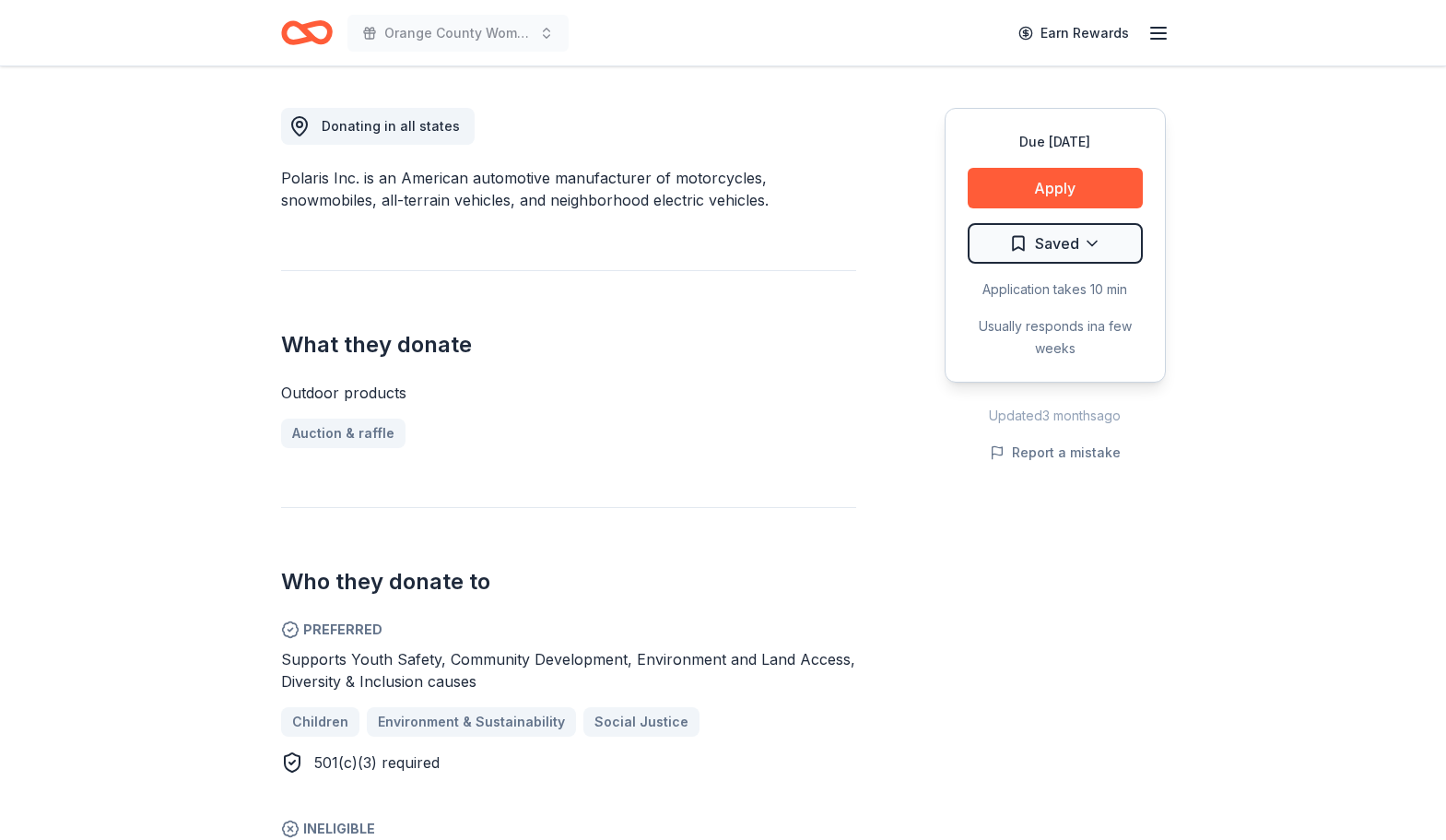
scroll to position [426, 0]
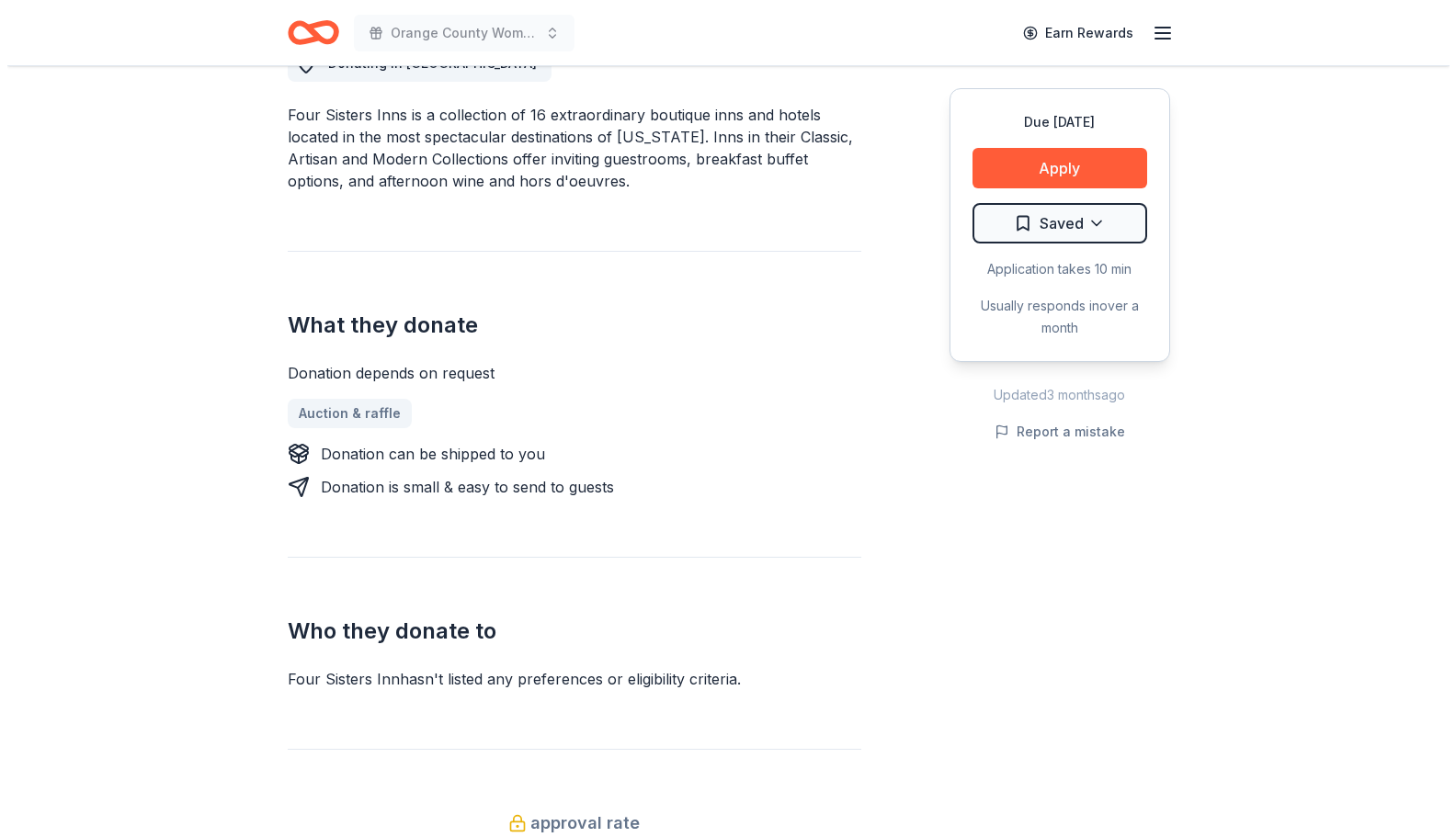
scroll to position [553, 0]
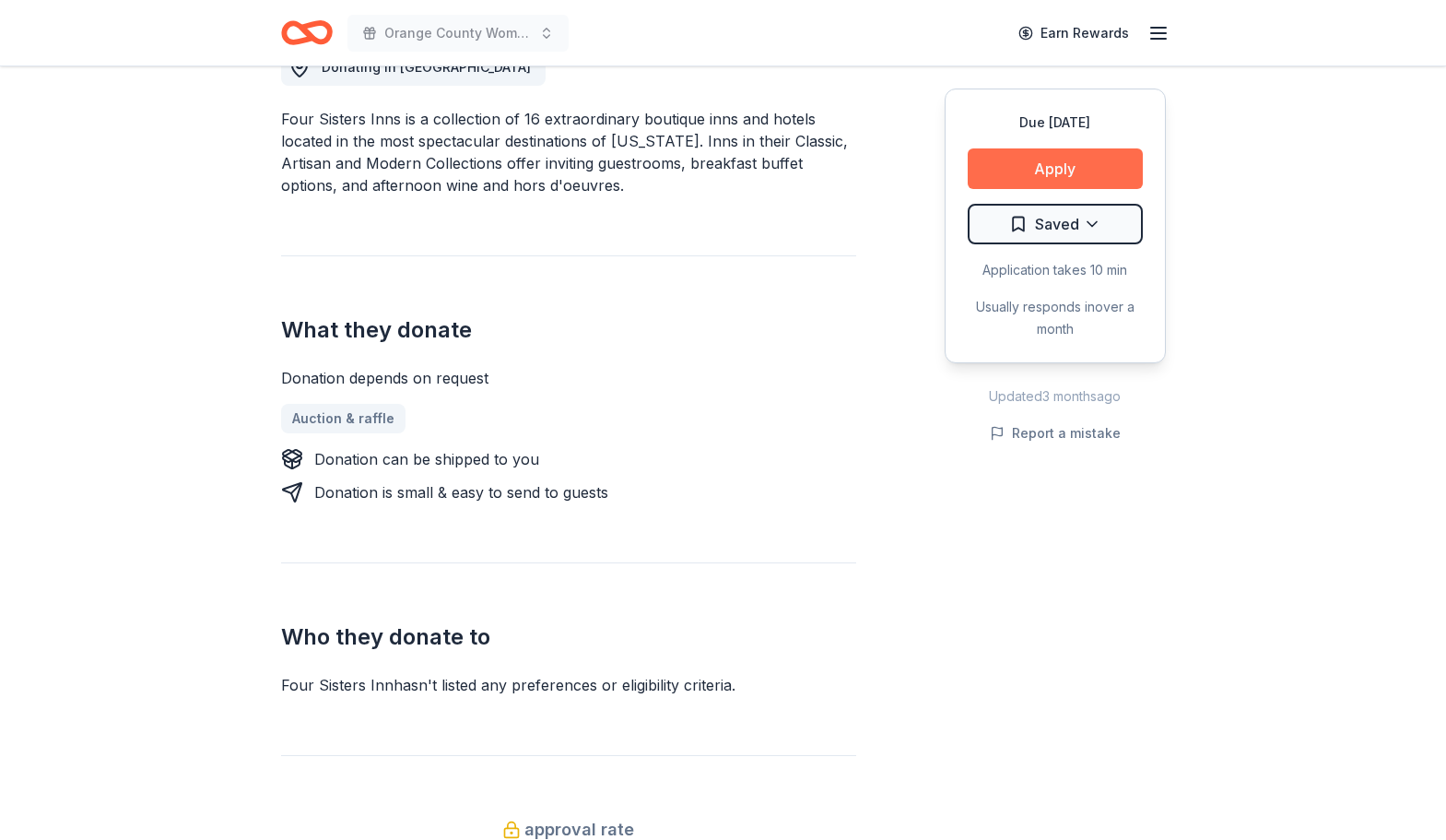
click at [1077, 153] on button "Apply" at bounding box center [1055, 169] width 175 height 41
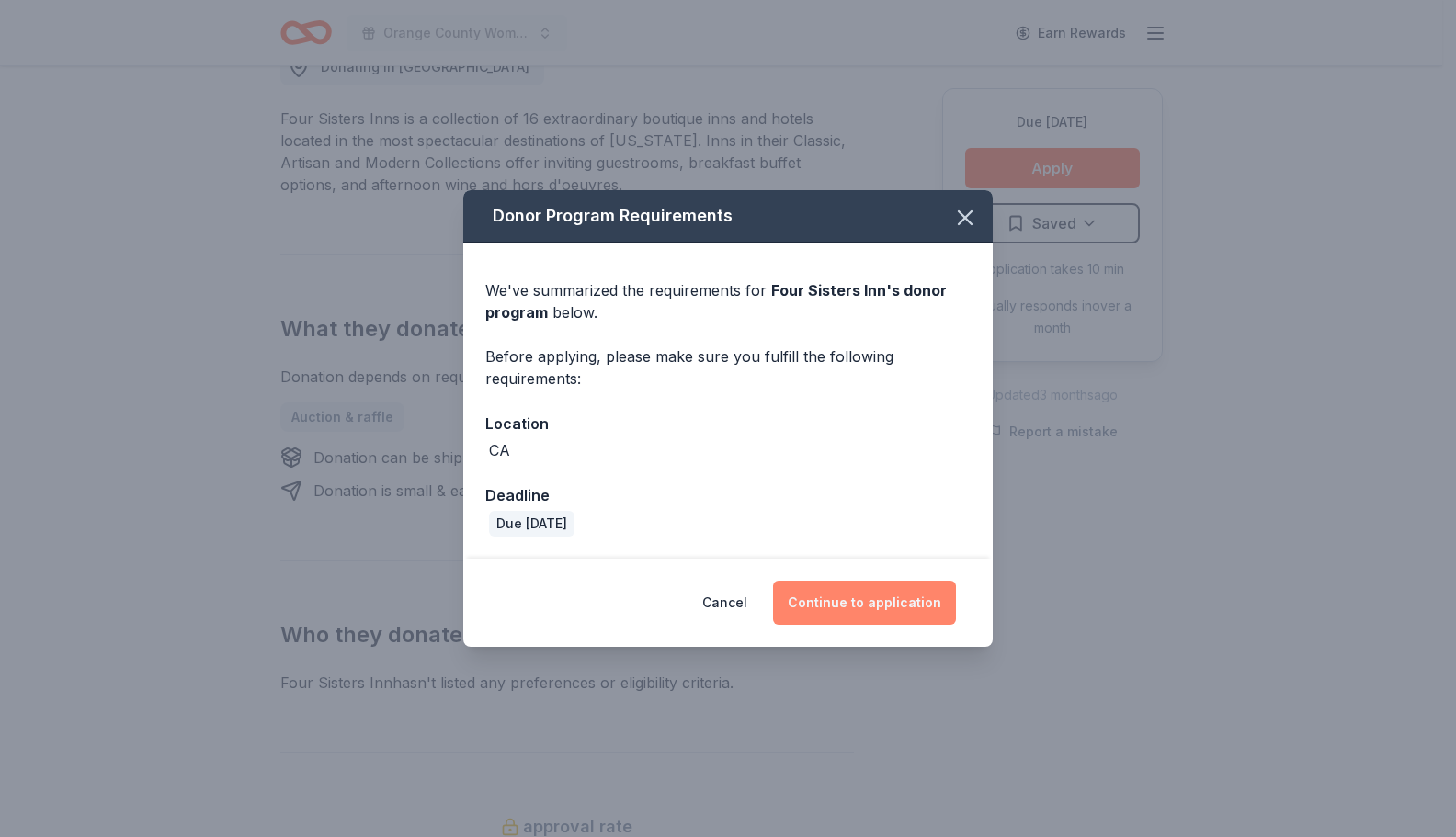
click at [868, 600] on button "Continue to application" at bounding box center [864, 602] width 183 height 44
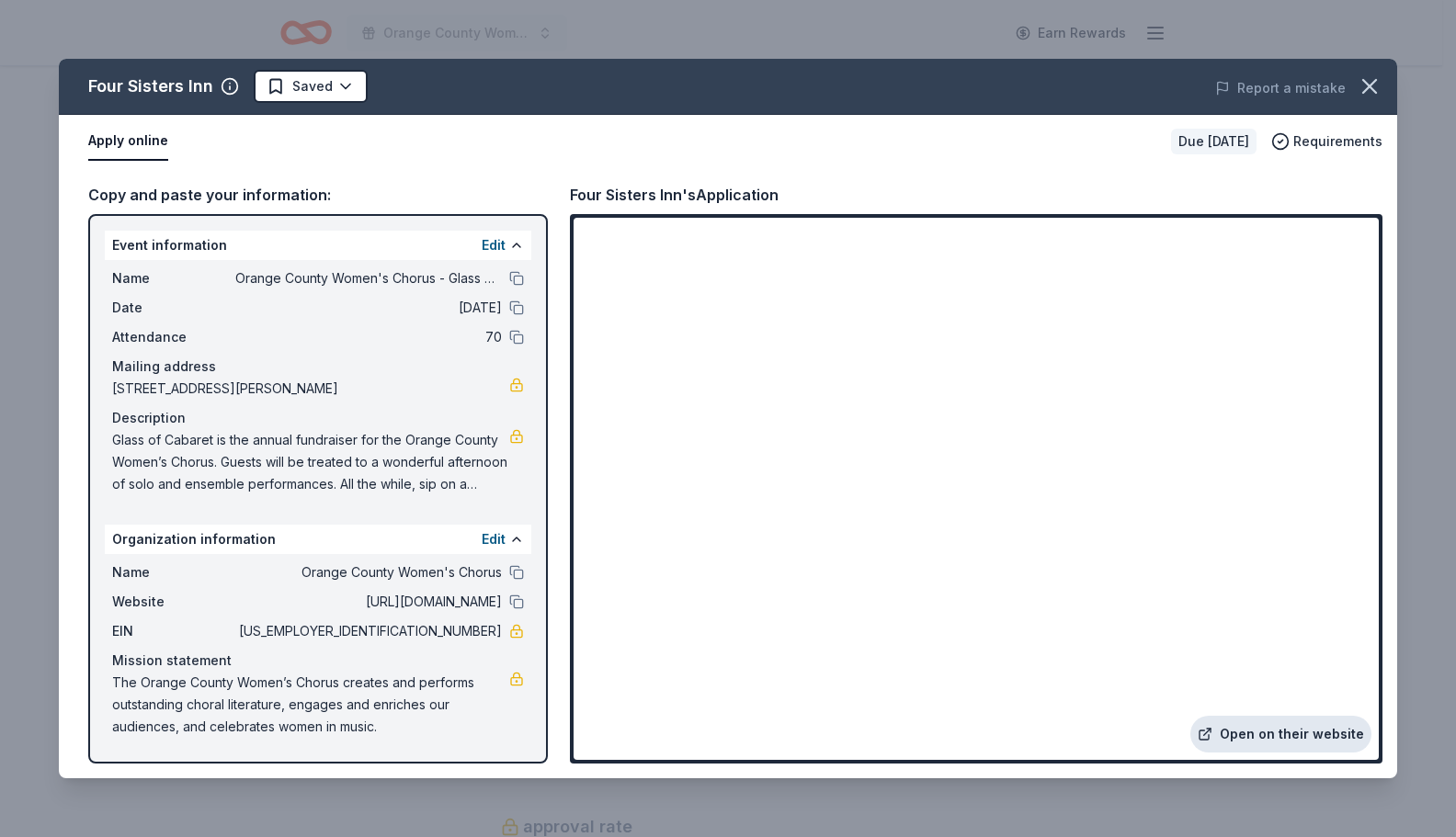
click at [1261, 746] on link "Open on their website" at bounding box center [1280, 734] width 181 height 37
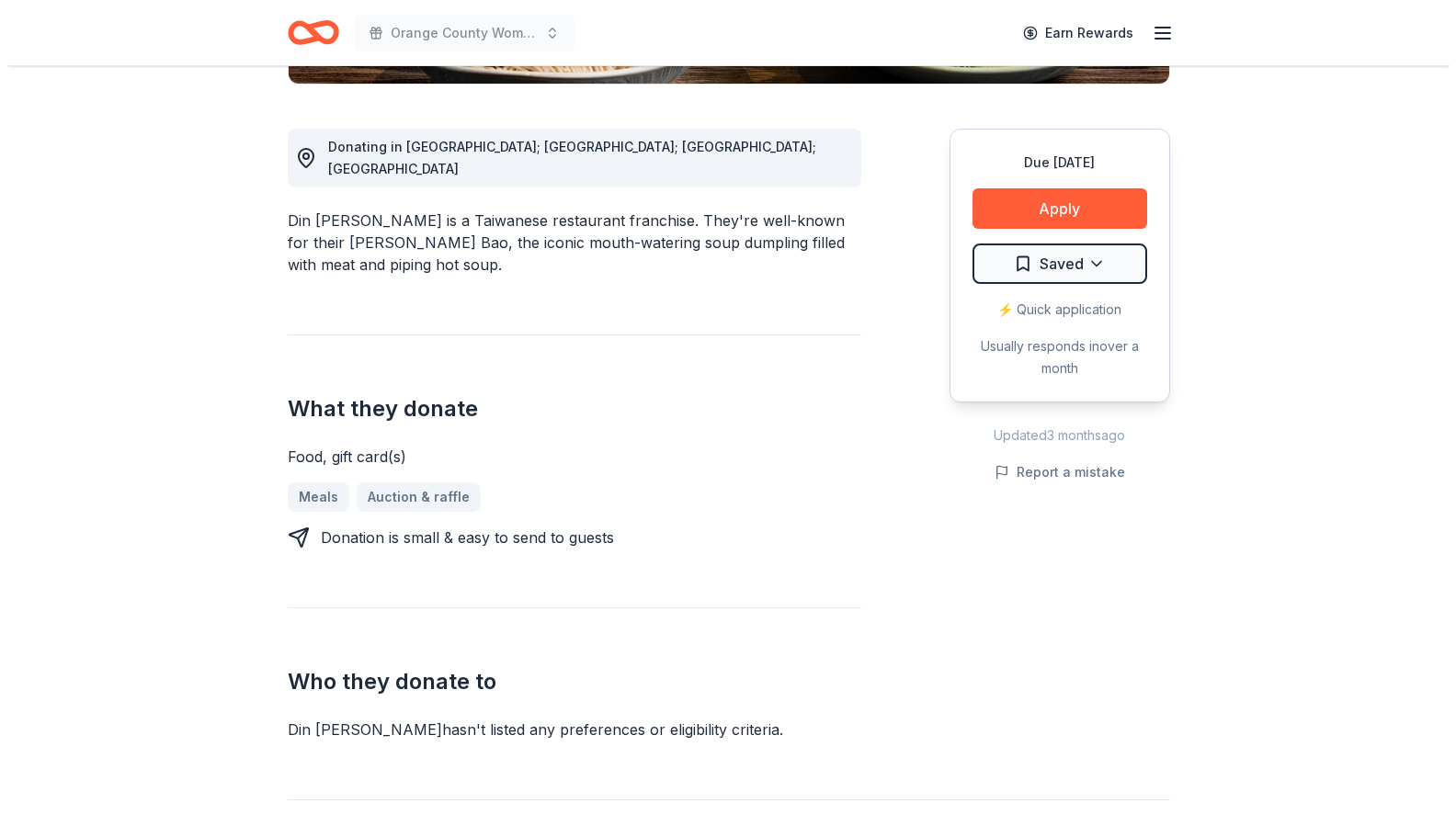
scroll to position [481, 0]
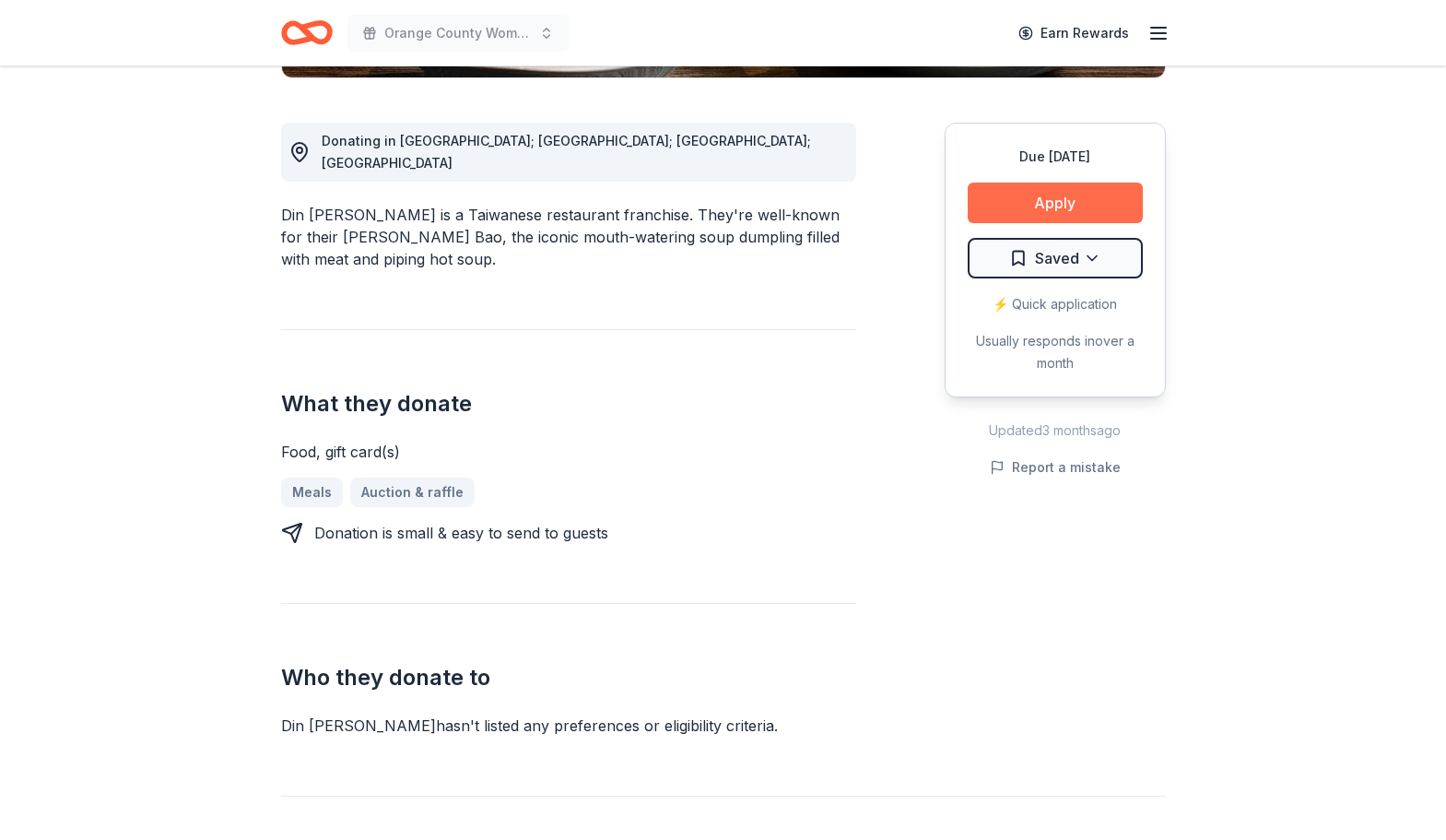
click at [1014, 203] on button "Apply" at bounding box center [1055, 203] width 175 height 41
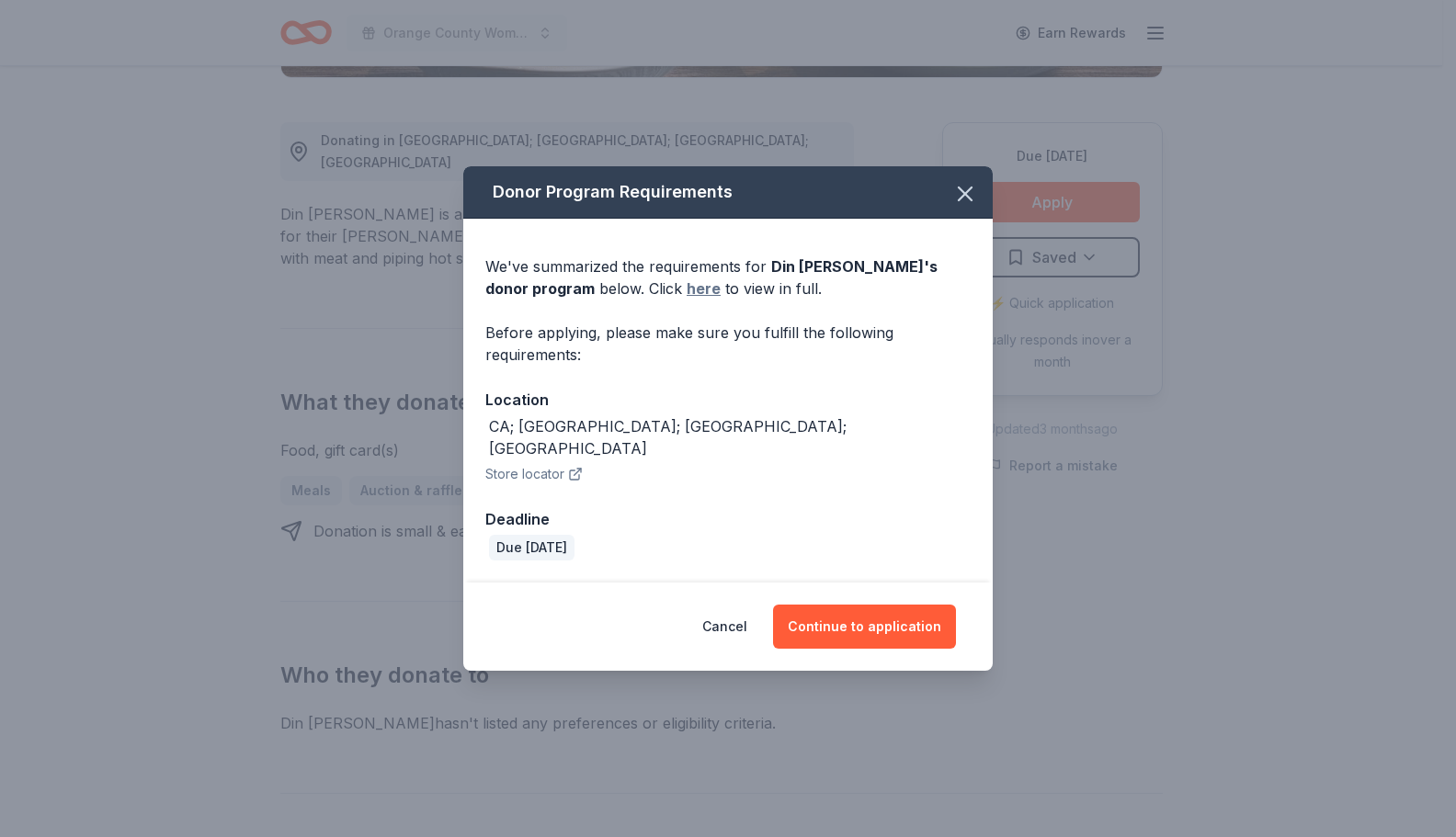
click at [687, 299] on link "here" at bounding box center [703, 288] width 34 height 22
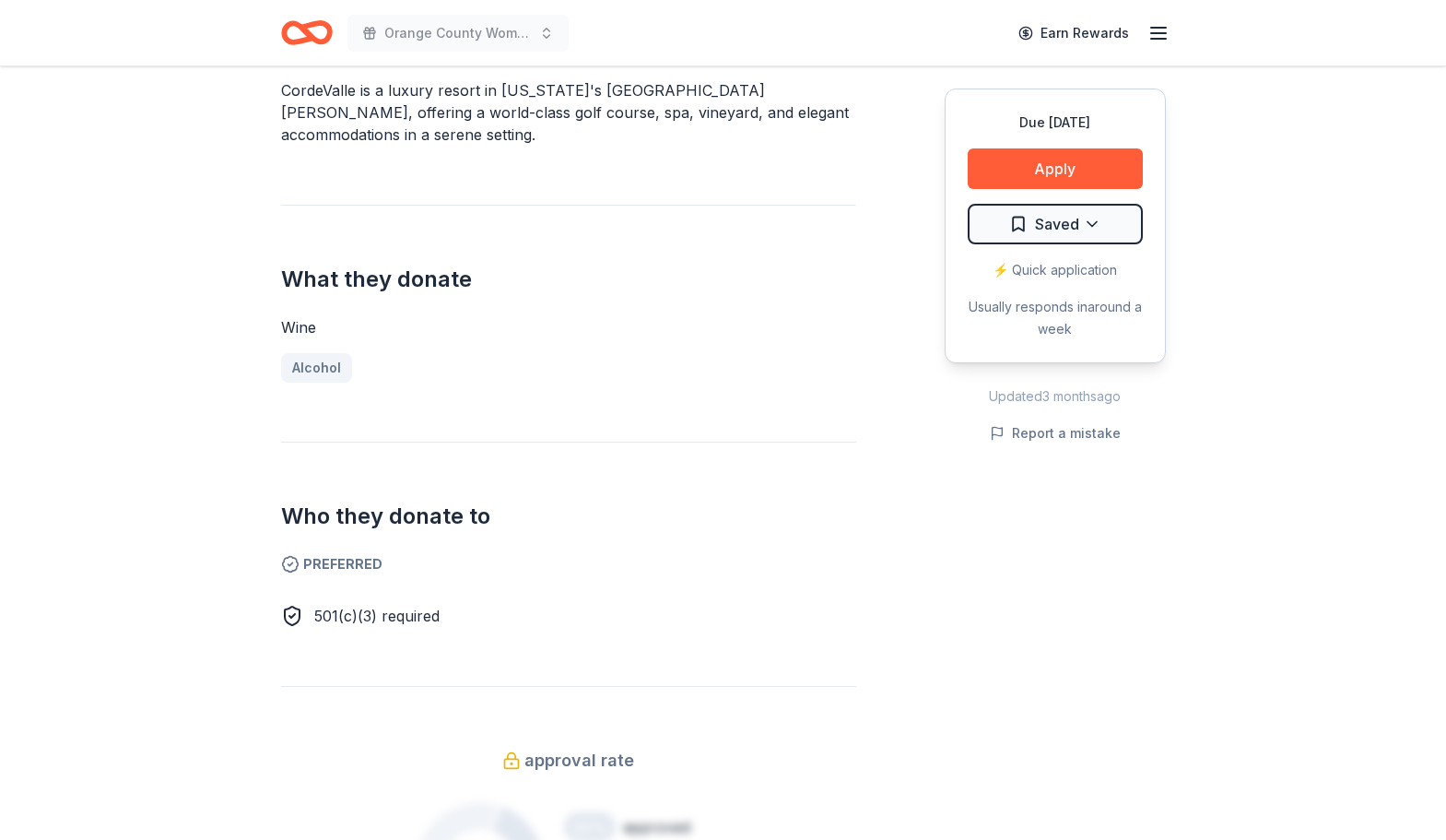
scroll to position [576, 0]
